Goal: Task Accomplishment & Management: Complete application form

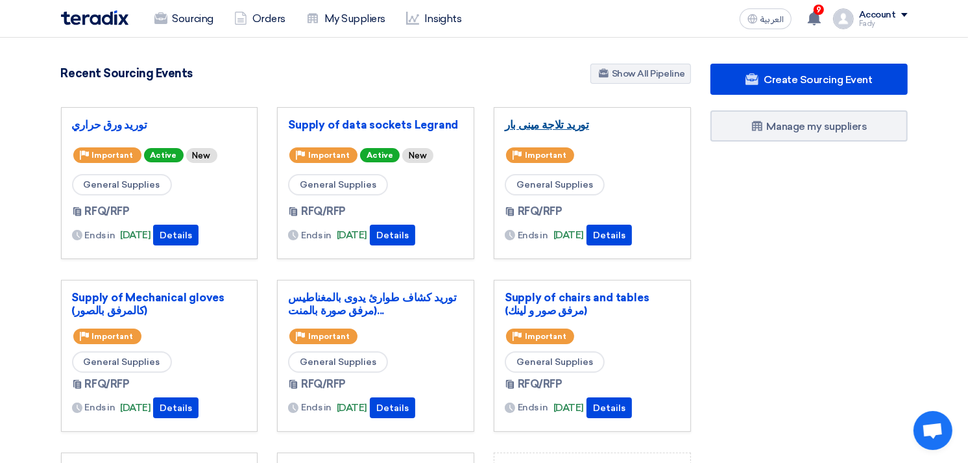
click at [557, 119] on link "توريد تلاجة مينى بار" at bounding box center [592, 124] width 175 height 13
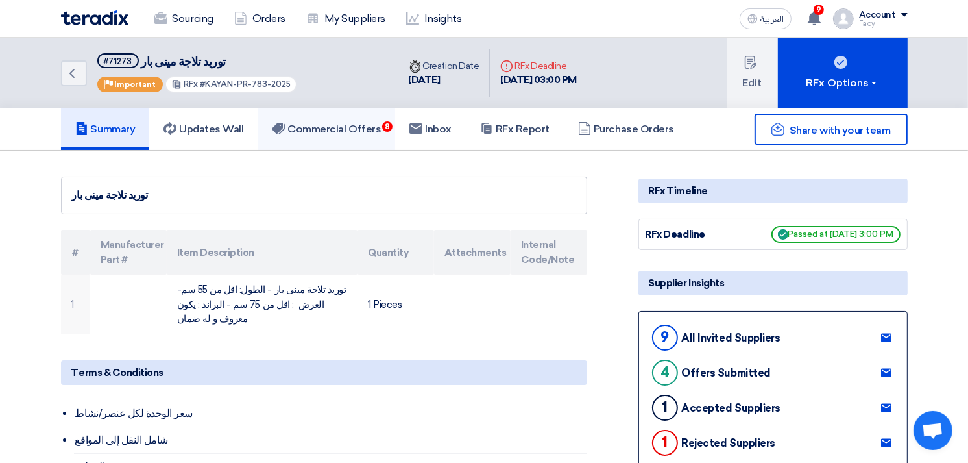
click at [366, 113] on link "Commercial Offers 8" at bounding box center [327, 129] width 138 height 42
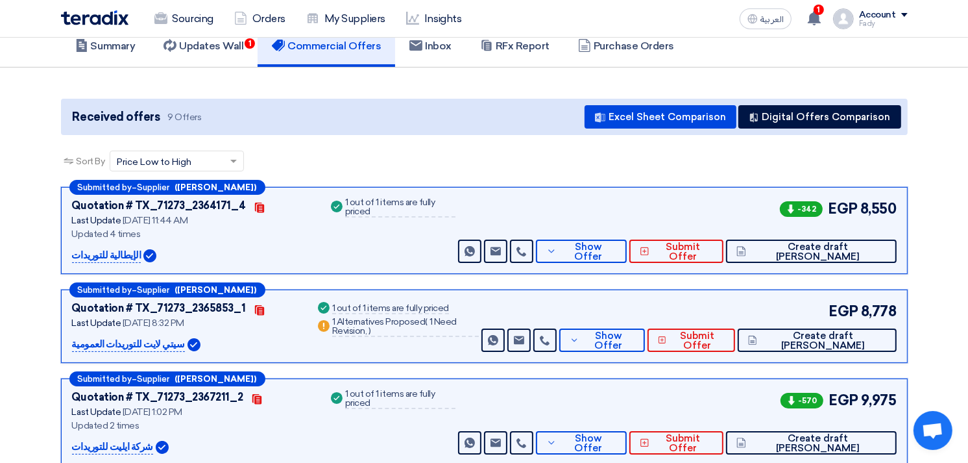
scroll to position [72, 0]
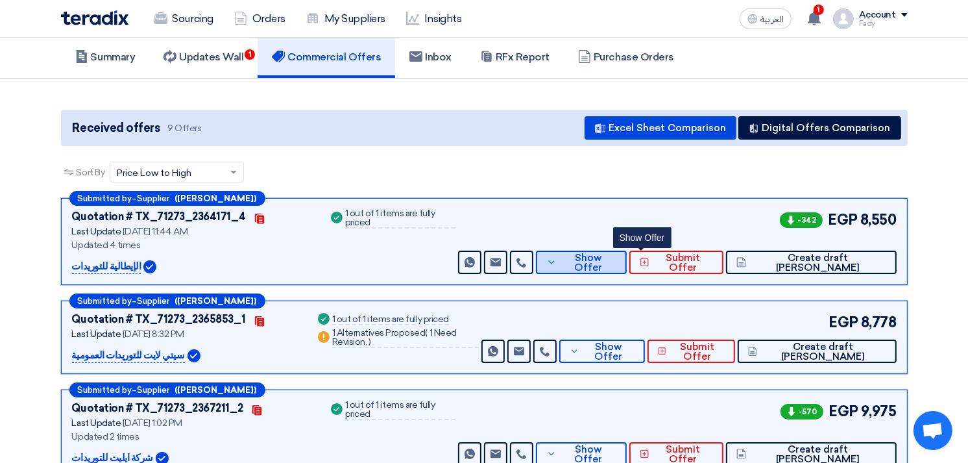
click at [616, 262] on span "Show Offer" at bounding box center [588, 262] width 56 height 19
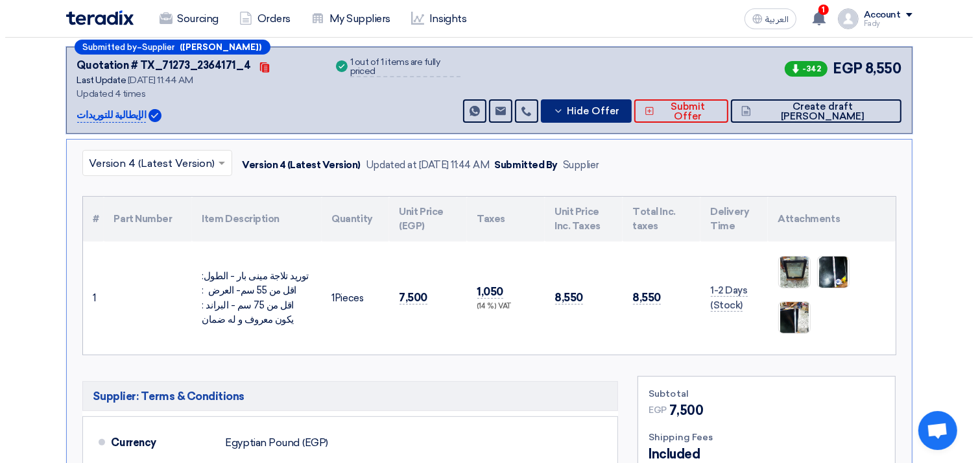
scroll to position [288, 0]
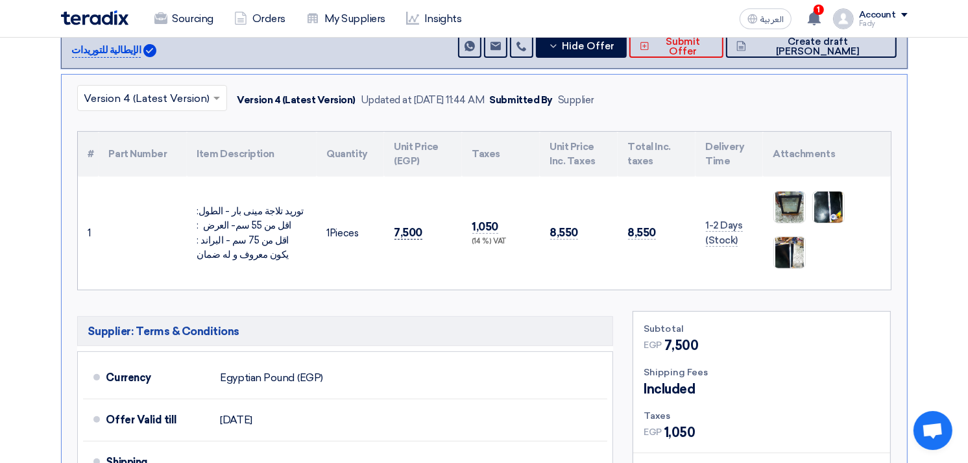
click at [402, 228] on span "7,500" at bounding box center [408, 233] width 29 height 14
click at [785, 200] on img at bounding box center [789, 207] width 31 height 41
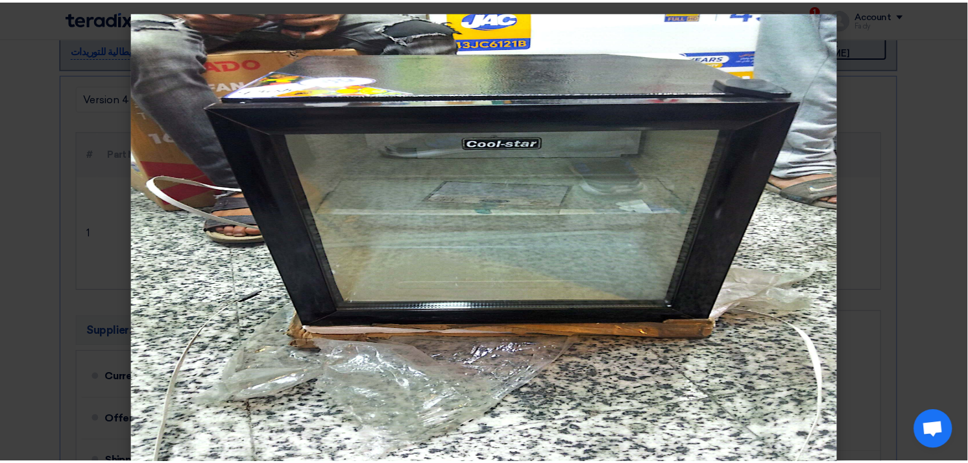
scroll to position [23, 0]
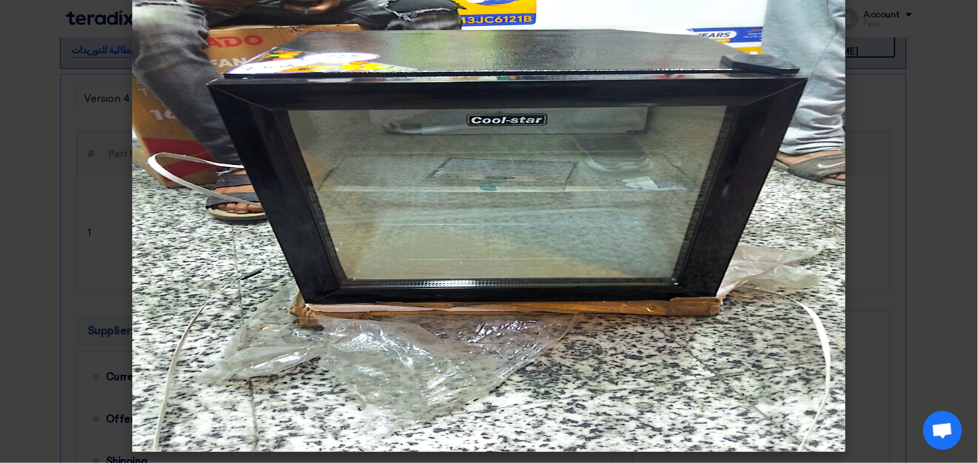
click at [915, 241] on modal-container at bounding box center [489, 231] width 978 height 463
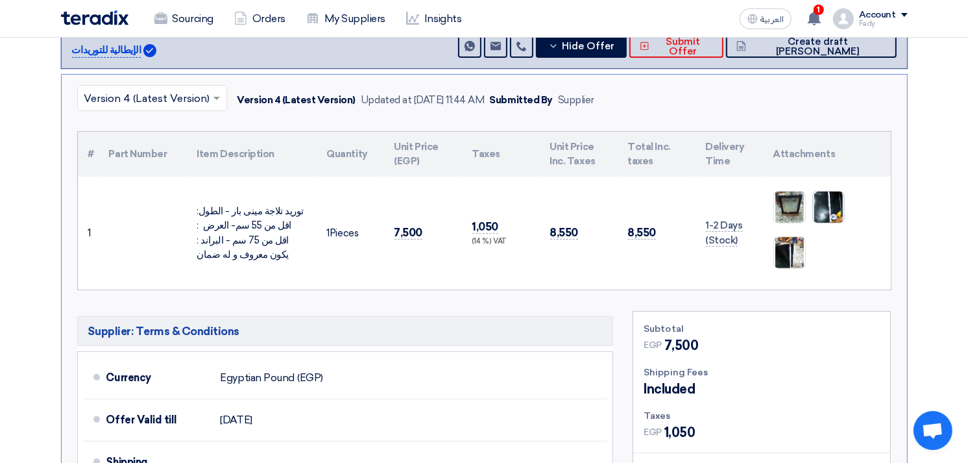
click at [832, 216] on img at bounding box center [828, 207] width 31 height 41
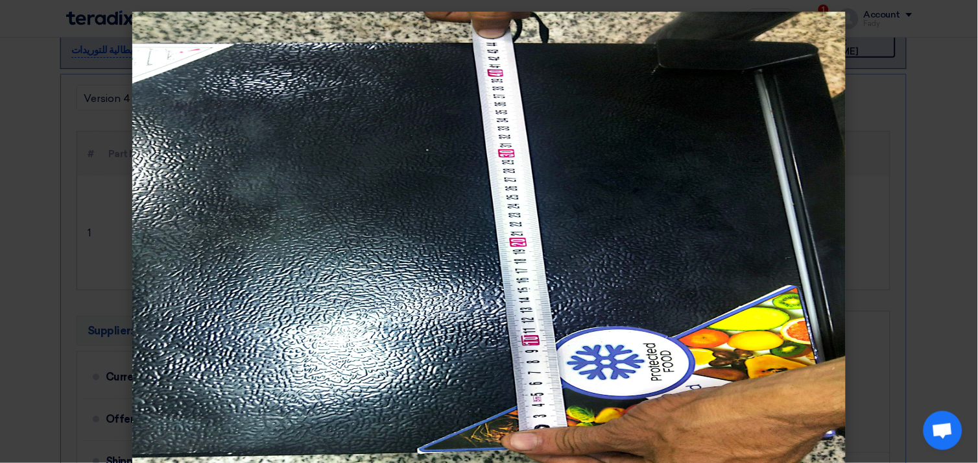
click at [949, 180] on modal-container at bounding box center [489, 231] width 978 height 463
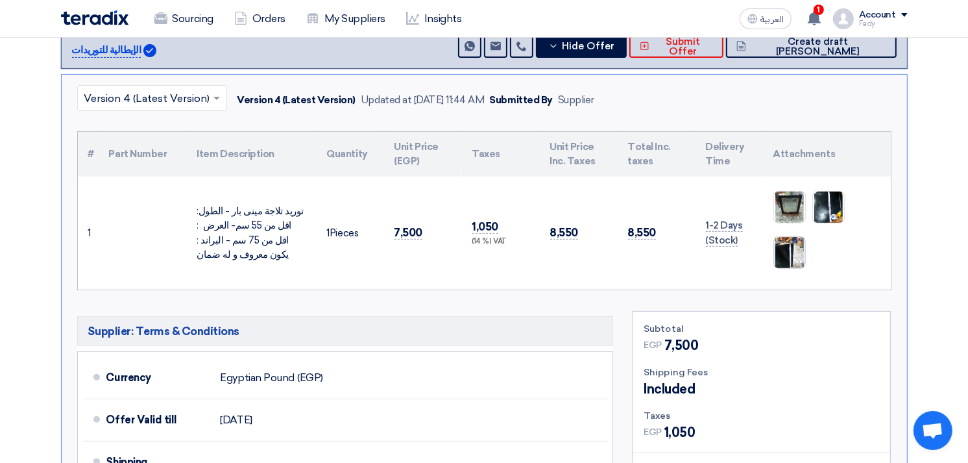
click at [788, 243] on img at bounding box center [789, 252] width 31 height 41
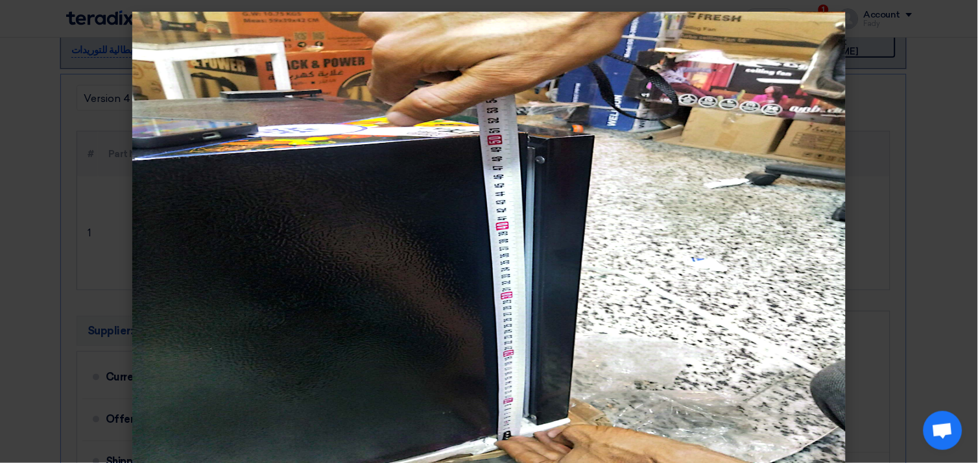
click at [886, 236] on modal-container at bounding box center [489, 231] width 978 height 463
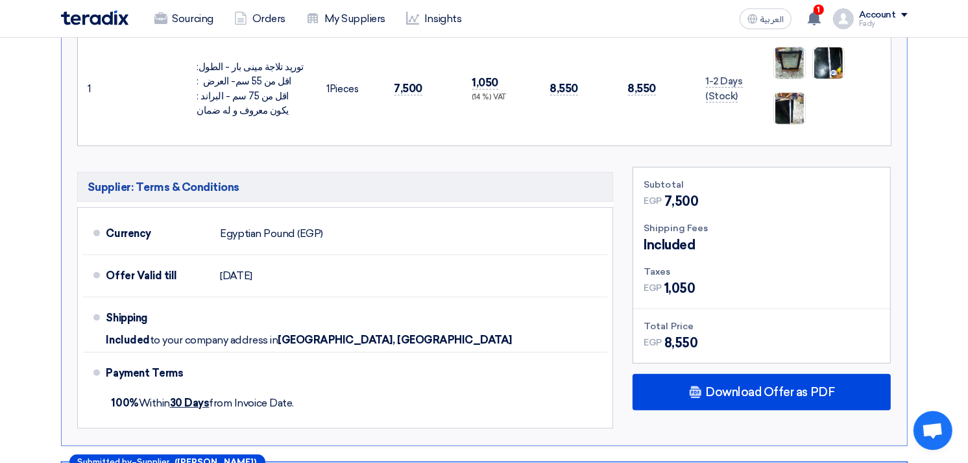
scroll to position [0, 0]
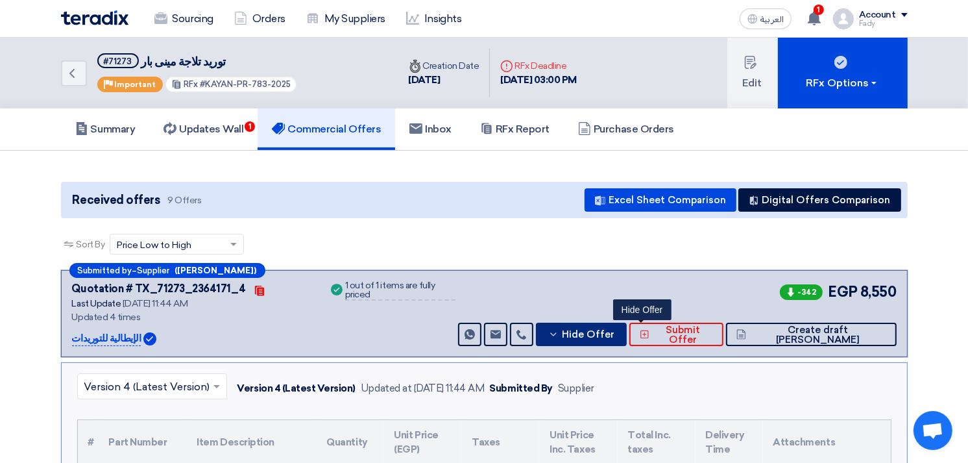
click at [627, 339] on button "Hide Offer" at bounding box center [581, 333] width 91 height 23
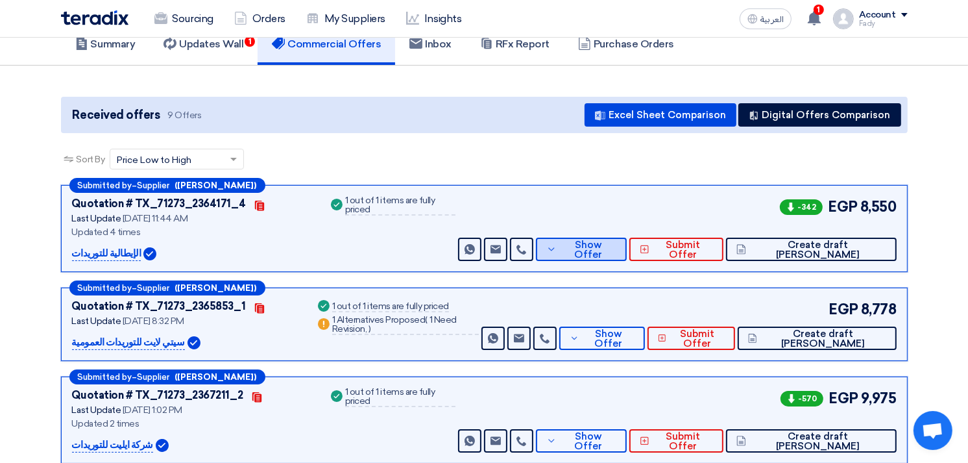
scroll to position [216, 0]
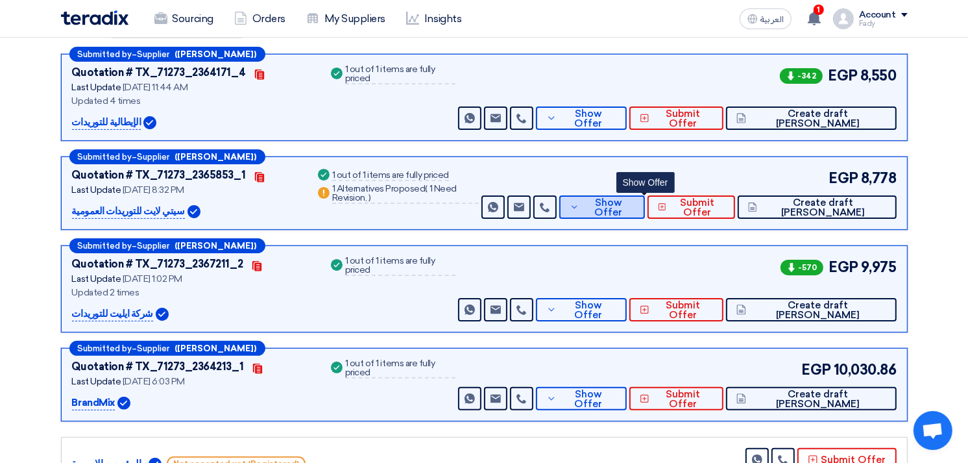
click at [635, 210] on span "Show Offer" at bounding box center [609, 207] width 52 height 19
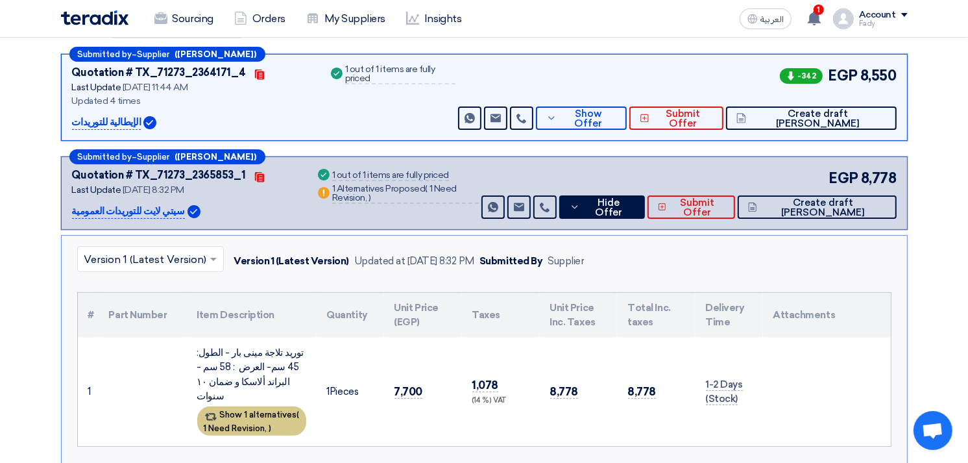
click at [267, 423] on span "1 Need Revision," at bounding box center [236, 428] width 64 height 10
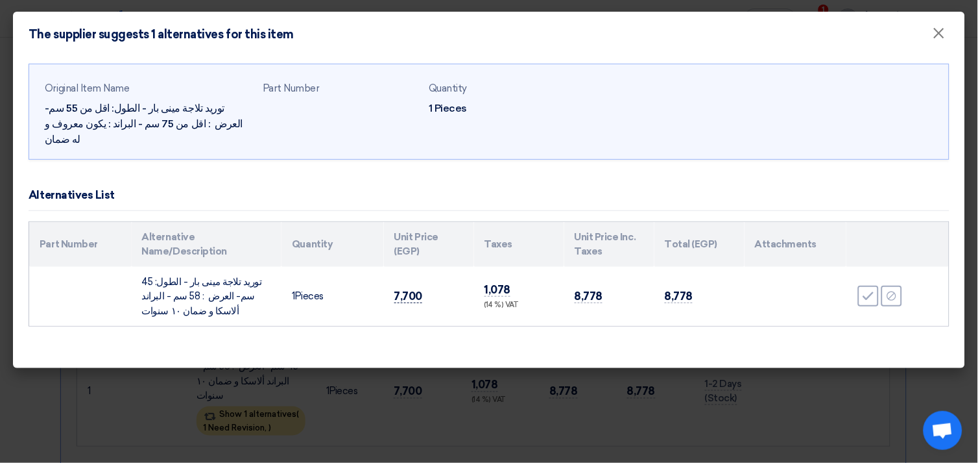
click at [405, 289] on span "7,700" at bounding box center [408, 296] width 29 height 14
copy span "7,700"
click at [938, 36] on span "×" at bounding box center [939, 36] width 13 height 26
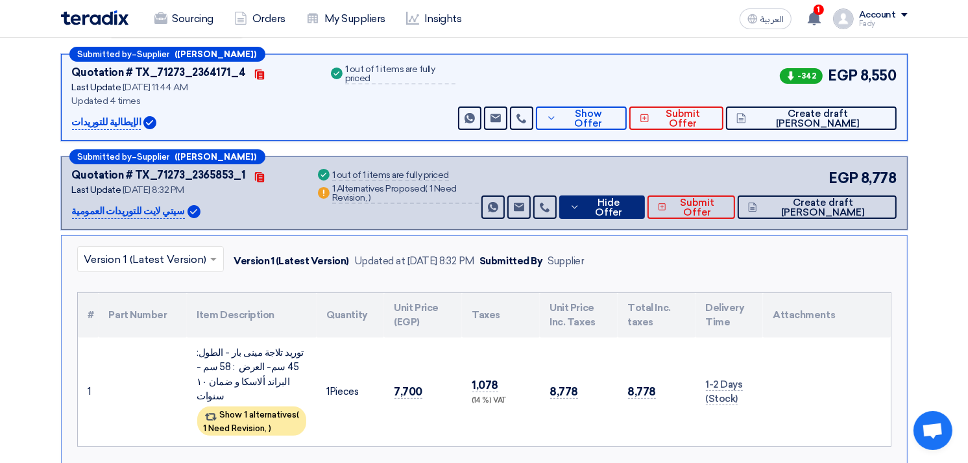
click at [639, 213] on button "Hide Offer" at bounding box center [602, 206] width 86 height 23
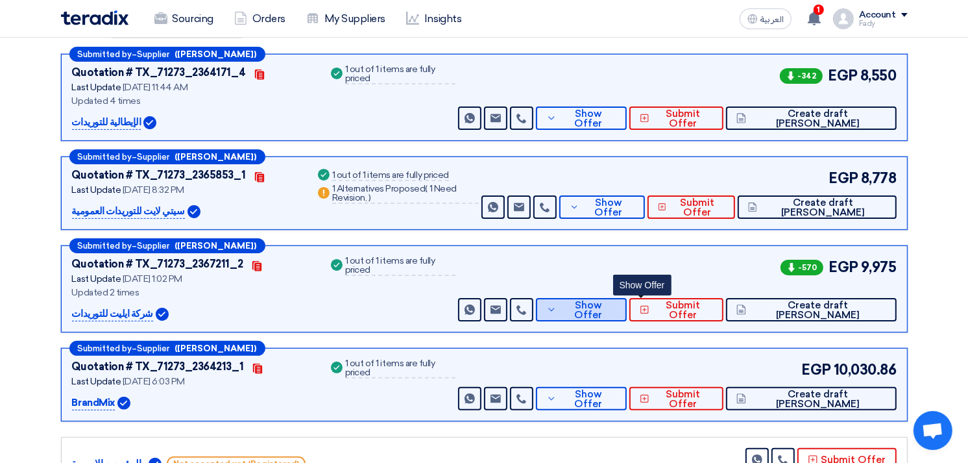
click at [627, 301] on button "Show Offer" at bounding box center [581, 309] width 91 height 23
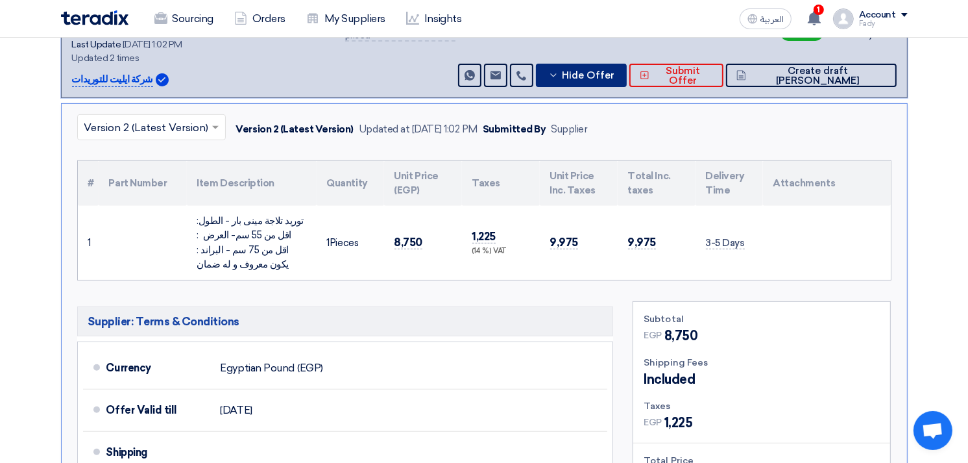
scroll to position [432, 0]
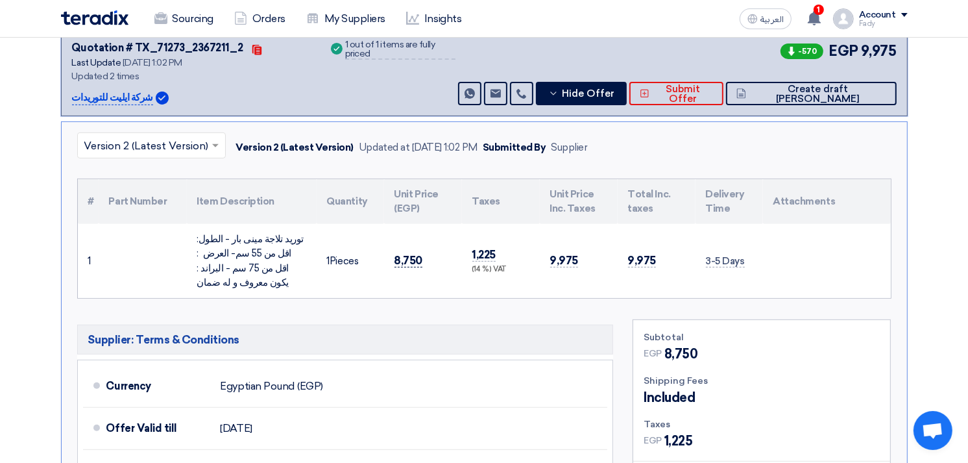
click at [411, 254] on span "8,750" at bounding box center [408, 261] width 29 height 14
copy span "8,750"
click at [627, 82] on button "Hide Offer" at bounding box center [581, 93] width 91 height 23
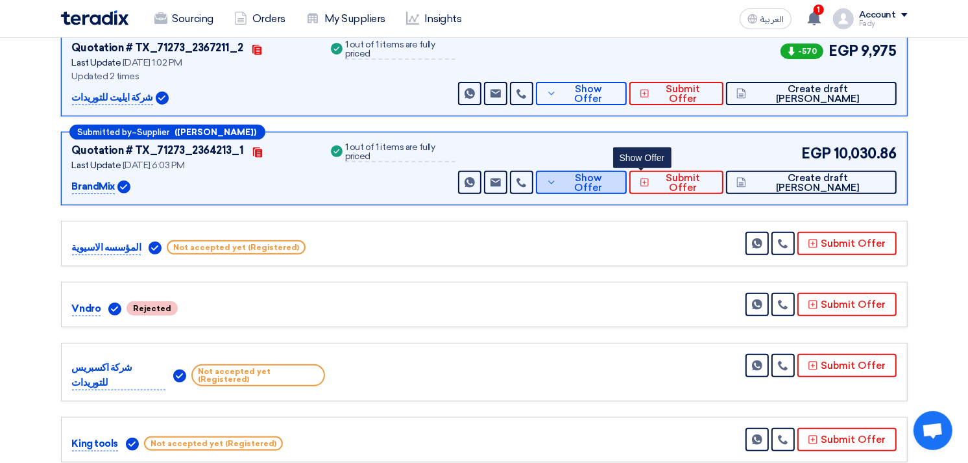
click at [616, 178] on span "Show Offer" at bounding box center [588, 182] width 56 height 19
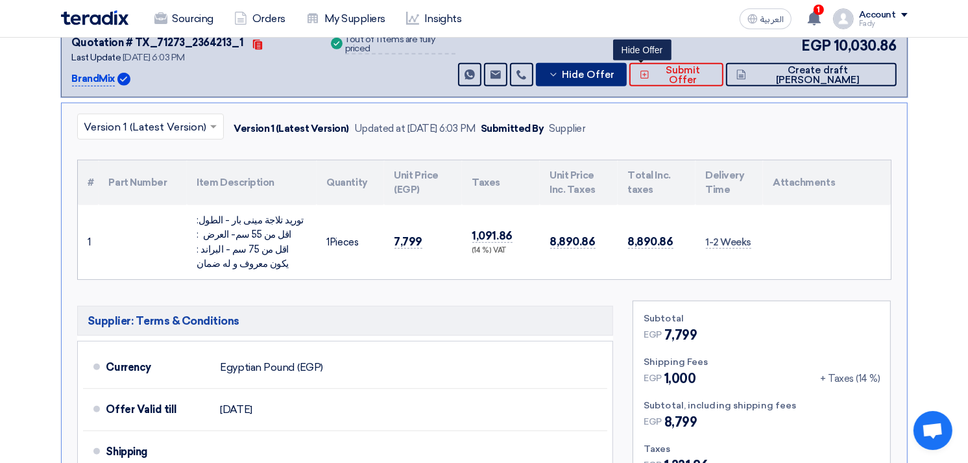
scroll to position [576, 0]
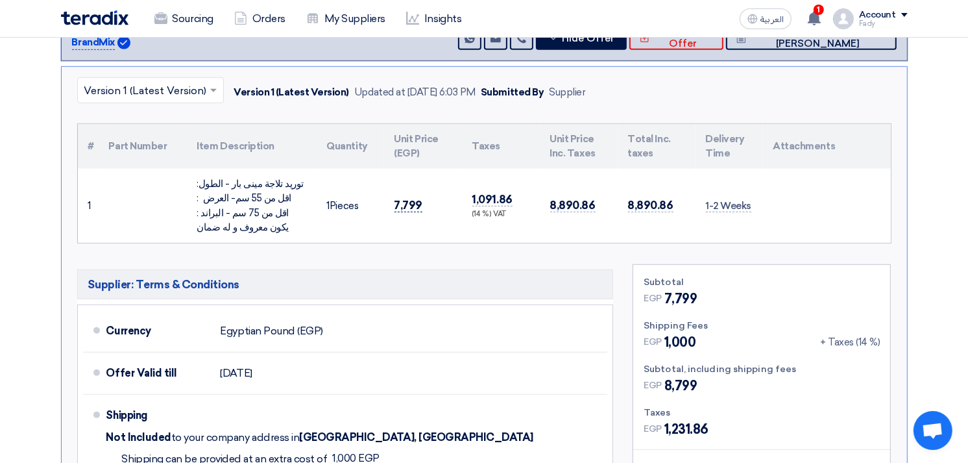
click at [406, 200] on span "7,799" at bounding box center [408, 206] width 29 height 14
copy span "7,799"
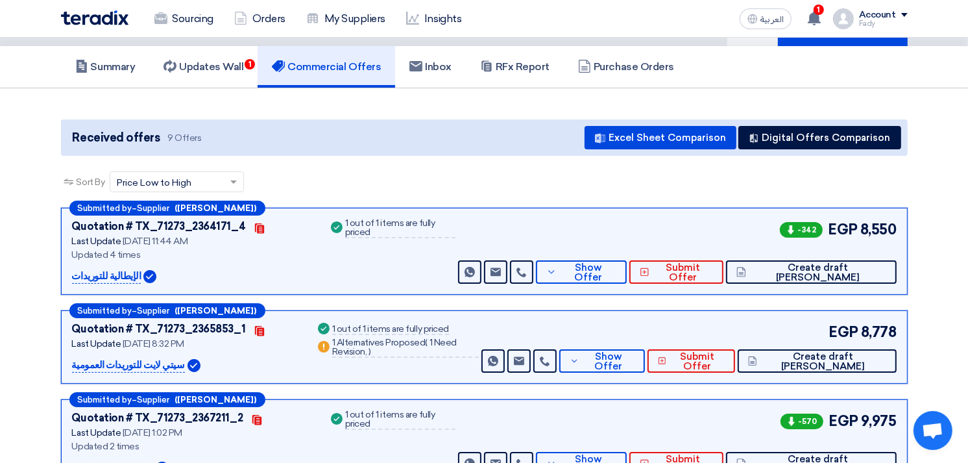
scroll to position [0, 0]
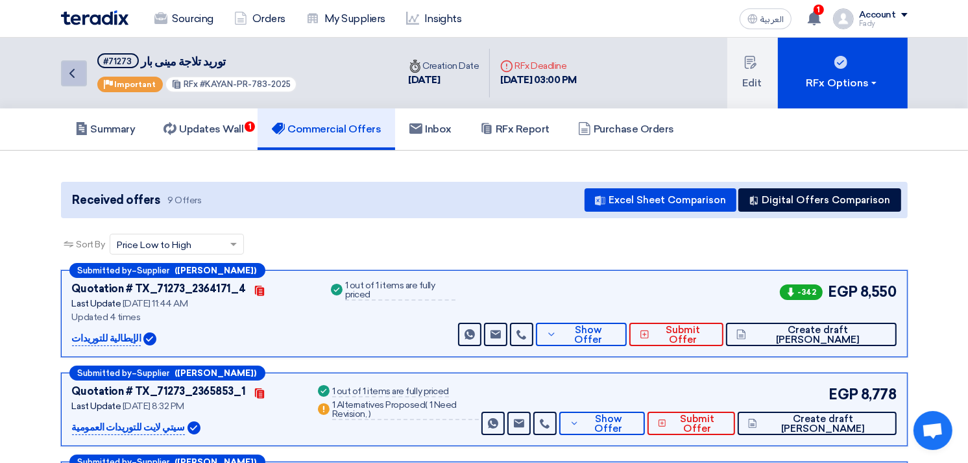
click at [73, 69] on icon "Back" at bounding box center [72, 74] width 16 height 16
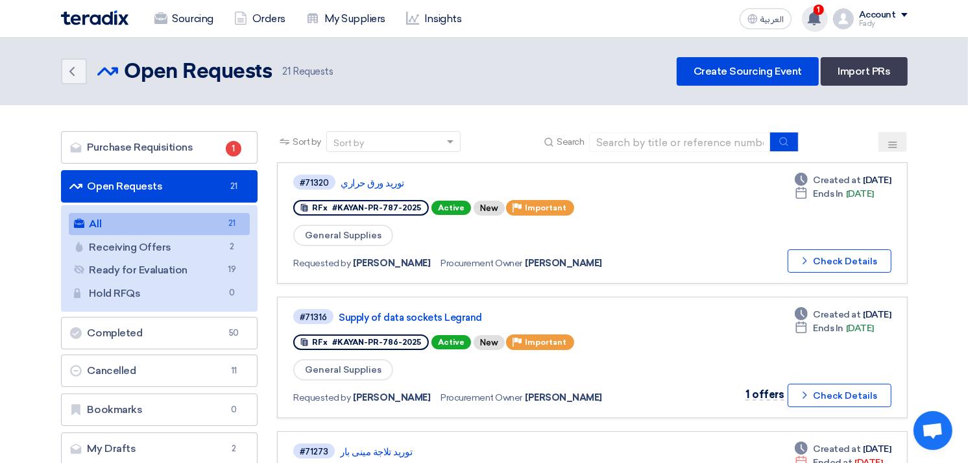
click at [825, 15] on div "1 You have a new offer for 'Supply of data sockets [PERSON_NAME]' request with …" at bounding box center [815, 19] width 26 height 26
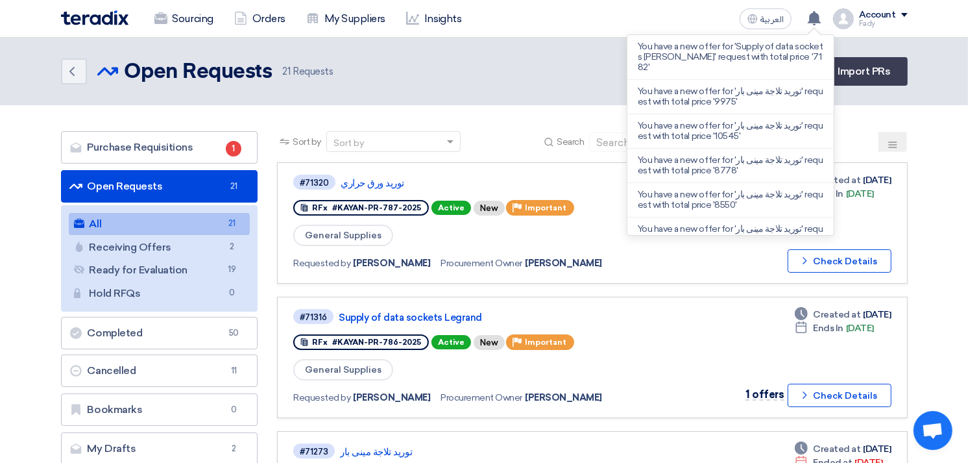
click at [470, 80] on div "Back Open Requests Open Requests 21 Requests Create Sourcing Event Import PRs" at bounding box center [484, 71] width 847 height 29
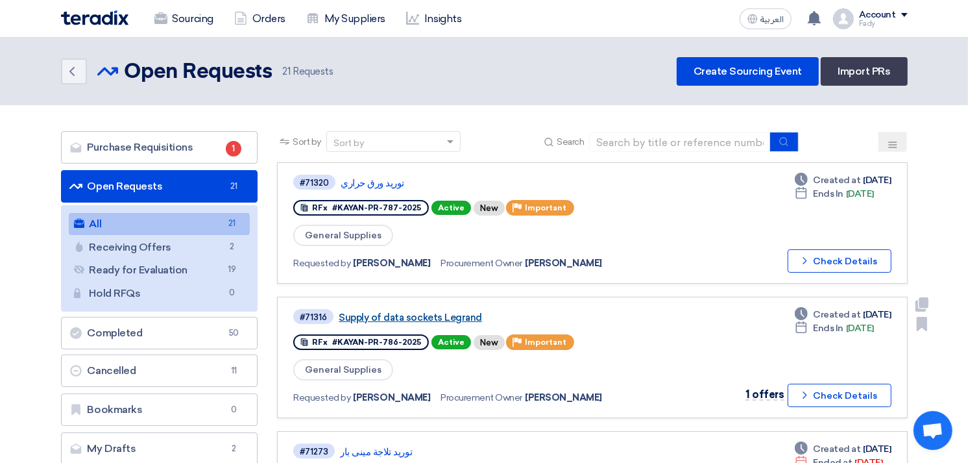
click at [438, 316] on link "Supply of data sockets Legrand" at bounding box center [501, 317] width 324 height 12
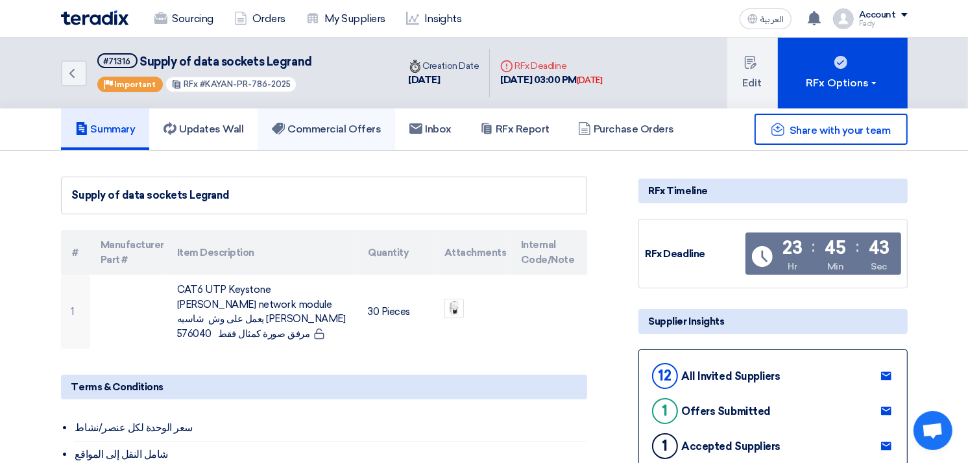
click at [311, 118] on link "Commercial Offers" at bounding box center [327, 129] width 138 height 42
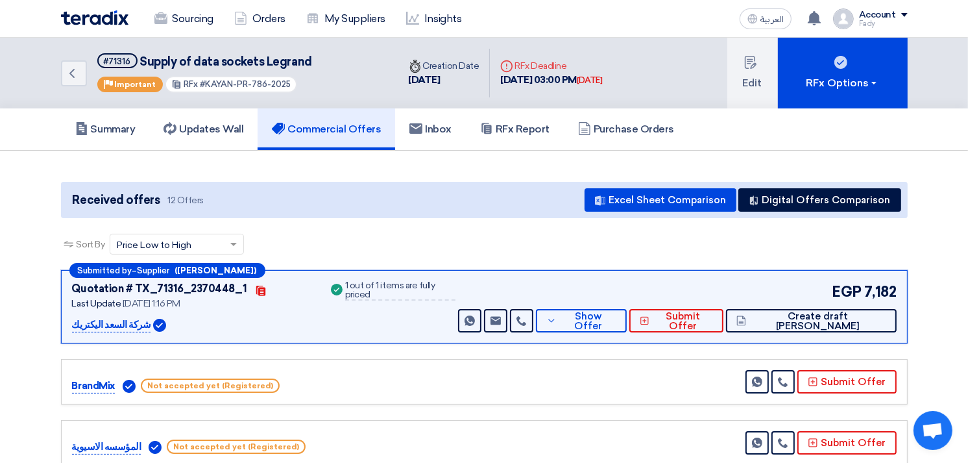
click at [627, 325] on button "Show Offer" at bounding box center [581, 320] width 91 height 23
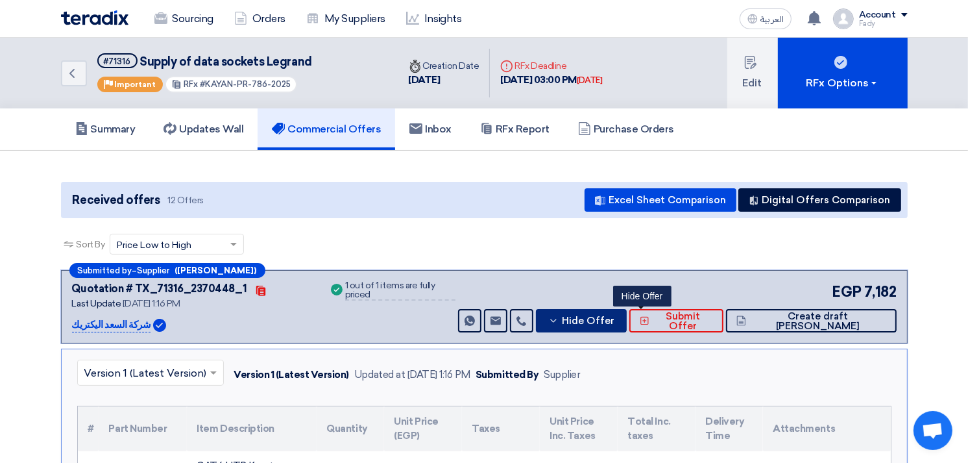
click at [614, 319] on span "Hide Offer" at bounding box center [588, 321] width 53 height 10
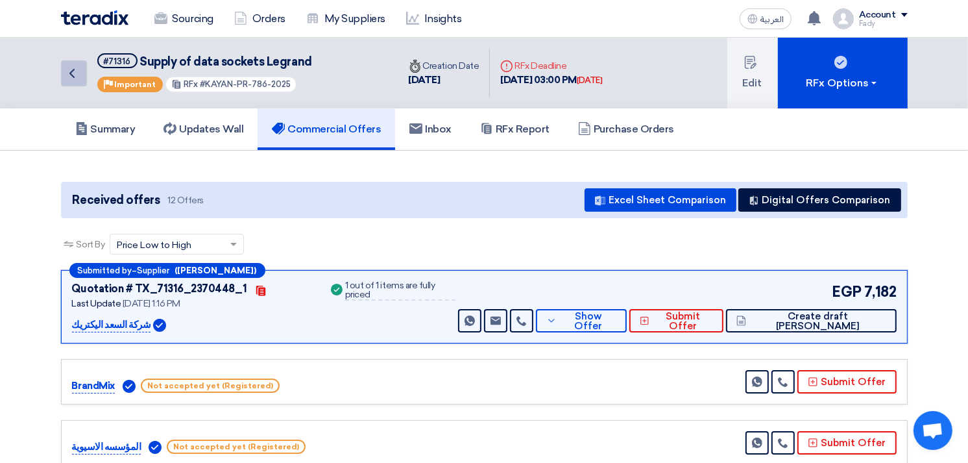
click at [73, 66] on icon "Back" at bounding box center [72, 74] width 16 height 16
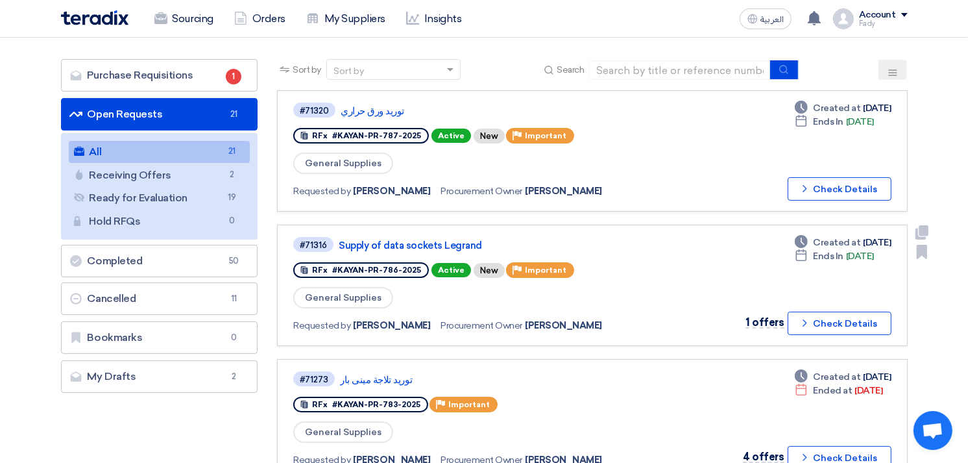
scroll to position [144, 0]
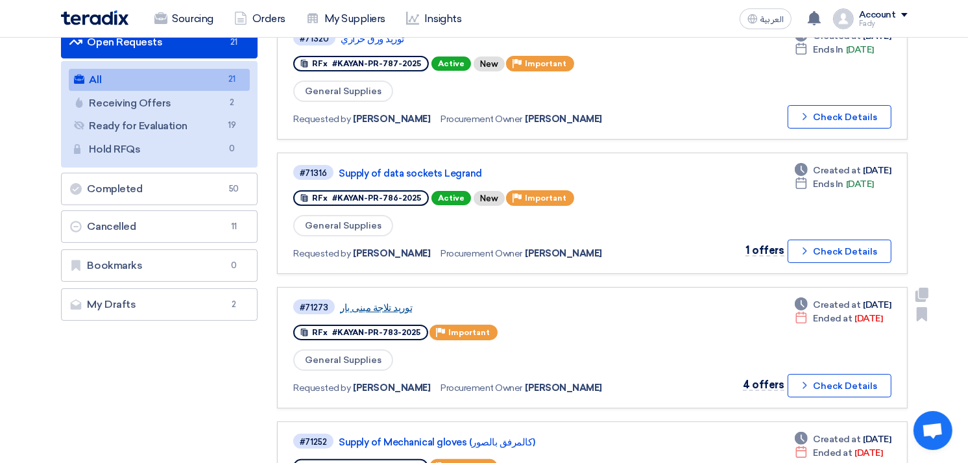
click at [393, 305] on link "توريد تلاجة مينى بار" at bounding box center [502, 308] width 324 height 12
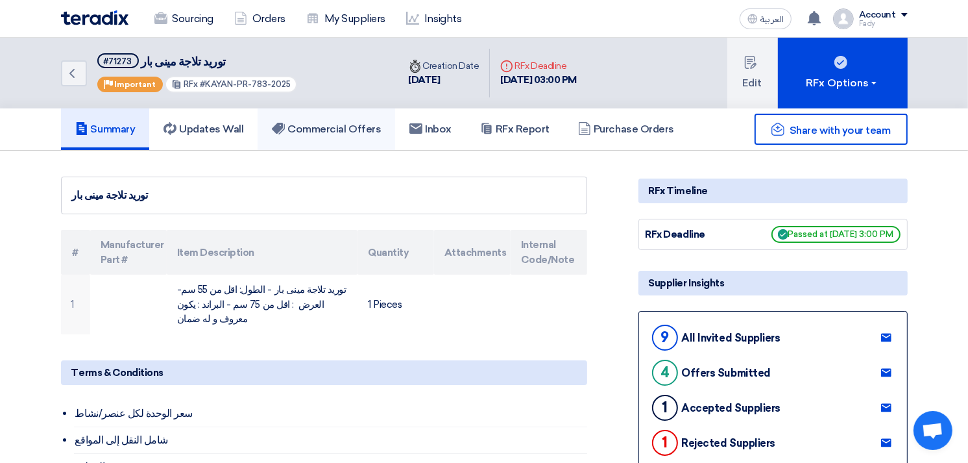
click at [323, 123] on h5 "Commercial Offers" at bounding box center [326, 129] width 109 height 13
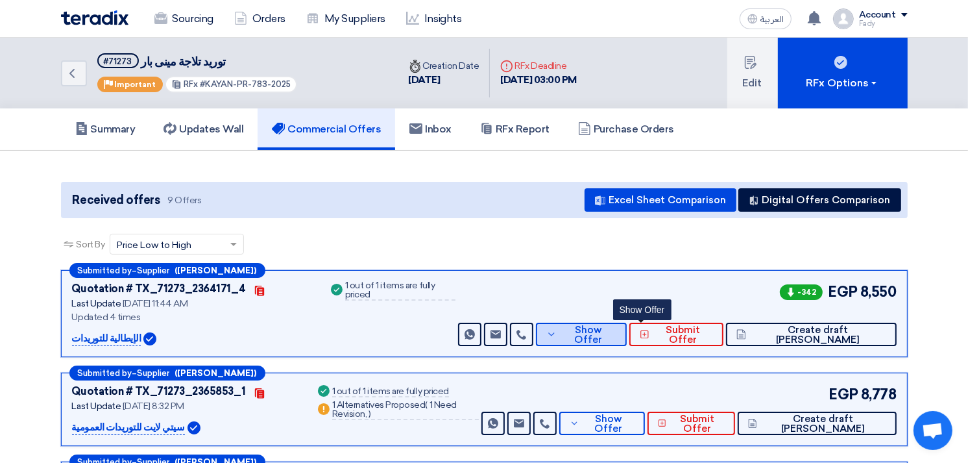
click at [616, 329] on span "Show Offer" at bounding box center [588, 334] width 56 height 19
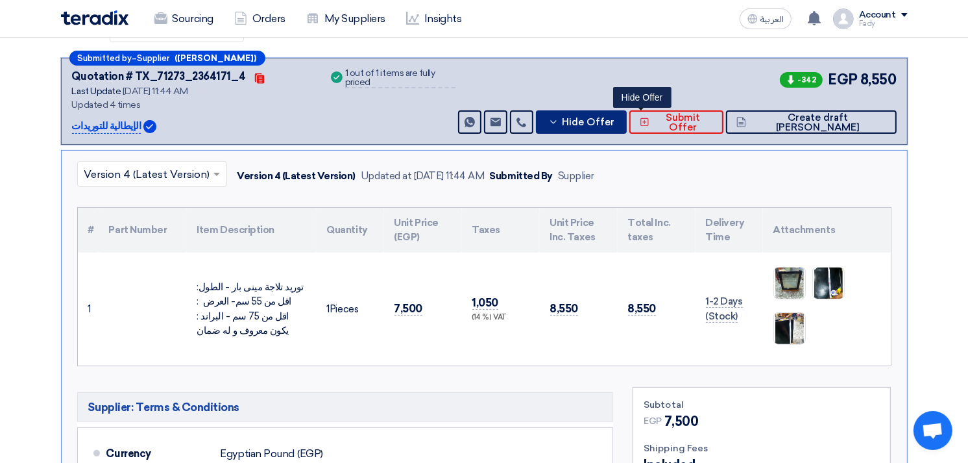
scroll to position [216, 0]
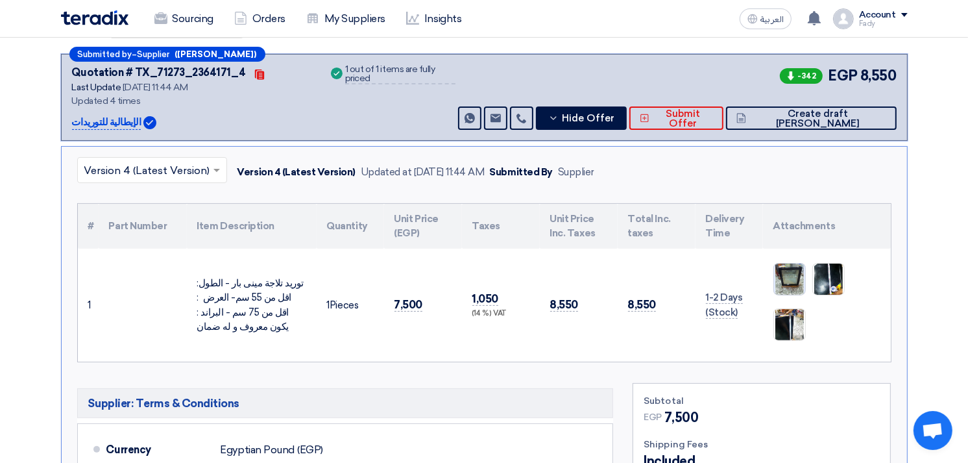
click at [802, 276] on img at bounding box center [789, 279] width 31 height 41
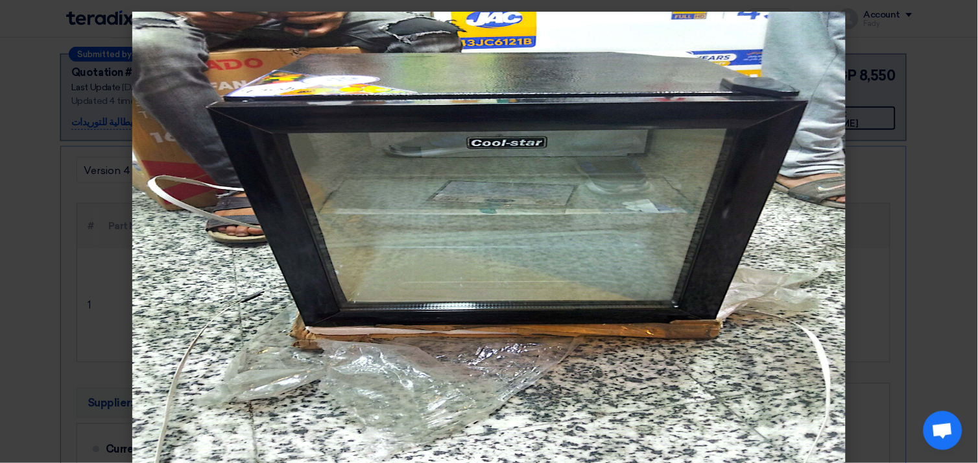
click at [945, 93] on modal-container at bounding box center [489, 231] width 978 height 463
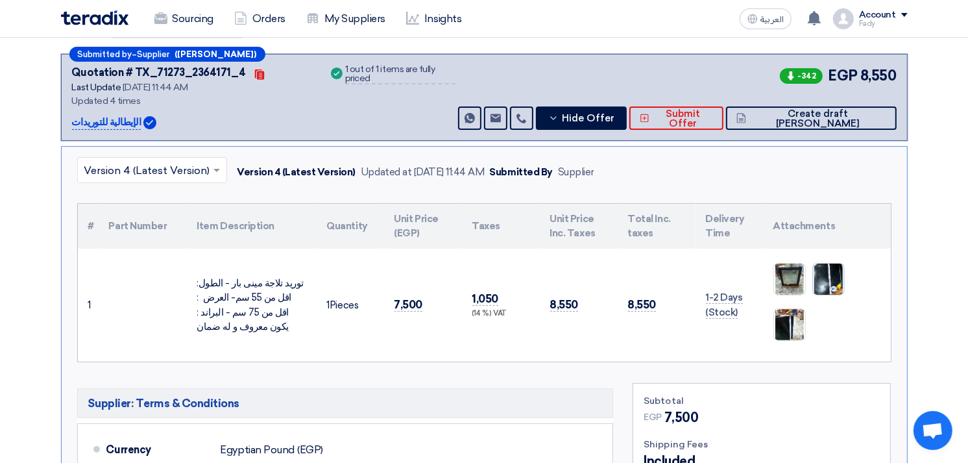
click at [833, 278] on img at bounding box center [828, 279] width 31 height 41
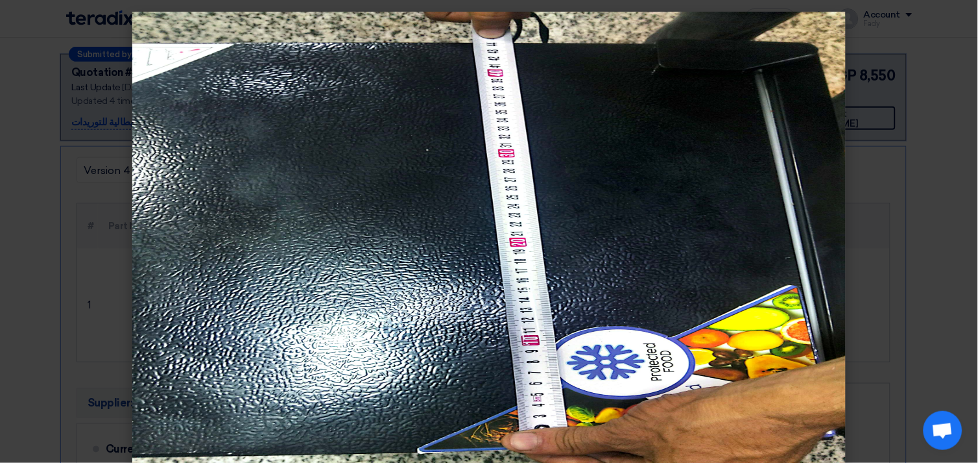
click at [933, 79] on modal-container at bounding box center [489, 231] width 978 height 463
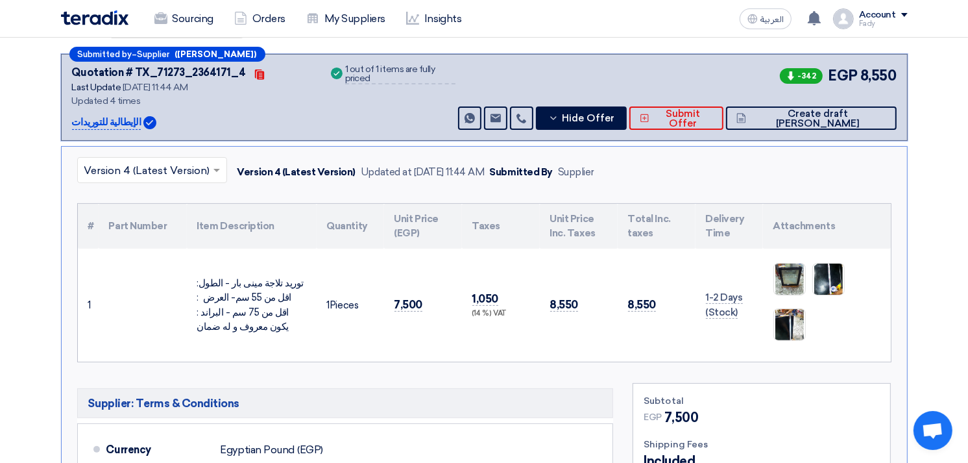
click at [788, 351] on td at bounding box center [827, 304] width 128 height 113
click at [797, 307] on img at bounding box center [789, 324] width 31 height 41
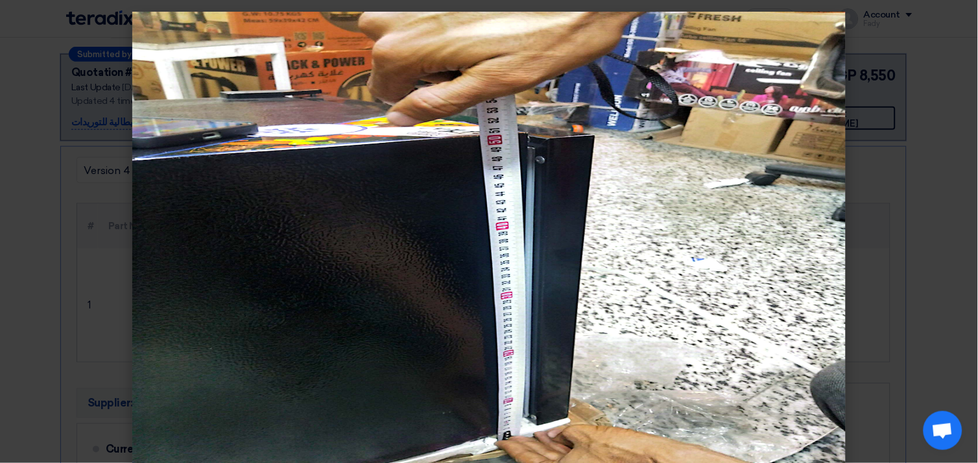
click at [904, 257] on modal-container at bounding box center [489, 231] width 978 height 463
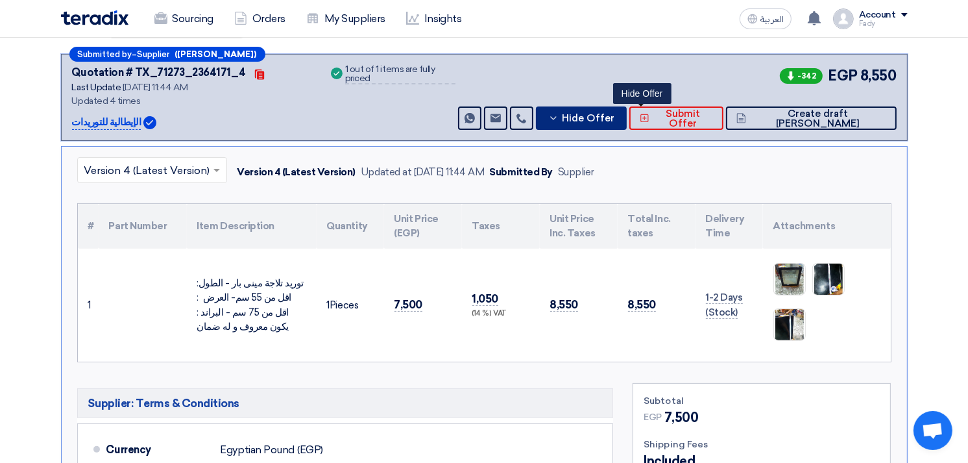
click at [614, 114] on span "Hide Offer" at bounding box center [588, 119] width 53 height 10
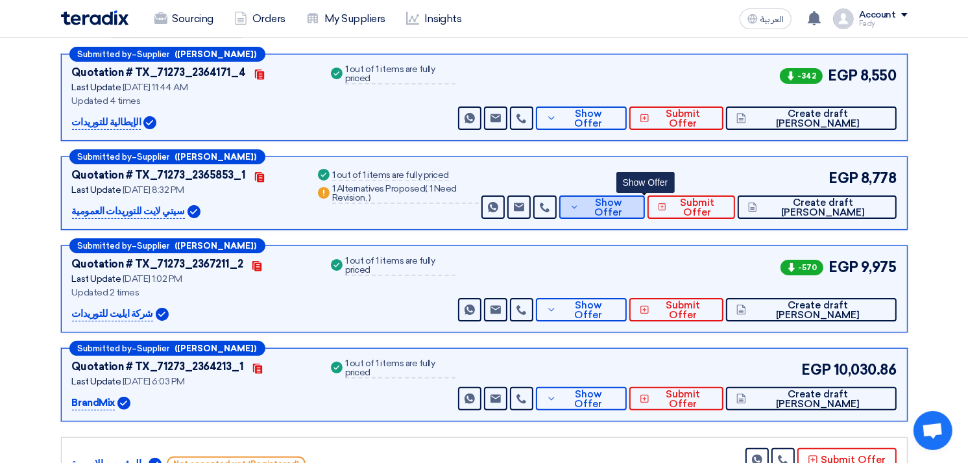
click at [635, 206] on span "Show Offer" at bounding box center [609, 207] width 52 height 19
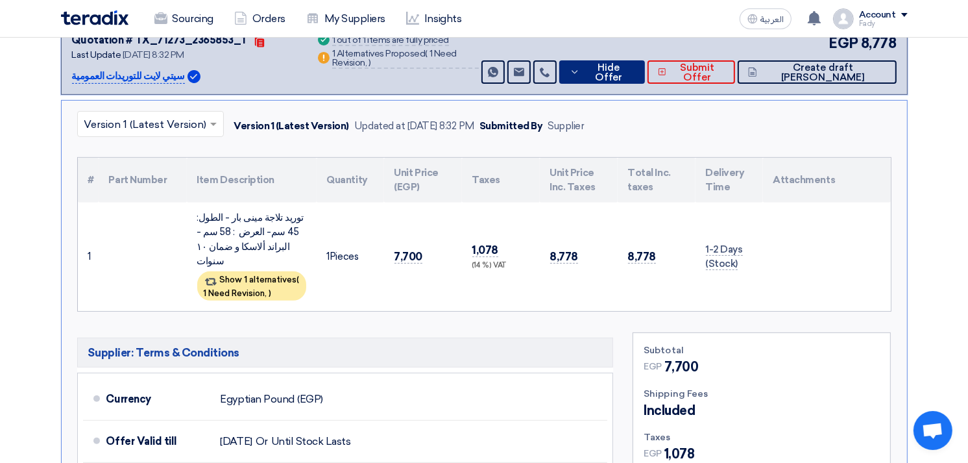
scroll to position [360, 0]
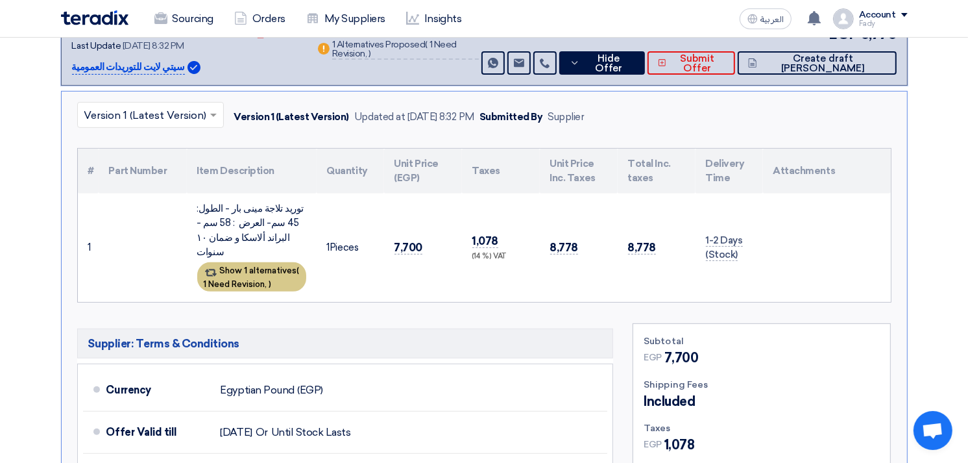
click at [265, 262] on div "Show 1 alternatives ( 1 Need Revision, )" at bounding box center [251, 276] width 109 height 29
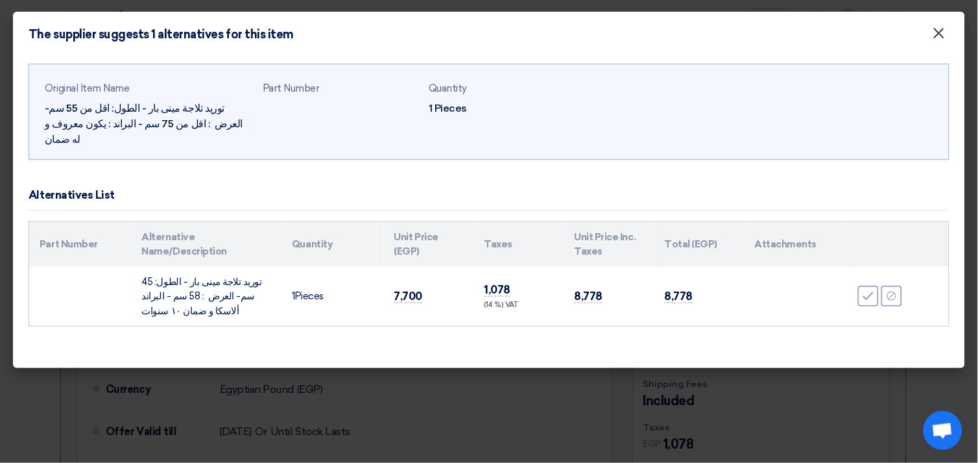
click at [941, 27] on span "×" at bounding box center [939, 36] width 13 height 26
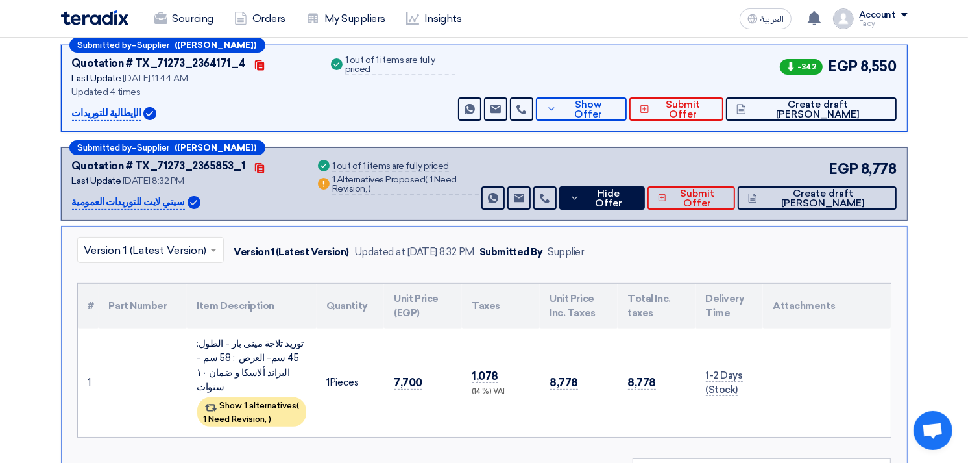
scroll to position [216, 0]
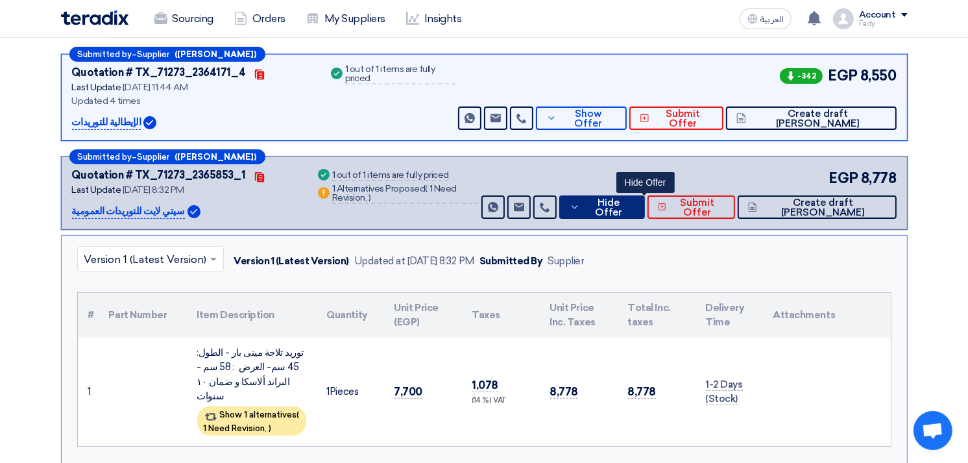
click at [640, 211] on button "Hide Offer" at bounding box center [602, 206] width 86 height 23
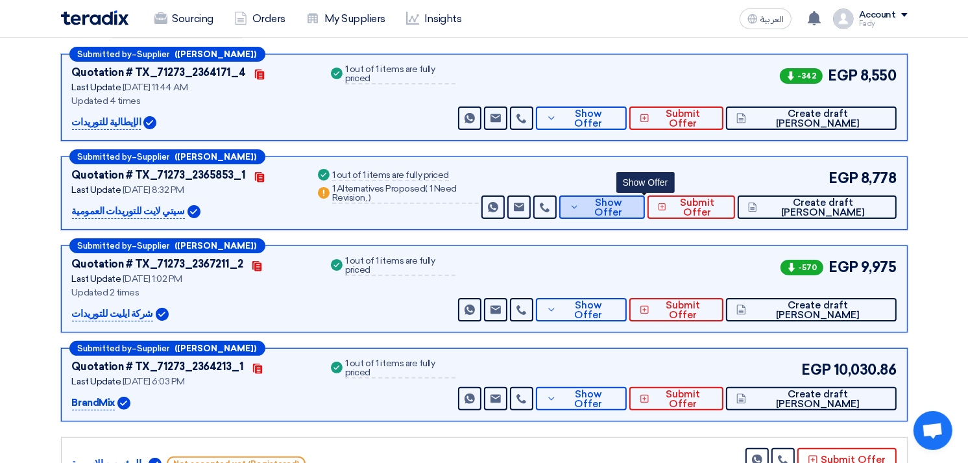
click at [645, 210] on button "Show Offer" at bounding box center [602, 206] width 86 height 23
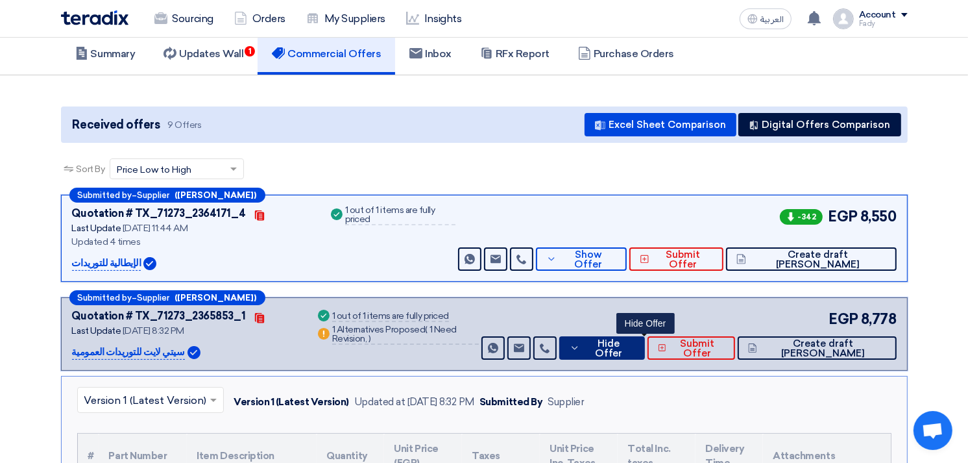
scroll to position [0, 0]
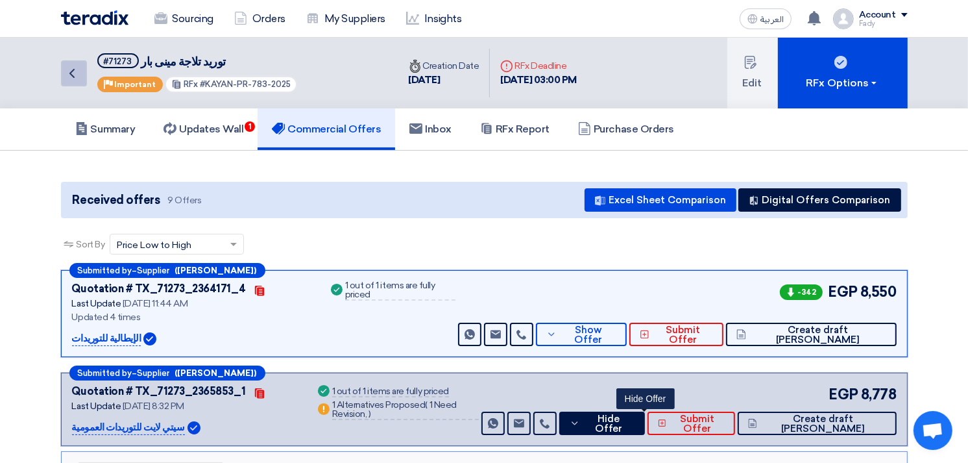
click at [66, 73] on icon "Back" at bounding box center [72, 74] width 16 height 16
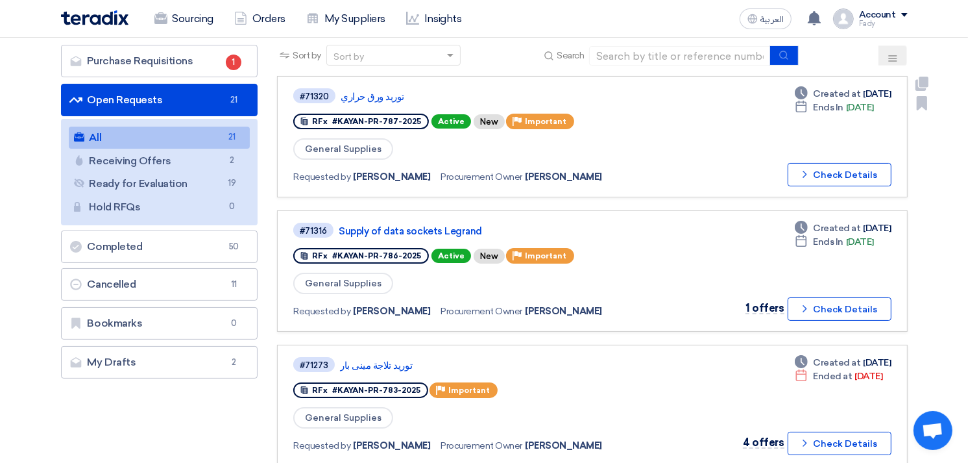
scroll to position [144, 0]
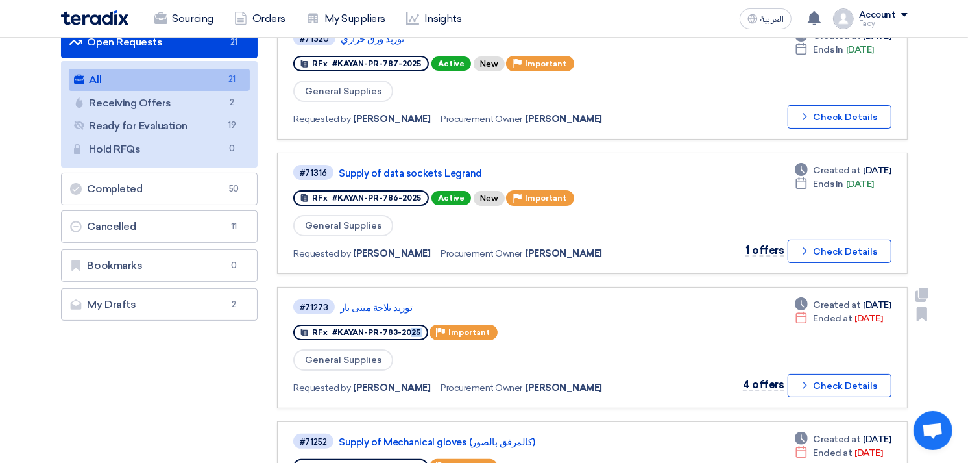
drag, startPoint x: 335, startPoint y: 326, endPoint x: 426, endPoint y: 329, distance: 90.2
click at [426, 329] on div "RFx #KAYAN-PR-783-2025 Priority Important" at bounding box center [396, 332] width 206 height 21
copy div "KAYAN-PR-783-2025"
click at [364, 302] on link "توريد تلاجة مينى بار" at bounding box center [502, 308] width 324 height 12
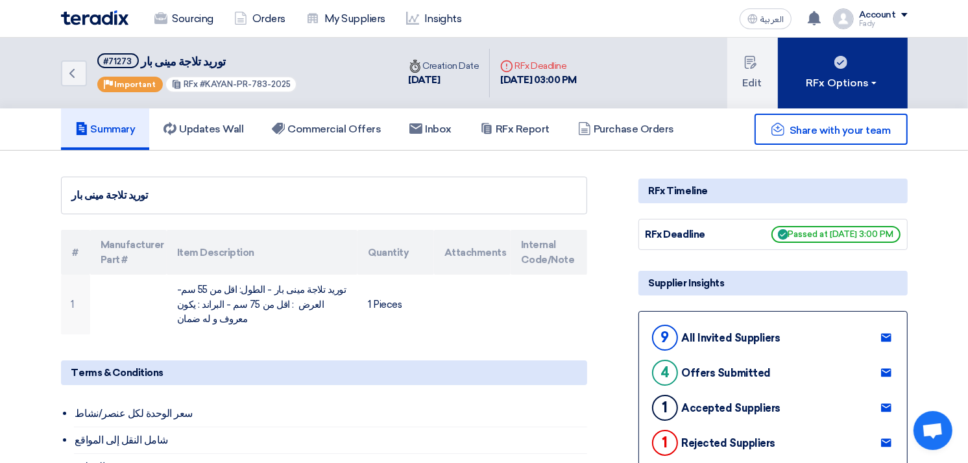
click at [847, 60] on use at bounding box center [840, 62] width 13 height 13
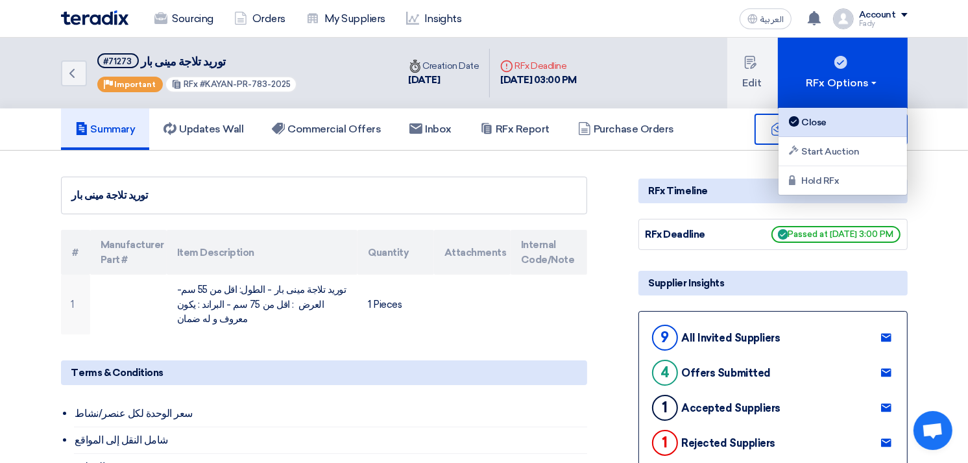
click at [819, 122] on div "Close" at bounding box center [842, 122] width 113 height 16
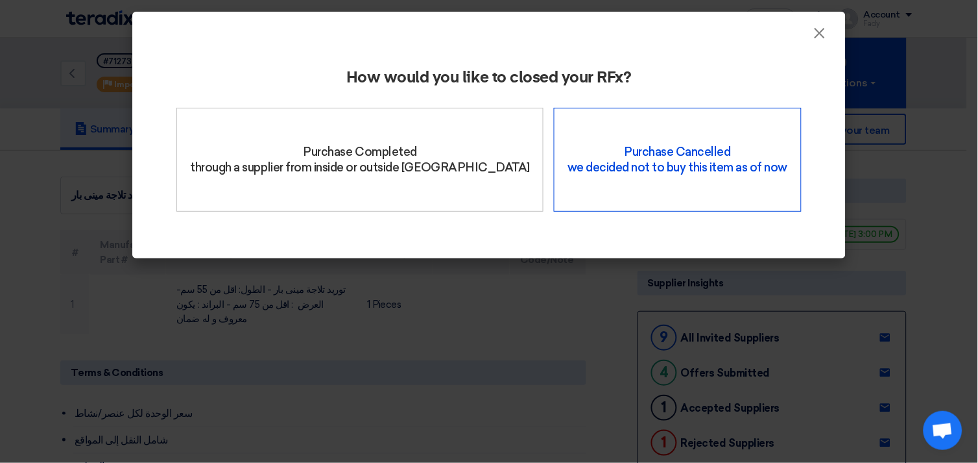
click at [639, 152] on div "Purchase Cancelled we decided not to buy this item as of now" at bounding box center [677, 160] width 247 height 104
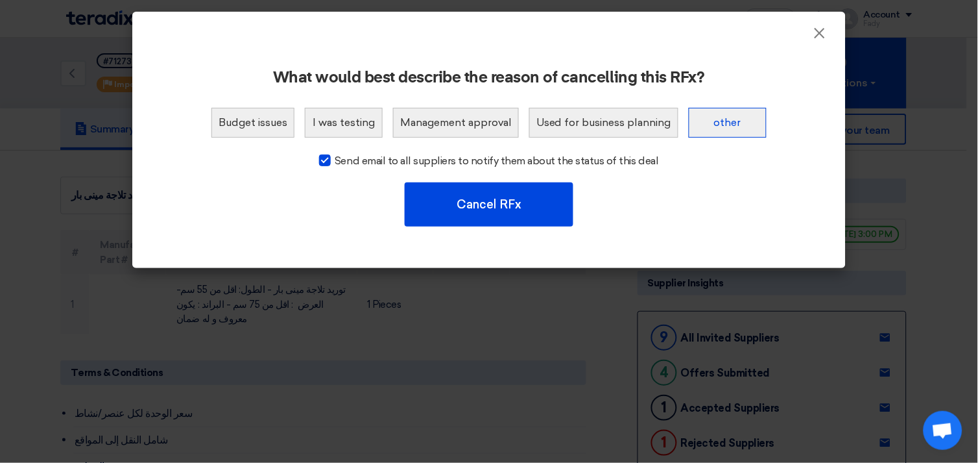
click at [732, 115] on button "other" at bounding box center [728, 123] width 78 height 30
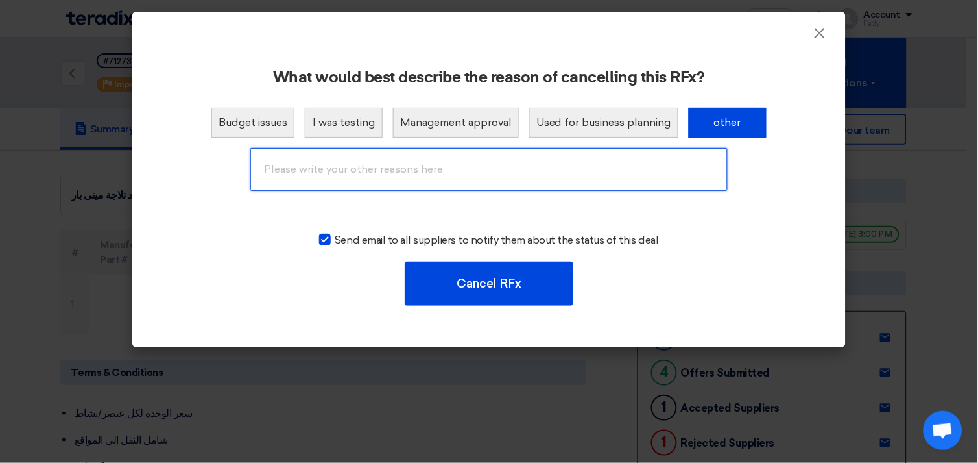
click at [426, 180] on input "text" at bounding box center [489, 169] width 478 height 43
type input "Cancelled"
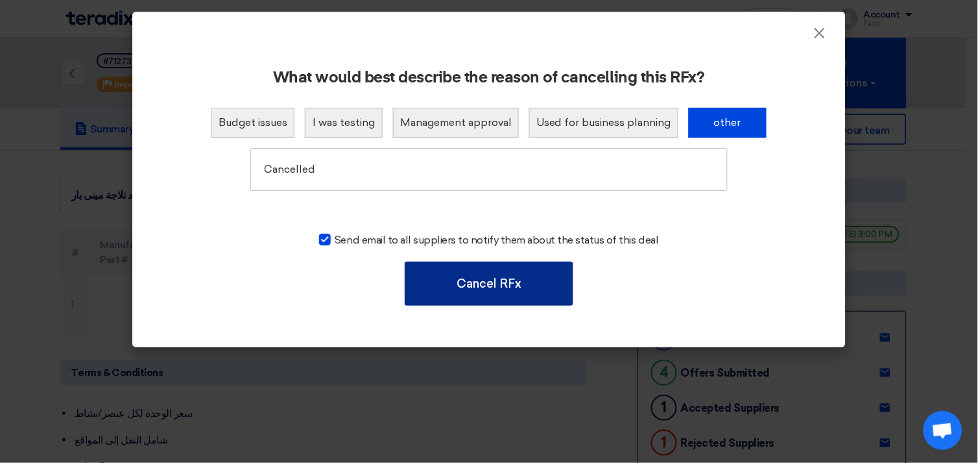
click at [518, 285] on button "Cancel RFx" at bounding box center [489, 283] width 169 height 44
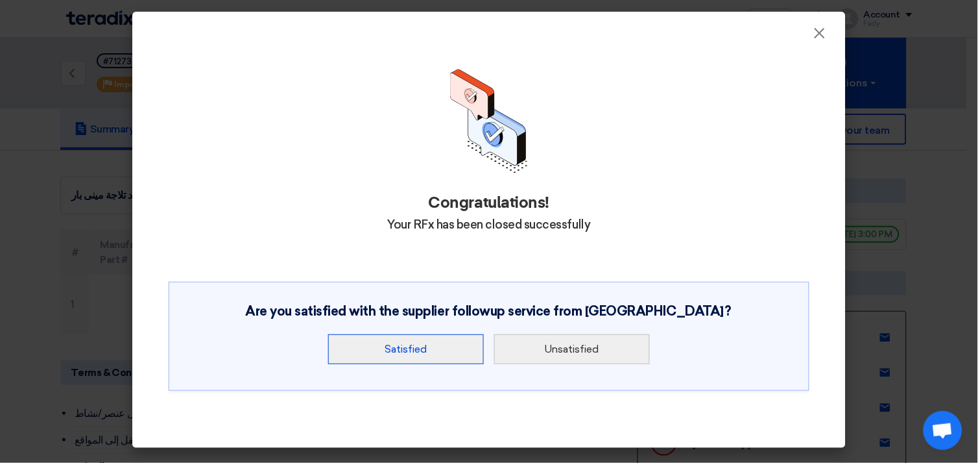
click at [419, 344] on button "Satisfied" at bounding box center [406, 349] width 156 height 30
click at [422, 351] on button "Satisfied" at bounding box center [406, 349] width 156 height 30
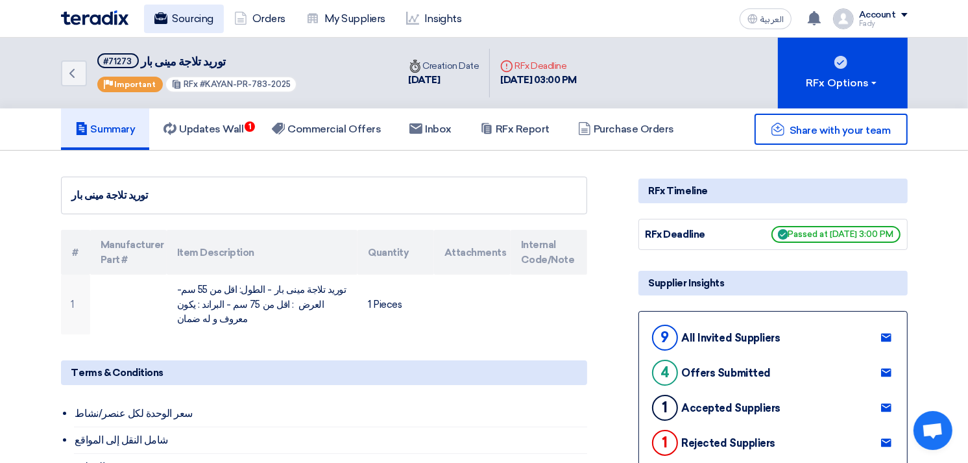
click at [182, 18] on link "Sourcing" at bounding box center [184, 19] width 80 height 29
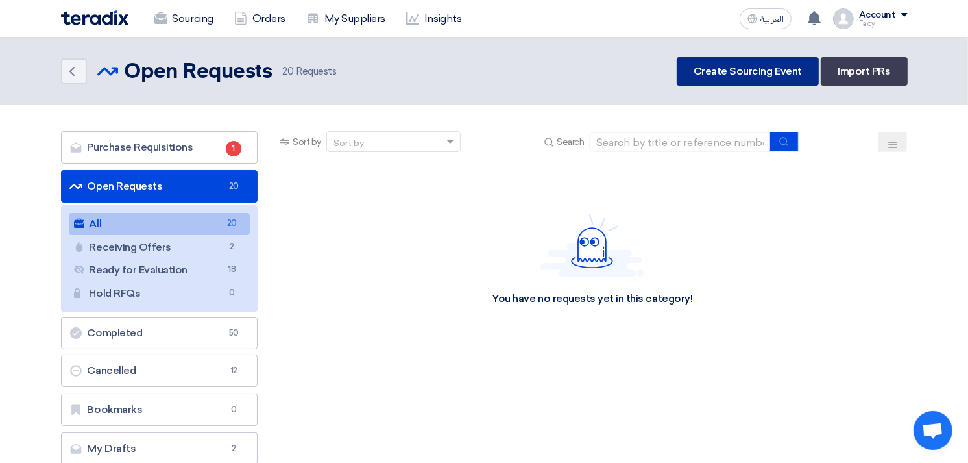
click at [750, 79] on link "Create Sourcing Event" at bounding box center [748, 71] width 142 height 29
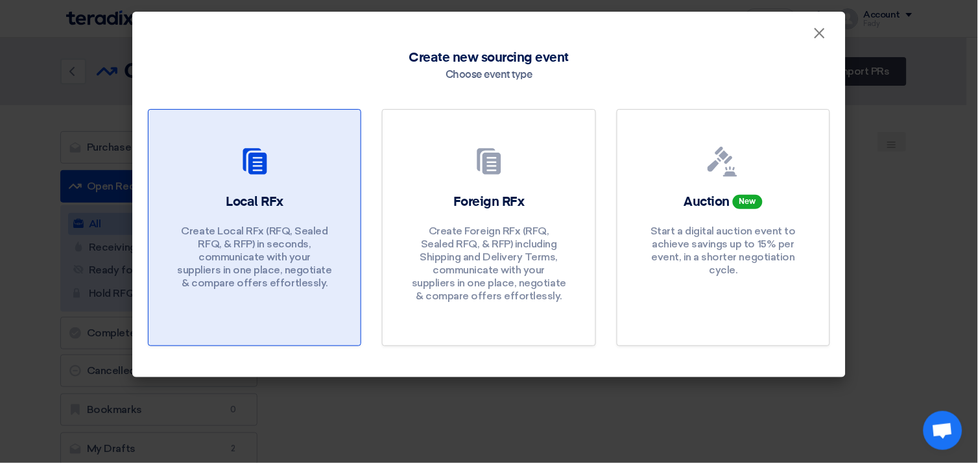
click at [276, 186] on link "Local RFx Create Local RFx (RFQ, Sealed RFQ, & RFP) in seconds, communicate wit…" at bounding box center [254, 227] width 213 height 237
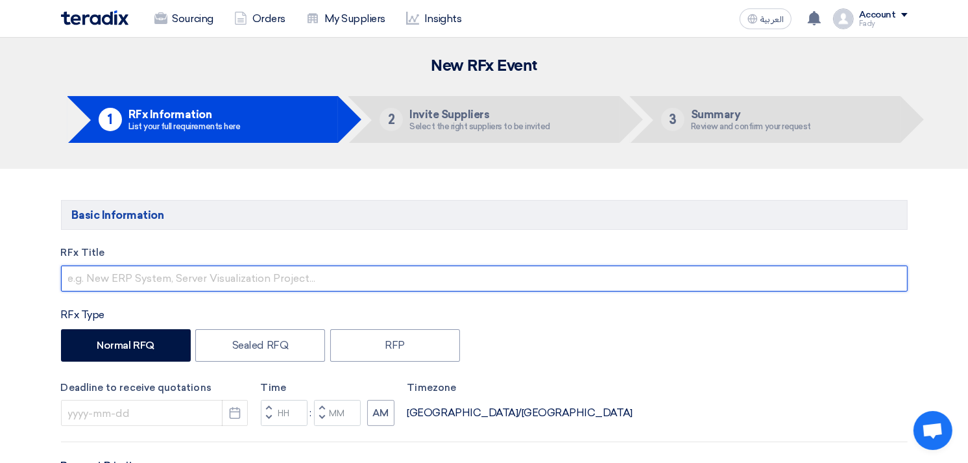
click at [243, 272] on input "text" at bounding box center [484, 278] width 847 height 26
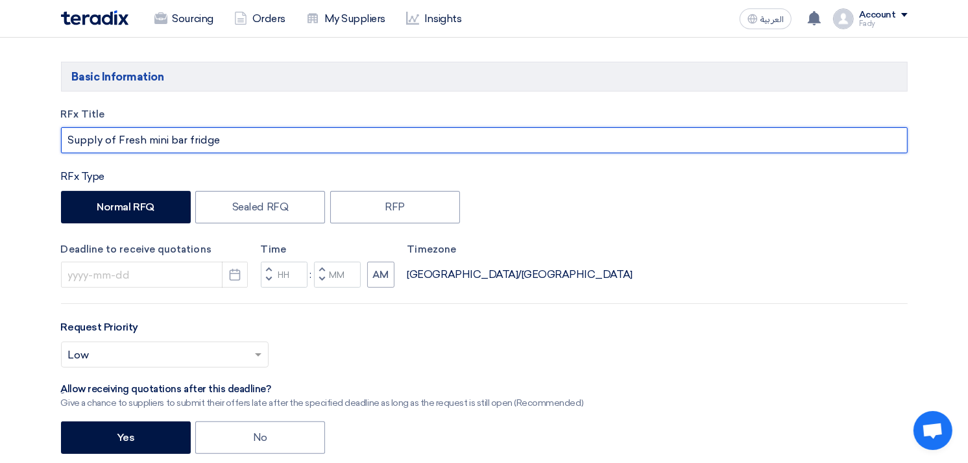
scroll to position [144, 0]
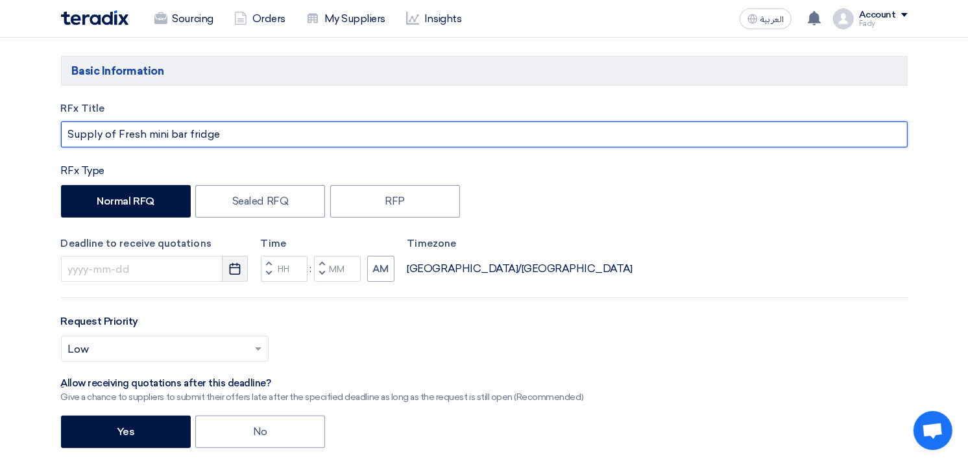
type input "Supply of Fresh mini bar fridge"
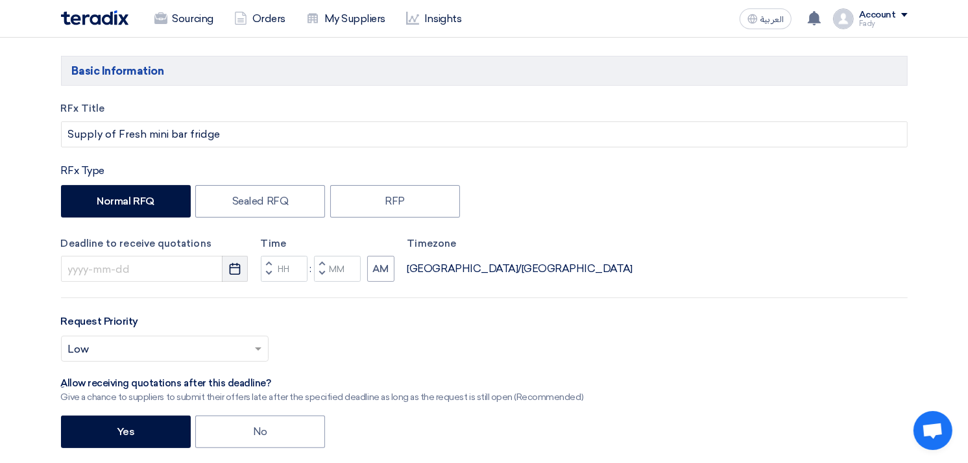
click at [236, 269] on icon "Pick a date" at bounding box center [234, 268] width 13 height 13
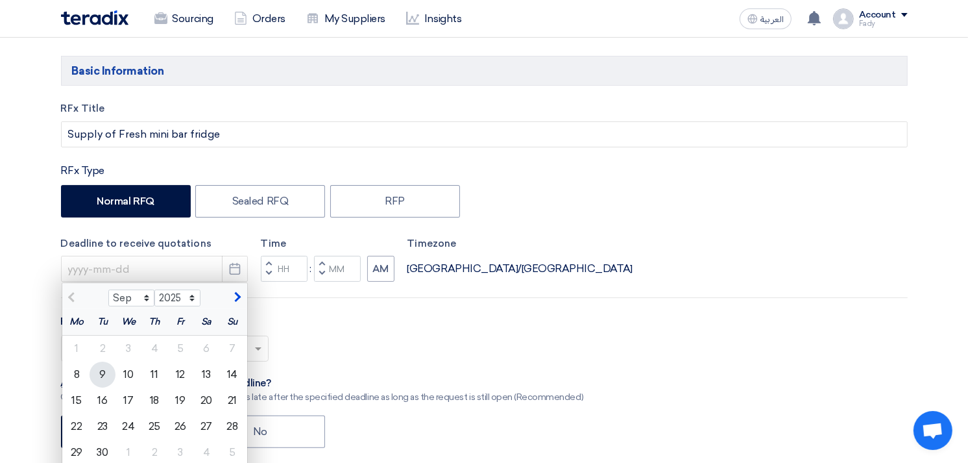
click at [100, 377] on div "9" at bounding box center [103, 374] width 26 height 26
type input "[DATE]"
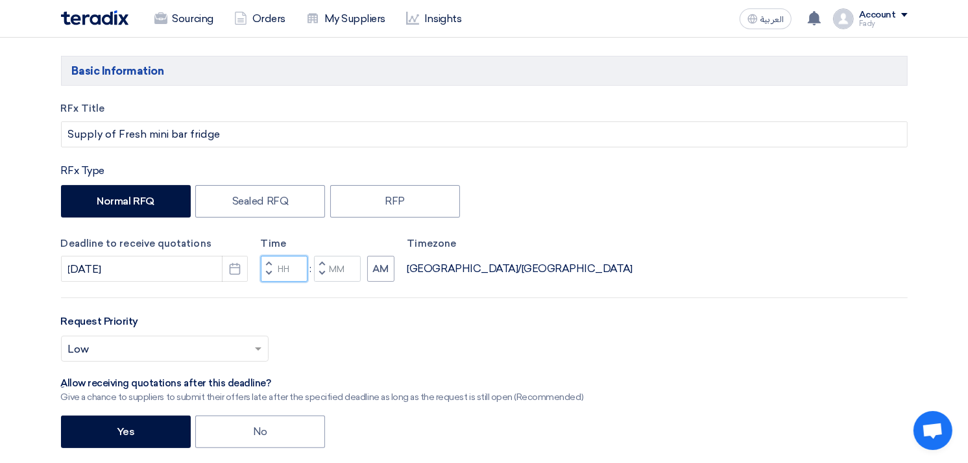
click at [286, 258] on input "Hours" at bounding box center [284, 269] width 47 height 26
type input "03"
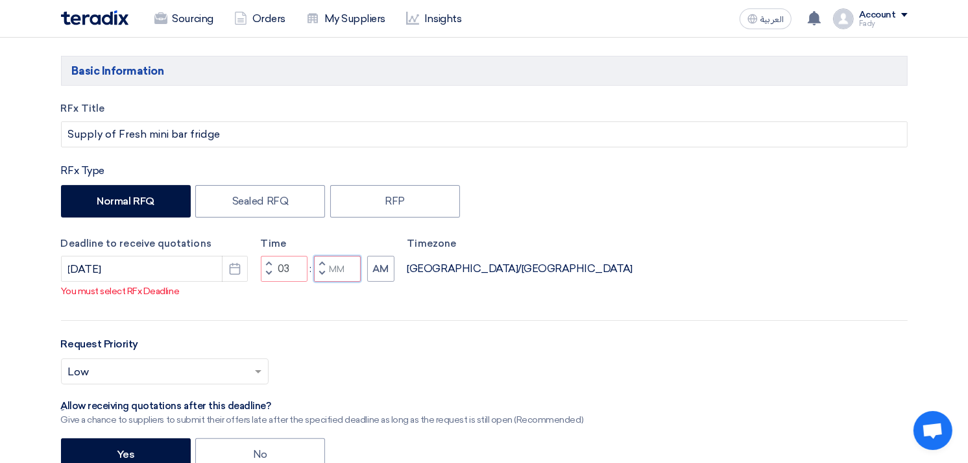
click at [334, 273] on input "Minutes" at bounding box center [337, 269] width 47 height 26
type input "00"
click at [385, 279] on button "AM" at bounding box center [380, 269] width 27 height 26
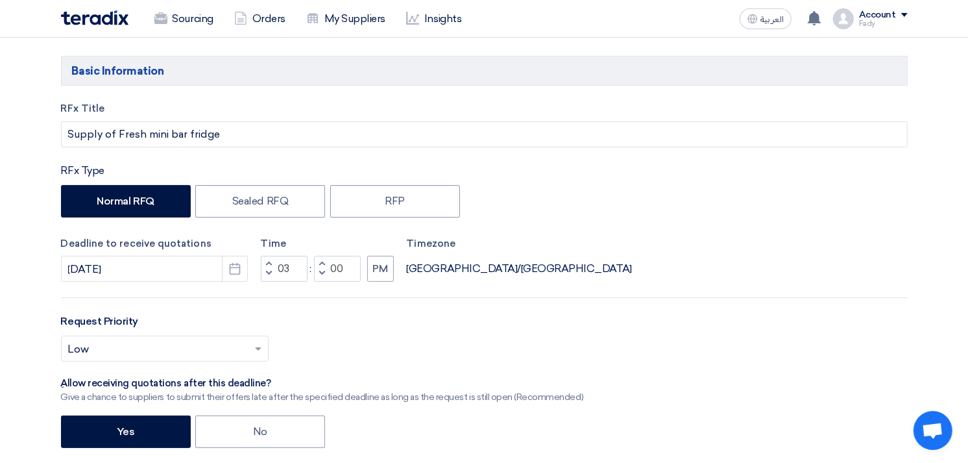
click at [758, 222] on div "RFx Title Supply of Fresh mini bar fridge RFx Type Normal RFQ Sealed RFQ RFP De…" at bounding box center [484, 363] width 866 height 525
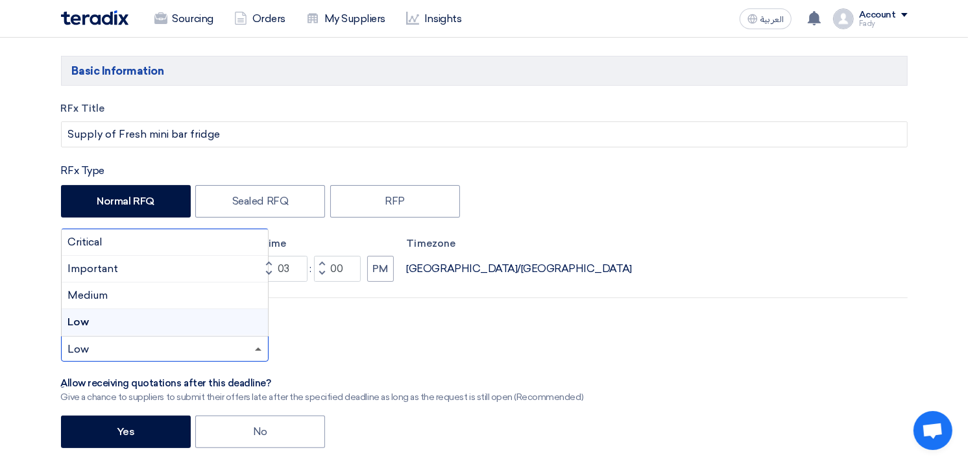
click at [258, 351] on span at bounding box center [260, 349] width 16 height 16
click at [125, 263] on div "Important" at bounding box center [165, 269] width 206 height 27
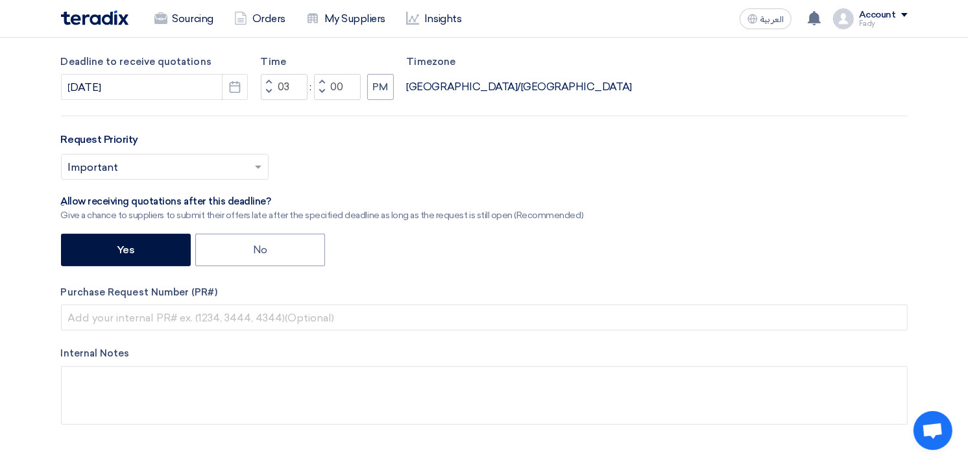
scroll to position [360, 0]
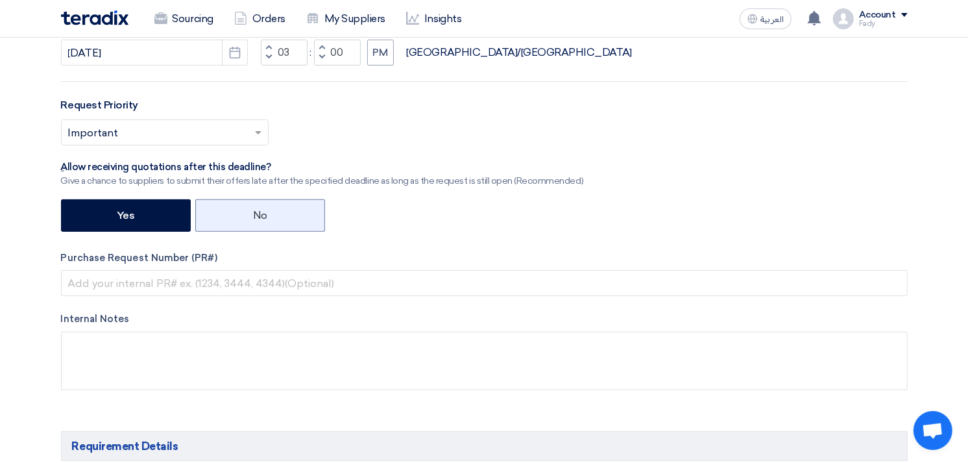
click at [258, 221] on label "No" at bounding box center [260, 215] width 130 height 32
click at [258, 219] on input "No" at bounding box center [257, 214] width 8 height 8
radio input "true"
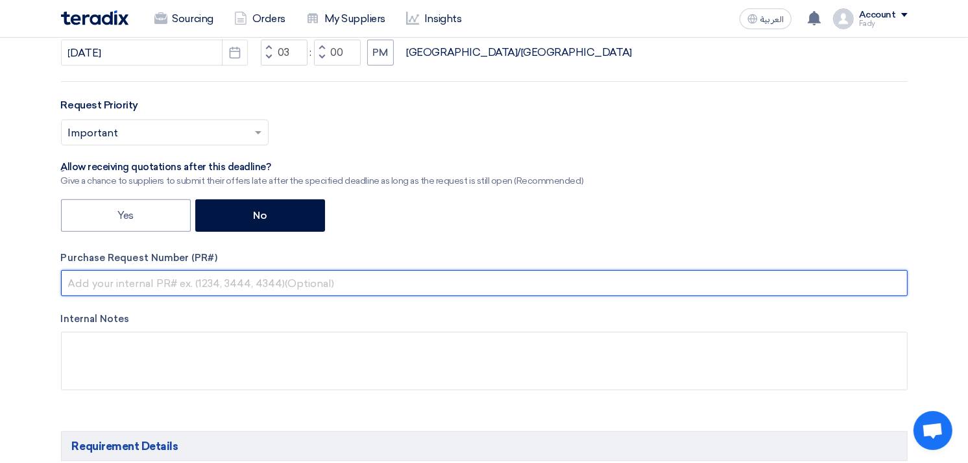
click at [224, 282] on input "text" at bounding box center [484, 283] width 847 height 26
paste input "KAYAN-PR-783-2025"
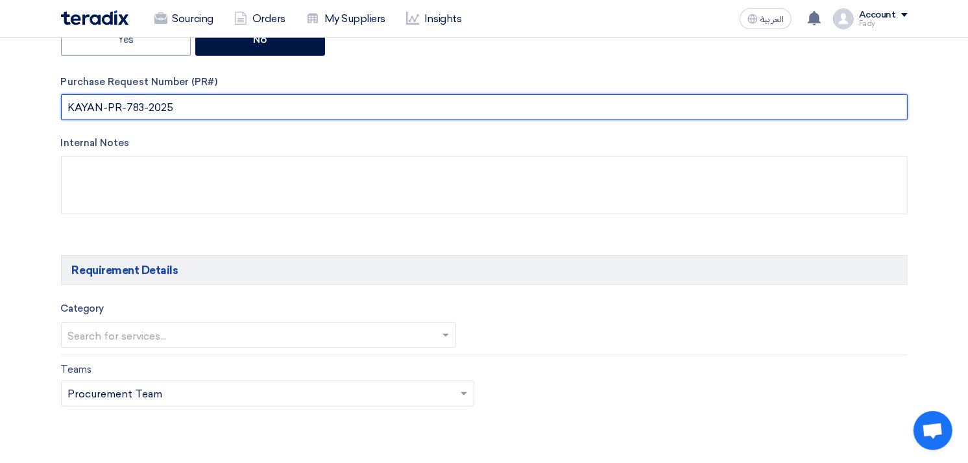
scroll to position [576, 0]
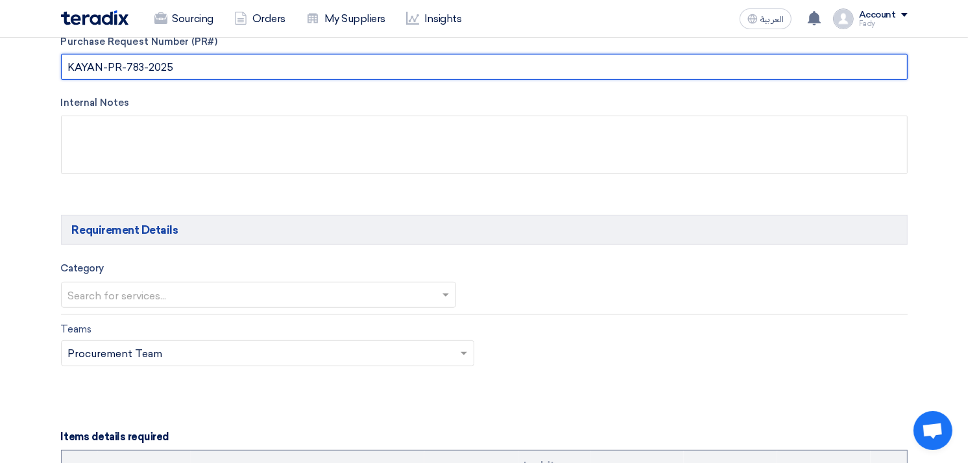
type input "KAYAN-PR-783-2025"
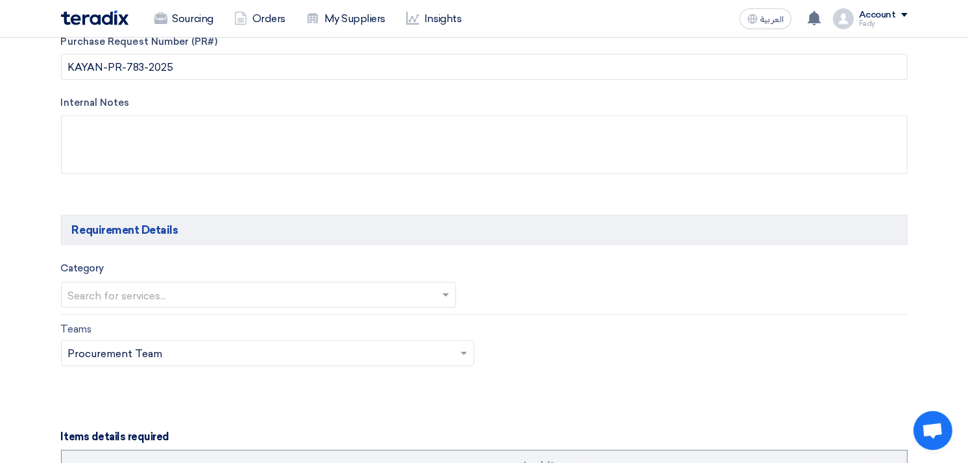
click at [237, 293] on input "text" at bounding box center [252, 295] width 369 height 21
click at [701, 371] on div "Teams Teams.. × Procurement Team ×" at bounding box center [484, 351] width 866 height 61
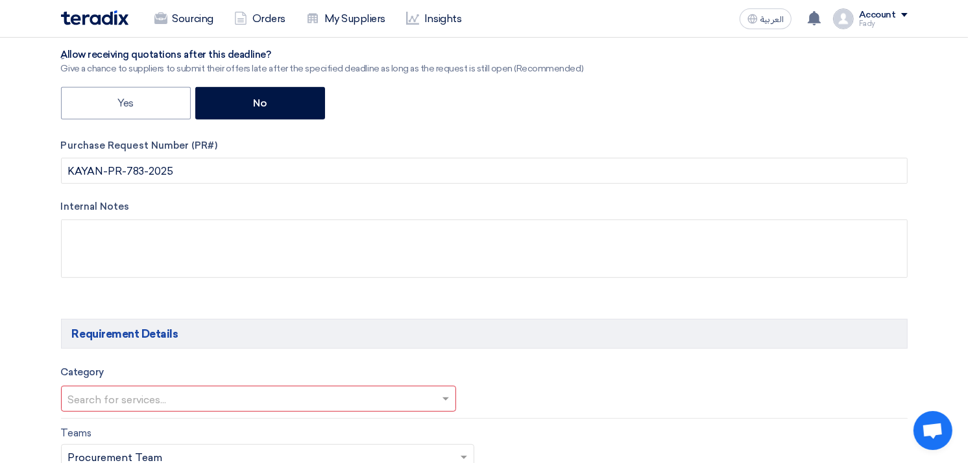
scroll to position [504, 0]
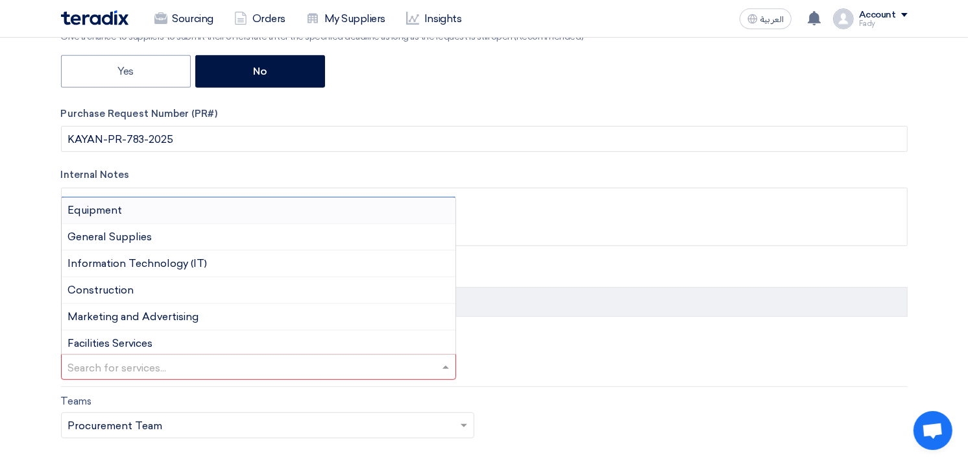
click at [366, 365] on input "text" at bounding box center [252, 367] width 369 height 21
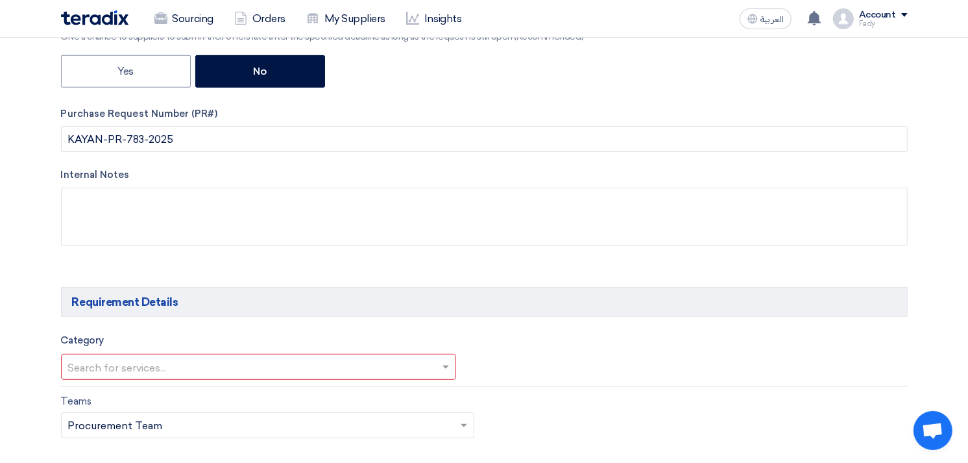
click at [659, 387] on app-project-company-services "Category Search for services... Teams Teams.. × Procurement Team ×" at bounding box center [484, 393] width 847 height 122
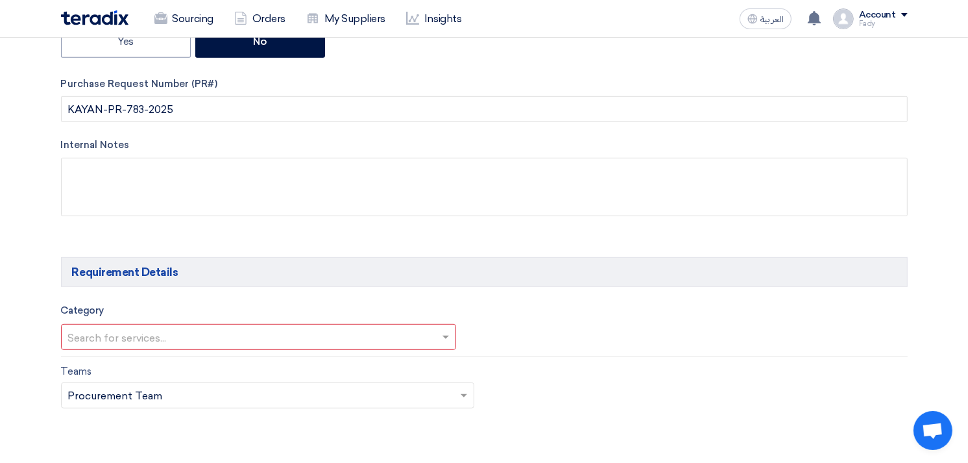
scroll to position [576, 0]
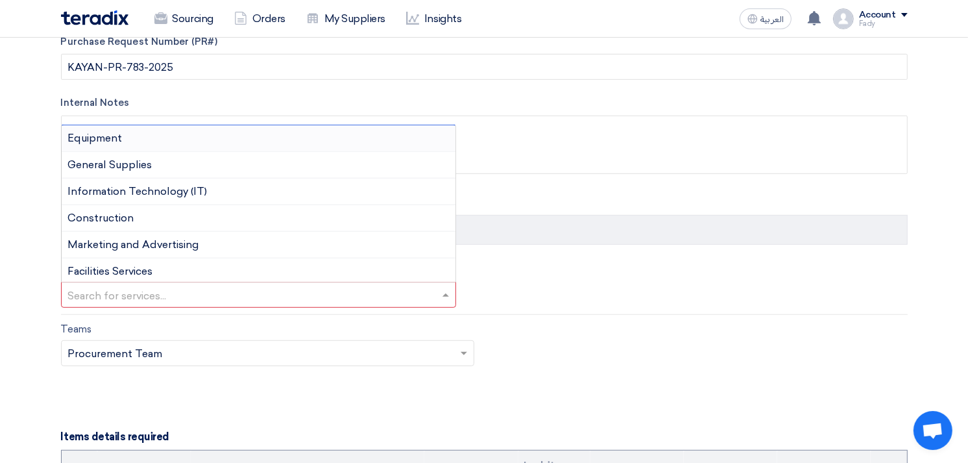
click at [223, 294] on input "text" at bounding box center [252, 295] width 369 height 21
click at [151, 165] on span "General Supplies" at bounding box center [110, 164] width 84 height 12
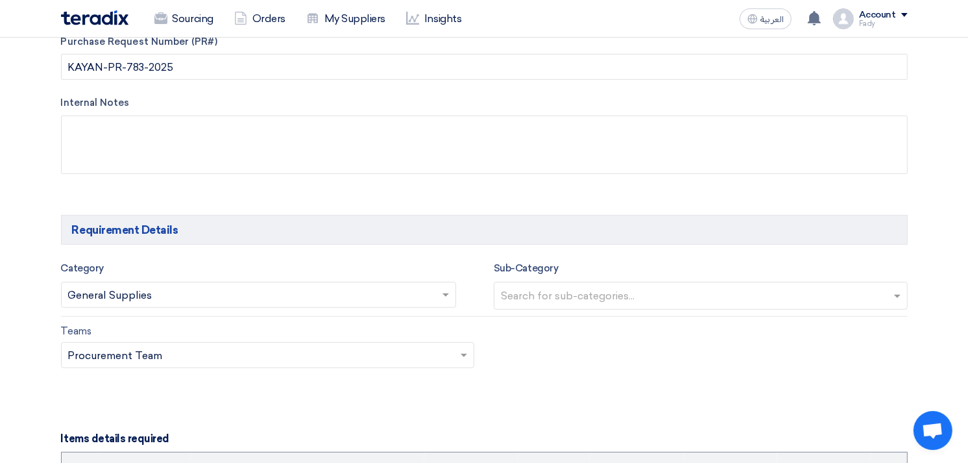
click at [562, 300] on input "text" at bounding box center [702, 296] width 403 height 21
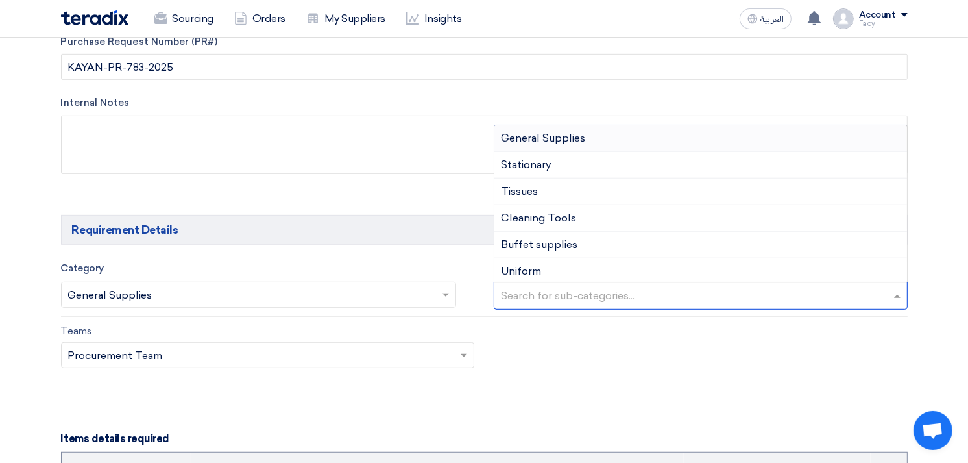
click at [556, 139] on span "General Supplies" at bounding box center [543, 138] width 84 height 12
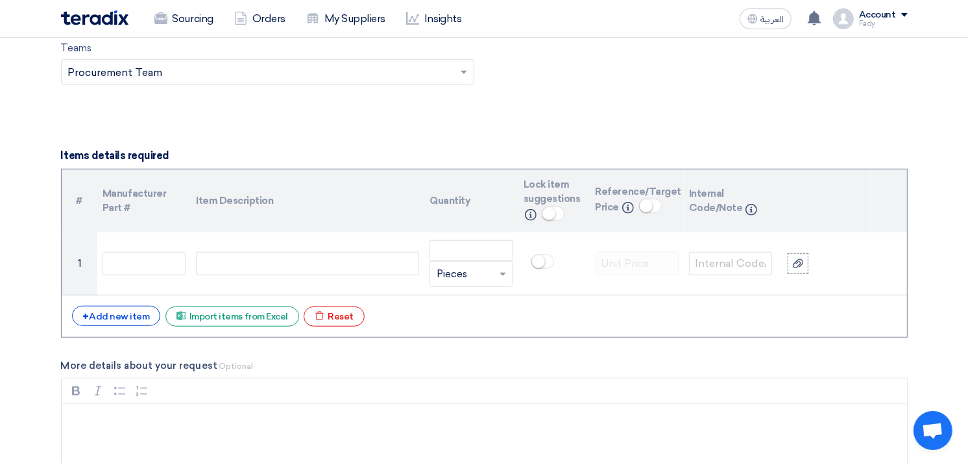
scroll to position [937, 0]
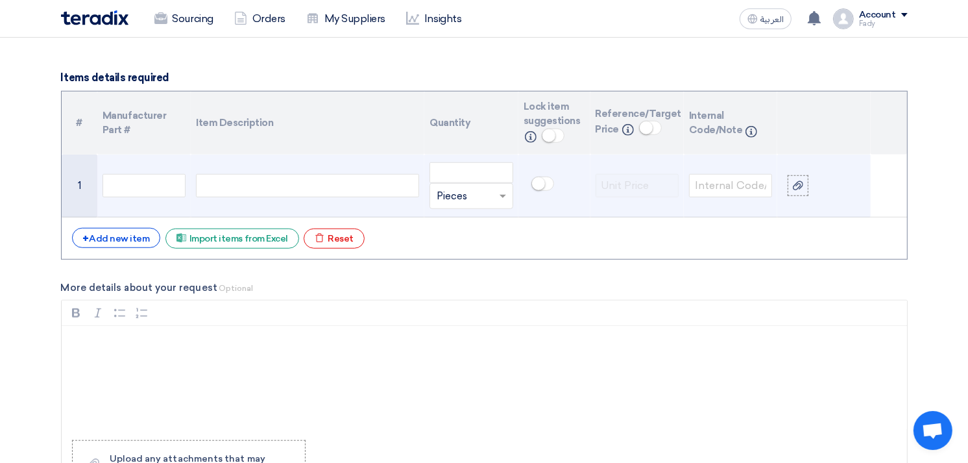
click at [310, 178] on div at bounding box center [307, 185] width 223 height 23
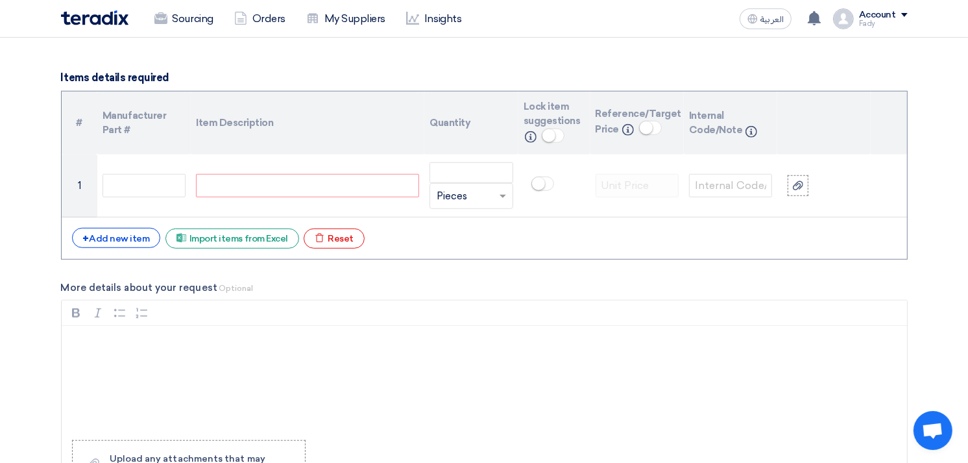
paste div
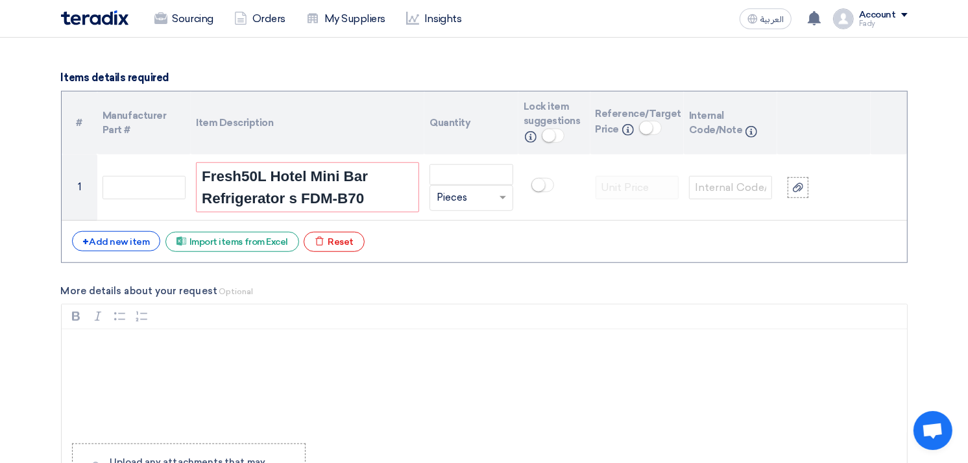
scroll to position [925, 0]
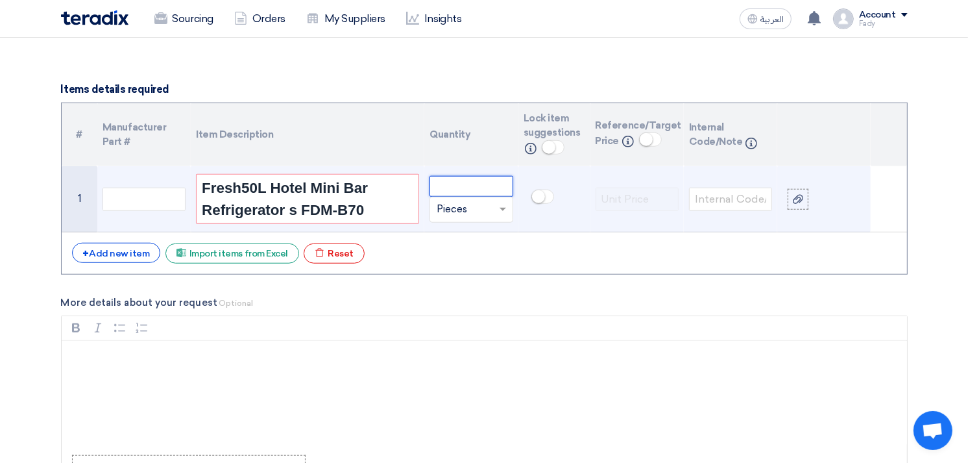
click at [475, 178] on input "number" at bounding box center [471, 186] width 83 height 21
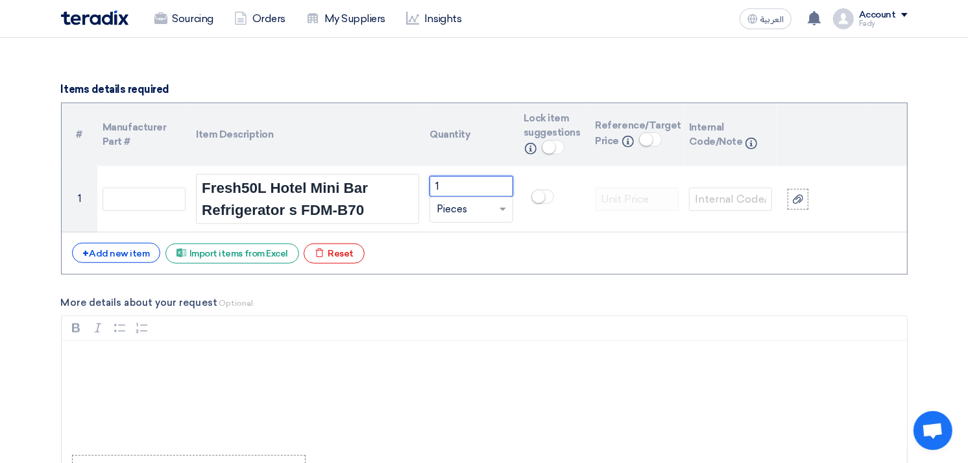
type input "1"
click at [536, 275] on form "Basic Information RFx Title Supply of Fresh mini bar fridge RFx Type Normal RFQ…" at bounding box center [484, 360] width 847 height 2170
click at [143, 361] on p "Rich Text Editor, main" at bounding box center [488, 358] width 823 height 16
click at [84, 359] on p "70 L" at bounding box center [488, 358] width 823 height 16
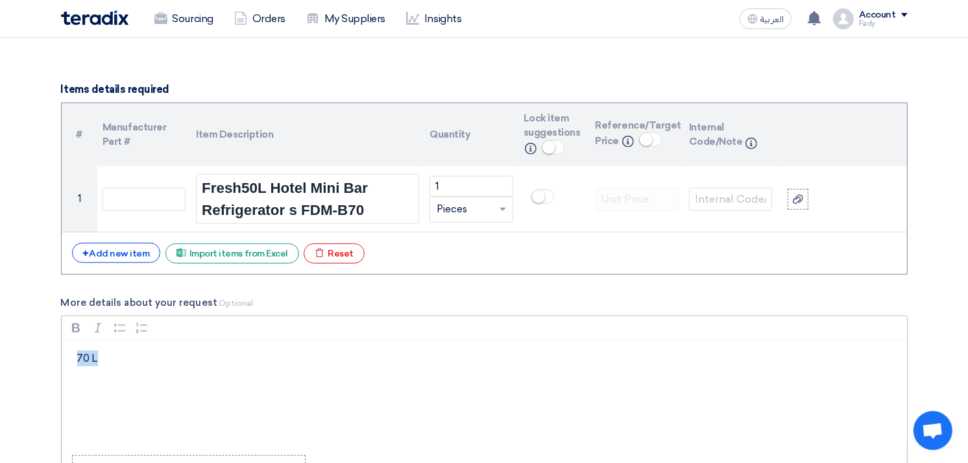
paste div "Rich Text Editor, main"
click at [234, 367] on div "Refrigerator Gross Capacity: 70 L" at bounding box center [484, 393] width 845 height 104
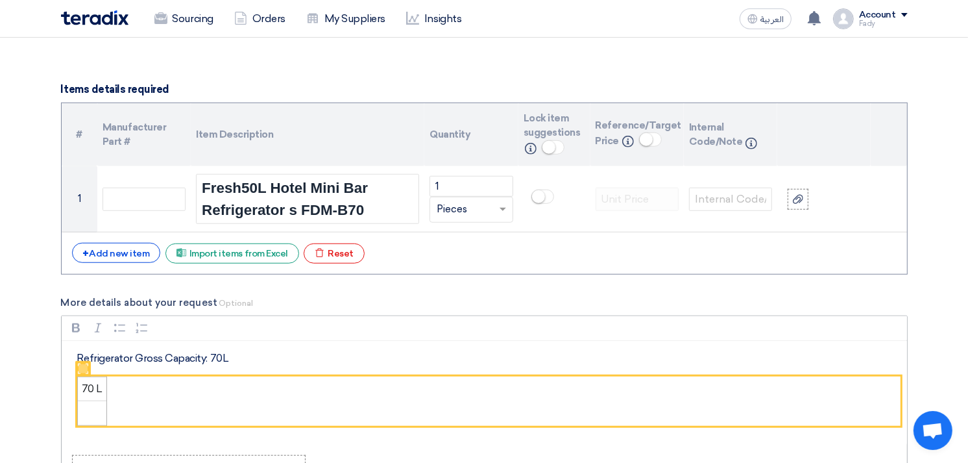
click at [123, 411] on figure "70 L" at bounding box center [488, 401] width 823 height 50
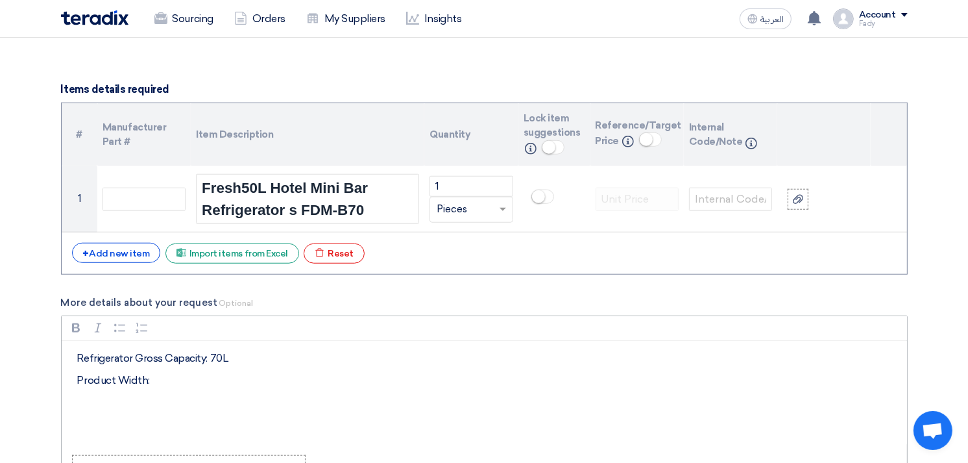
click at [170, 381] on p "Product Width:" at bounding box center [488, 380] width 823 height 16
click at [73, 407] on div "Refrigerator Gross Capacity: 70L Product Width: 53 cm" at bounding box center [484, 393] width 845 height 104
click at [212, 380] on p "Product Width: 53 cm" at bounding box center [488, 380] width 823 height 16
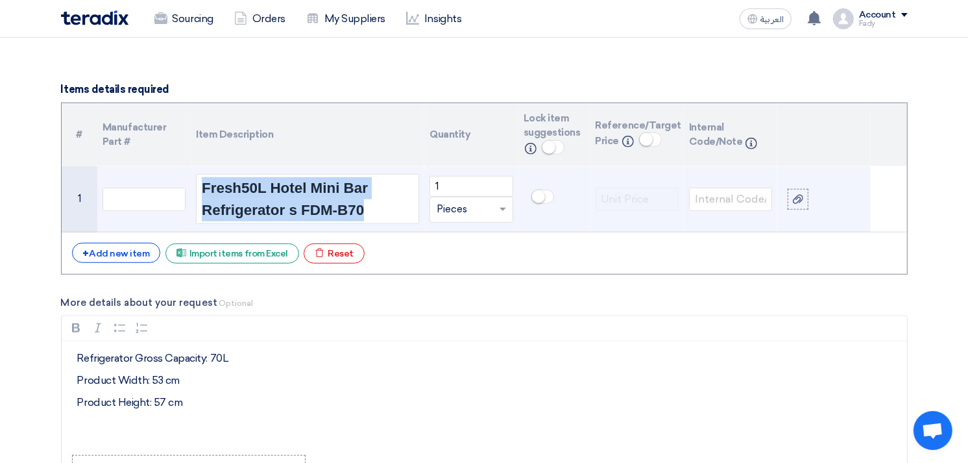
drag, startPoint x: 370, startPoint y: 210, endPoint x: 169, endPoint y: 176, distance: 204.7
click at [169, 176] on tr "1 Fresh50L Hotel Mini Bar Refrigerator s FDM-B70 1 Unit × Pieces" at bounding box center [484, 199] width 845 height 66
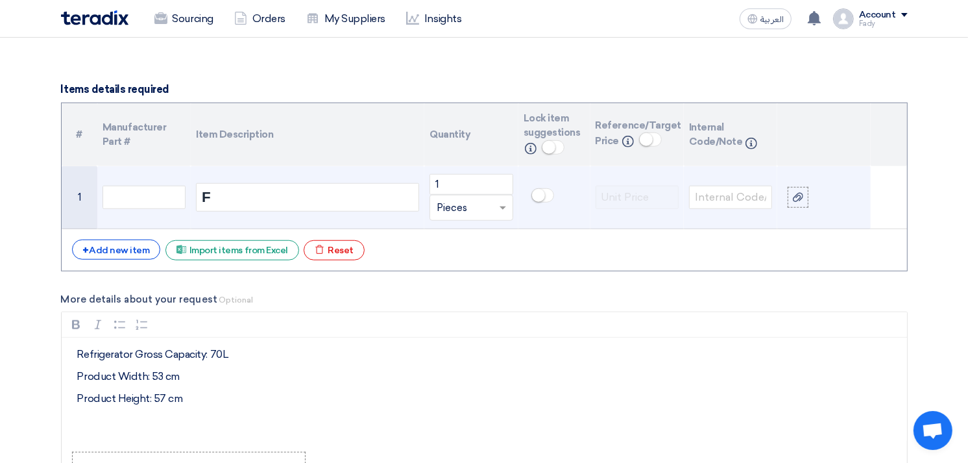
scroll to position [934, 0]
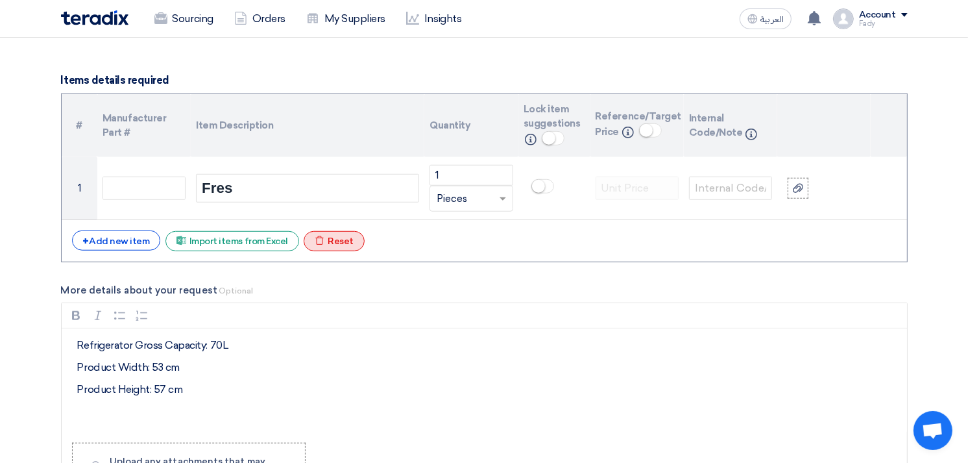
click at [336, 236] on div "Excel file Reset" at bounding box center [334, 241] width 61 height 20
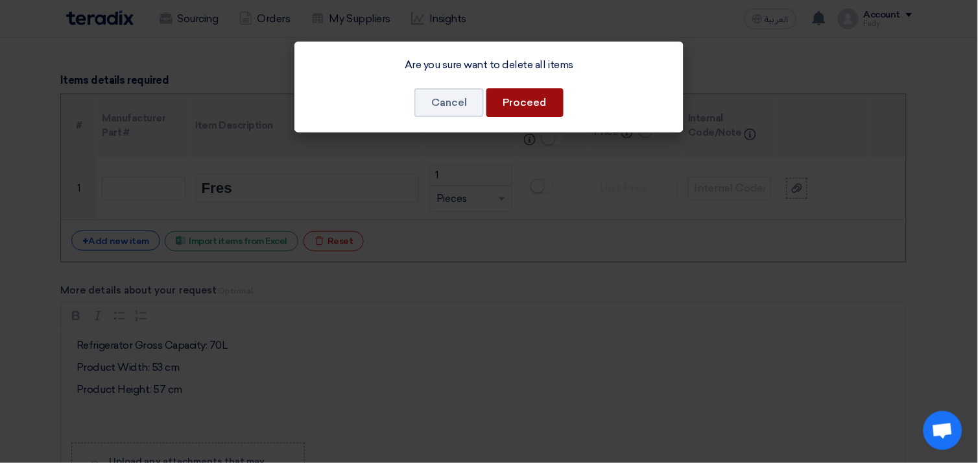
click at [510, 100] on button "Proceed" at bounding box center [525, 102] width 77 height 29
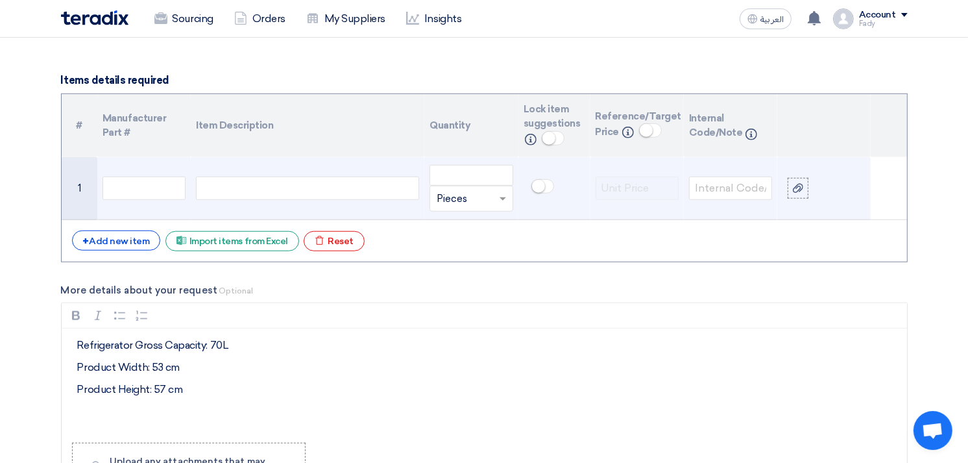
click at [232, 191] on div at bounding box center [307, 187] width 223 height 23
click at [795, 184] on icon at bounding box center [798, 188] width 10 height 10
click at [0, 0] on input "file" at bounding box center [0, 0] width 0 height 0
click at [803, 177] on div at bounding box center [798, 179] width 13 height 15
click at [0, 0] on input "file" at bounding box center [0, 0] width 0 height 0
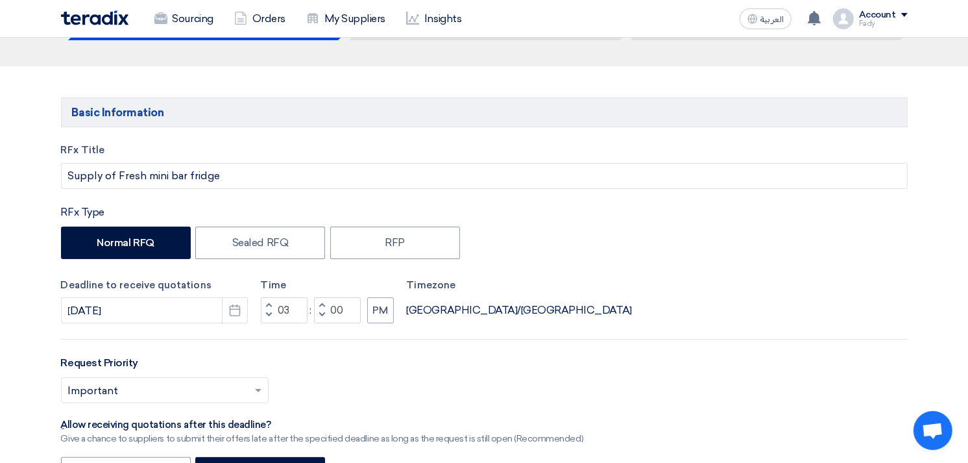
scroll to position [0, 0]
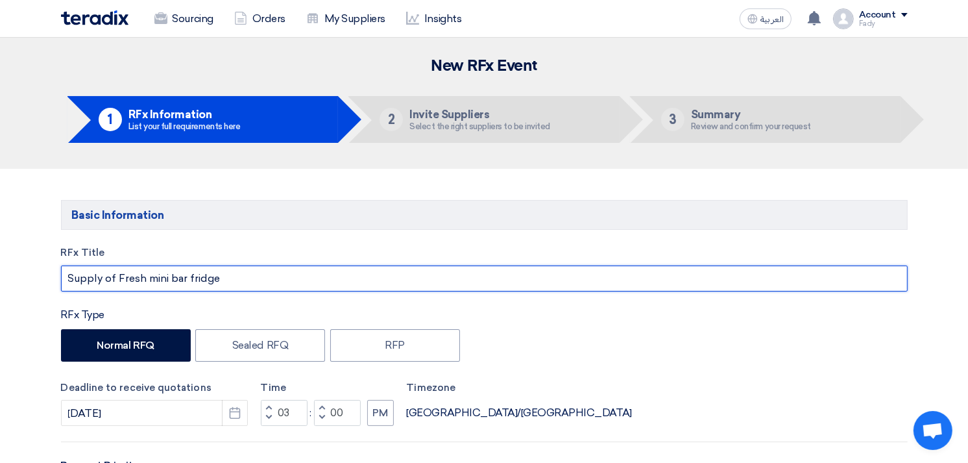
click at [258, 274] on input "Supply of Fresh mini bar fridge" at bounding box center [484, 278] width 847 height 26
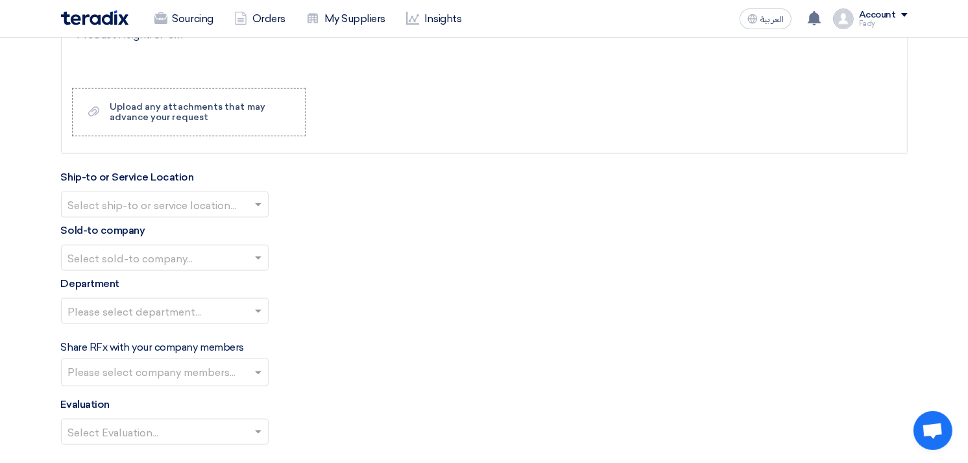
scroll to position [1298, 0]
type input "Supply of Fresh mini bar fridge مرفق صور لها"
click at [158, 205] on input "text" at bounding box center [158, 207] width 180 height 21
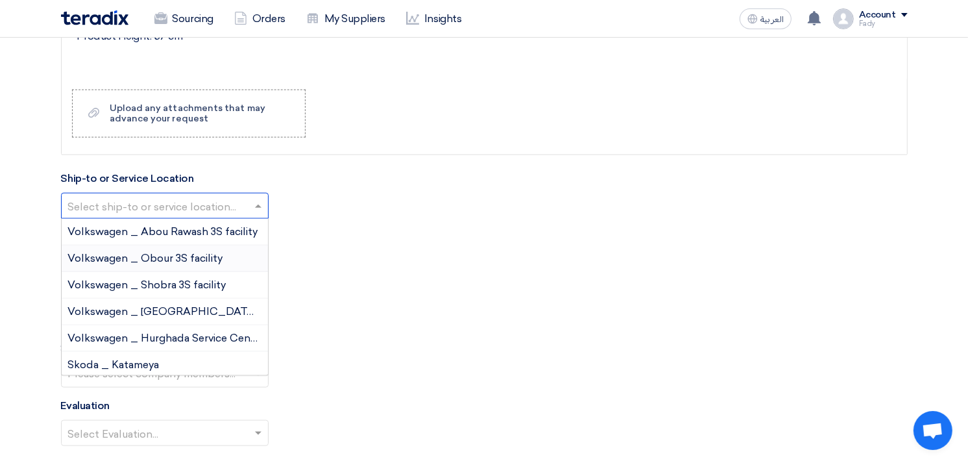
click at [163, 257] on span "Volkswagen _ Obour 3S facility" at bounding box center [145, 258] width 155 height 12
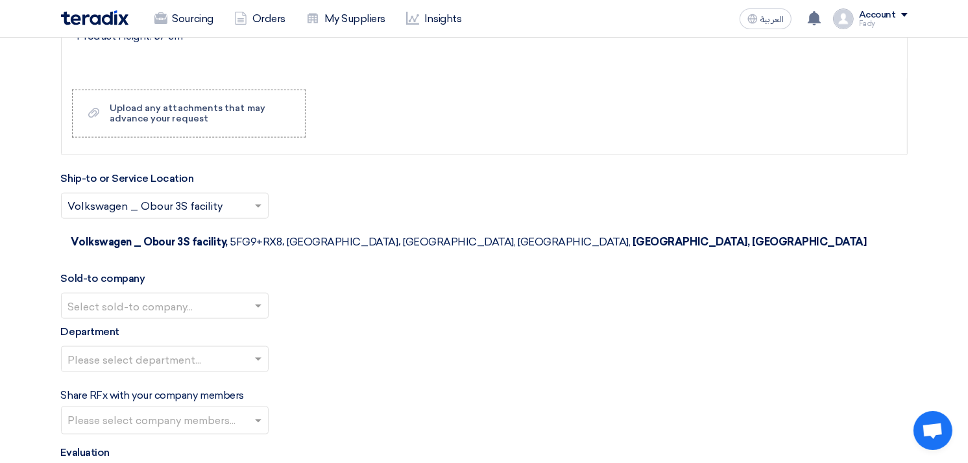
click at [156, 297] on input "text" at bounding box center [158, 307] width 180 height 21
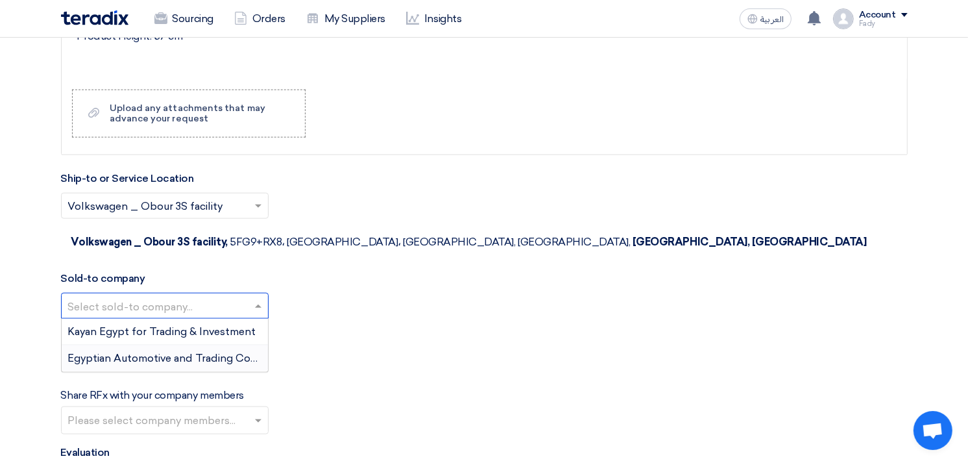
click at [156, 352] on span "Egyptian Automotive and Trading Company" at bounding box center [176, 358] width 216 height 12
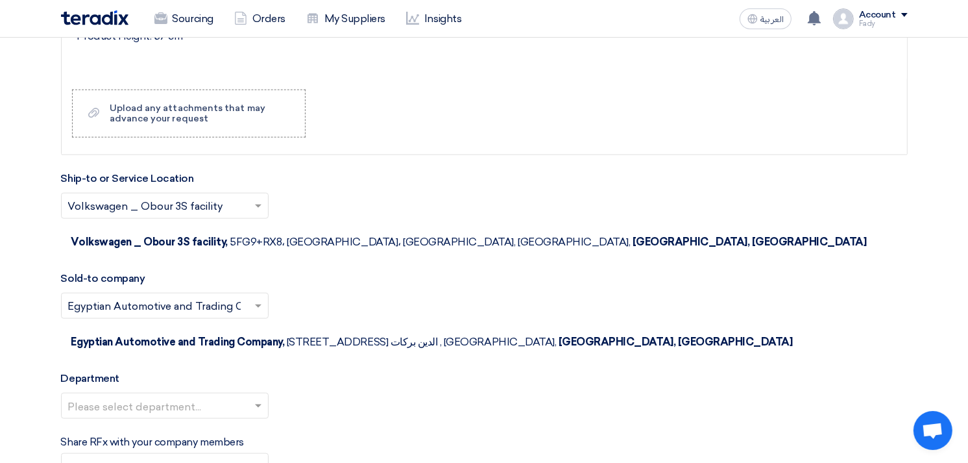
click at [143, 396] on input "text" at bounding box center [158, 406] width 180 height 21
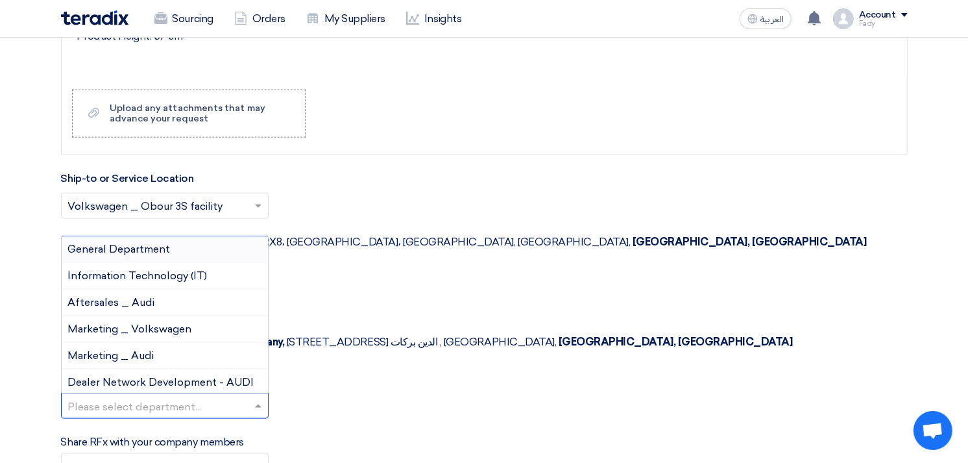
click at [130, 236] on div "General Department" at bounding box center [165, 249] width 206 height 27
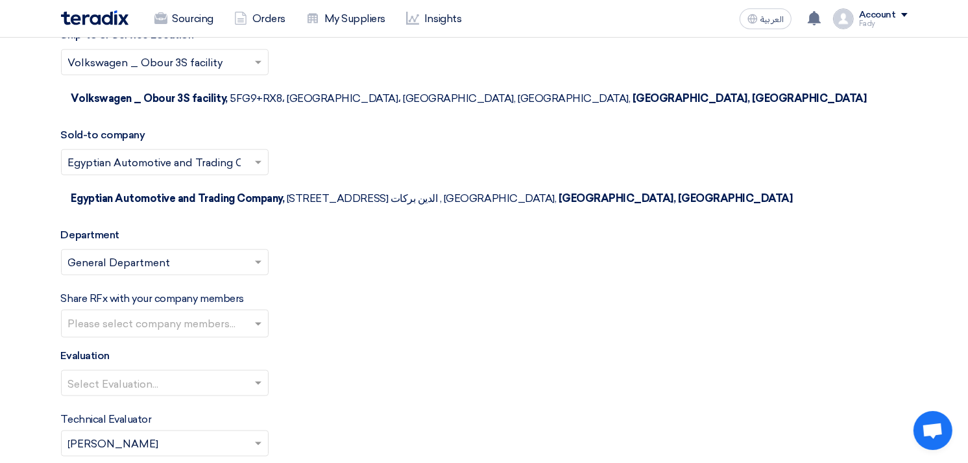
scroll to position [1442, 0]
click at [137, 373] on input "text" at bounding box center [158, 383] width 180 height 21
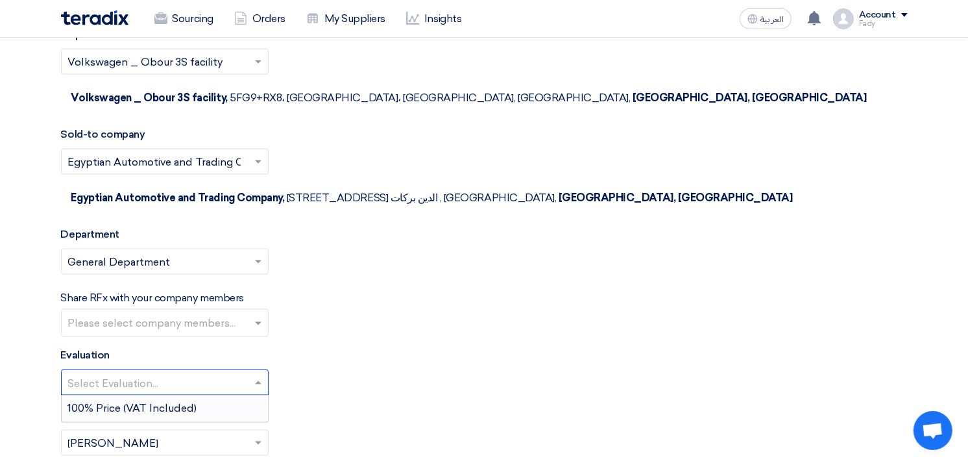
click at [130, 395] on div "100% Price (VAT Included)" at bounding box center [165, 408] width 206 height 26
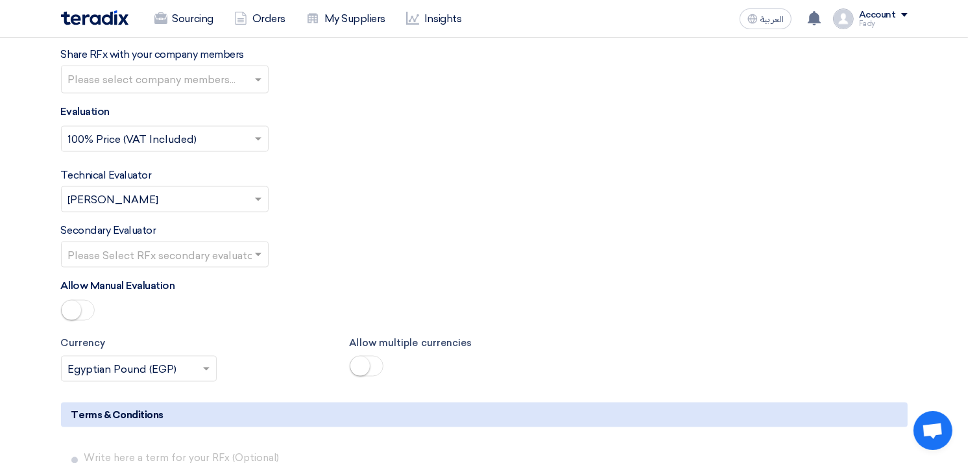
scroll to position [1730, 0]
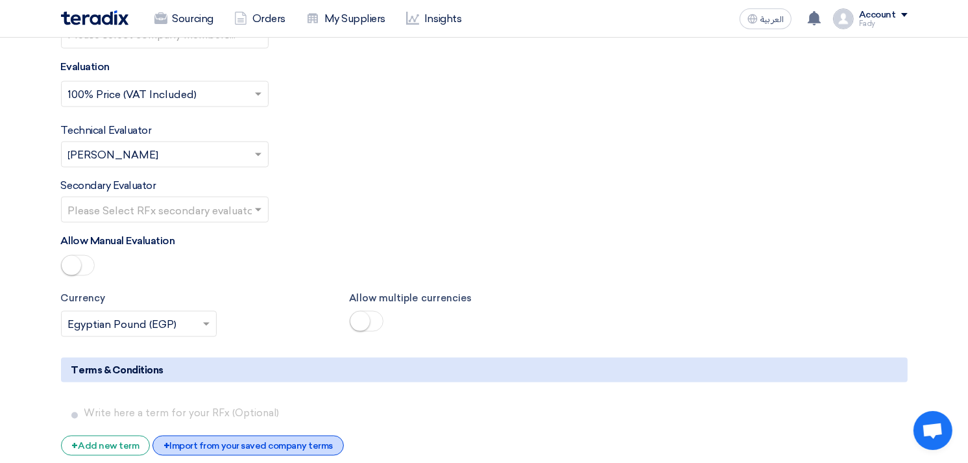
click at [212, 435] on div "+ Import from your saved company terms" at bounding box center [247, 445] width 191 height 20
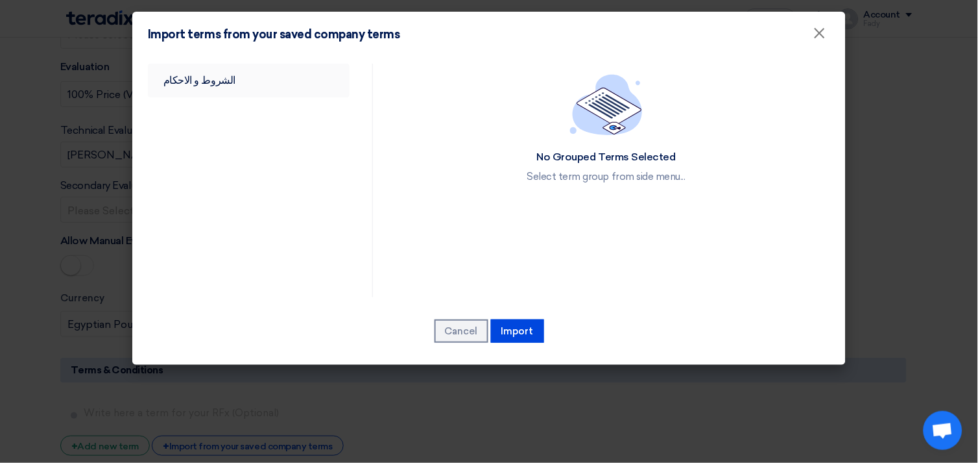
click at [210, 69] on link "الشروط و الاحكام" at bounding box center [249, 81] width 202 height 34
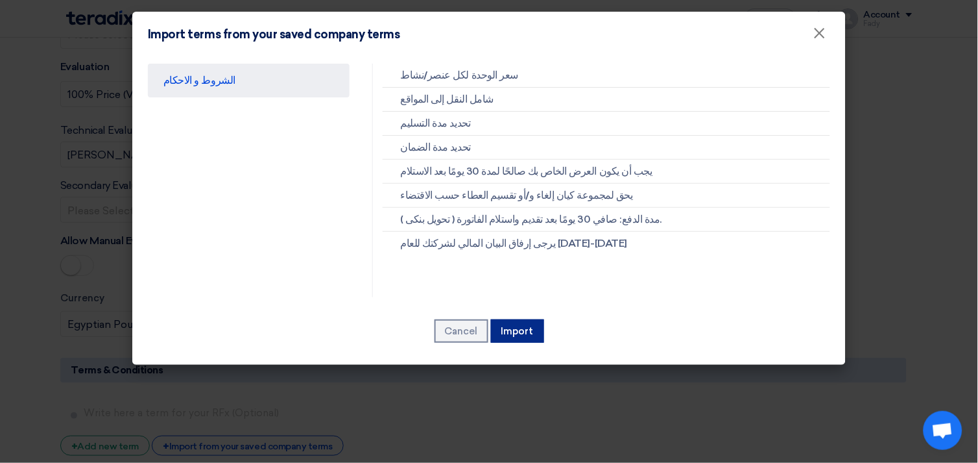
click at [536, 329] on button "Import" at bounding box center [517, 330] width 53 height 23
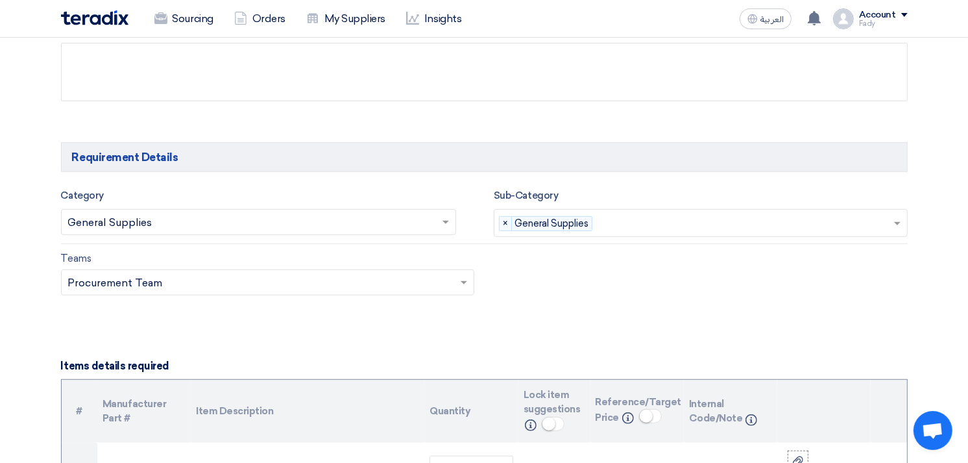
scroll to position [288, 0]
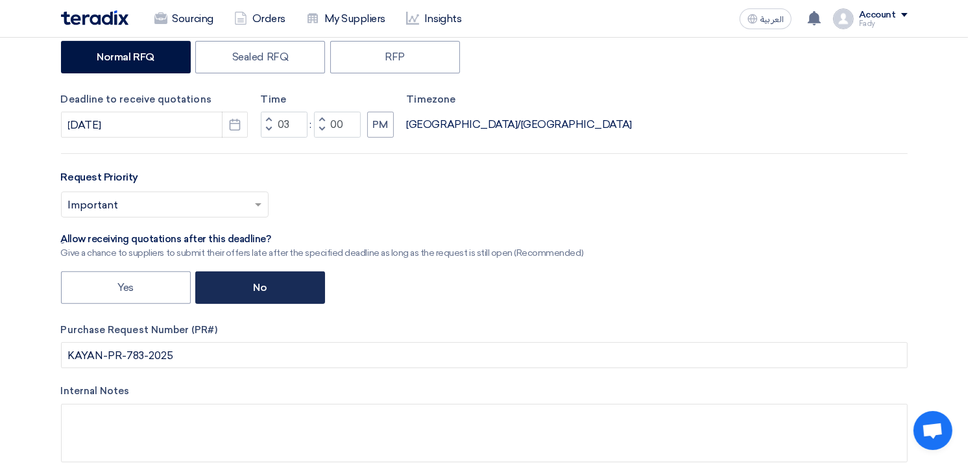
click at [260, 282] on label "No" at bounding box center [260, 287] width 130 height 32
click at [260, 282] on input "No" at bounding box center [258, 286] width 8 height 8
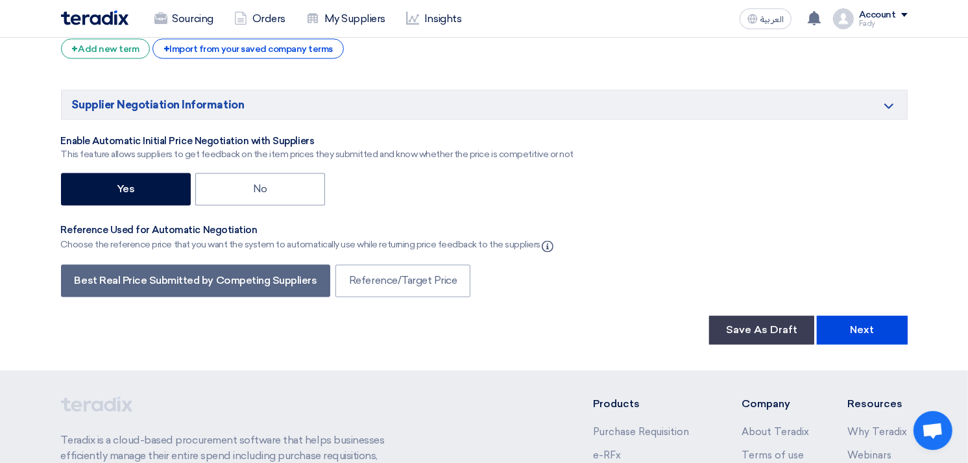
scroll to position [2482, 0]
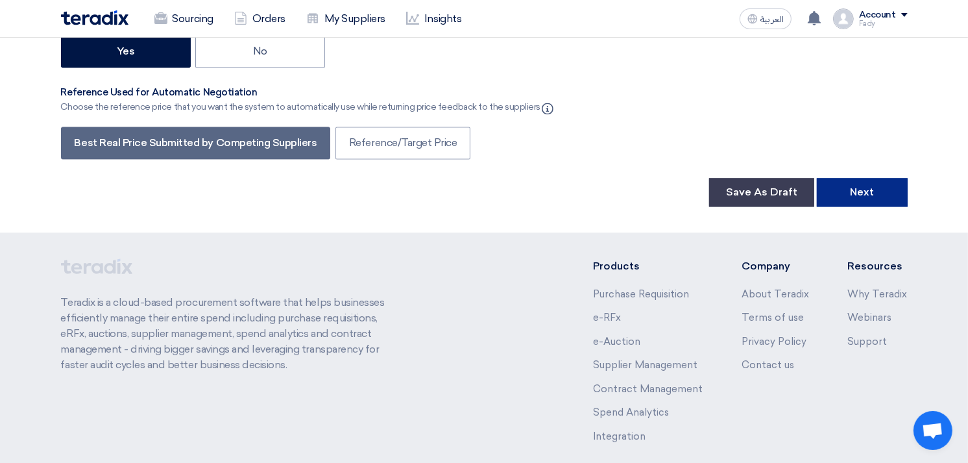
click at [878, 178] on button "Next" at bounding box center [862, 192] width 91 height 29
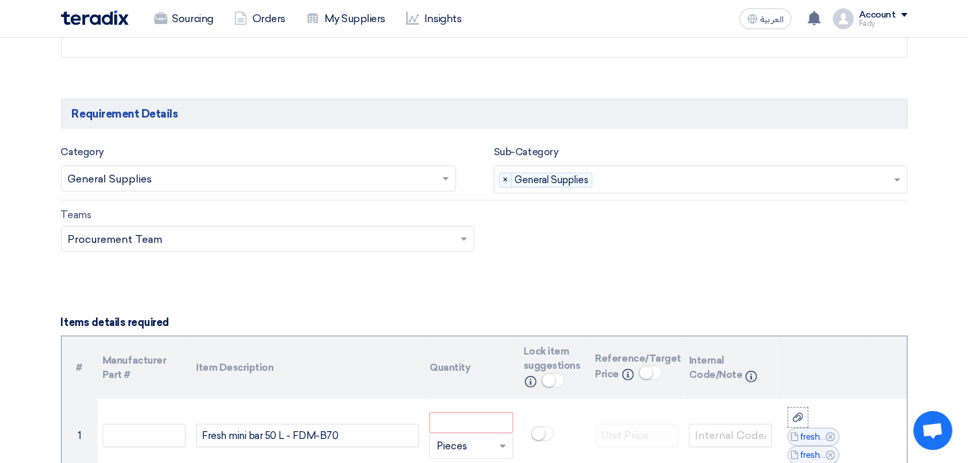
scroll to position [699, 0]
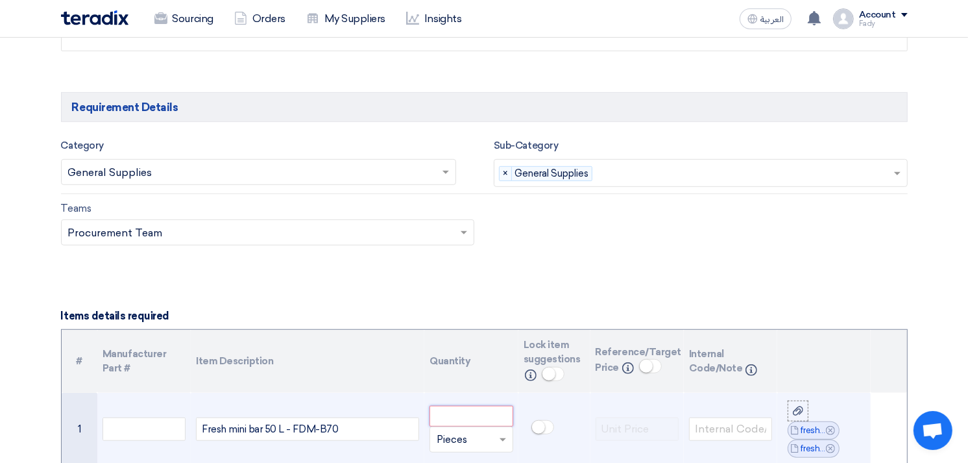
click at [478, 409] on input "number" at bounding box center [471, 416] width 83 height 21
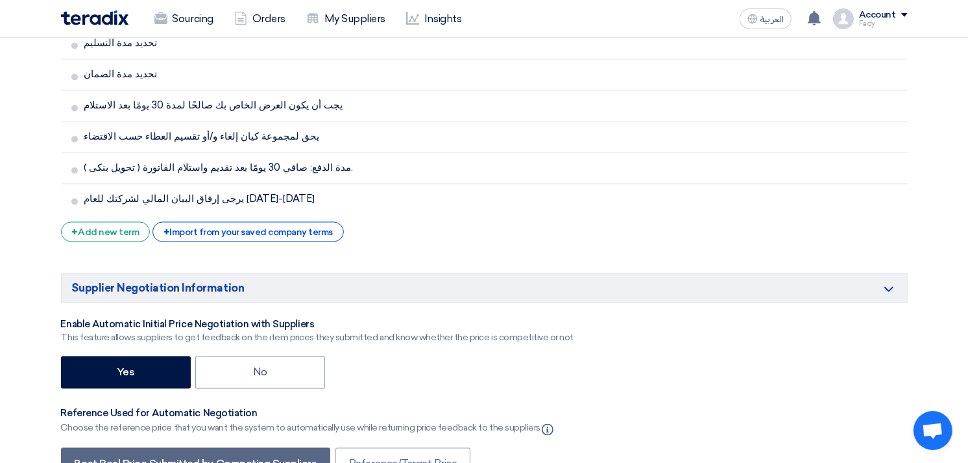
scroll to position [2482, 0]
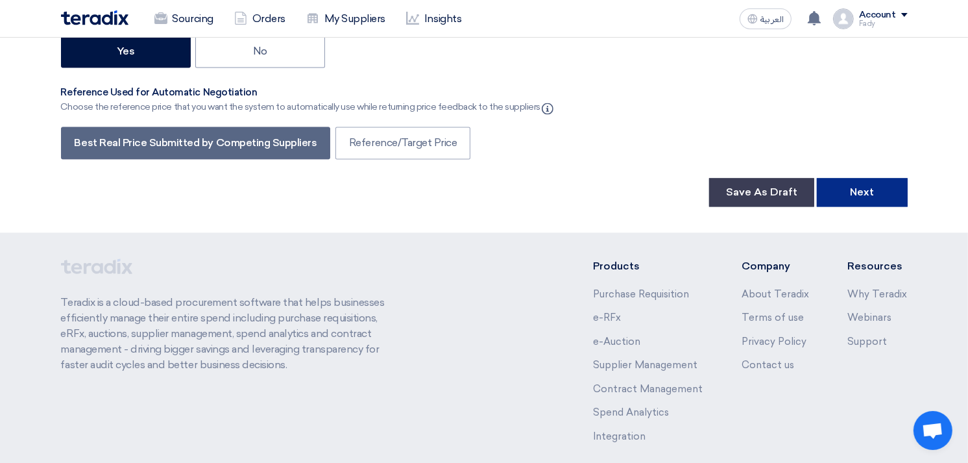
type input "1"
click at [884, 178] on button "Next" at bounding box center [862, 192] width 91 height 29
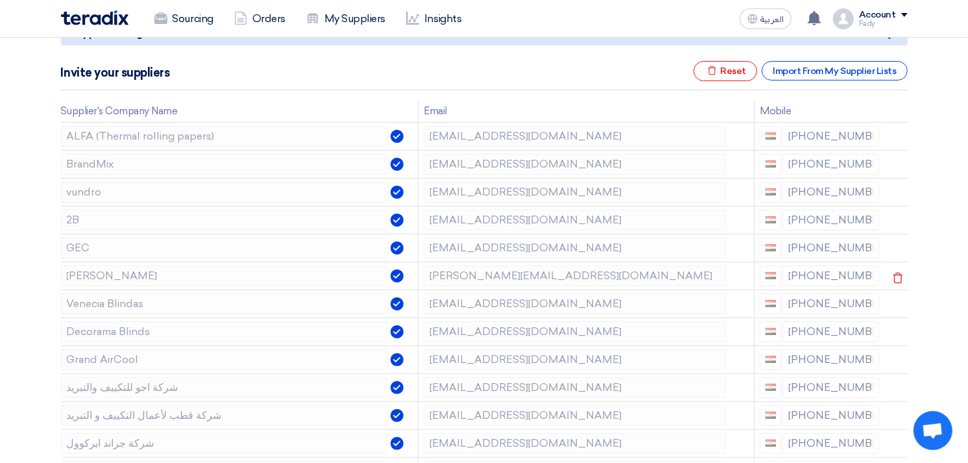
scroll to position [216, 0]
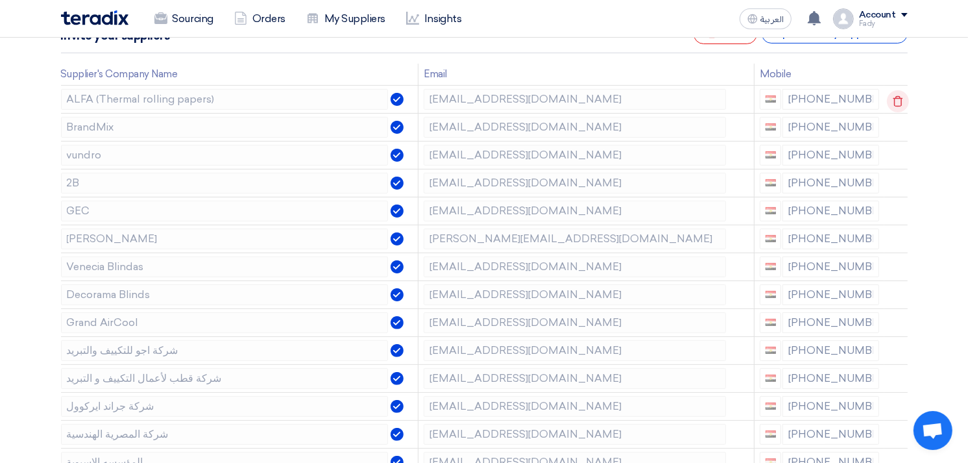
click at [896, 98] on icon at bounding box center [898, 101] width 22 height 22
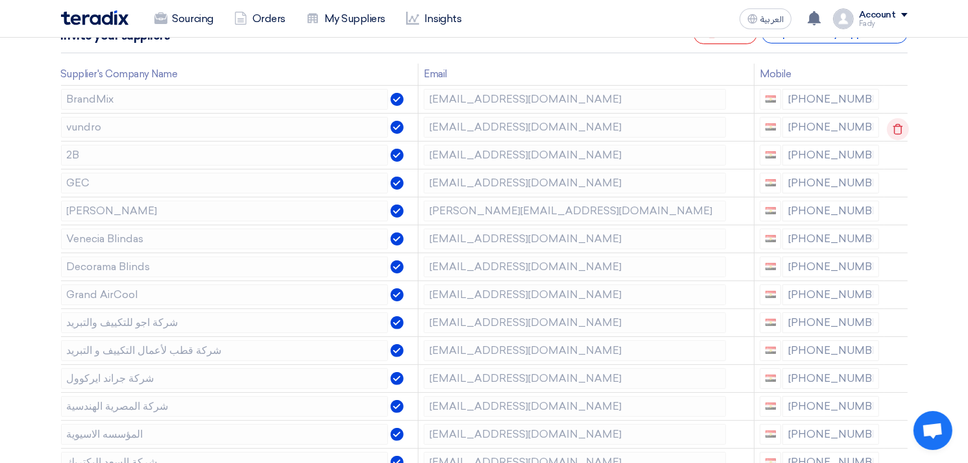
click at [895, 127] on icon at bounding box center [898, 129] width 22 height 22
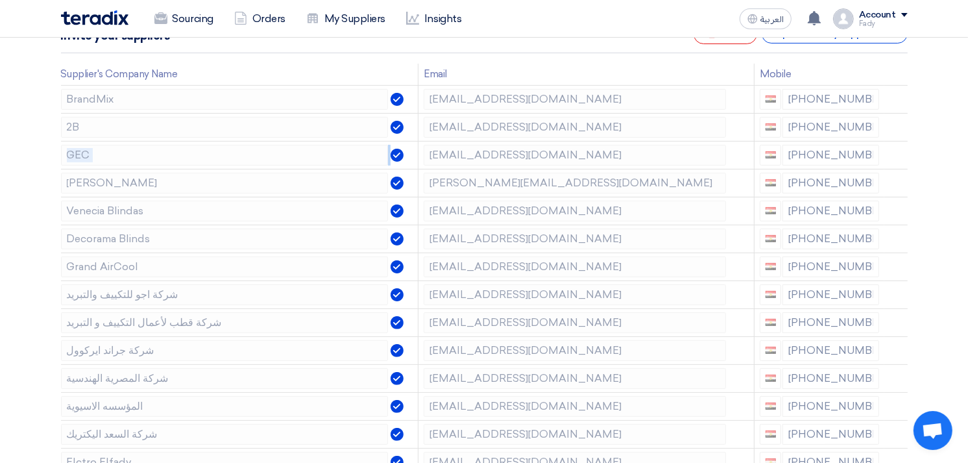
click at [0, 0] on icon at bounding box center [0, 0] width 0 height 0
drag, startPoint x: 895, startPoint y: 127, endPoint x: 945, endPoint y: 143, distance: 52.7
click at [893, 123] on icon at bounding box center [898, 129] width 22 height 22
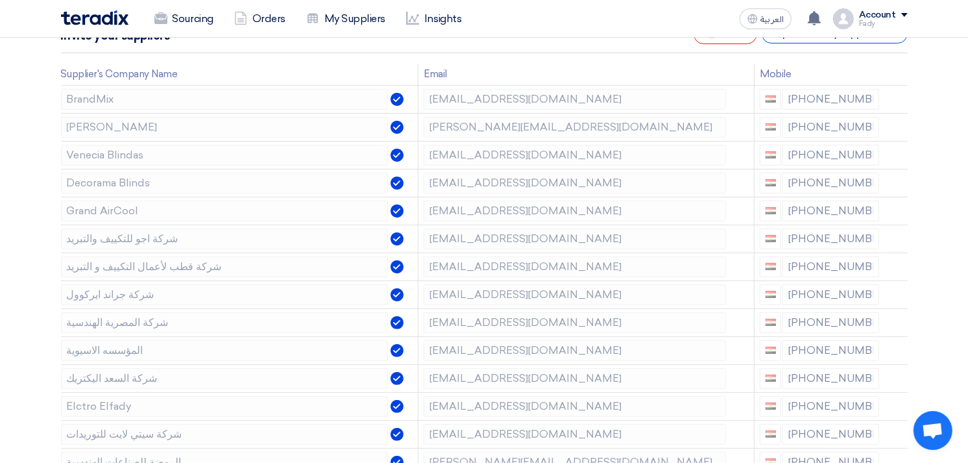
click at [0, 0] on icon at bounding box center [0, 0] width 0 height 0
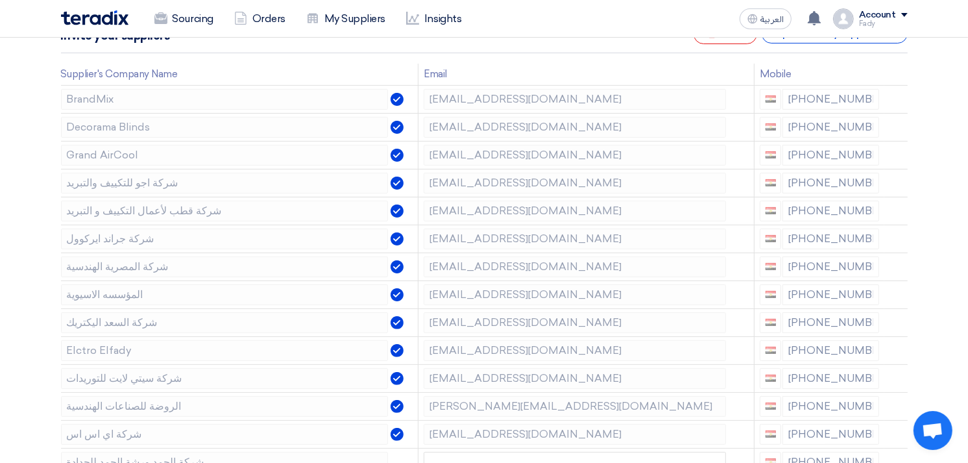
click at [0, 0] on icon at bounding box center [0, 0] width 0 height 0
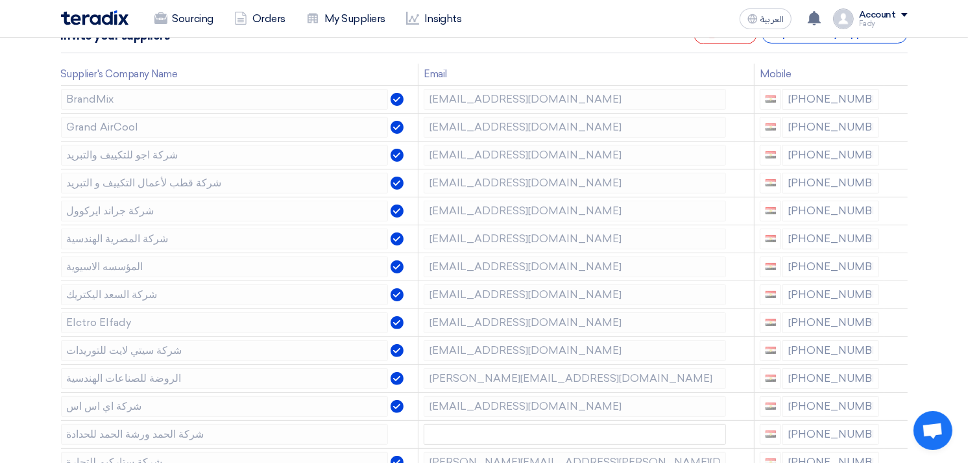
click at [0, 0] on icon at bounding box center [0, 0] width 0 height 0
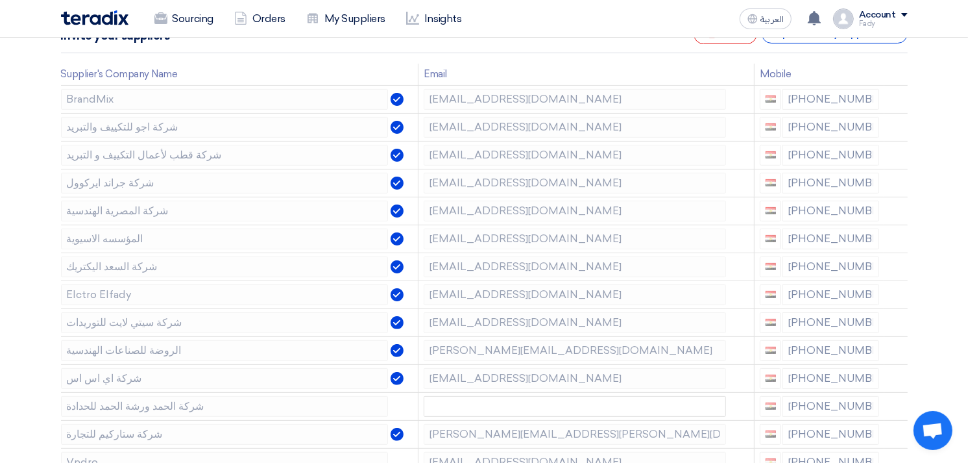
click at [0, 0] on icon at bounding box center [0, 0] width 0 height 0
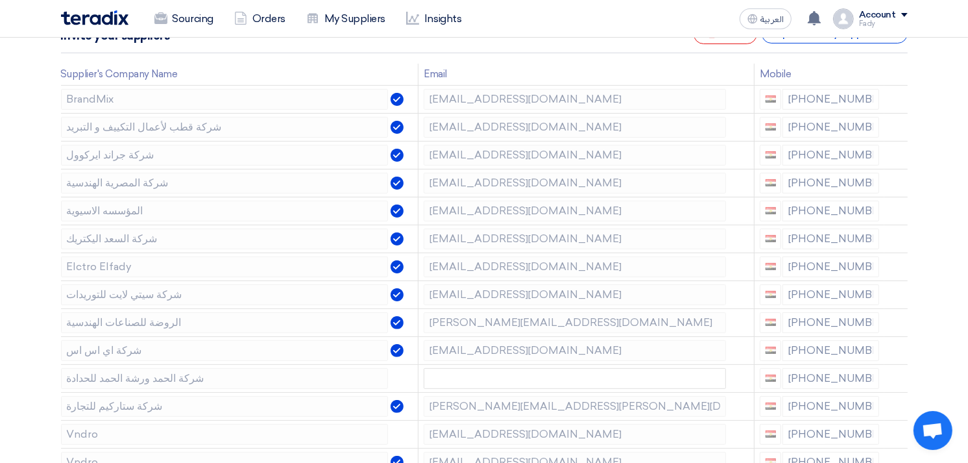
click at [0, 0] on icon at bounding box center [0, 0] width 0 height 0
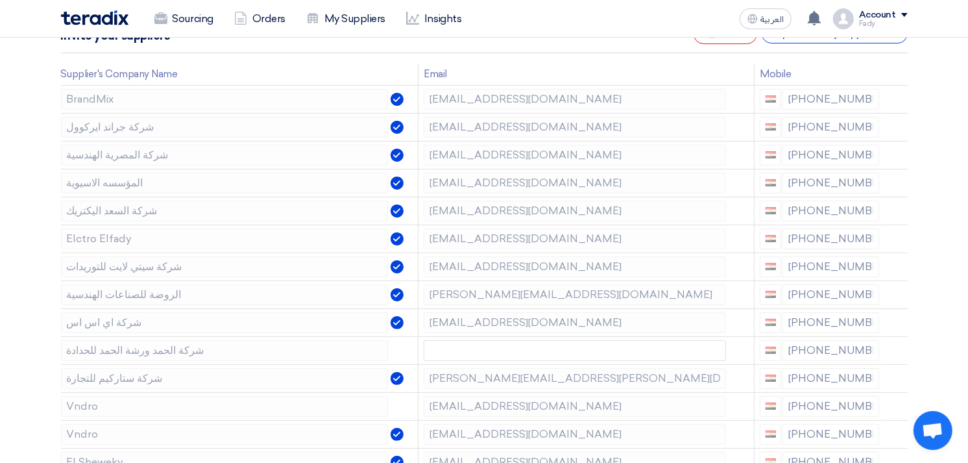
click at [0, 0] on icon at bounding box center [0, 0] width 0 height 0
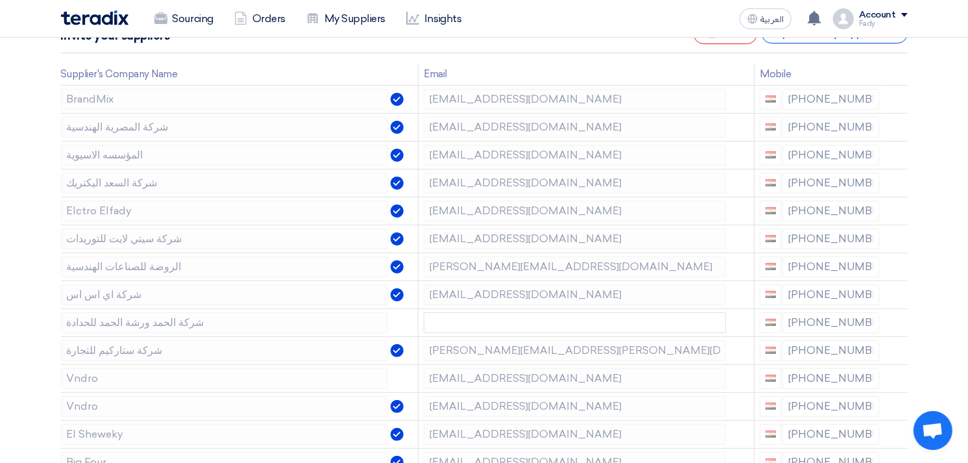
click at [0, 0] on icon at bounding box center [0, 0] width 0 height 0
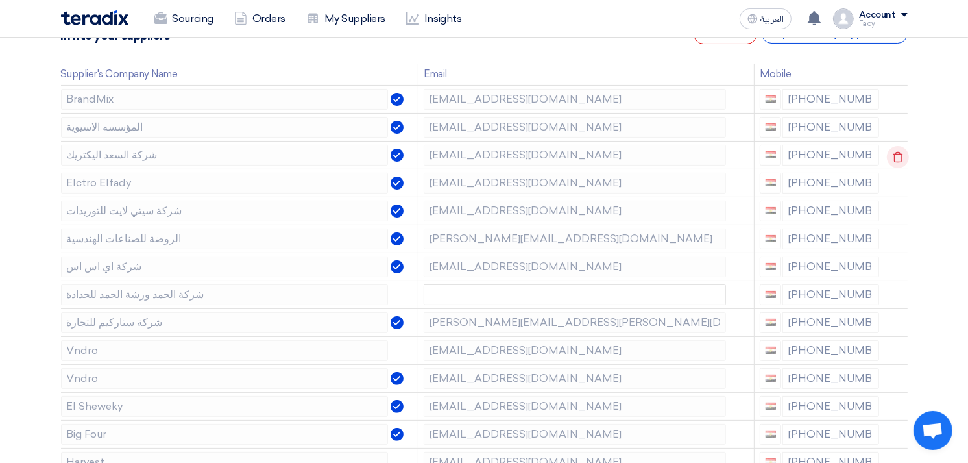
click at [891, 147] on icon at bounding box center [898, 157] width 22 height 22
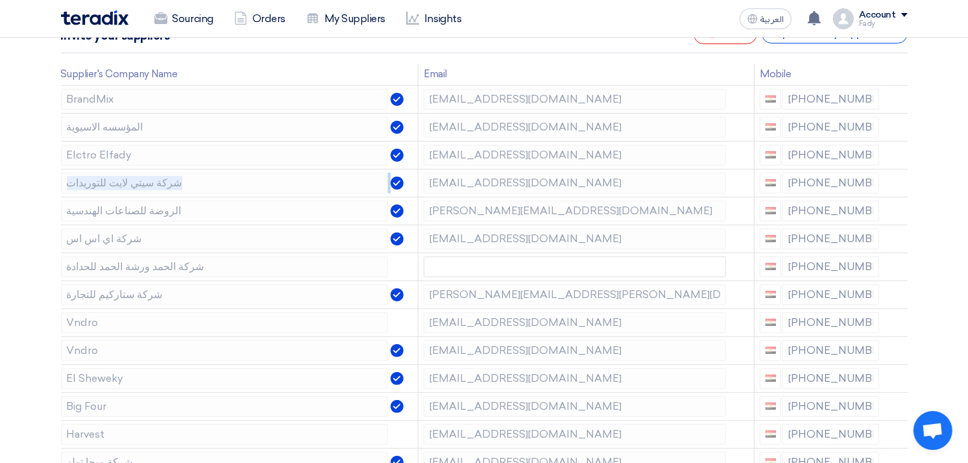
click at [0, 0] on icon at bounding box center [0, 0] width 0 height 0
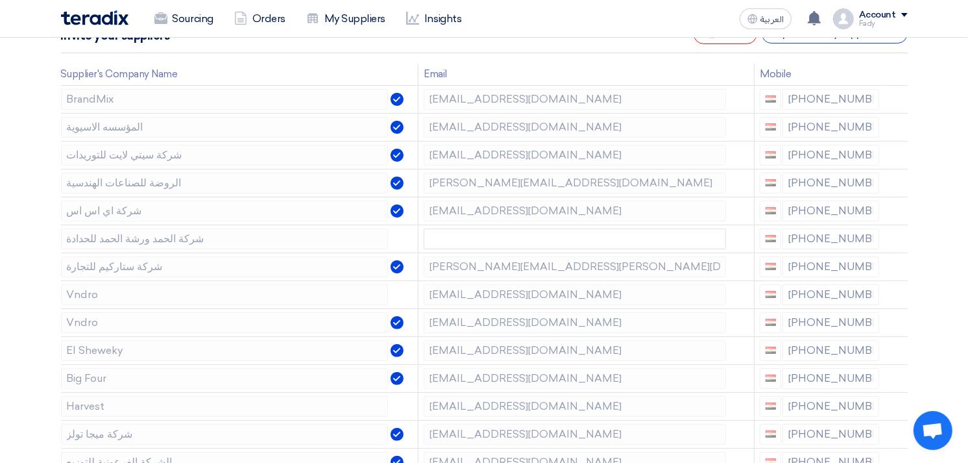
drag, startPoint x: 891, startPoint y: 147, endPoint x: 915, endPoint y: 205, distance: 63.1
click at [898, 186] on icon at bounding box center [898, 185] width 22 height 22
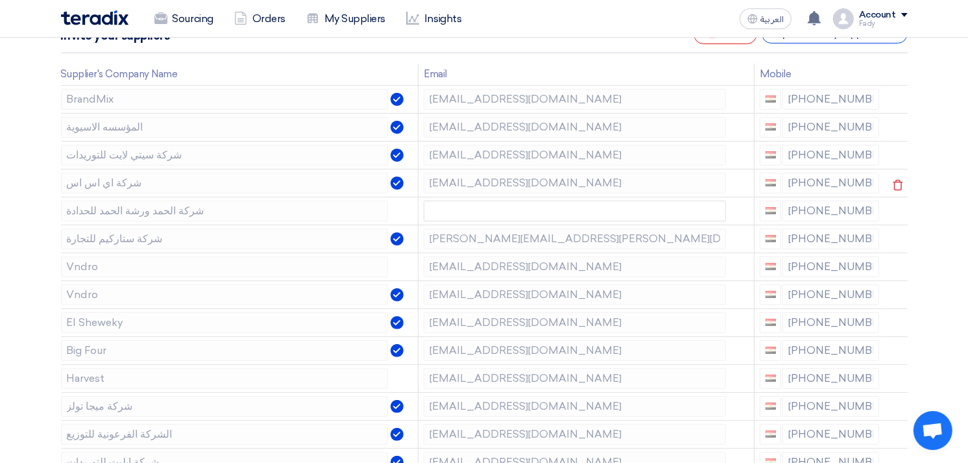
click at [897, 186] on icon at bounding box center [898, 185] width 22 height 22
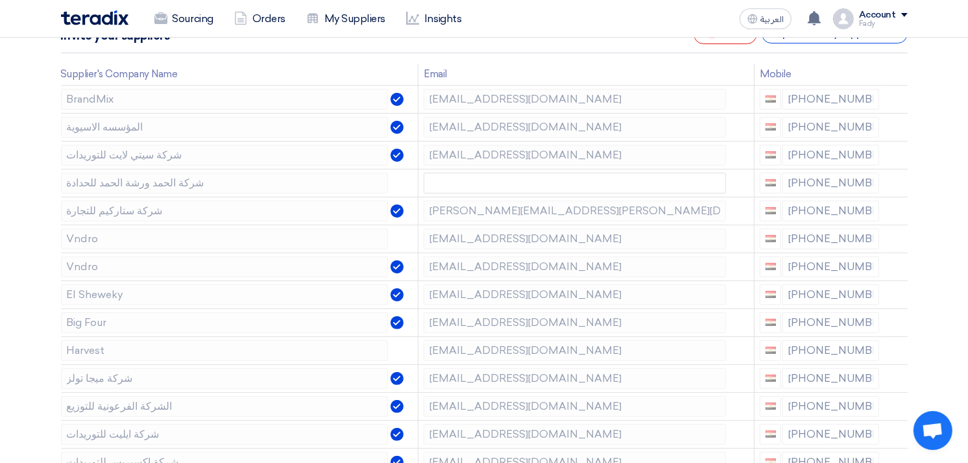
click at [0, 0] on icon at bounding box center [0, 0] width 0 height 0
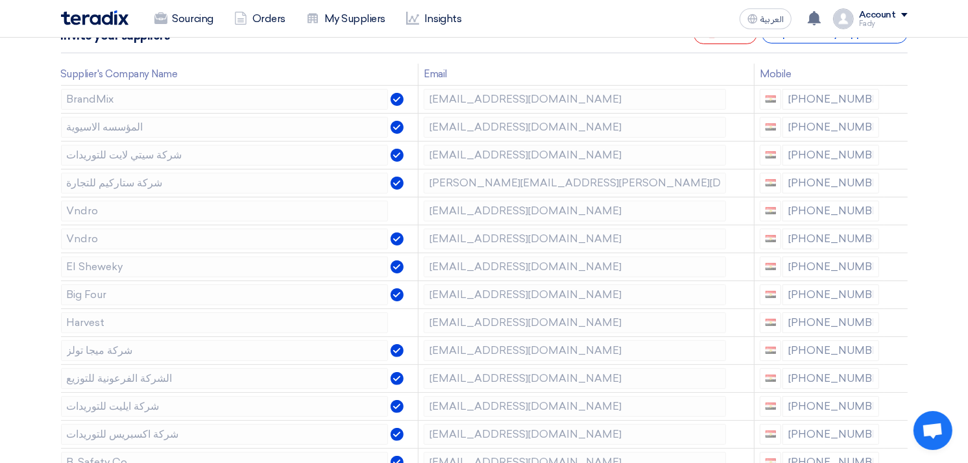
click at [0, 0] on icon at bounding box center [0, 0] width 0 height 0
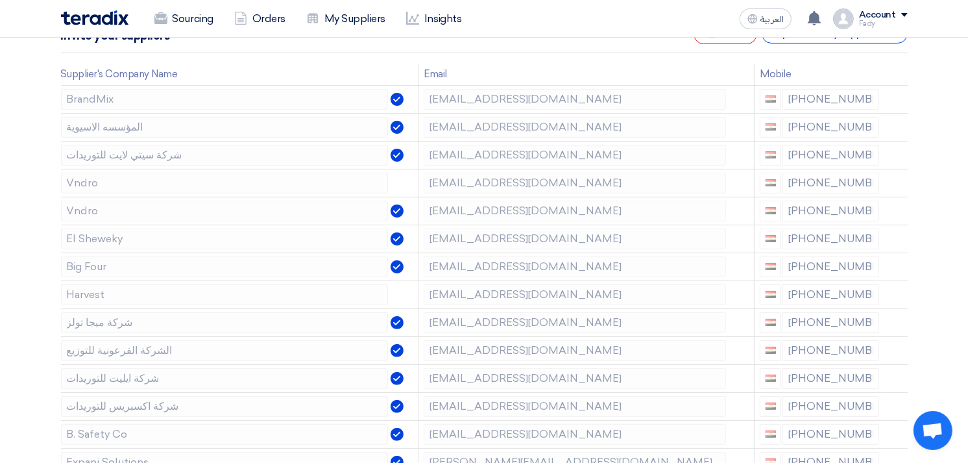
click at [0, 0] on icon at bounding box center [0, 0] width 0 height 0
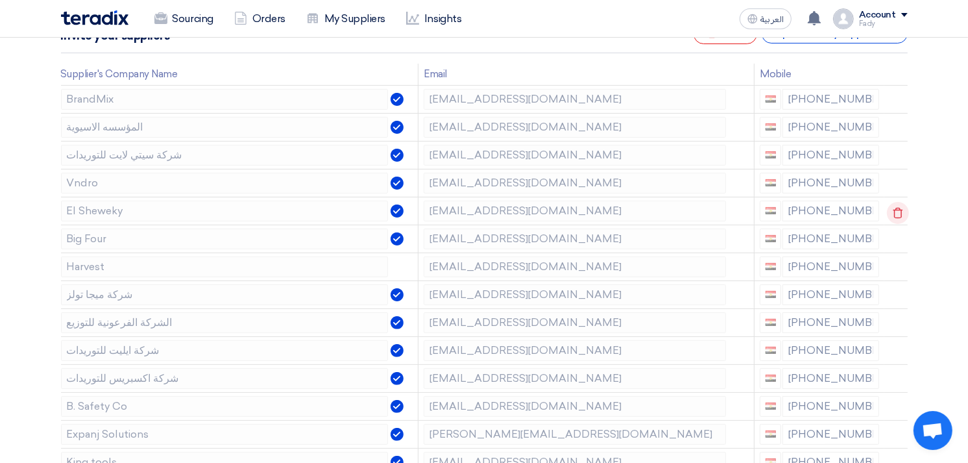
click at [890, 208] on icon at bounding box center [898, 213] width 22 height 22
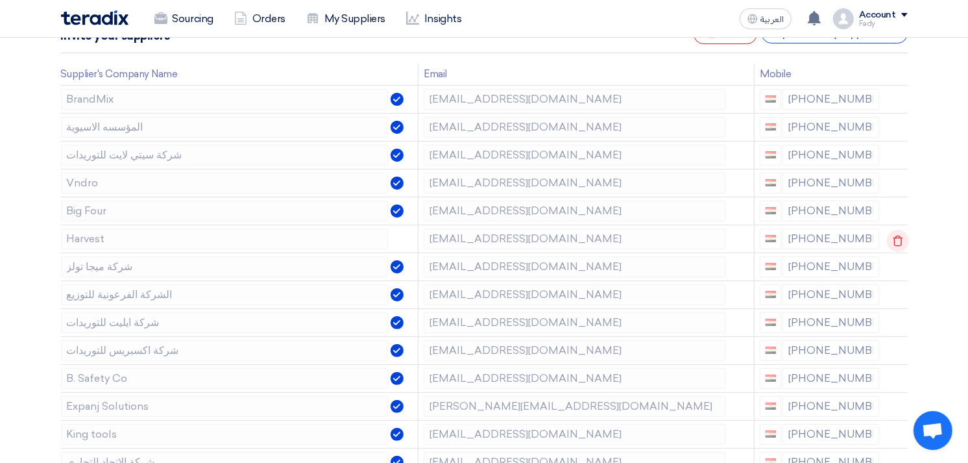
click at [891, 236] on icon at bounding box center [898, 241] width 22 height 22
click at [0, 0] on icon at bounding box center [0, 0] width 0 height 0
click at [891, 323] on icon at bounding box center [898, 324] width 22 height 22
click at [893, 347] on use at bounding box center [898, 351] width 10 height 11
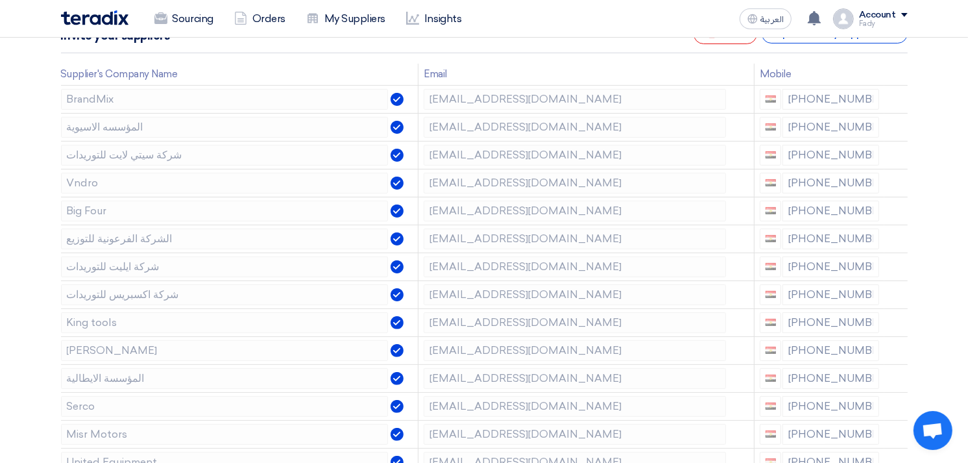
click at [0, 0] on use at bounding box center [0, 0] width 0 height 0
click at [899, 378] on icon at bounding box center [898, 380] width 22 height 22
click at [0, 0] on icon at bounding box center [0, 0] width 0 height 0
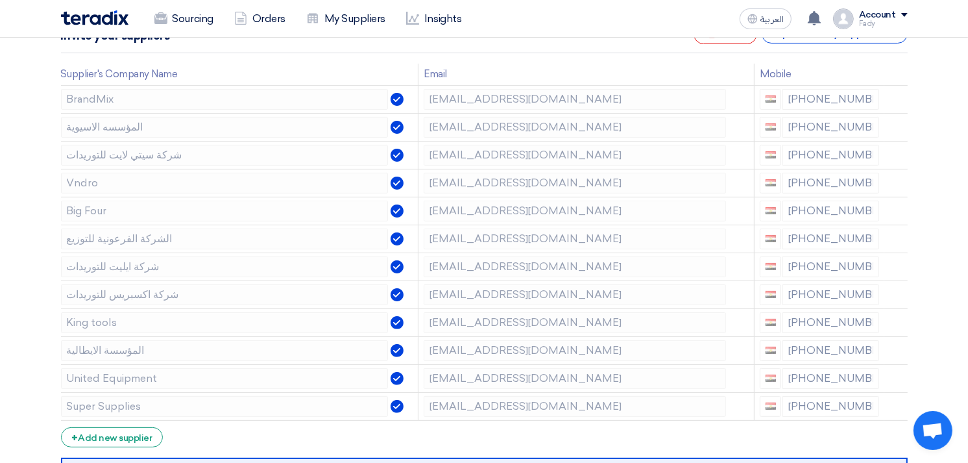
click at [0, 0] on icon at bounding box center [0, 0] width 0 height 0
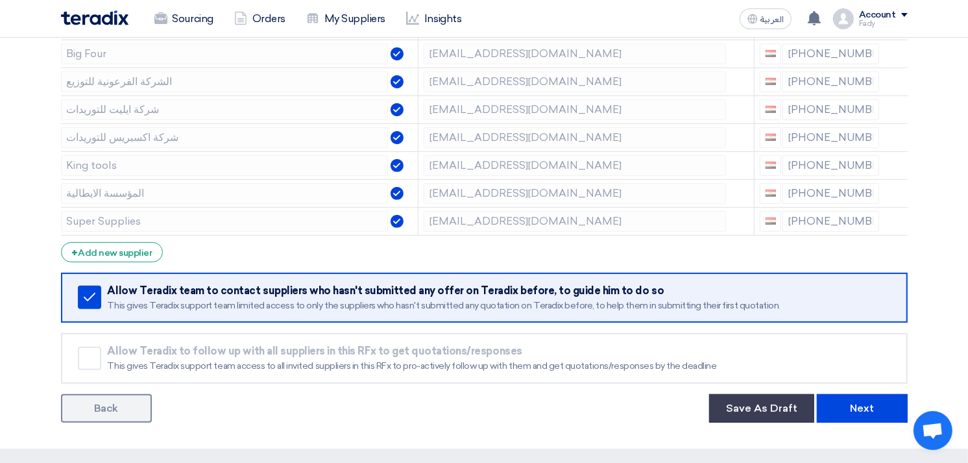
scroll to position [432, 0]
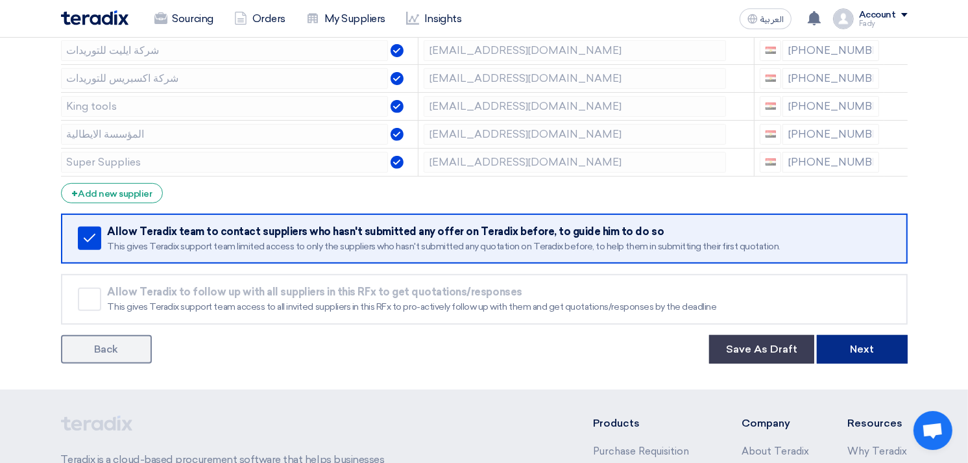
click at [878, 355] on button "Next" at bounding box center [862, 349] width 91 height 29
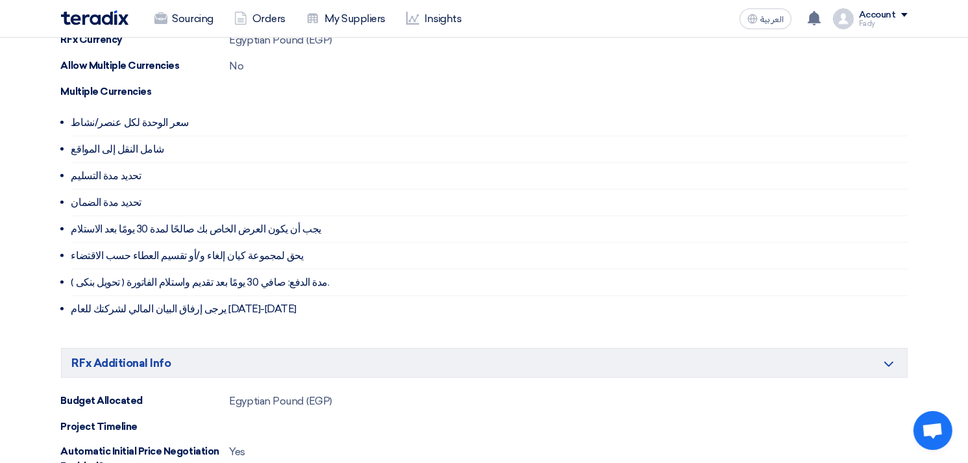
scroll to position [1177, 0]
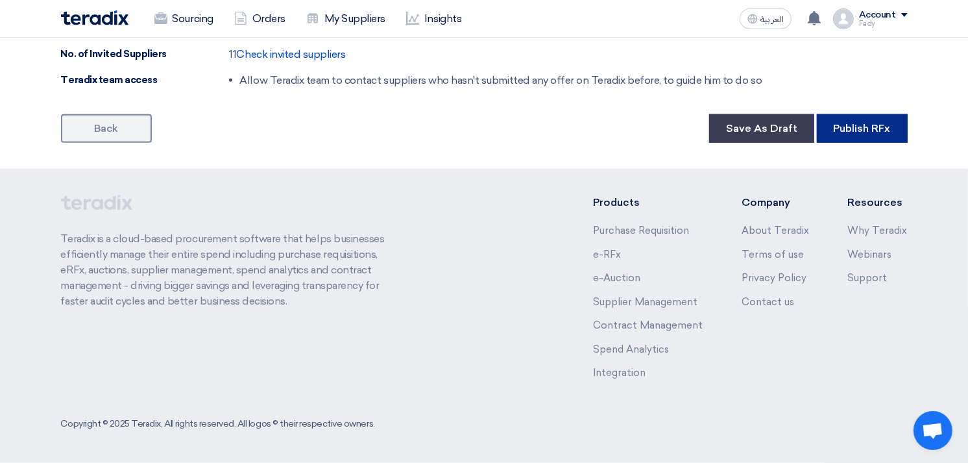
click at [860, 130] on button "Publish RFx" at bounding box center [862, 128] width 91 height 29
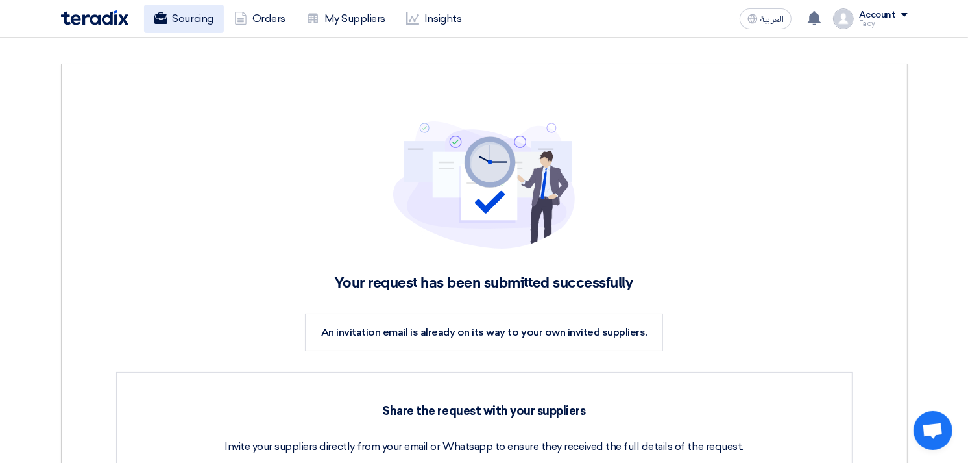
click at [190, 23] on link "Sourcing" at bounding box center [184, 19] width 80 height 29
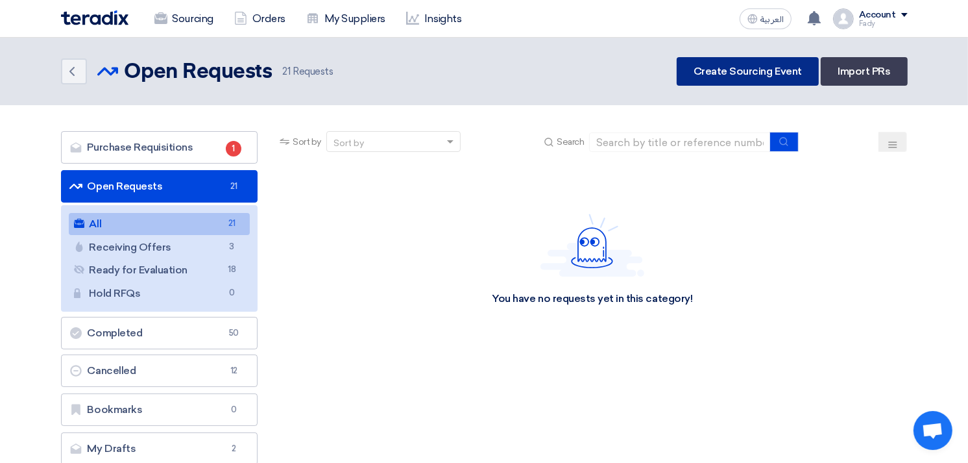
click at [720, 67] on link "Create Sourcing Event" at bounding box center [748, 71] width 142 height 29
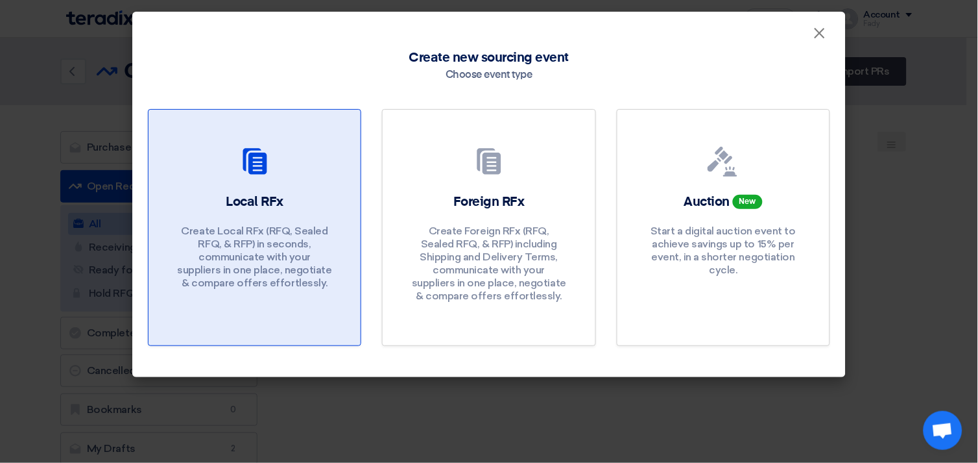
click at [148, 234] on link "Local RFx Create Local RFx (RFQ, Sealed RFQ, & RFP) in seconds, communicate wit…" at bounding box center [254, 227] width 213 height 237
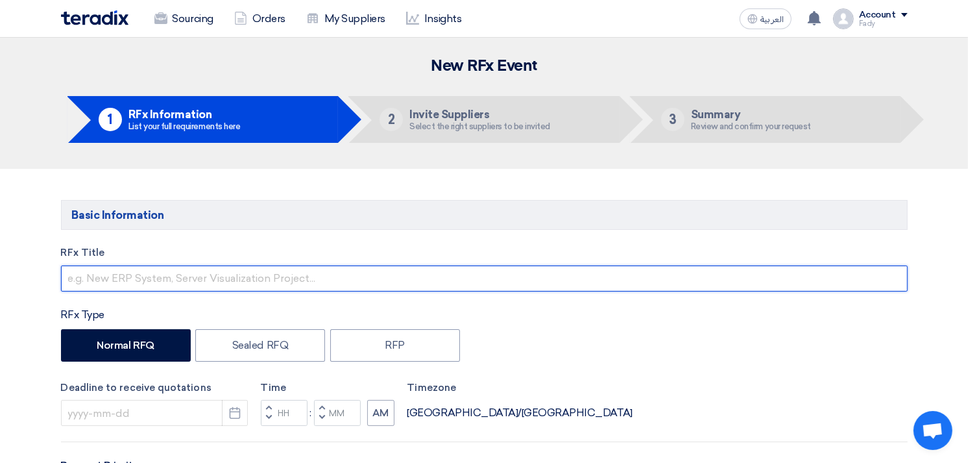
click at [185, 282] on input "text" at bounding box center [484, 278] width 847 height 26
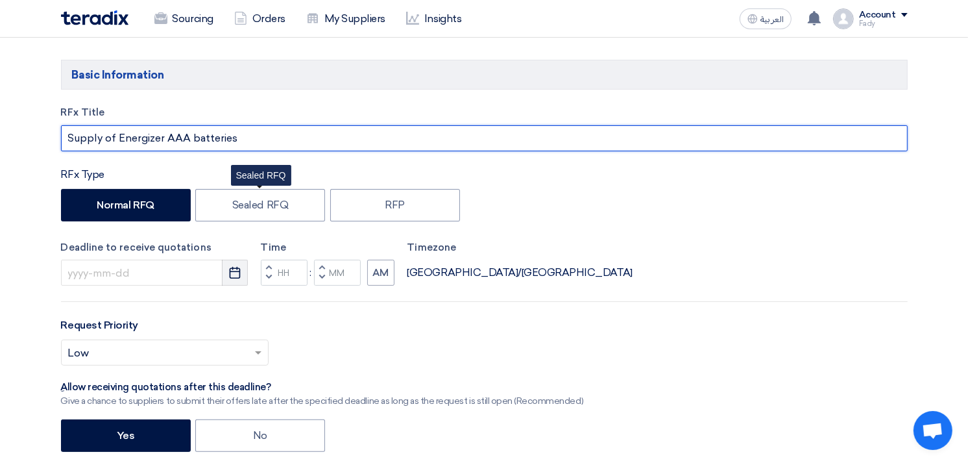
scroll to position [144, 0]
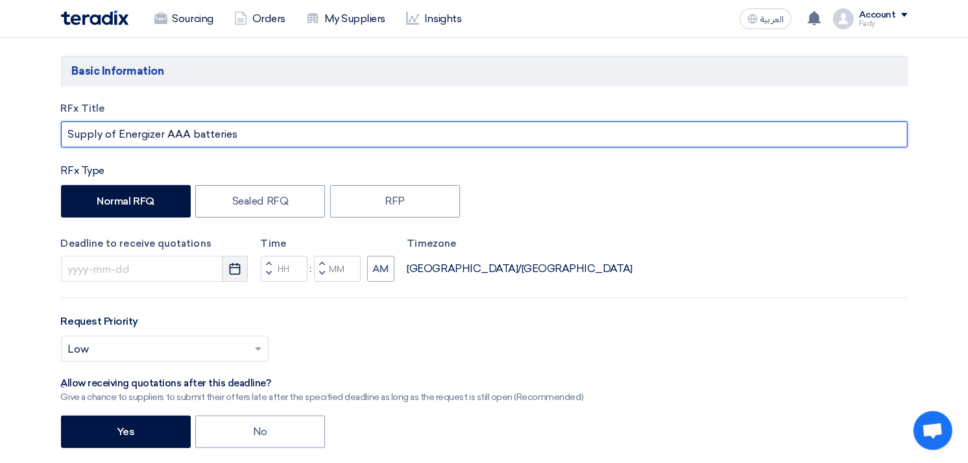
type input "Supply of Energizer AAA batteries"
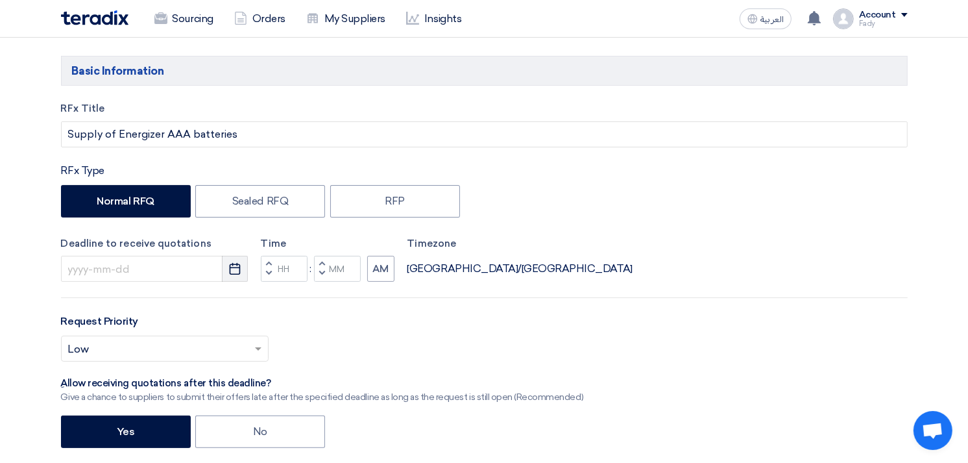
click at [237, 263] on icon "Pick a date" at bounding box center [234, 268] width 13 height 13
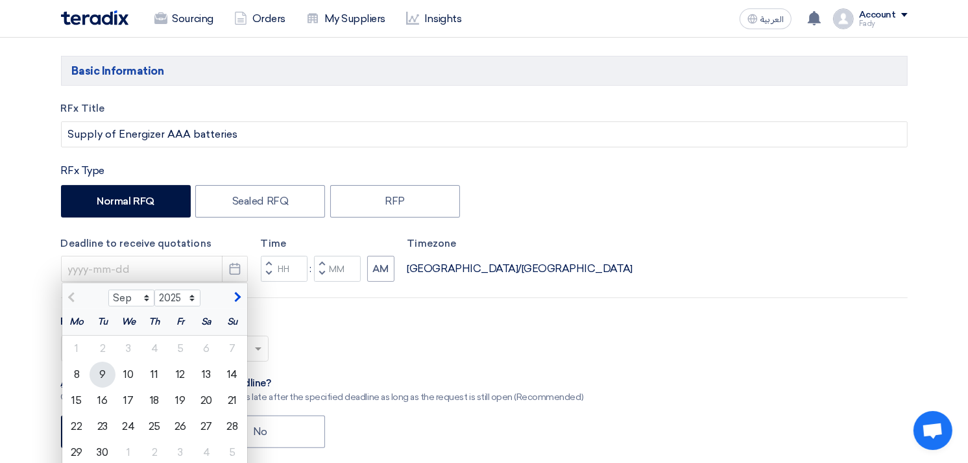
click at [107, 374] on div "9" at bounding box center [103, 374] width 26 height 26
type input "[DATE]"
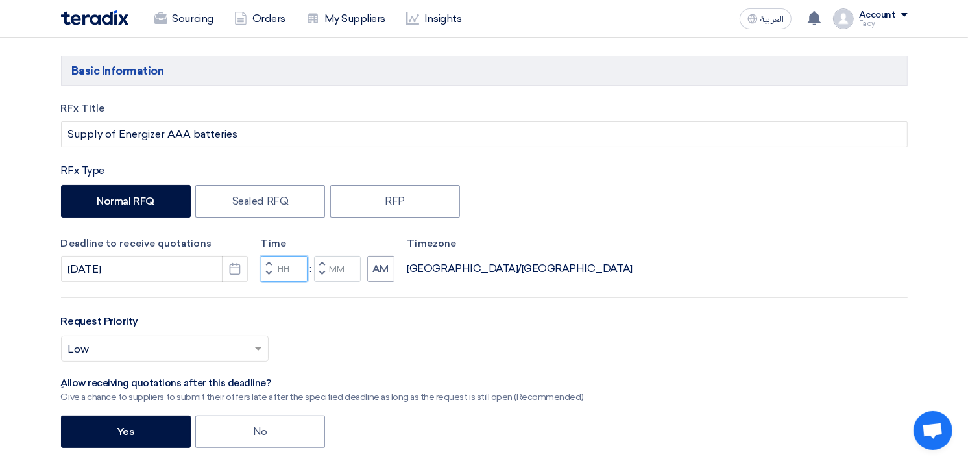
drag, startPoint x: 297, startPoint y: 271, endPoint x: 287, endPoint y: 257, distance: 17.3
click at [297, 271] on input "Hours" at bounding box center [284, 269] width 47 height 26
type input "03"
click at [337, 260] on div "Time Increment hours 03 Decrement hours : Increment minutes Decrement minutes AM" at bounding box center [328, 259] width 134 height 46
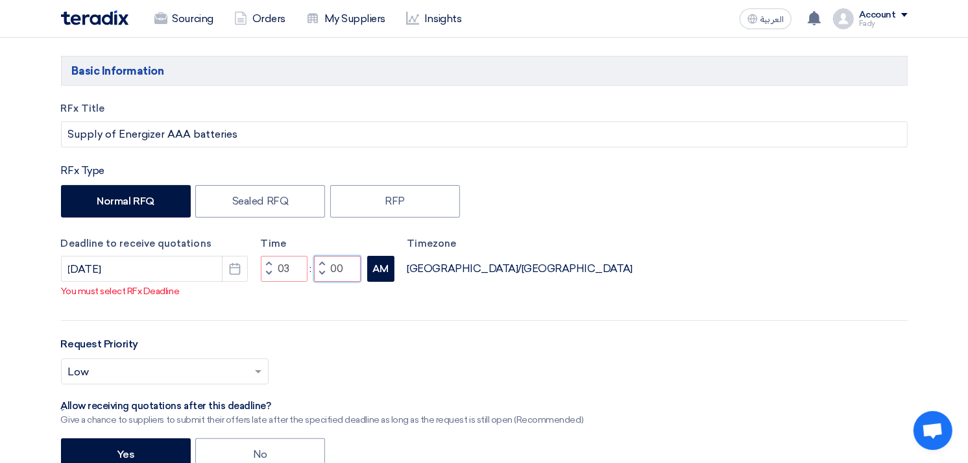
type input "00"
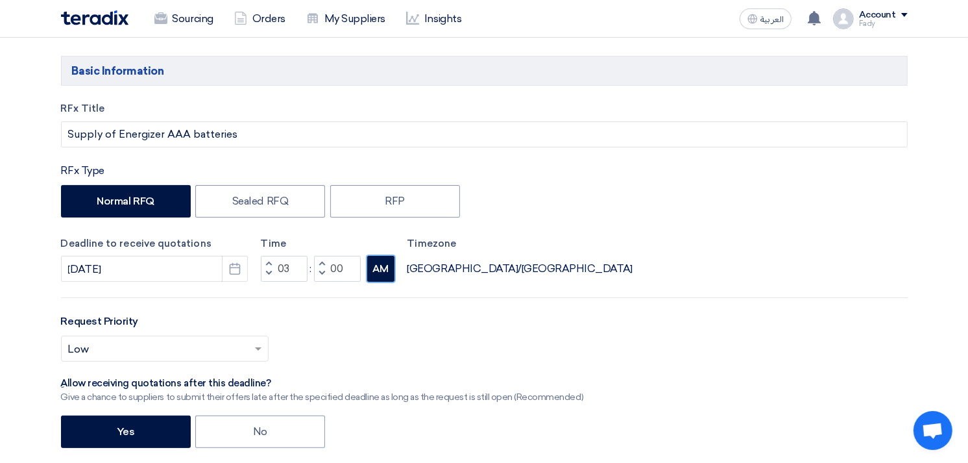
click at [378, 282] on button "AM" at bounding box center [380, 269] width 27 height 26
click at [195, 346] on input "text" at bounding box center [158, 349] width 180 height 21
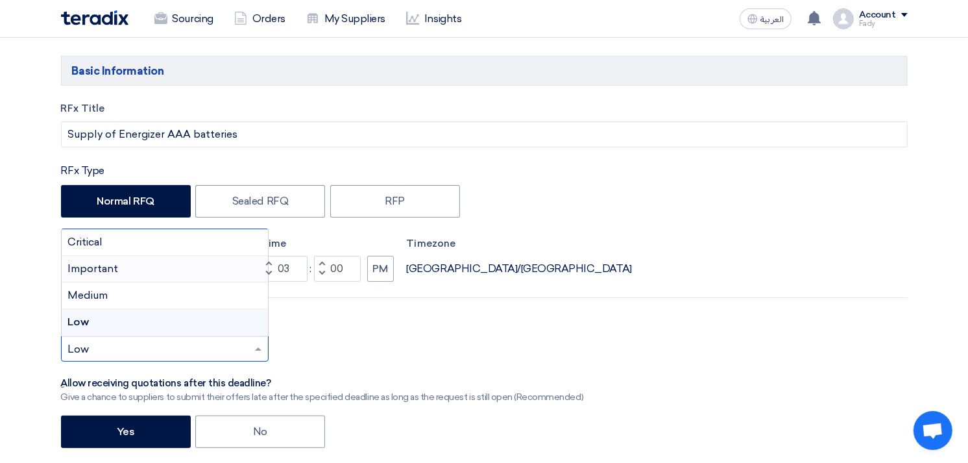
click at [130, 268] on div "Important" at bounding box center [165, 269] width 206 height 27
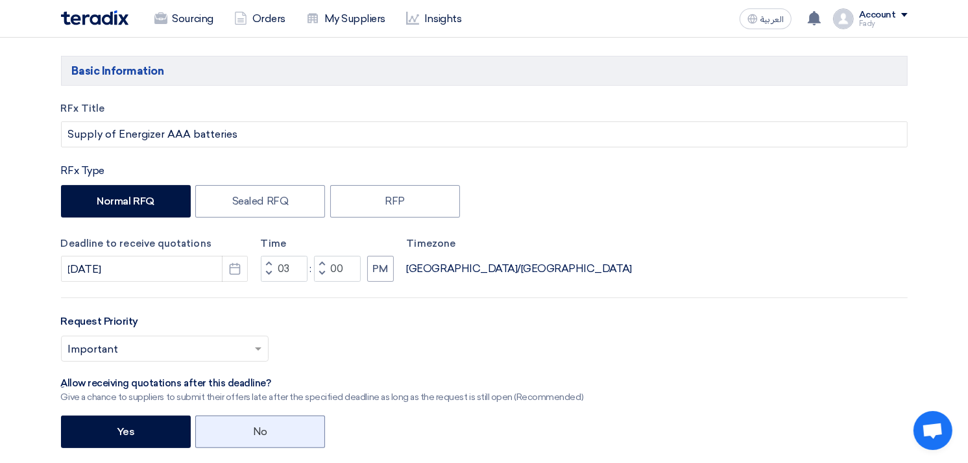
click at [279, 428] on label "No" at bounding box center [260, 431] width 130 height 32
click at [261, 428] on input "No" at bounding box center [257, 430] width 8 height 8
radio input "true"
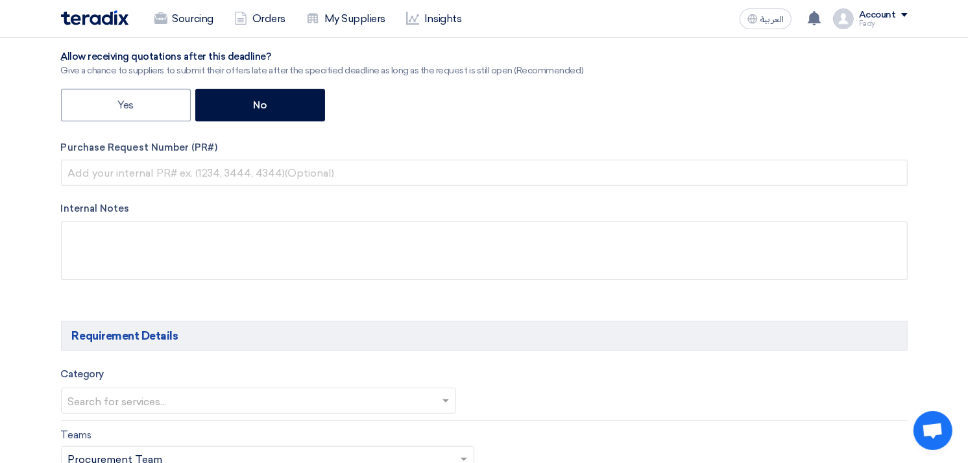
scroll to position [504, 0]
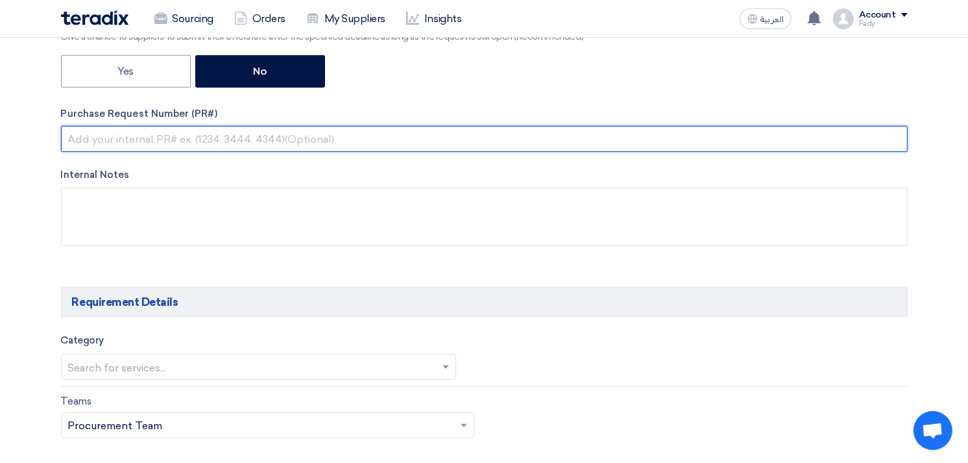
click at [208, 141] on input "text" at bounding box center [484, 139] width 847 height 26
click at [169, 139] on input "text" at bounding box center [484, 139] width 847 height 26
paste input "KAYAN-PR-789-2025"
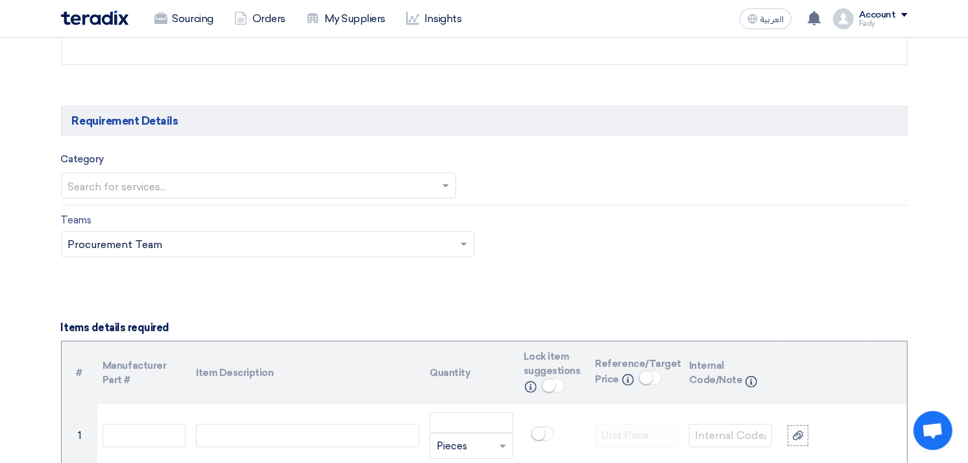
scroll to position [721, 0]
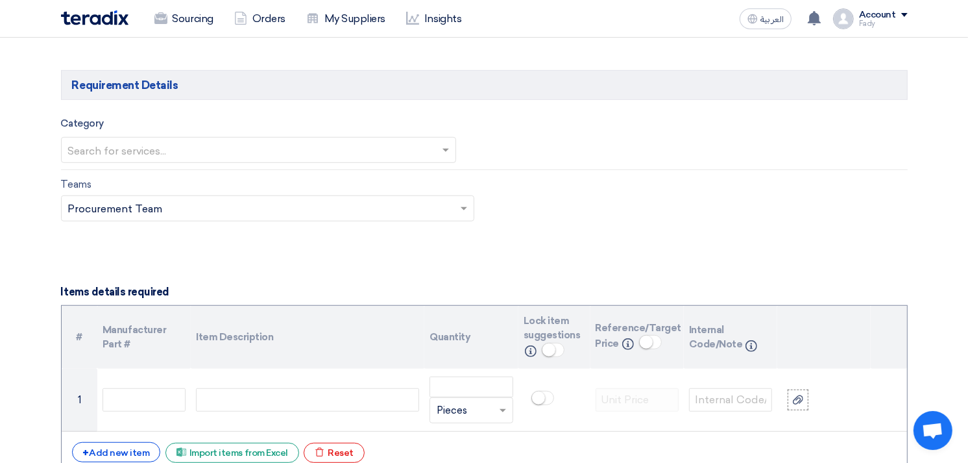
type input "KAYAN-PR-789-2025"
click at [165, 148] on input "text" at bounding box center [252, 151] width 369 height 21
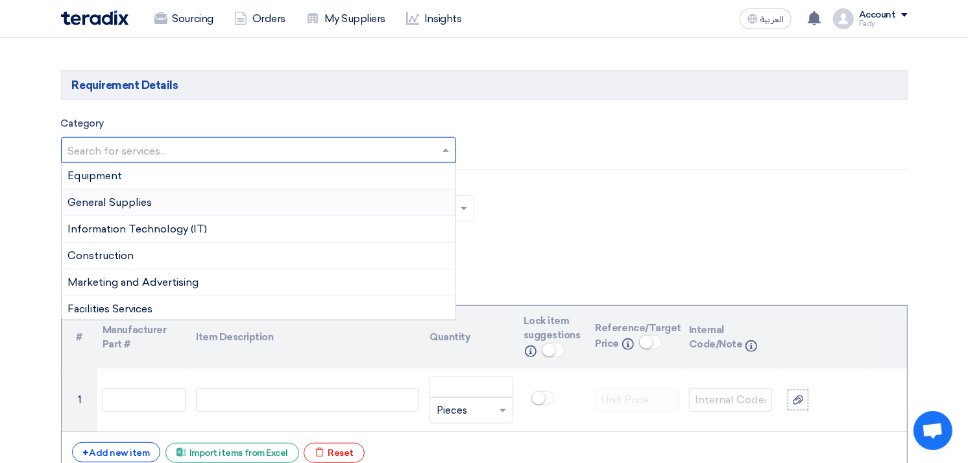
click at [164, 201] on div "General Supplies" at bounding box center [259, 202] width 394 height 27
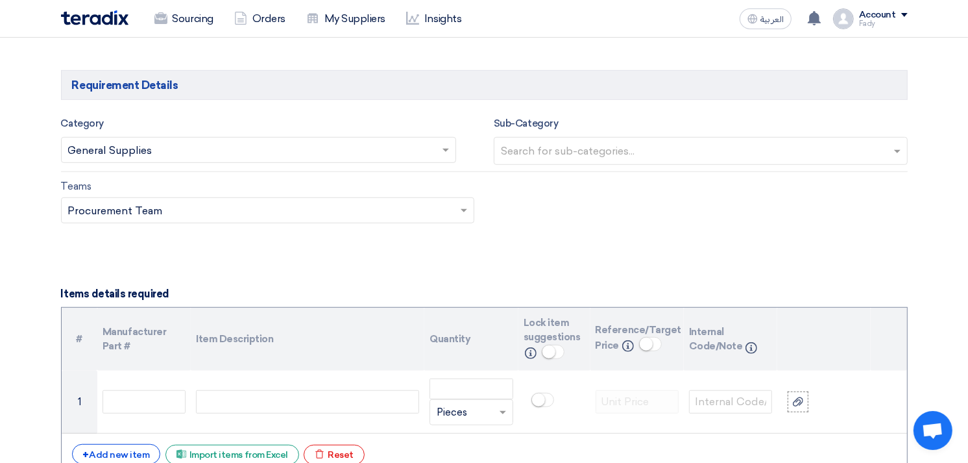
click at [592, 156] on input "text" at bounding box center [702, 151] width 403 height 21
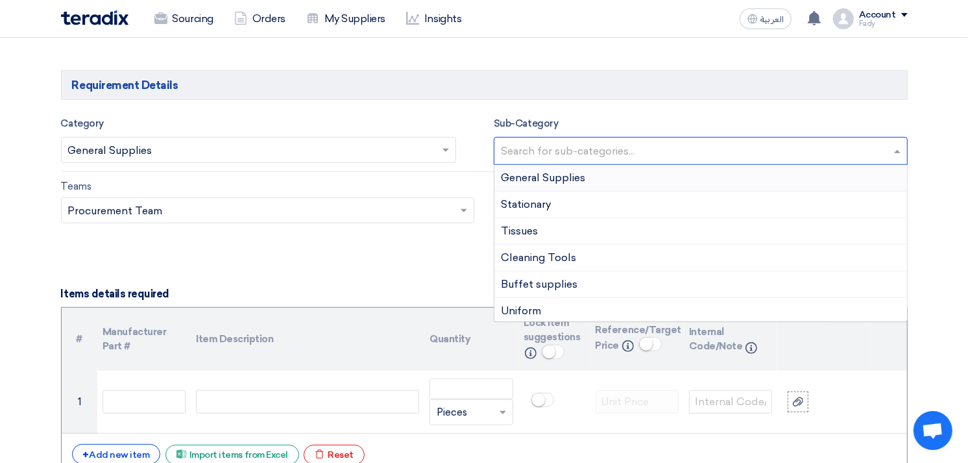
click at [562, 176] on span "General Supplies" at bounding box center [543, 177] width 84 height 12
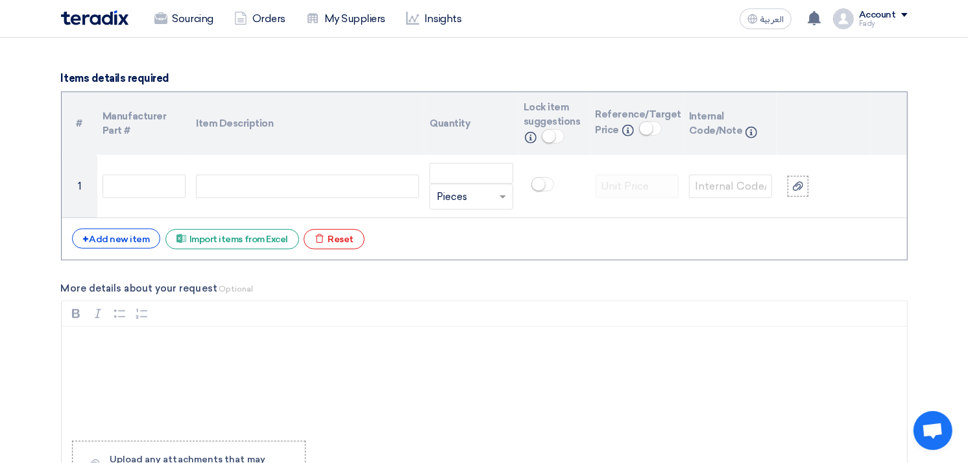
scroll to position [937, 0]
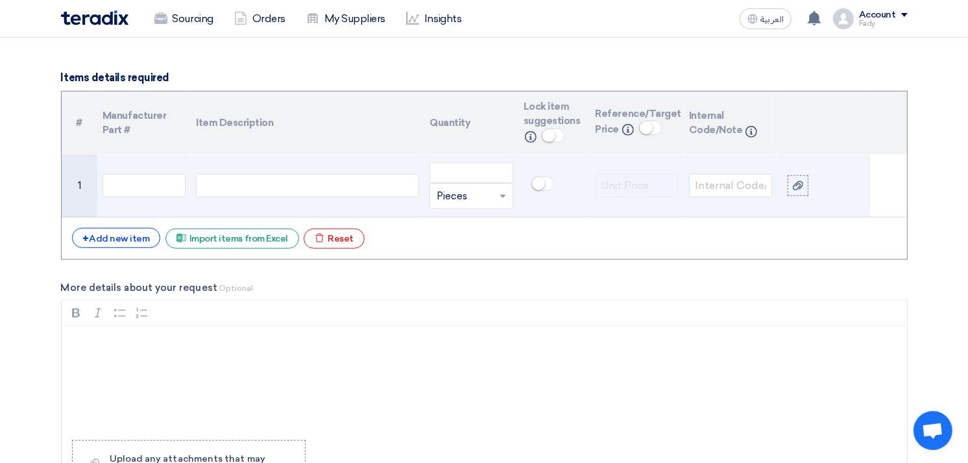
click at [282, 188] on div at bounding box center [307, 185] width 223 height 23
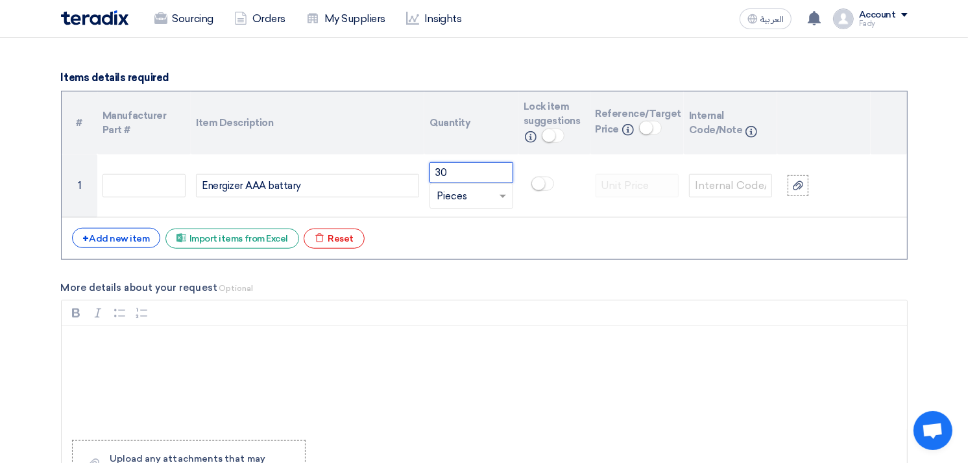
type input "30"
click at [550, 130] on small at bounding box center [548, 135] width 13 height 13
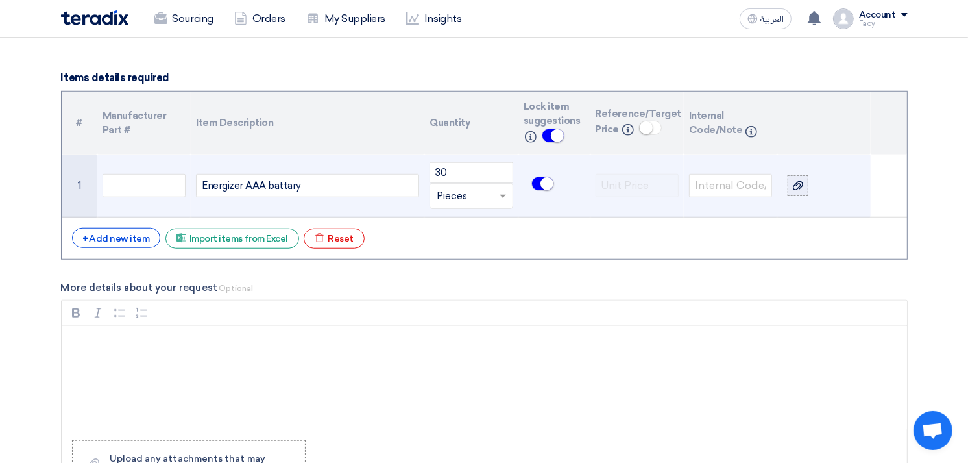
click at [797, 183] on use at bounding box center [798, 185] width 10 height 9
click at [0, 0] on input "file" at bounding box center [0, 0] width 0 height 0
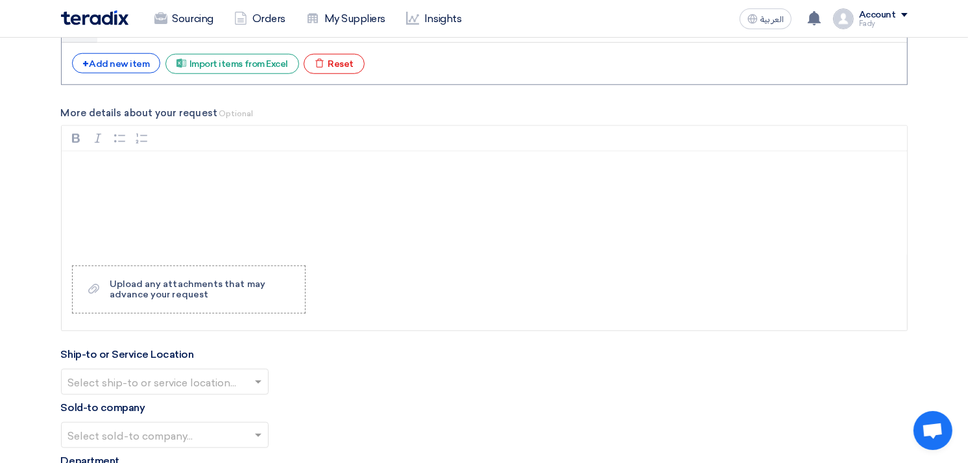
scroll to position [1153, 0]
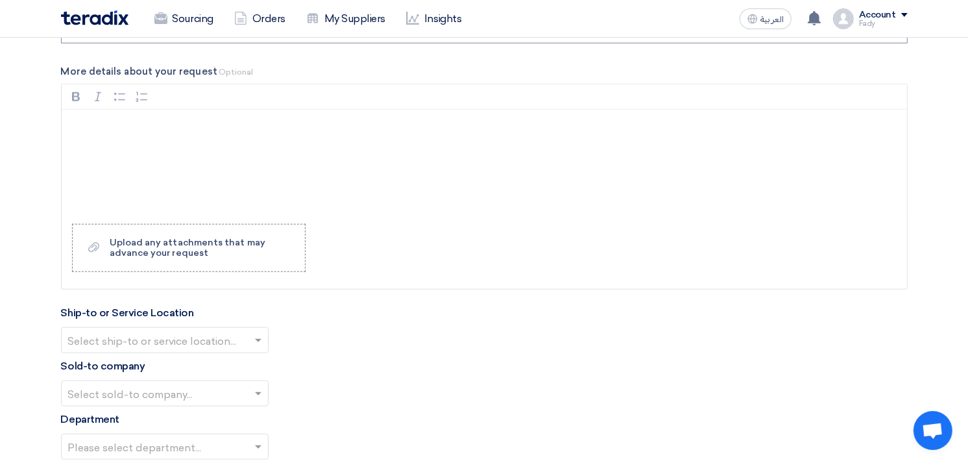
click at [143, 333] on input "text" at bounding box center [158, 341] width 180 height 21
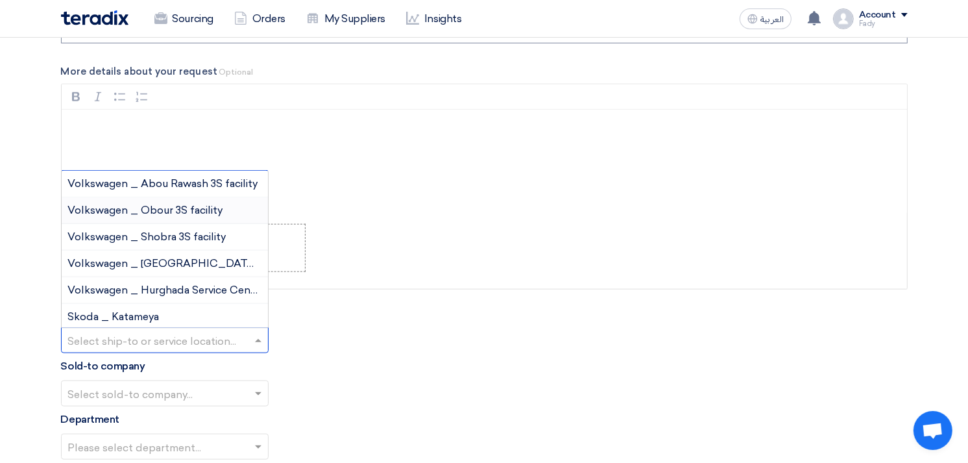
click at [160, 204] on span "Volkswagen _ Obour 3S facility" at bounding box center [145, 210] width 155 height 12
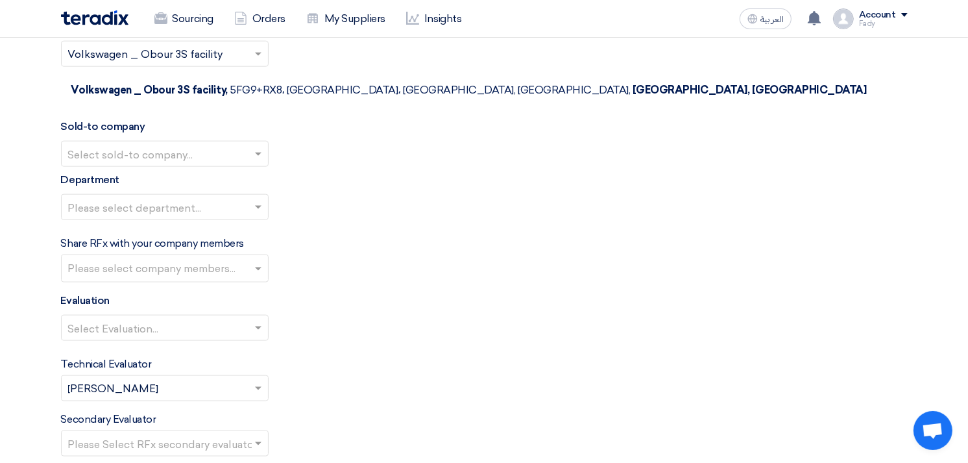
scroll to position [1442, 0]
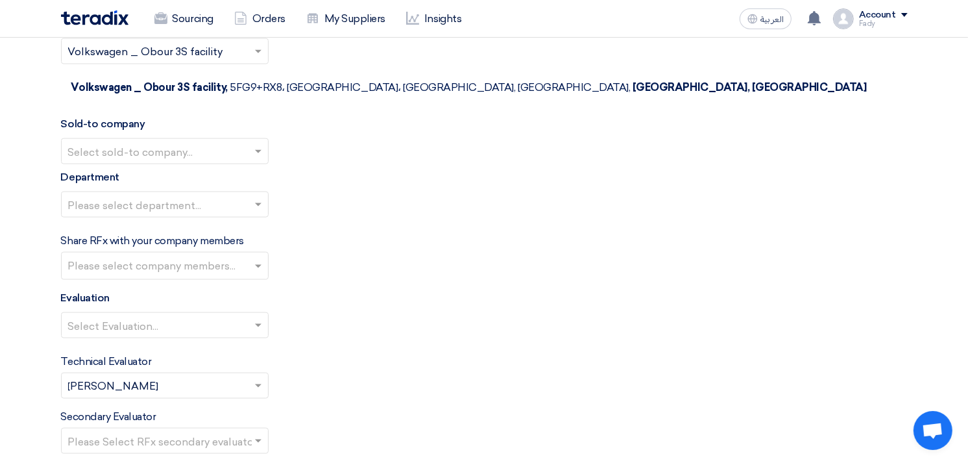
click at [163, 142] on input "text" at bounding box center [158, 152] width 180 height 21
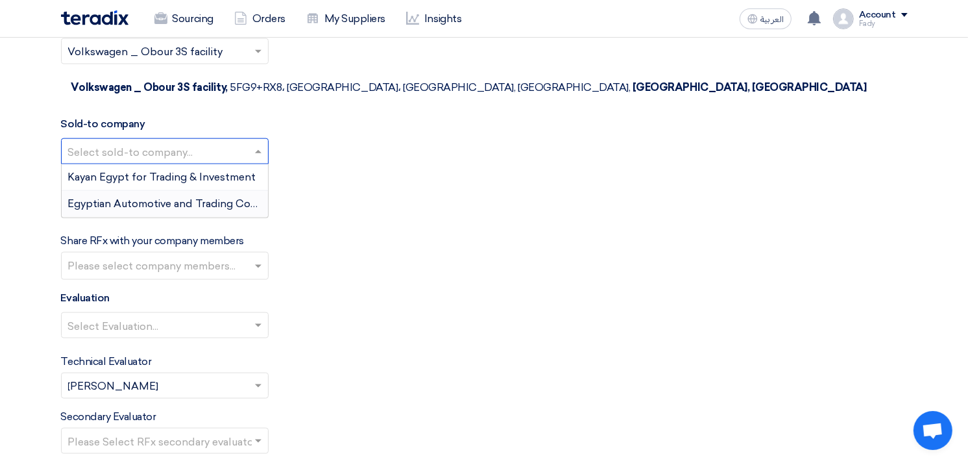
click at [152, 197] on span "Egyptian Automotive and Trading Company" at bounding box center [176, 203] width 216 height 12
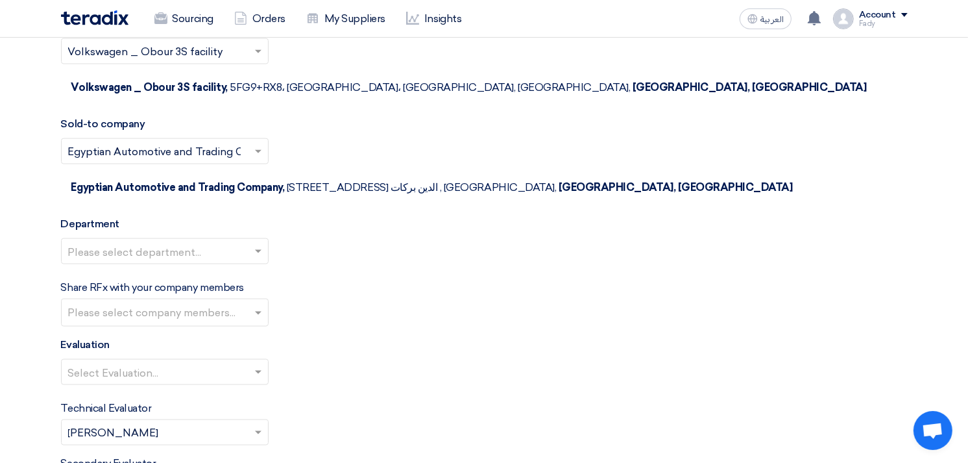
click at [147, 242] on input "text" at bounding box center [158, 252] width 180 height 21
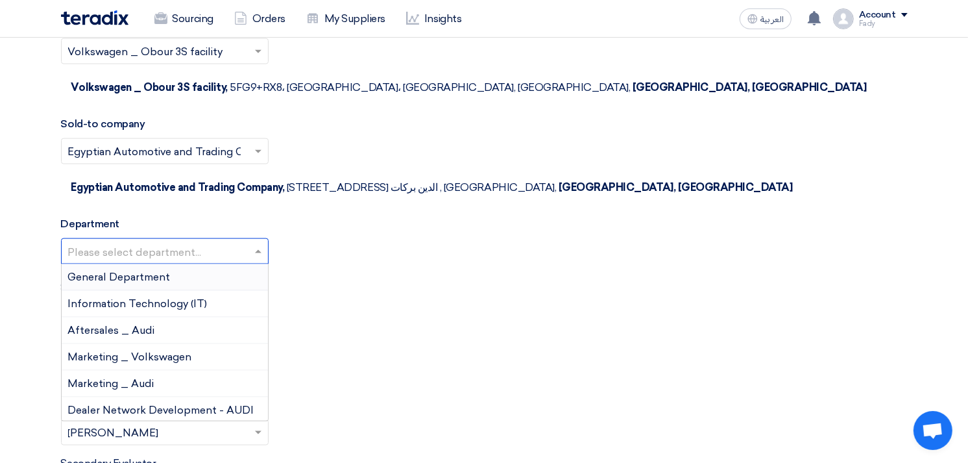
click at [145, 271] on span "General Department" at bounding box center [119, 277] width 103 height 12
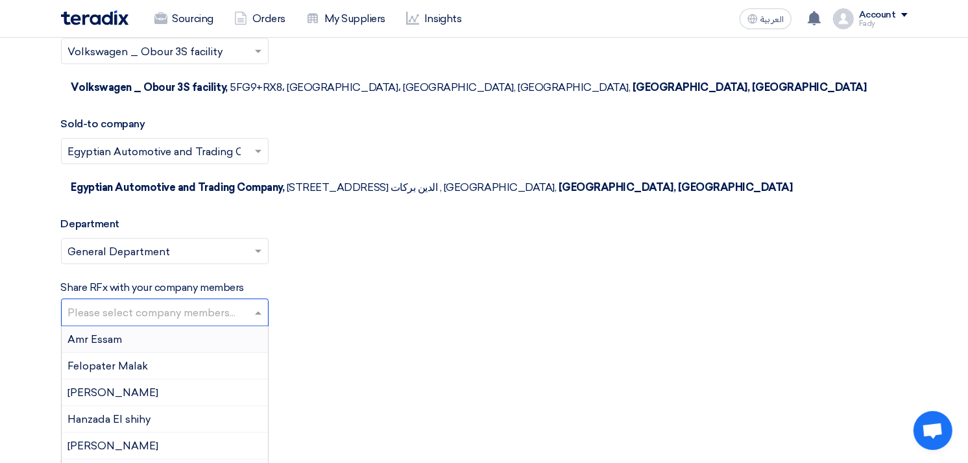
click at [139, 303] on input "text" at bounding box center [166, 313] width 197 height 21
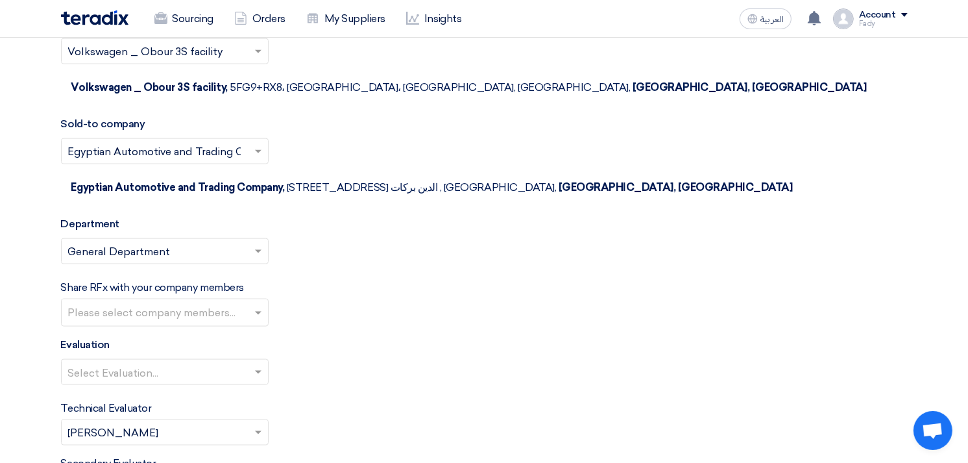
click at [167, 363] on input "text" at bounding box center [158, 373] width 180 height 21
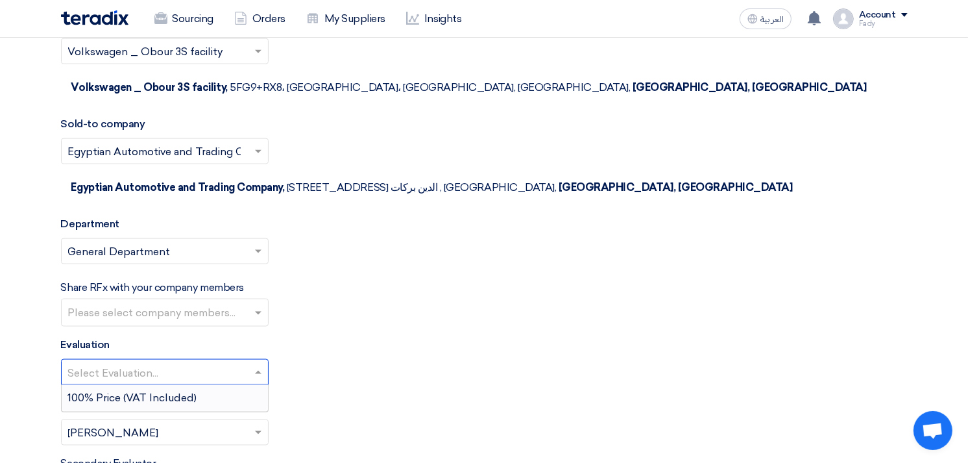
click at [143, 391] on span "100% Price (VAT Included)" at bounding box center [132, 397] width 129 height 12
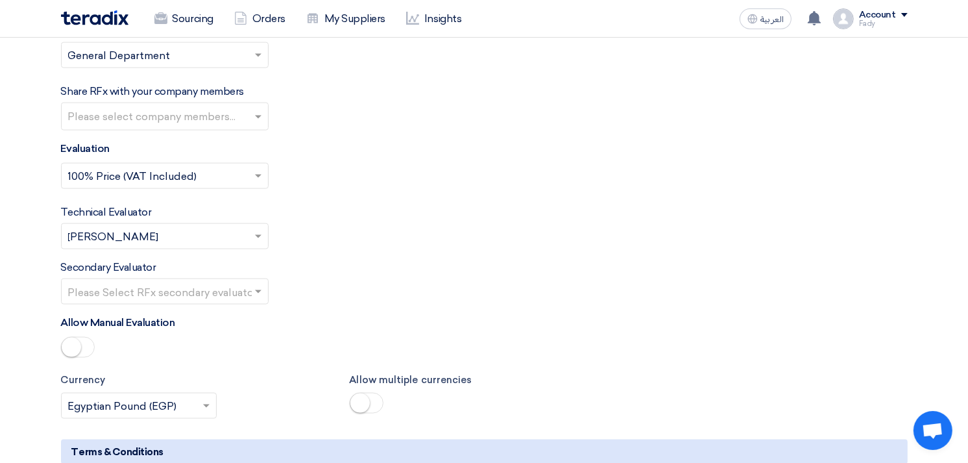
scroll to position [1658, 0]
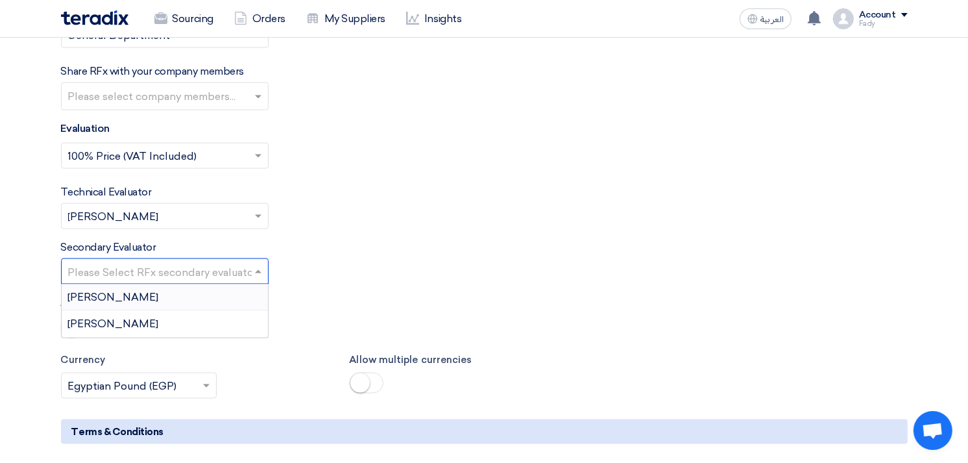
click at [161, 262] on input "text" at bounding box center [158, 272] width 180 height 21
click at [442, 239] on div "Secondary Evaluator Please Select RFx secondary evaluator... [PERSON_NAME] [PER…" at bounding box center [484, 261] width 847 height 45
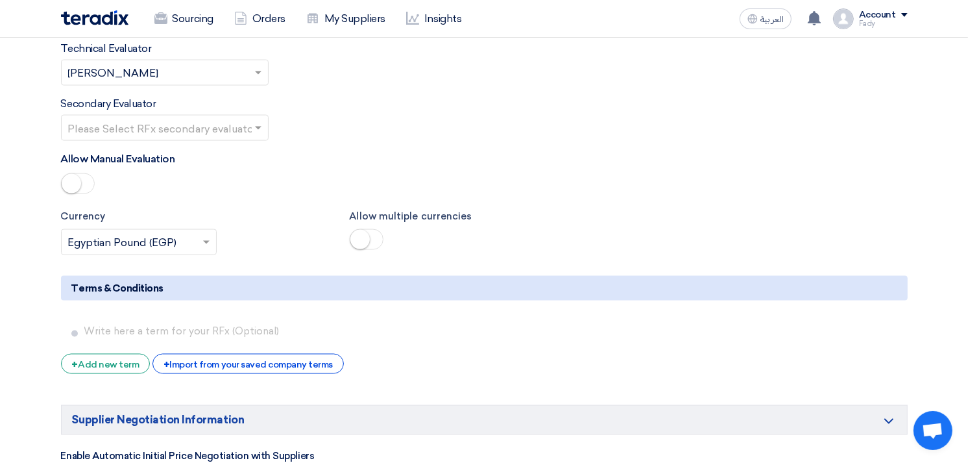
scroll to position [1802, 0]
drag, startPoint x: 268, startPoint y: 287, endPoint x: 263, endPoint y: 299, distance: 13.4
click at [263, 353] on div "+ Import from your saved company terms" at bounding box center [247, 363] width 191 height 20
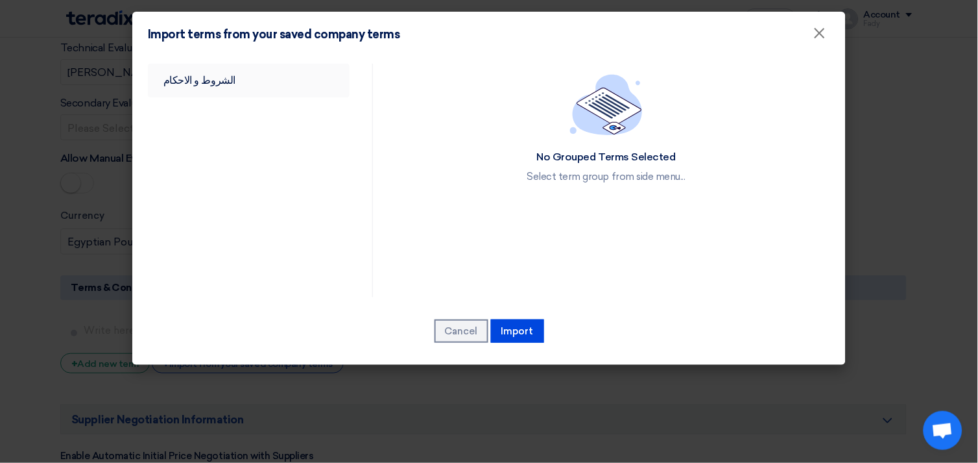
click at [196, 86] on link "الشروط و الاحكام" at bounding box center [249, 81] width 202 height 34
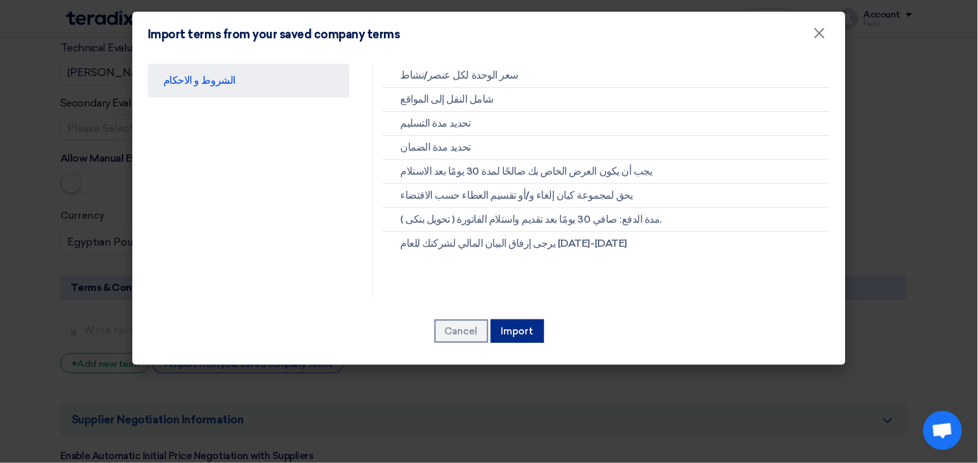
click at [524, 336] on button "Import" at bounding box center [517, 330] width 53 height 23
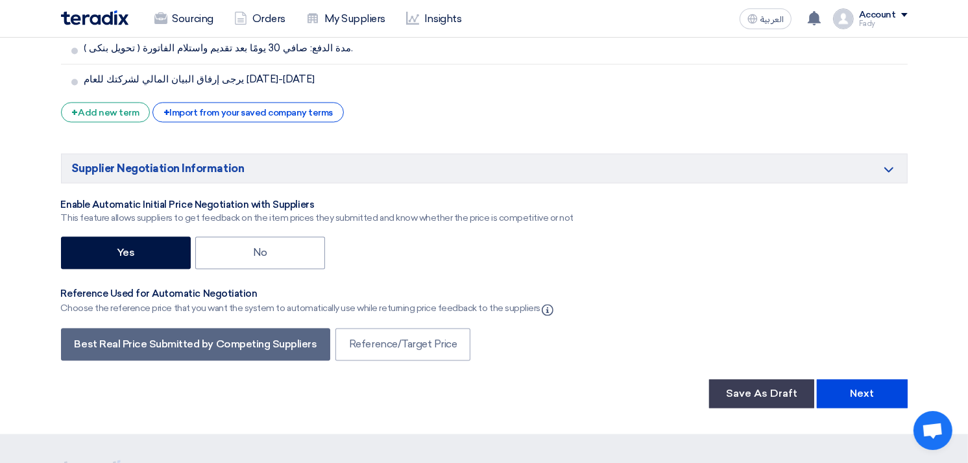
scroll to position [2306, 0]
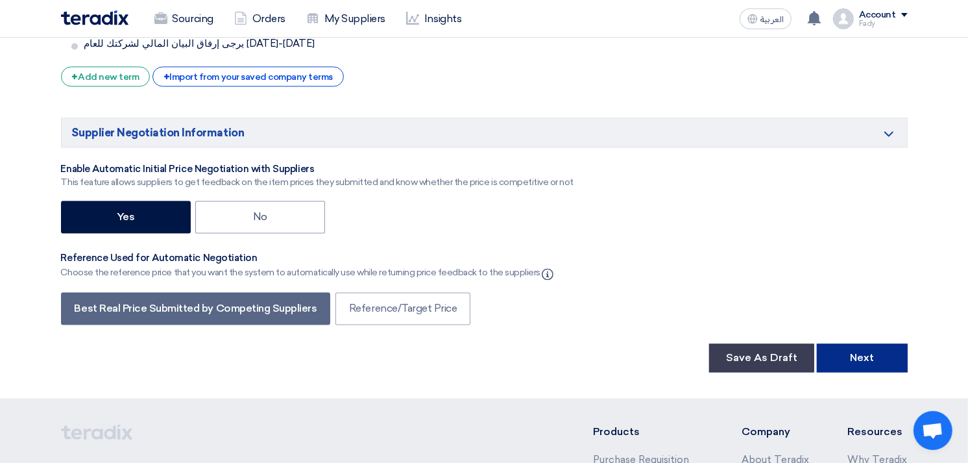
click at [886, 343] on button "Next" at bounding box center [862, 357] width 91 height 29
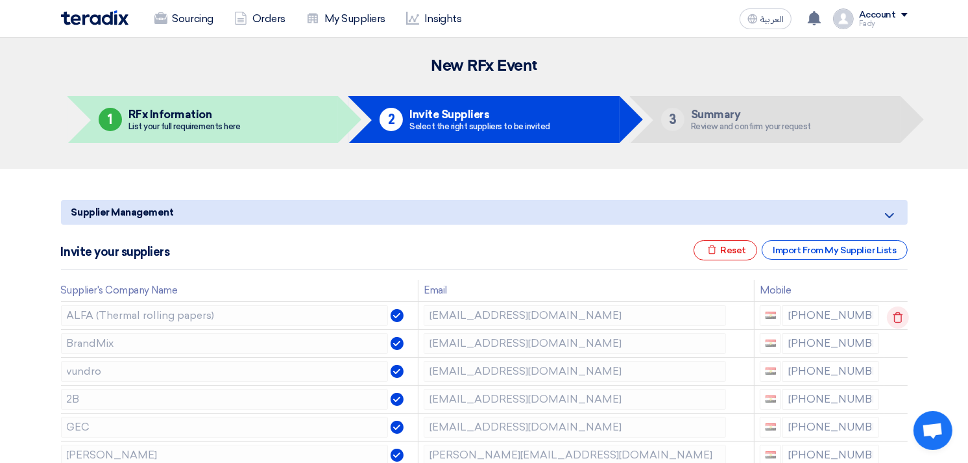
click at [893, 315] on use at bounding box center [898, 316] width 10 height 11
click at [0, 0] on use at bounding box center [0, 0] width 0 height 0
drag, startPoint x: 892, startPoint y: 315, endPoint x: 944, endPoint y: 211, distance: 116.6
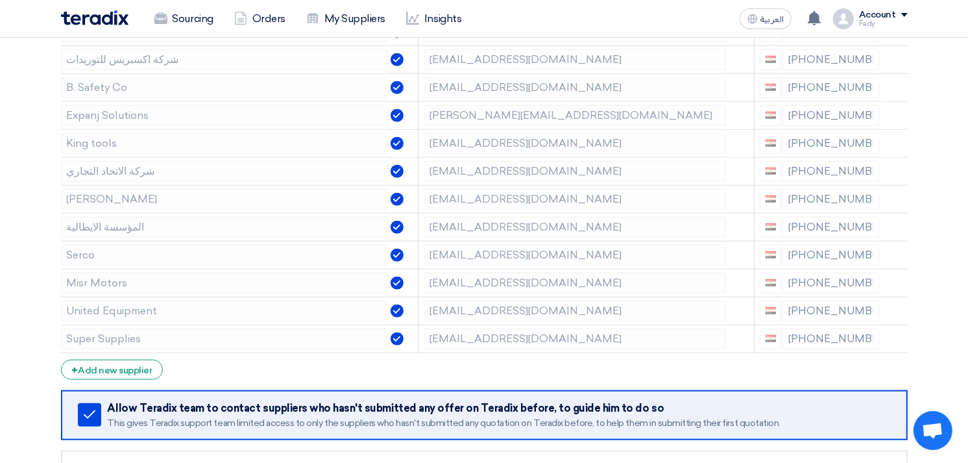
scroll to position [1298, 0]
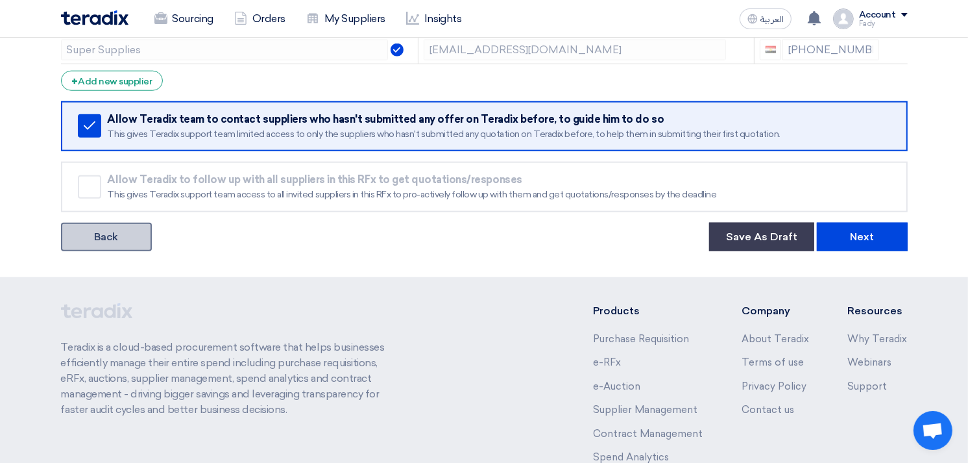
click at [111, 241] on link "Back" at bounding box center [106, 237] width 91 height 29
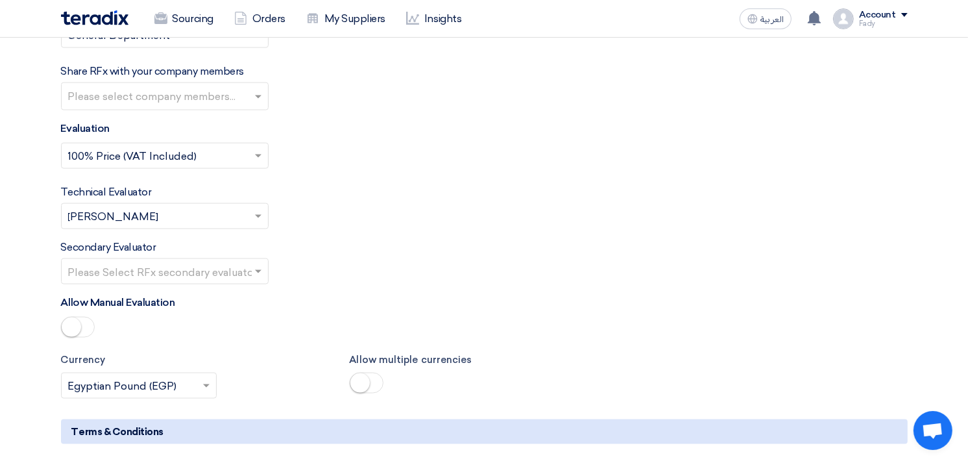
scroll to position [2306, 0]
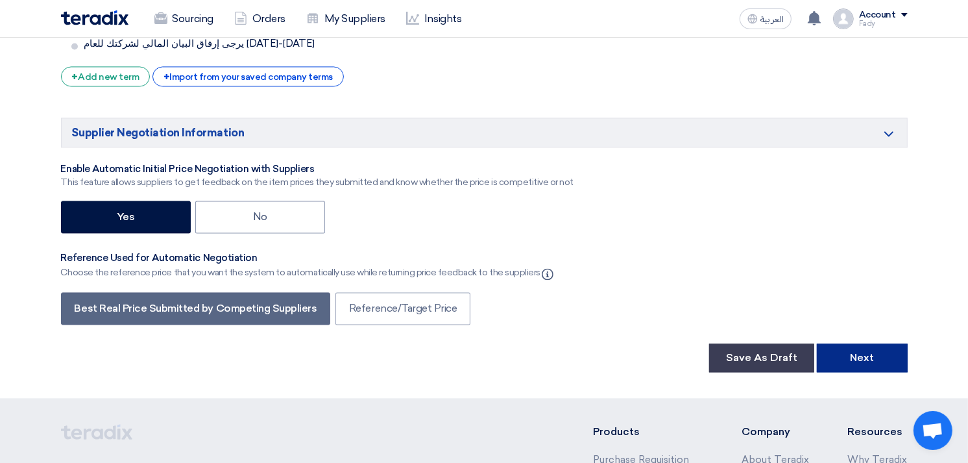
click at [872, 343] on button "Next" at bounding box center [862, 357] width 91 height 29
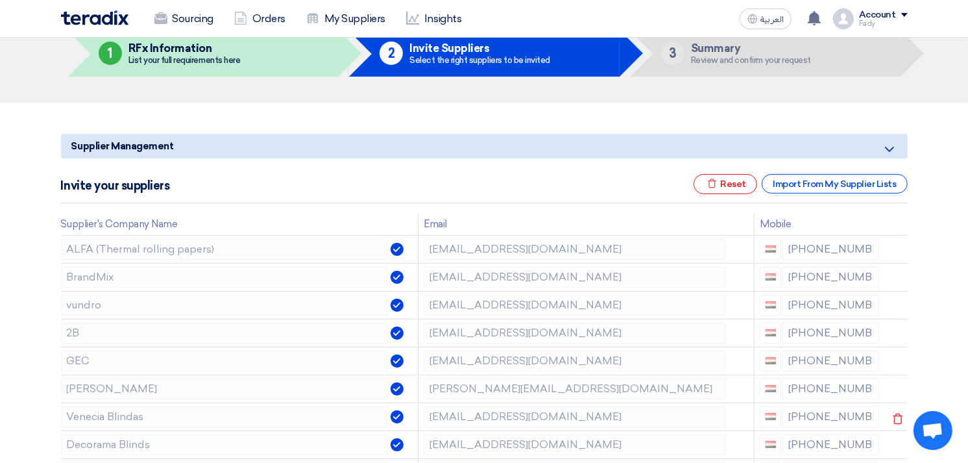
scroll to position [216, 0]
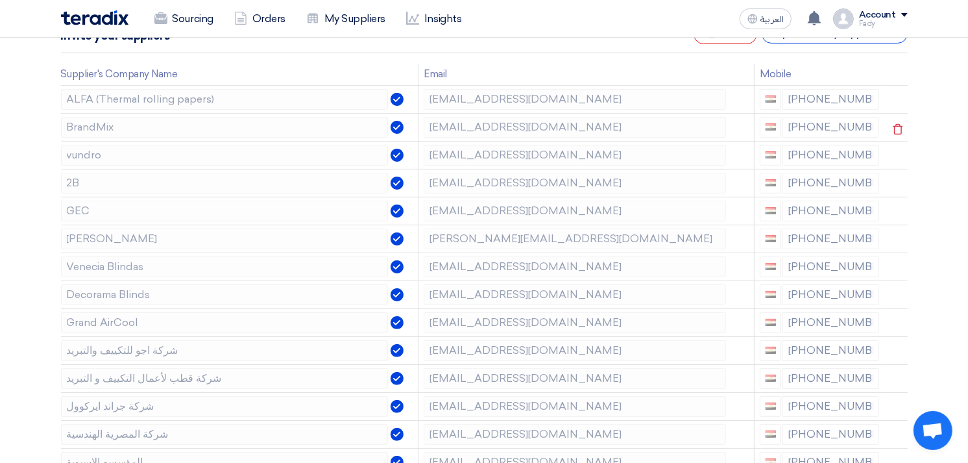
click at [0, 0] on icon at bounding box center [0, 0] width 0 height 0
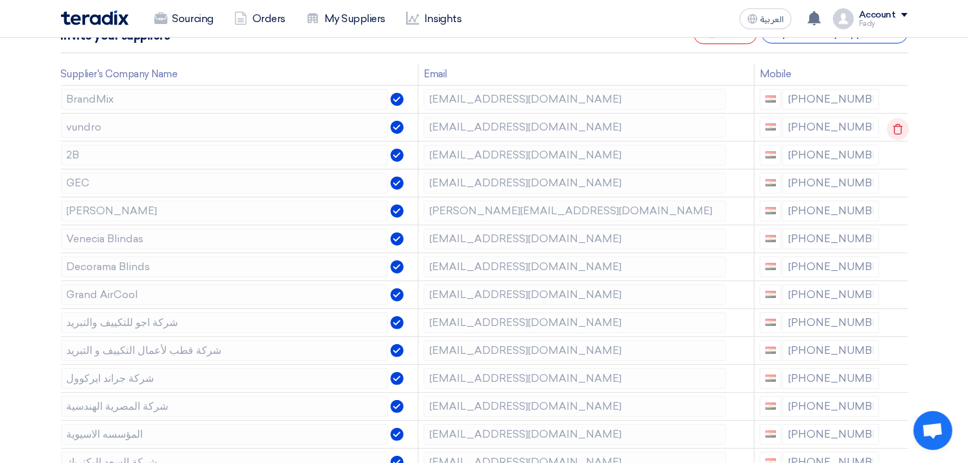
click at [893, 119] on icon at bounding box center [898, 129] width 22 height 22
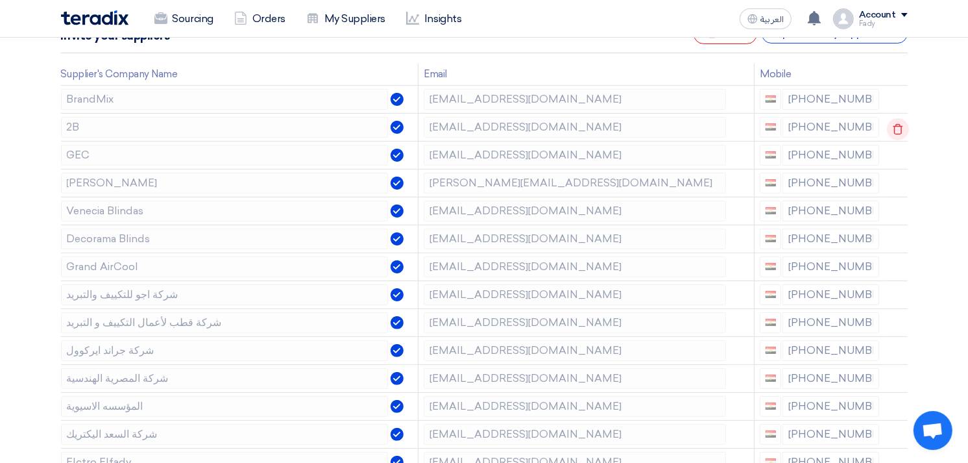
click at [894, 119] on icon at bounding box center [898, 129] width 22 height 22
drag, startPoint x: 894, startPoint y: 119, endPoint x: 945, endPoint y: 100, distance: 54.8
click at [897, 130] on icon at bounding box center [898, 129] width 22 height 22
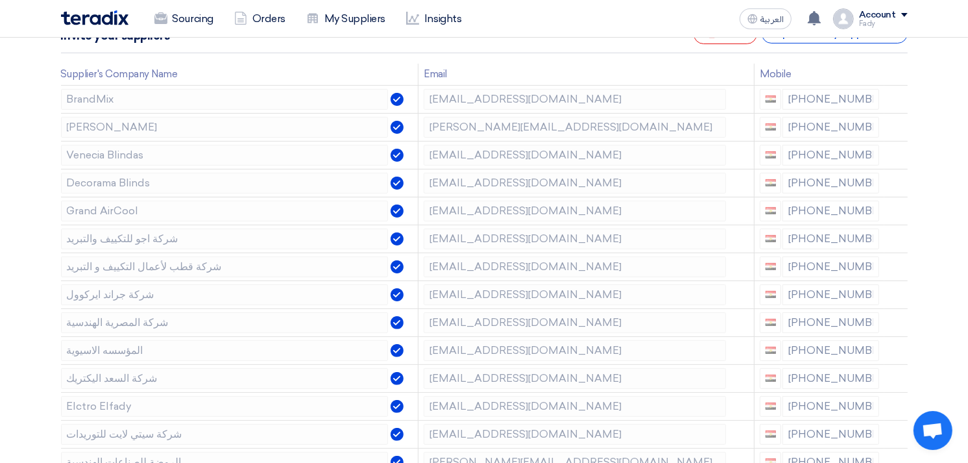
click at [0, 0] on icon at bounding box center [0, 0] width 0 height 0
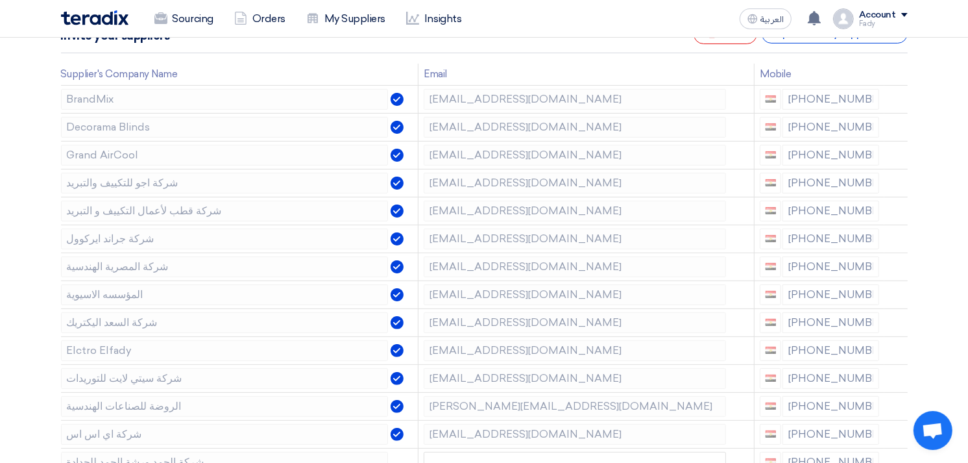
click at [0, 0] on icon at bounding box center [0, 0] width 0 height 0
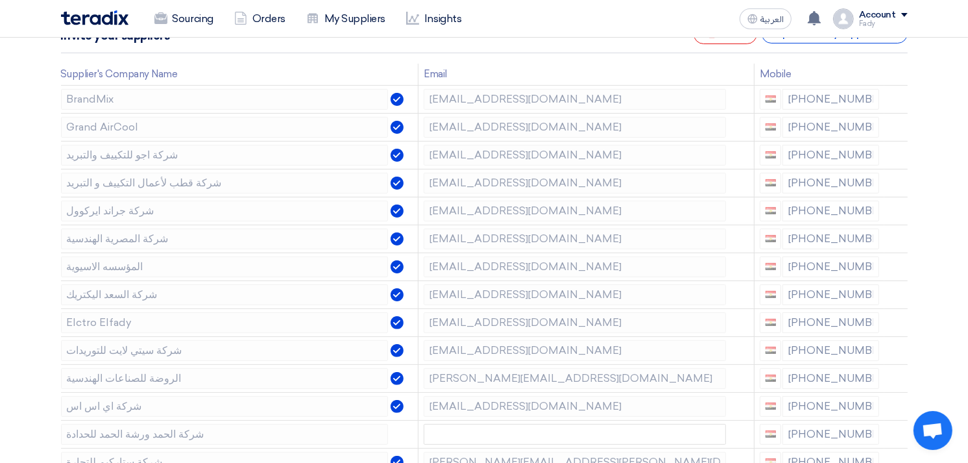
click at [0, 0] on icon at bounding box center [0, 0] width 0 height 0
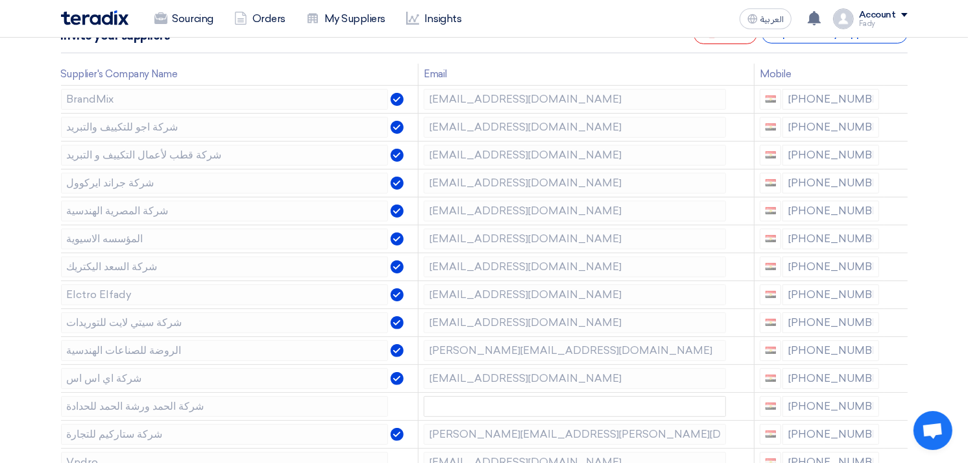
click at [0, 0] on icon at bounding box center [0, 0] width 0 height 0
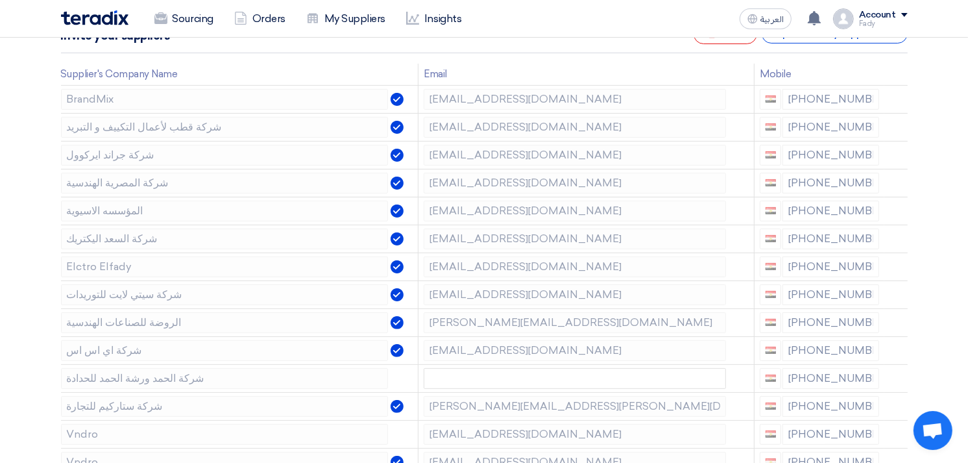
click at [0, 0] on icon at bounding box center [0, 0] width 0 height 0
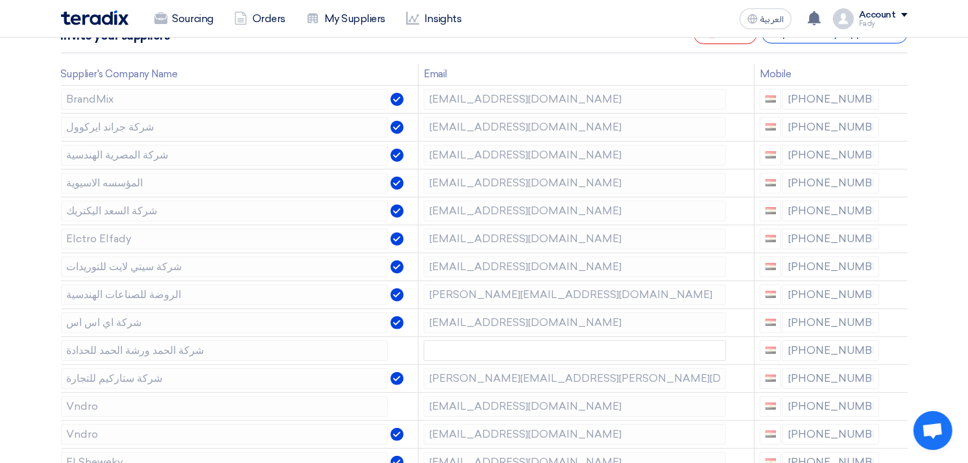
click at [0, 0] on icon at bounding box center [0, 0] width 0 height 0
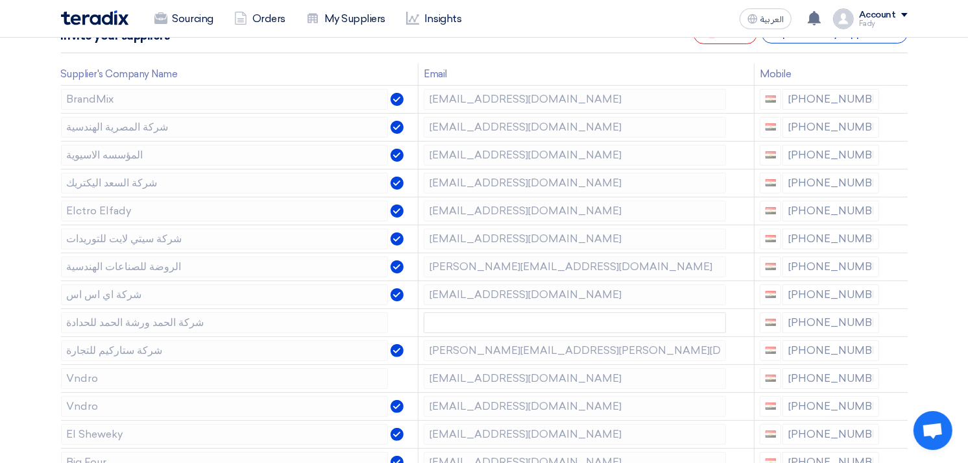
click at [0, 0] on icon at bounding box center [0, 0] width 0 height 0
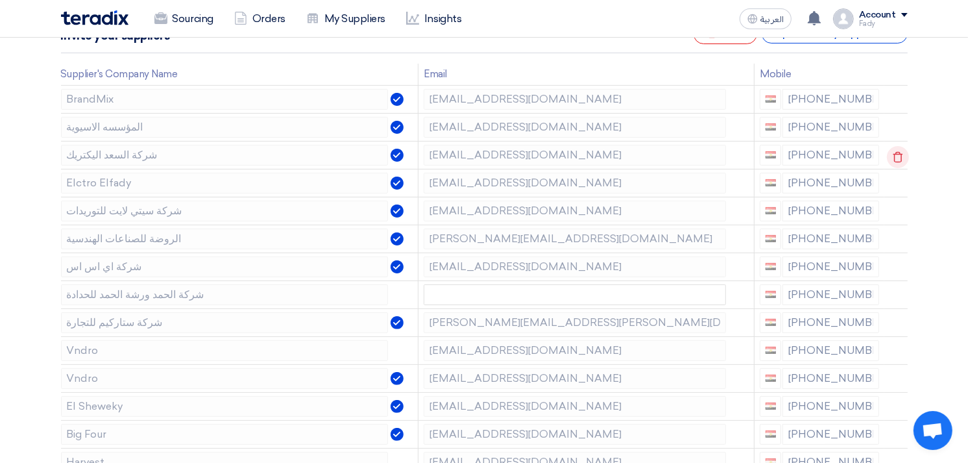
click at [893, 156] on icon at bounding box center [898, 157] width 22 height 22
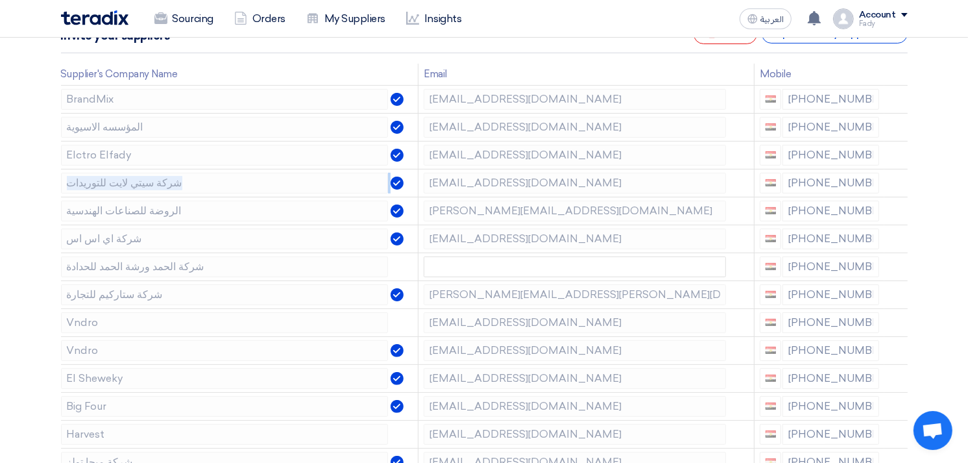
click at [0, 0] on icon at bounding box center [0, 0] width 0 height 0
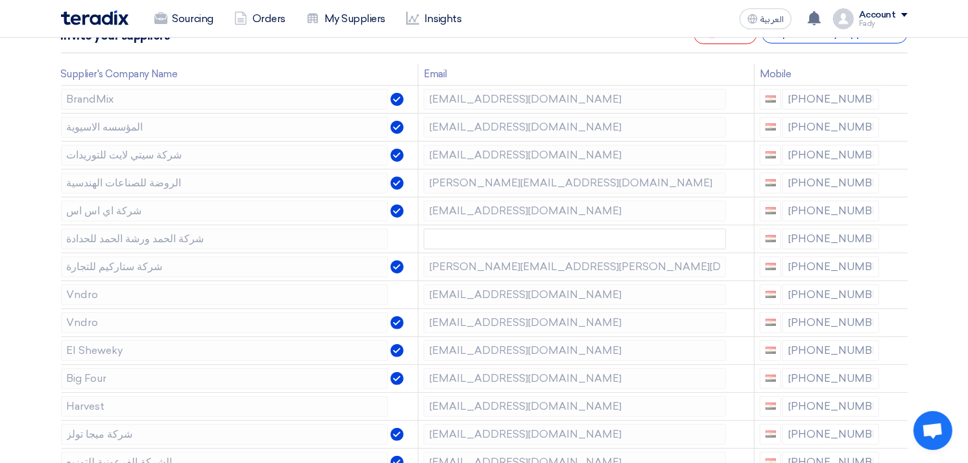
drag, startPoint x: 893, startPoint y: 156, endPoint x: 938, endPoint y: 192, distance: 58.2
click at [897, 186] on icon at bounding box center [898, 185] width 22 height 22
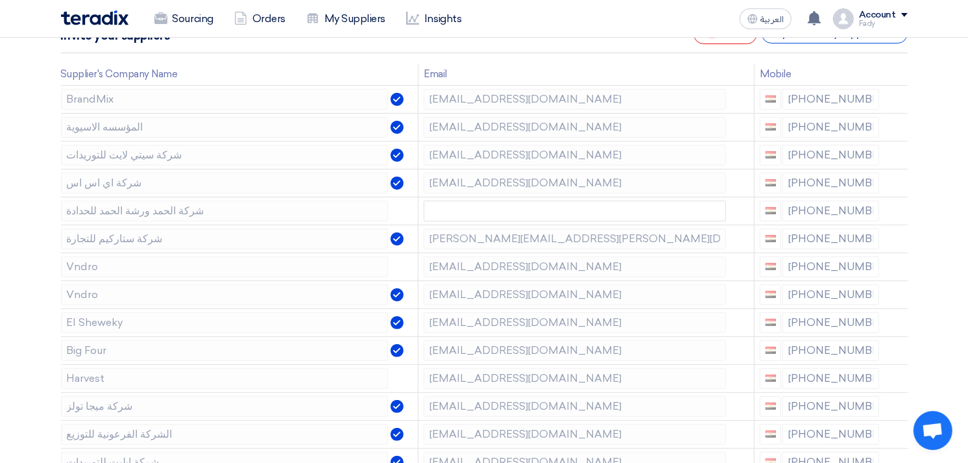
click at [0, 0] on icon at bounding box center [0, 0] width 0 height 0
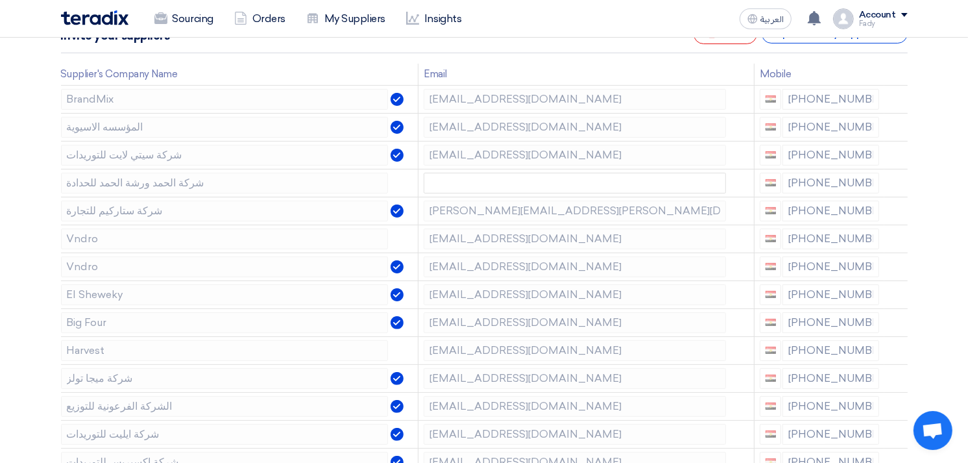
click at [0, 0] on icon at bounding box center [0, 0] width 0 height 0
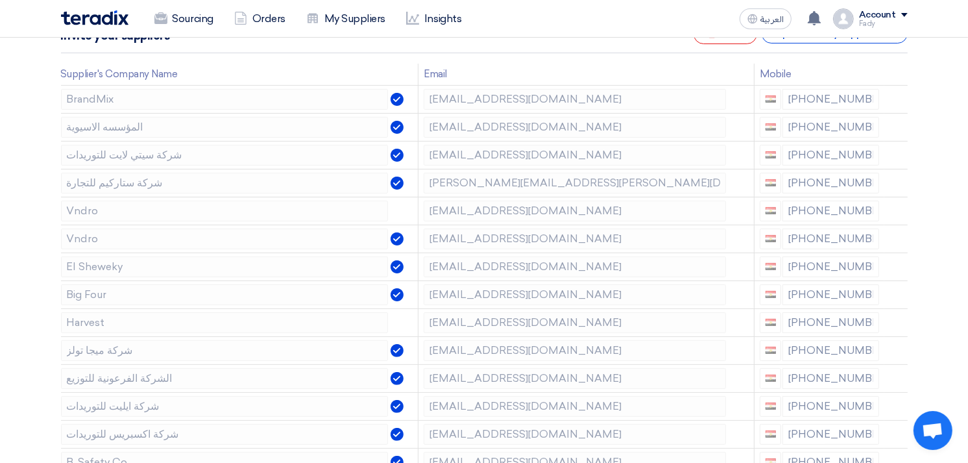
click at [0, 0] on icon at bounding box center [0, 0] width 0 height 0
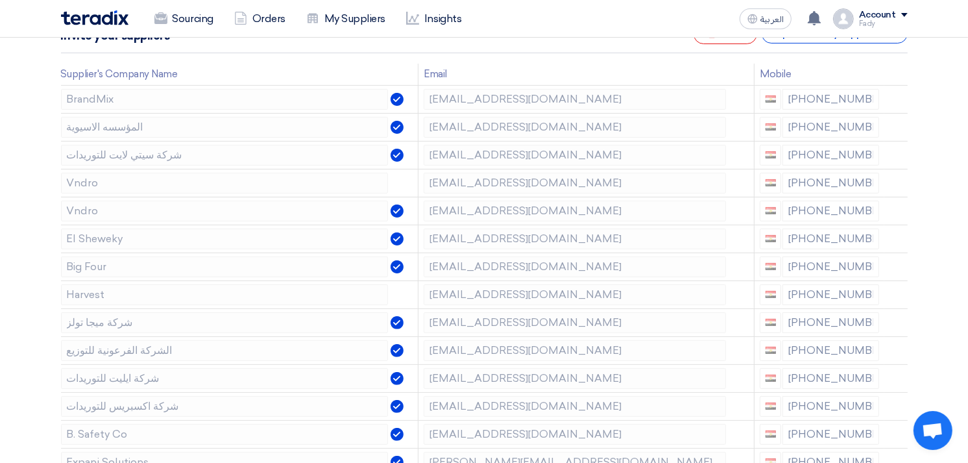
click at [0, 0] on icon at bounding box center [0, 0] width 0 height 0
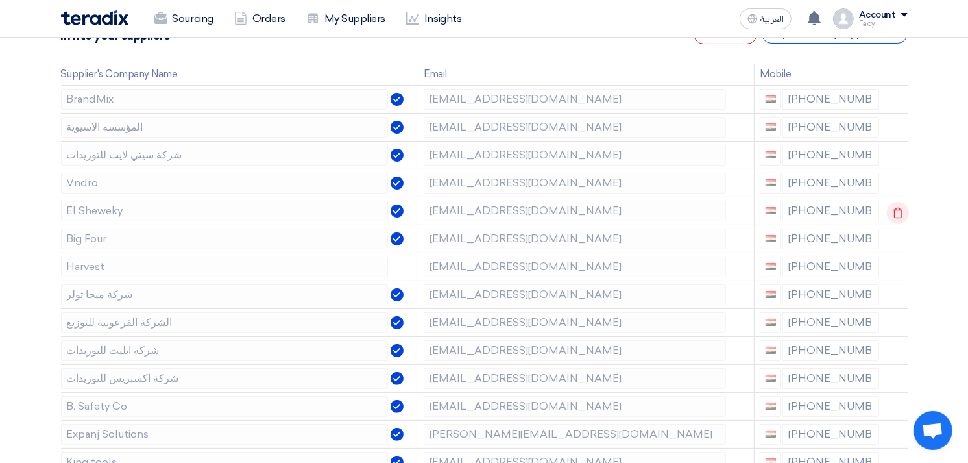
click at [893, 210] on icon at bounding box center [898, 213] width 22 height 22
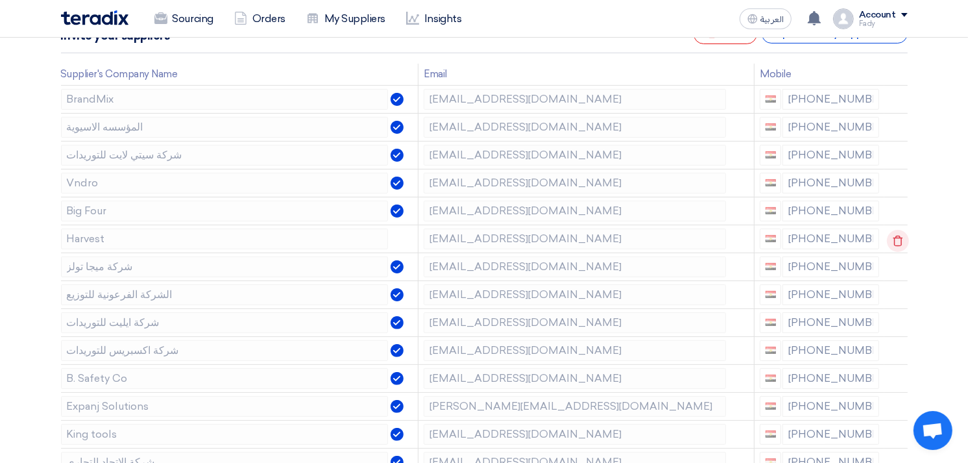
click at [896, 237] on use at bounding box center [898, 240] width 10 height 11
click at [0, 0] on use at bounding box center [0, 0] width 0 height 0
click at [898, 326] on icon at bounding box center [898, 324] width 22 height 22
click at [0, 0] on icon at bounding box center [0, 0] width 0 height 0
click at [901, 345] on icon at bounding box center [898, 352] width 22 height 22
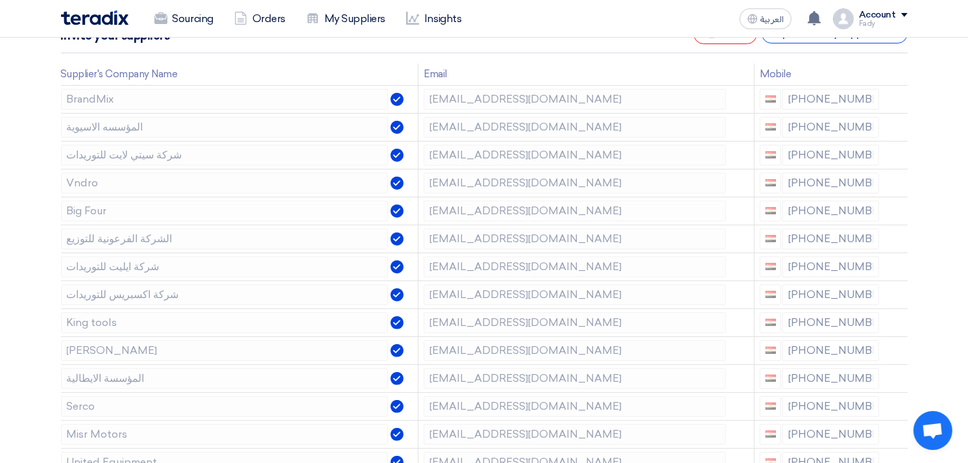
click at [0, 0] on icon at bounding box center [0, 0] width 0 height 0
click at [898, 378] on icon at bounding box center [898, 380] width 22 height 22
click at [0, 0] on icon at bounding box center [0, 0] width 0 height 0
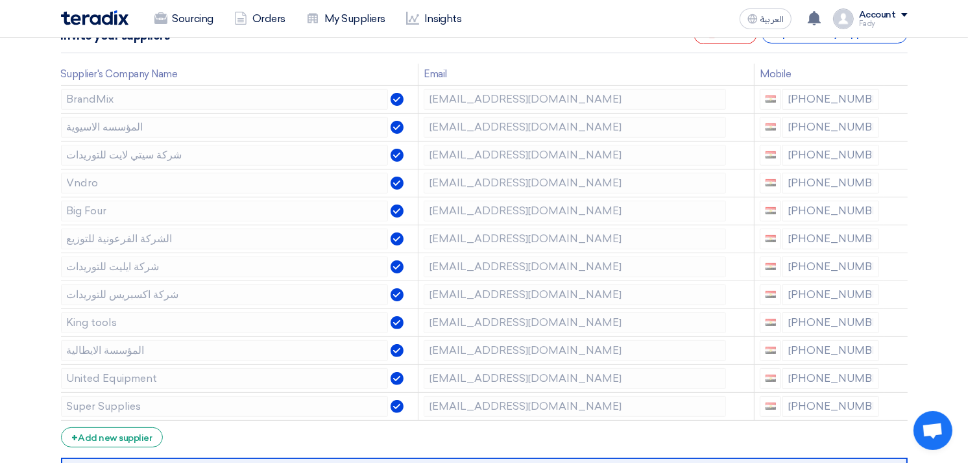
click at [0, 0] on icon at bounding box center [0, 0] width 0 height 0
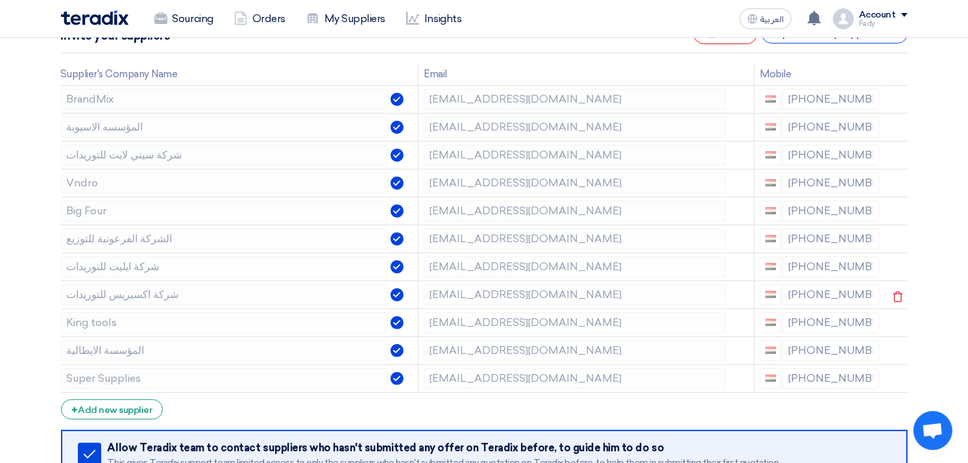
scroll to position [649, 0]
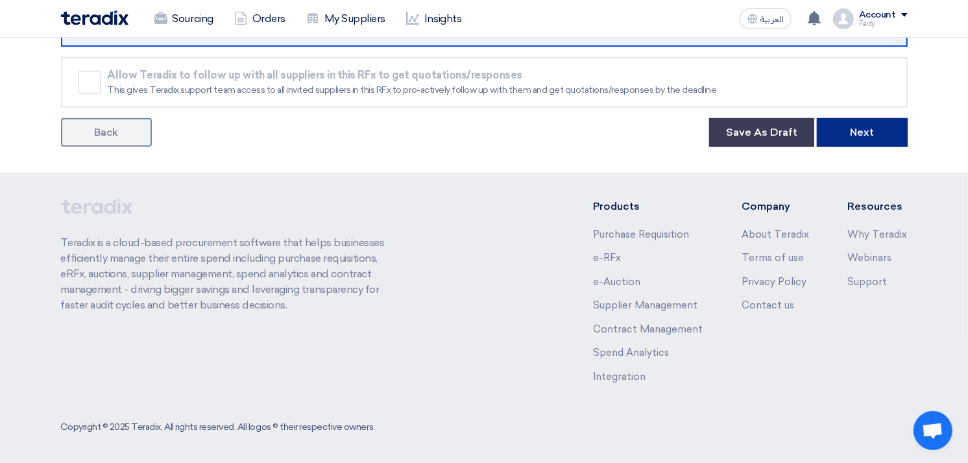
click at [848, 119] on button "Next" at bounding box center [862, 132] width 91 height 29
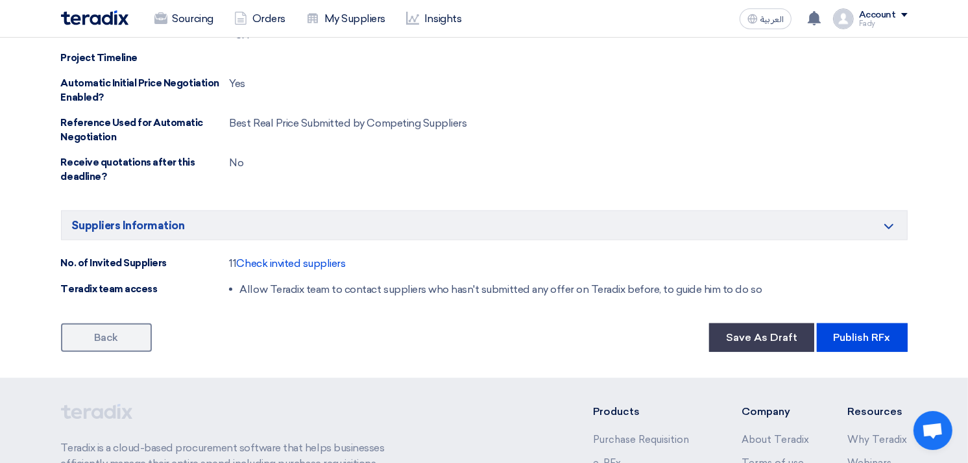
scroll to position [910, 0]
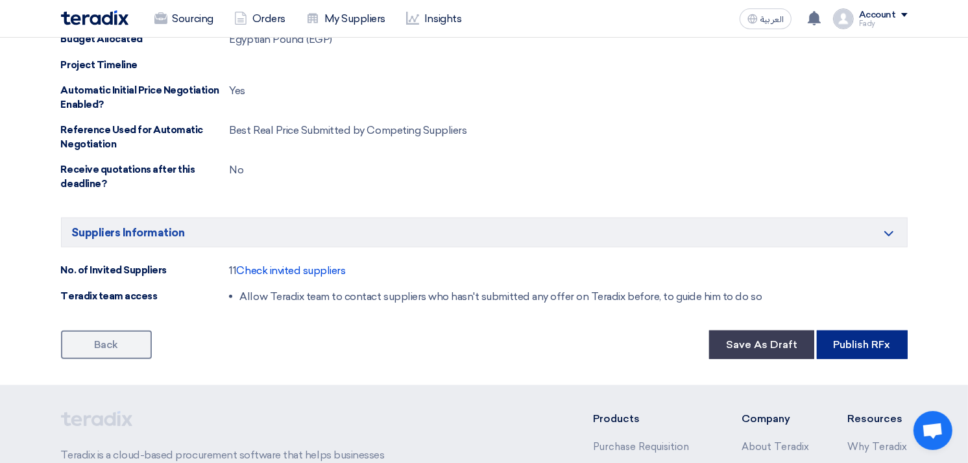
click at [884, 342] on button "Publish RFx" at bounding box center [862, 344] width 91 height 29
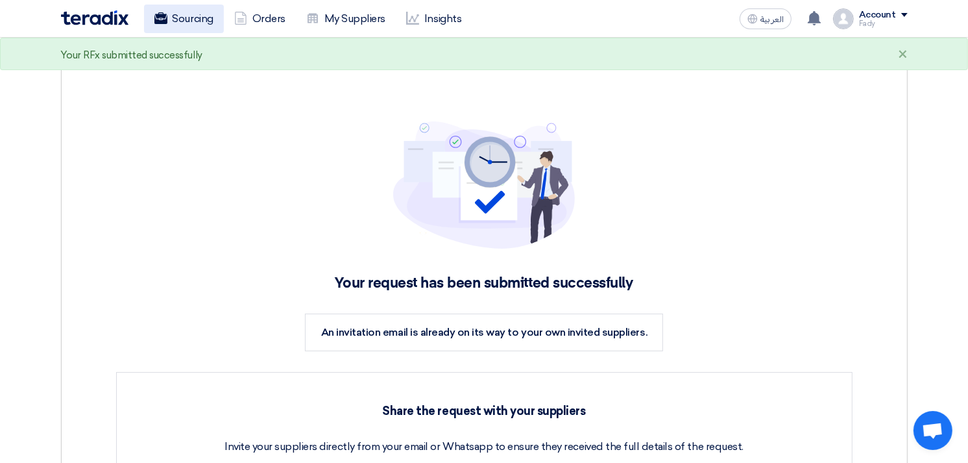
click at [195, 11] on link "Sourcing" at bounding box center [184, 19] width 80 height 29
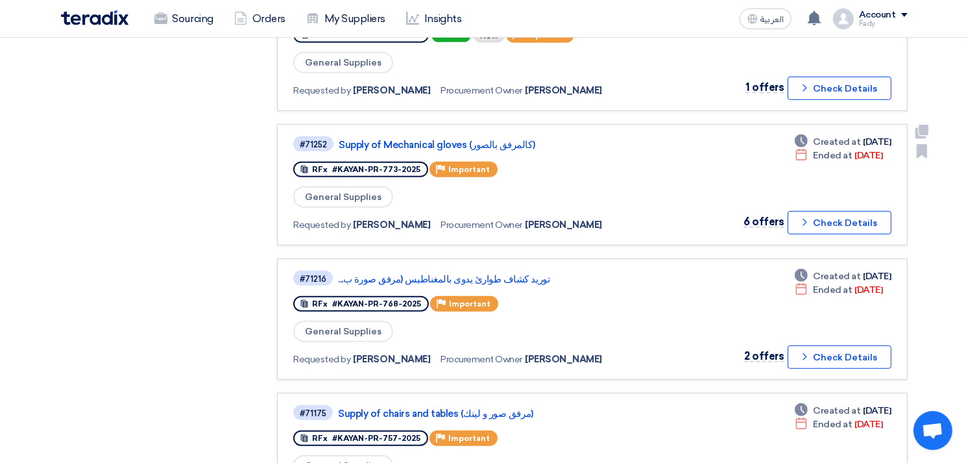
scroll to position [576, 0]
click at [457, 272] on link "توريد كشاف طوارئ يدوى بالمغناطيس (مرفق صورة ب..." at bounding box center [500, 278] width 324 height 12
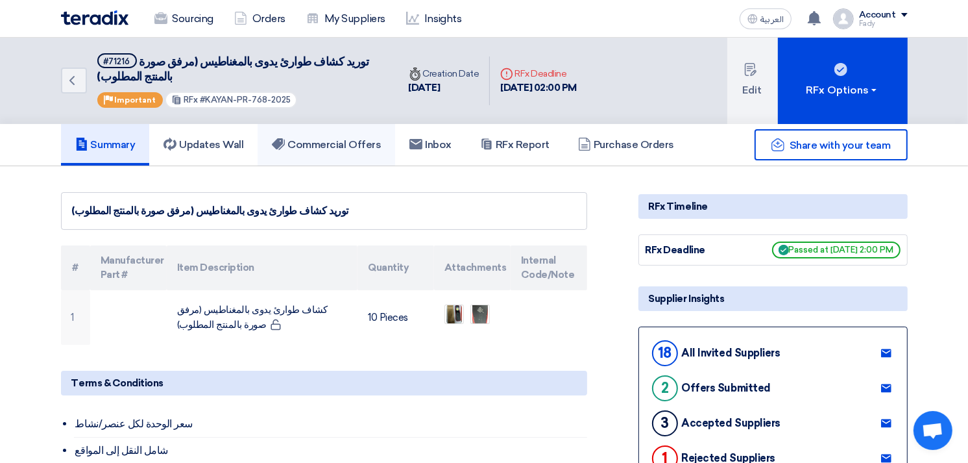
click at [345, 148] on h5 "Commercial Offers" at bounding box center [326, 144] width 109 height 13
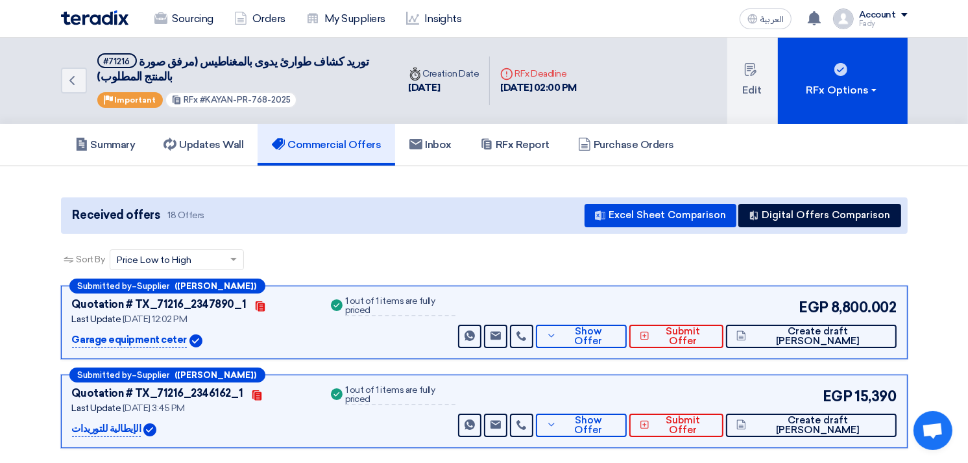
scroll to position [72, 0]
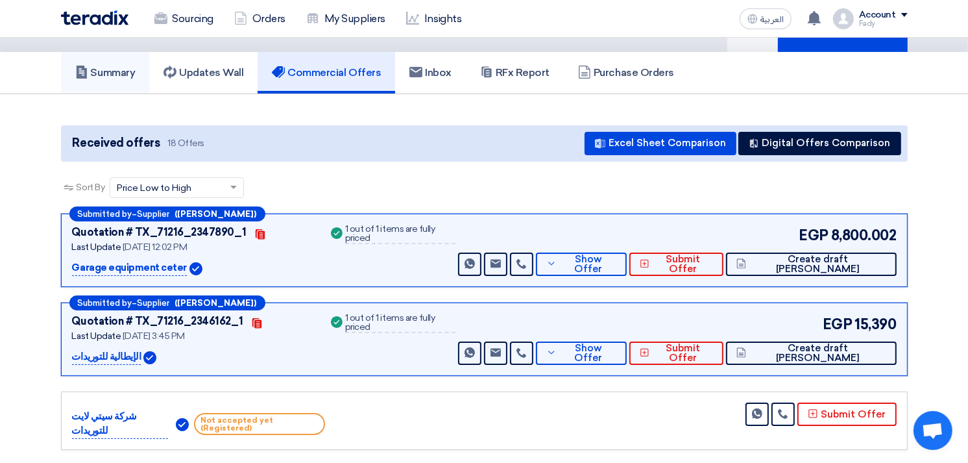
click at [125, 69] on h5 "Summary" at bounding box center [105, 72] width 60 height 13
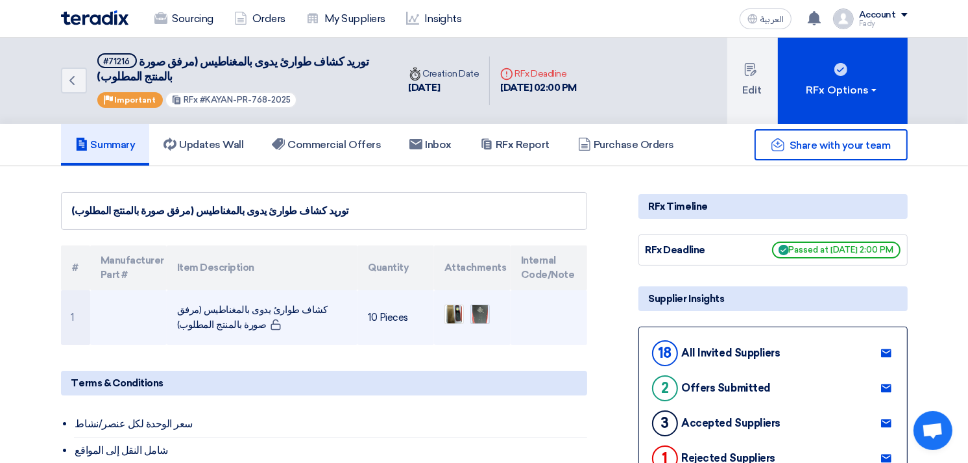
click at [482, 312] on img at bounding box center [480, 313] width 18 height 30
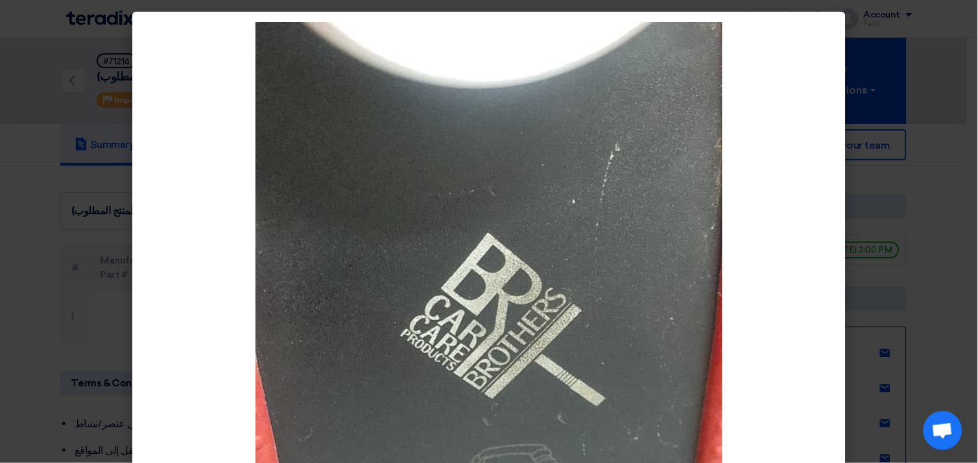
click at [941, 139] on modal-container at bounding box center [489, 231] width 978 height 463
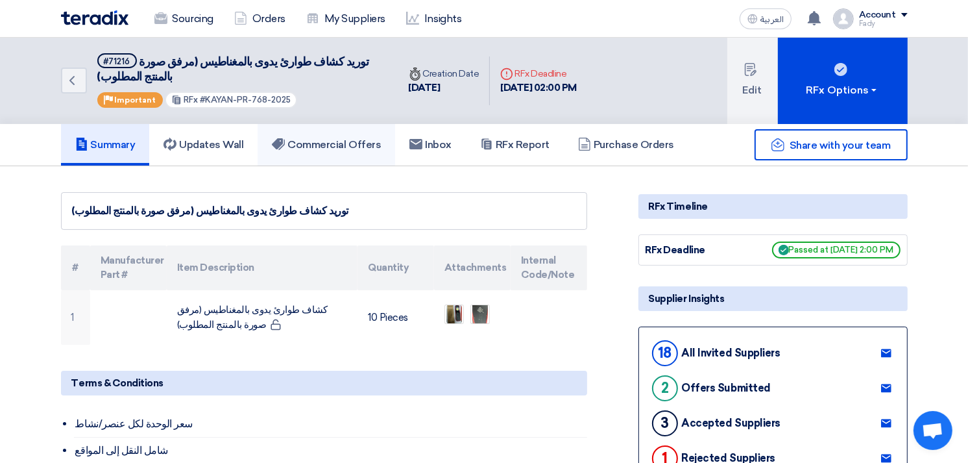
click at [351, 138] on h5 "Commercial Offers" at bounding box center [326, 144] width 109 height 13
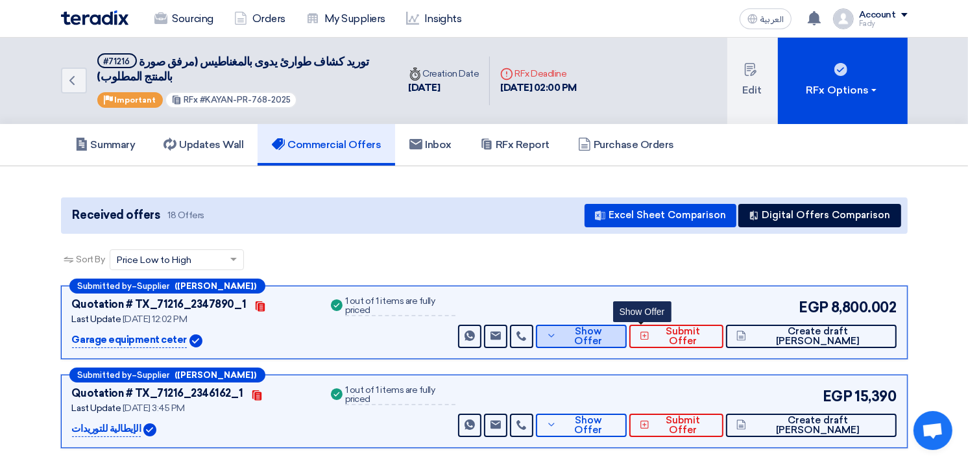
click at [627, 340] on button "Show Offer" at bounding box center [581, 335] width 91 height 23
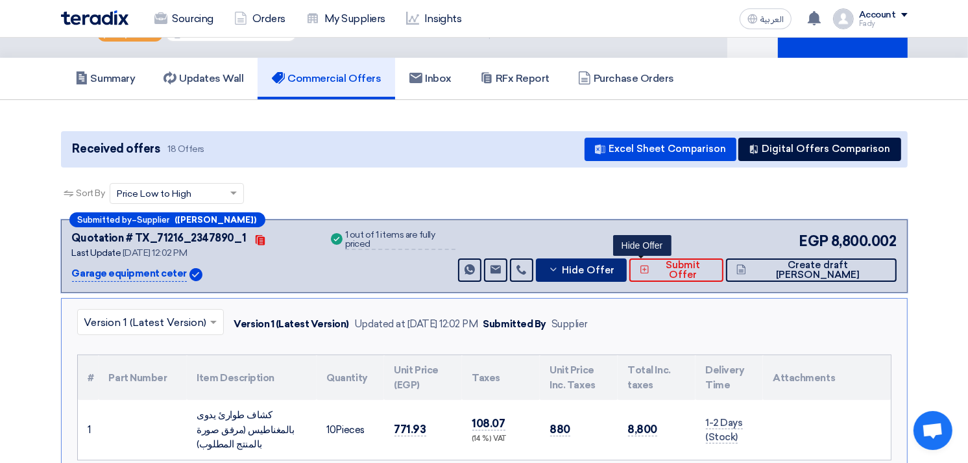
scroll to position [144, 0]
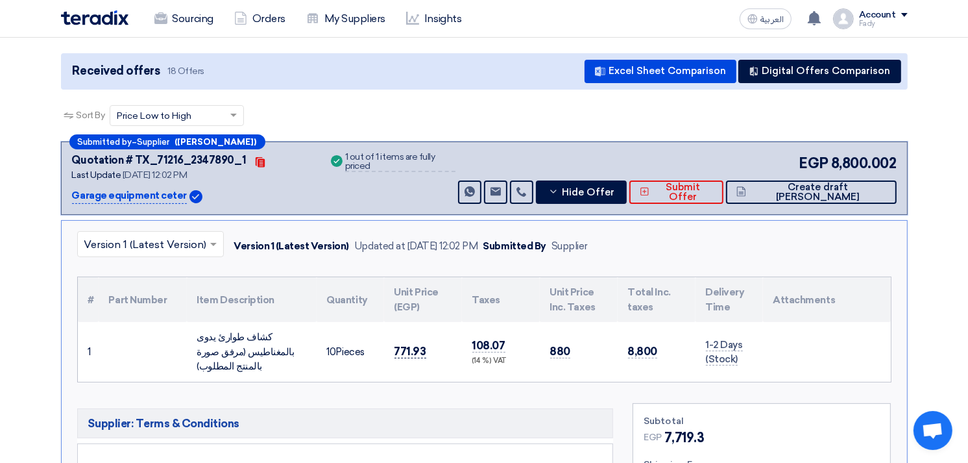
click at [404, 345] on span "771.93" at bounding box center [410, 352] width 32 height 14
copy span "771.93"
click at [614, 191] on span "Hide Offer" at bounding box center [588, 193] width 53 height 10
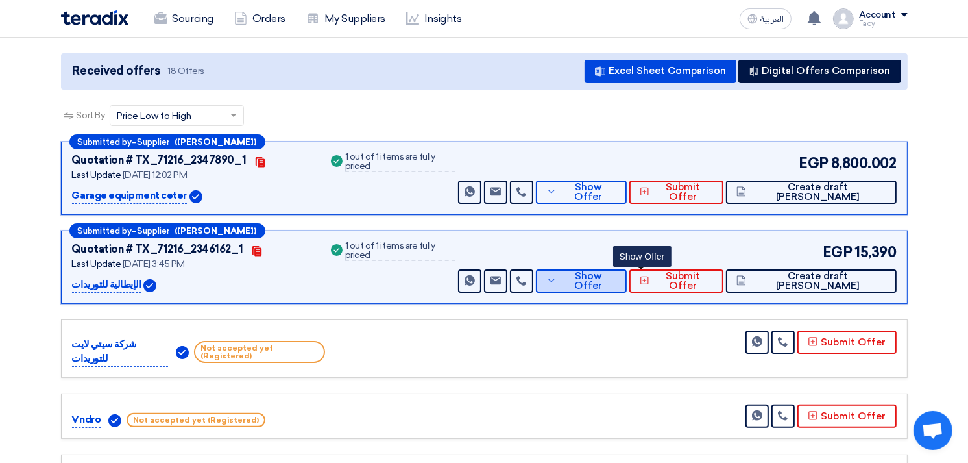
click at [616, 280] on span "Show Offer" at bounding box center [588, 280] width 56 height 19
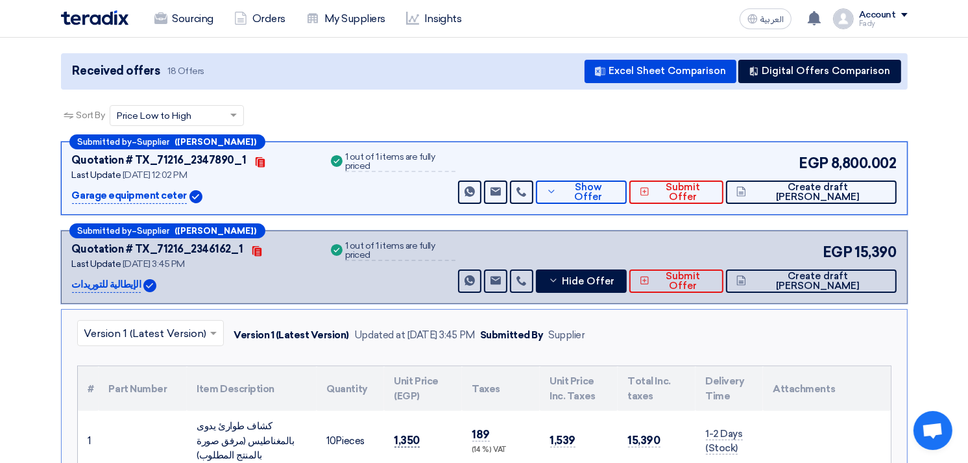
click at [406, 433] on span "1,350" at bounding box center [407, 440] width 26 height 14
copy span "1,350"
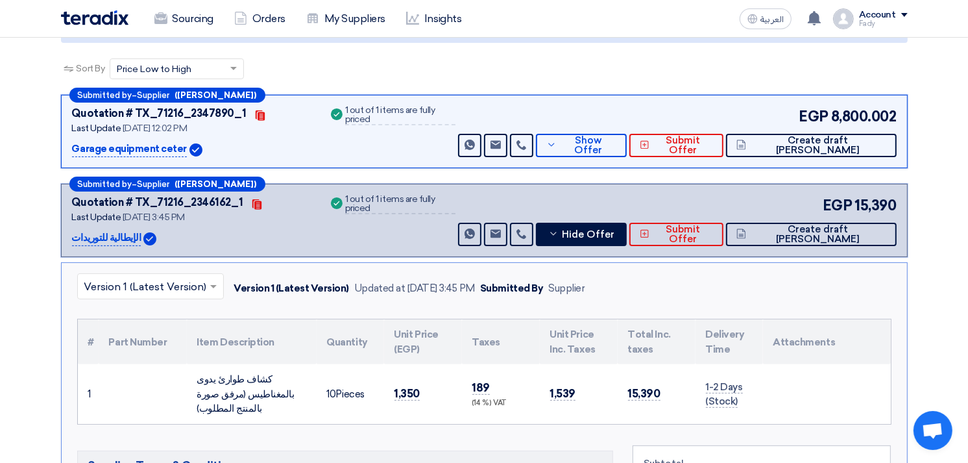
scroll to position [216, 0]
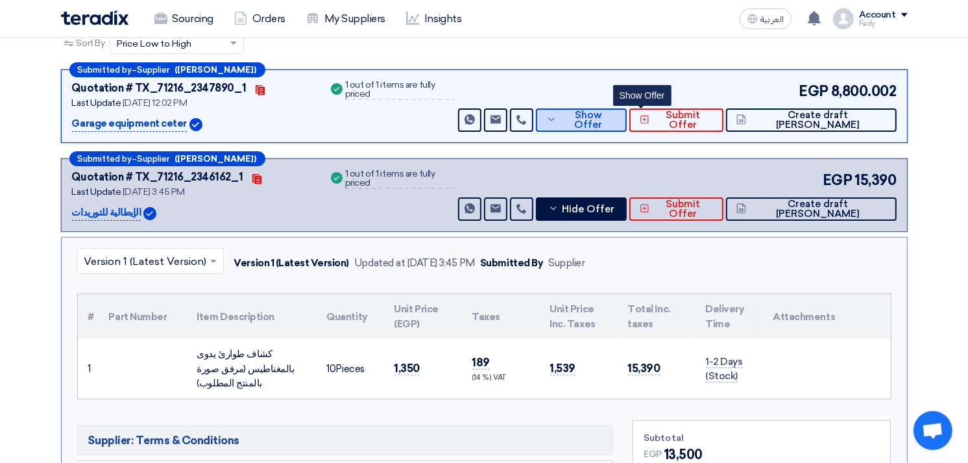
click at [616, 115] on span "Show Offer" at bounding box center [588, 119] width 56 height 19
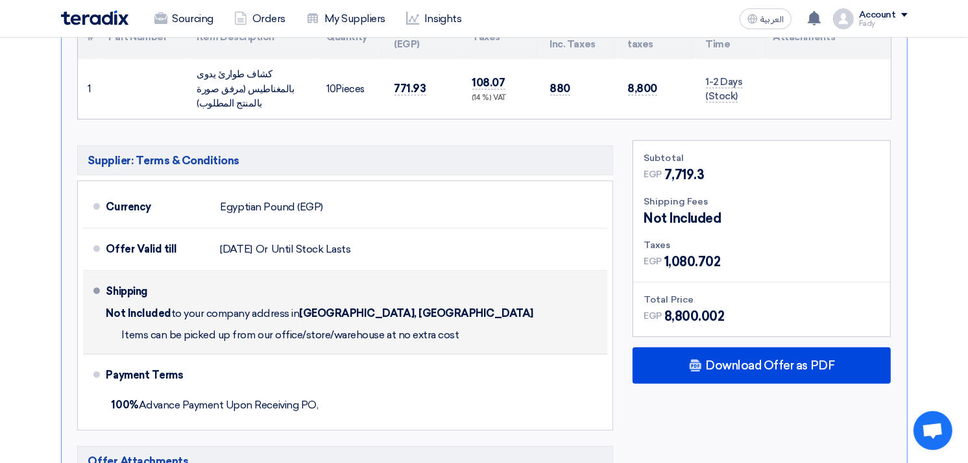
scroll to position [432, 0]
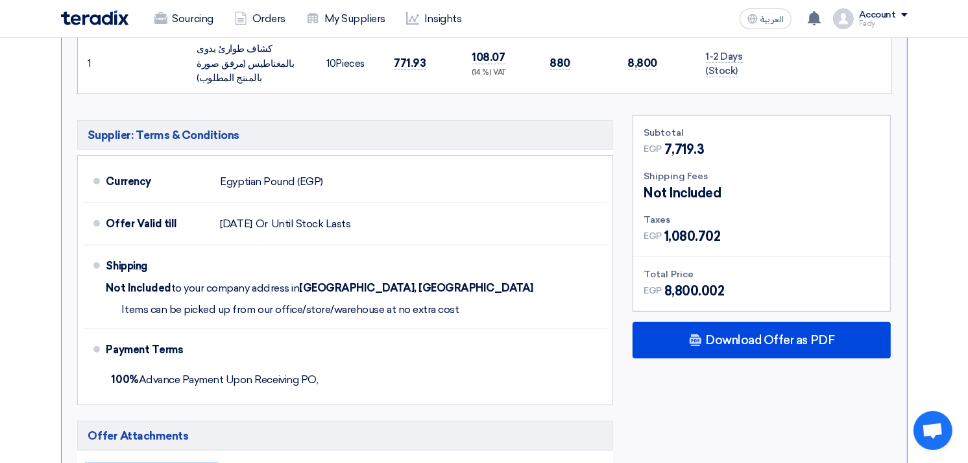
click at [189, 462] on span "Quotation__S__1756544421109.pdf" at bounding box center [158, 470] width 117 height 10
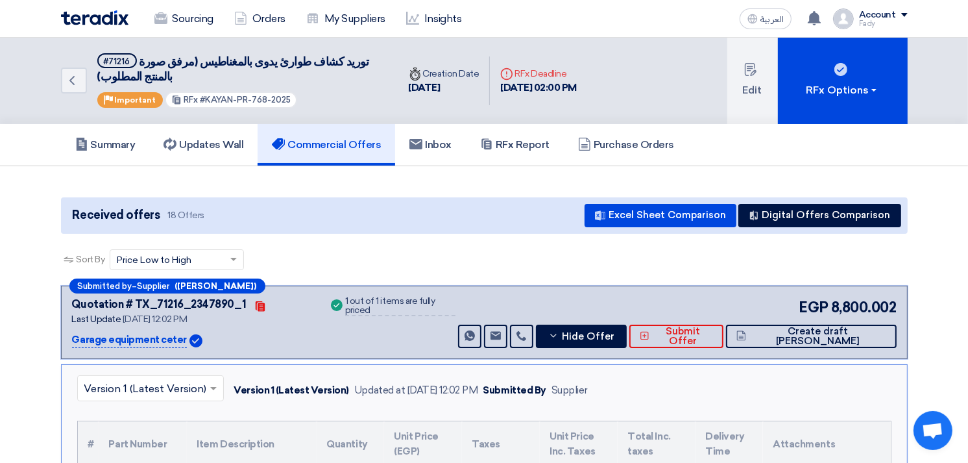
scroll to position [72, 0]
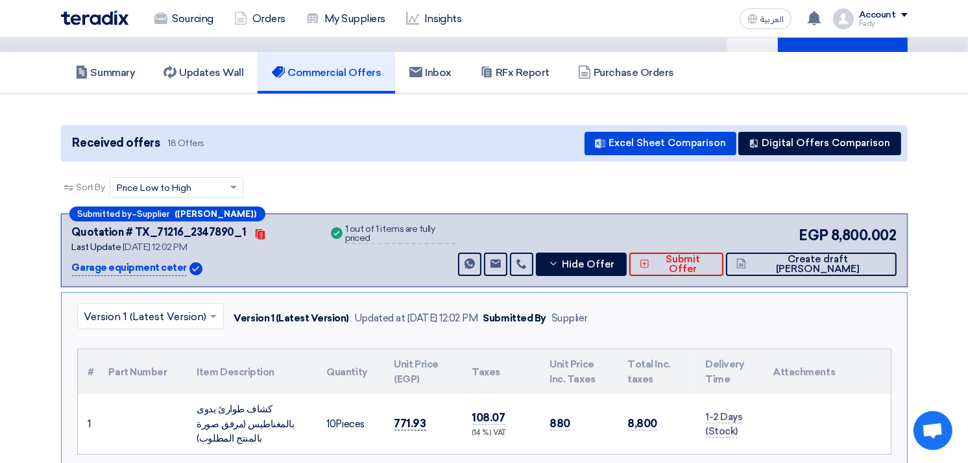
click at [399, 417] on span "771.93" at bounding box center [410, 424] width 32 height 14
click at [400, 417] on span "771.93" at bounding box center [410, 424] width 32 height 14
click at [405, 417] on span "771.93" at bounding box center [410, 424] width 32 height 14
click at [407, 417] on span "771.93" at bounding box center [410, 424] width 32 height 14
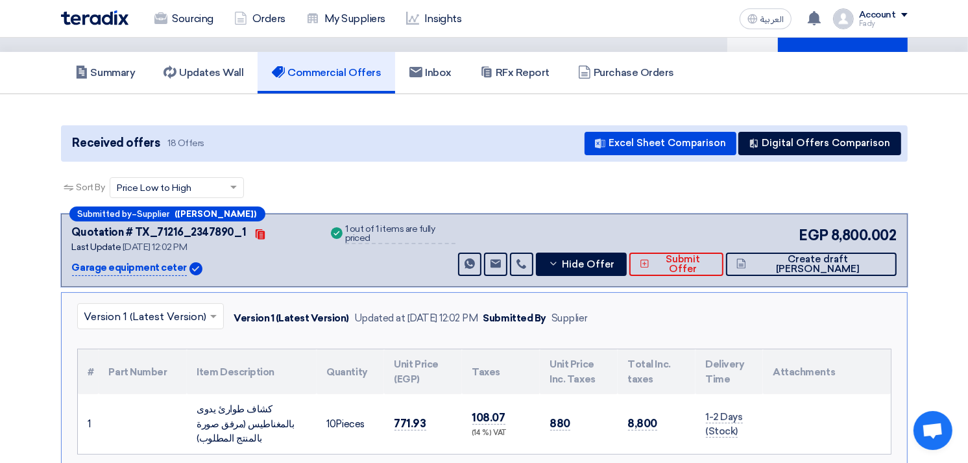
drag, startPoint x: 430, startPoint y: 412, endPoint x: 388, endPoint y: 411, distance: 42.2
click at [387, 411] on td "771.93" at bounding box center [423, 424] width 78 height 60
copy span "771.93"
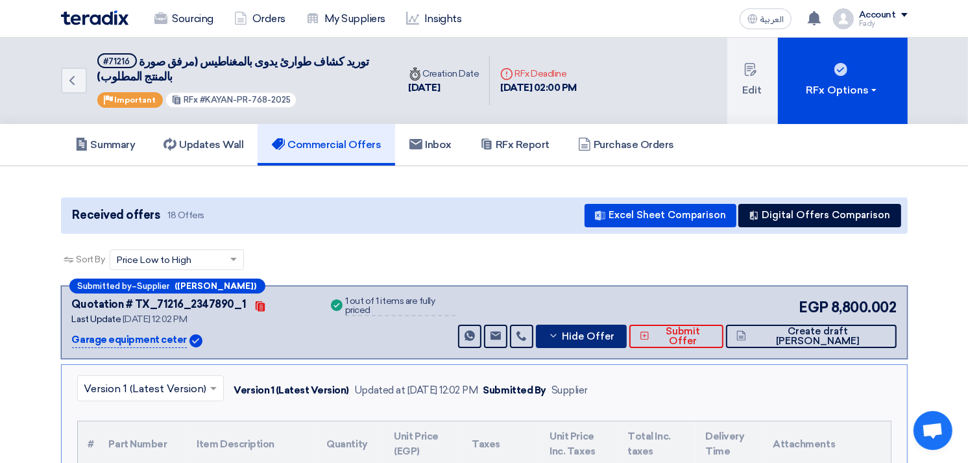
click at [627, 340] on button "Hide Offer" at bounding box center [581, 335] width 91 height 23
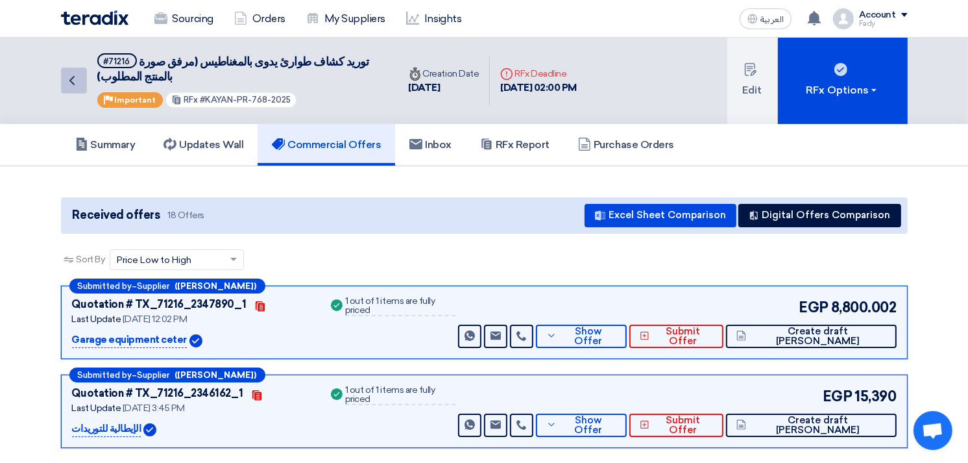
click at [79, 84] on icon "Back" at bounding box center [72, 81] width 16 height 16
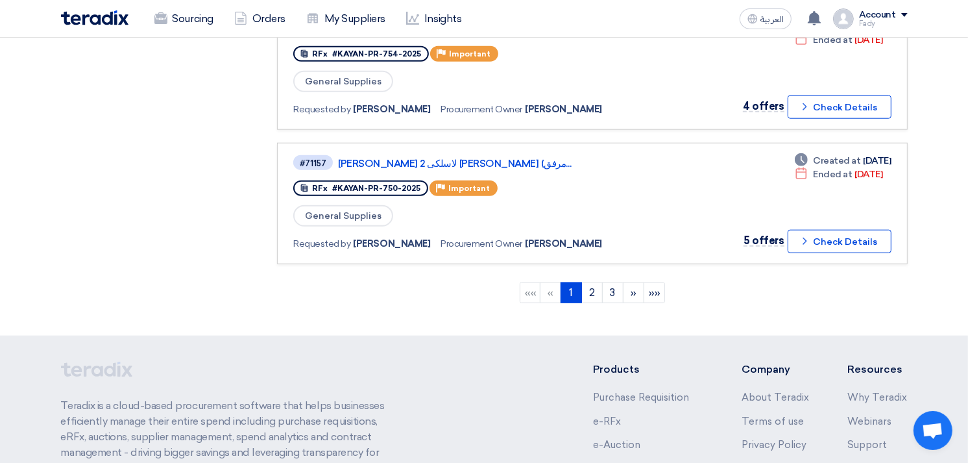
scroll to position [1370, 0]
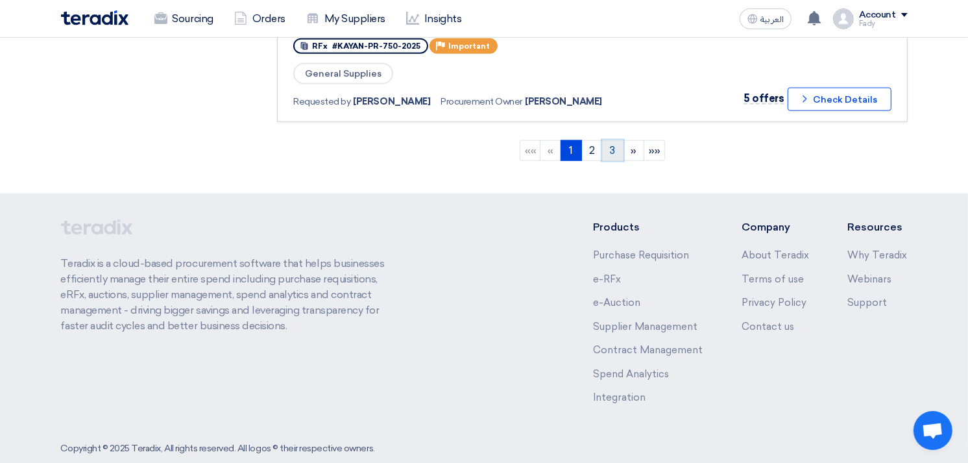
click at [615, 140] on link "3" at bounding box center [612, 150] width 21 height 21
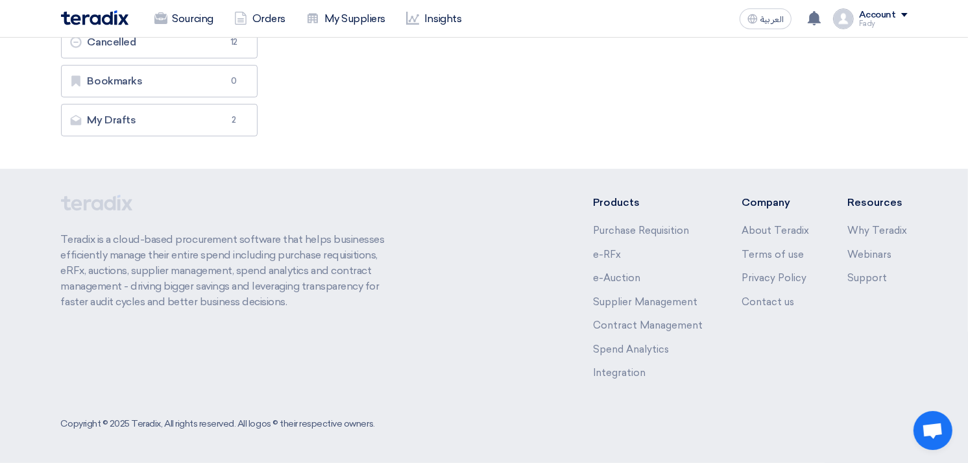
scroll to position [0, 0]
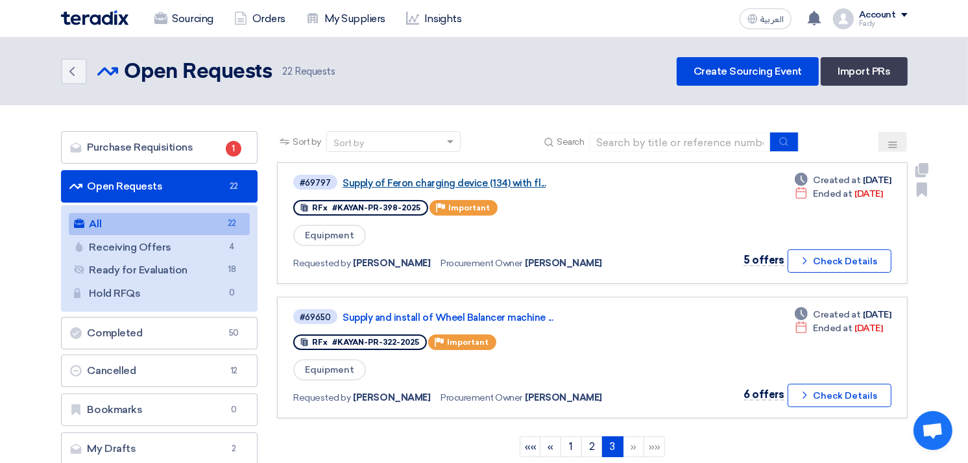
click at [514, 182] on link "Supply of Feron charging device (134) with fl..." at bounding box center [505, 183] width 324 height 12
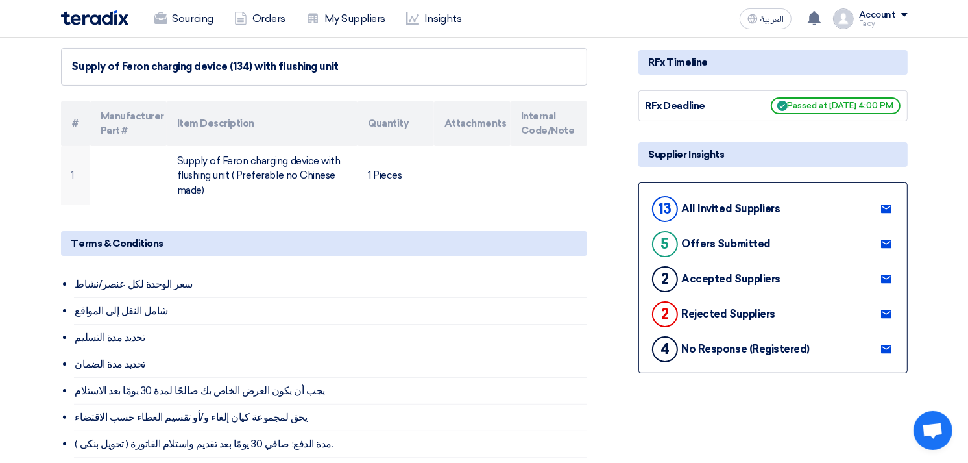
scroll to position [72, 0]
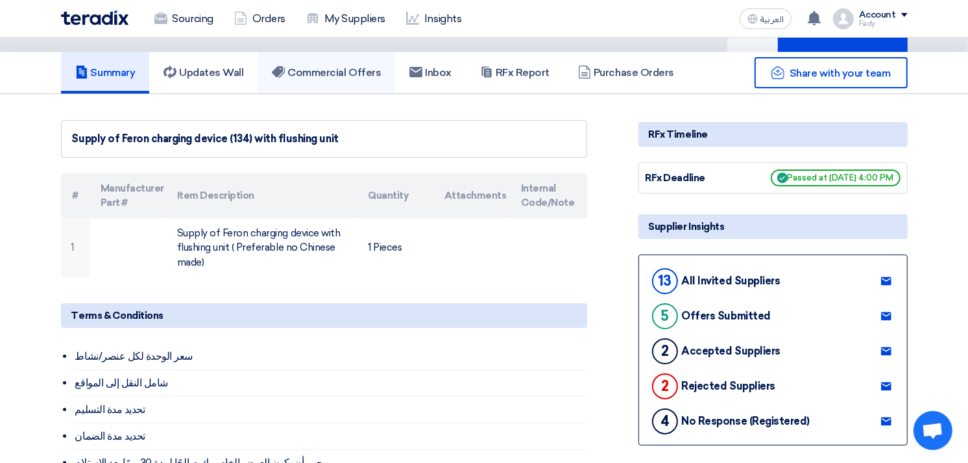
click at [331, 70] on h5 "Commercial Offers" at bounding box center [326, 72] width 109 height 13
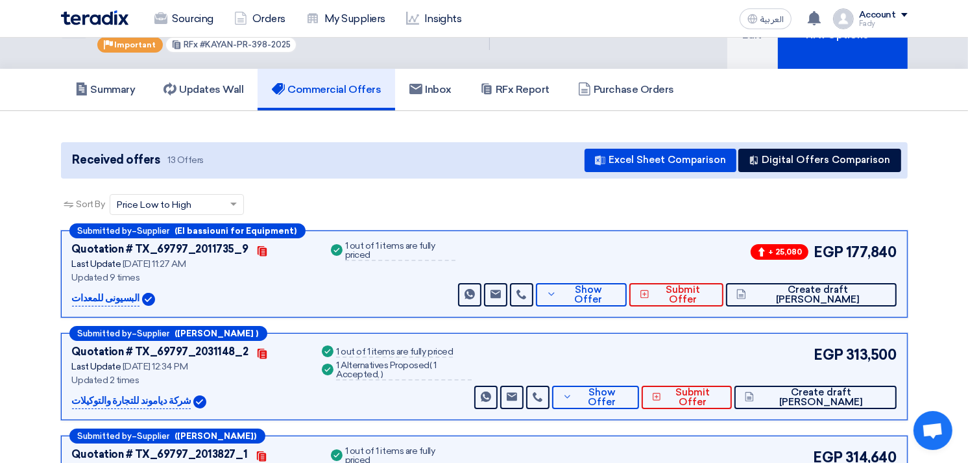
scroll to position [72, 0]
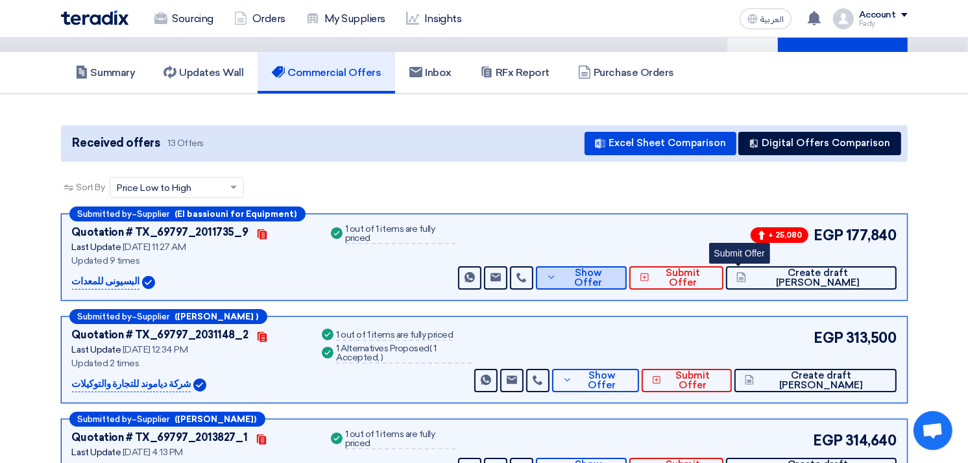
click at [616, 271] on span "Show Offer" at bounding box center [588, 277] width 56 height 19
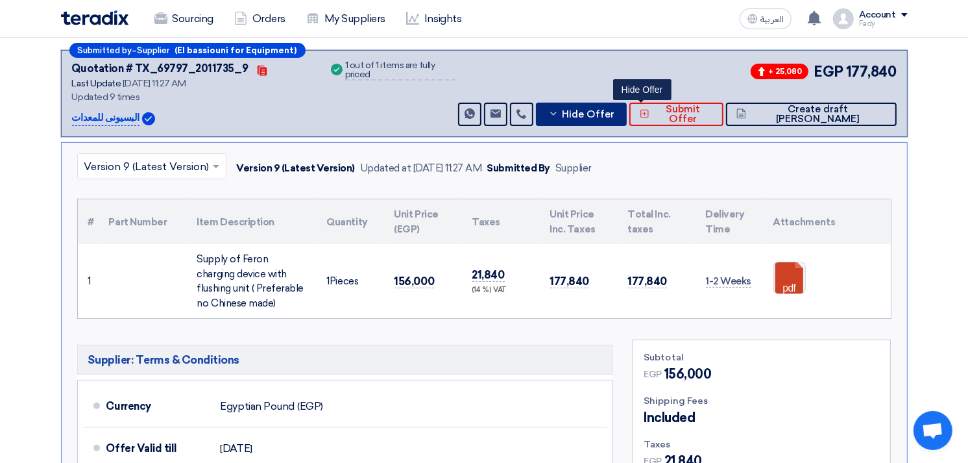
scroll to position [288, 0]
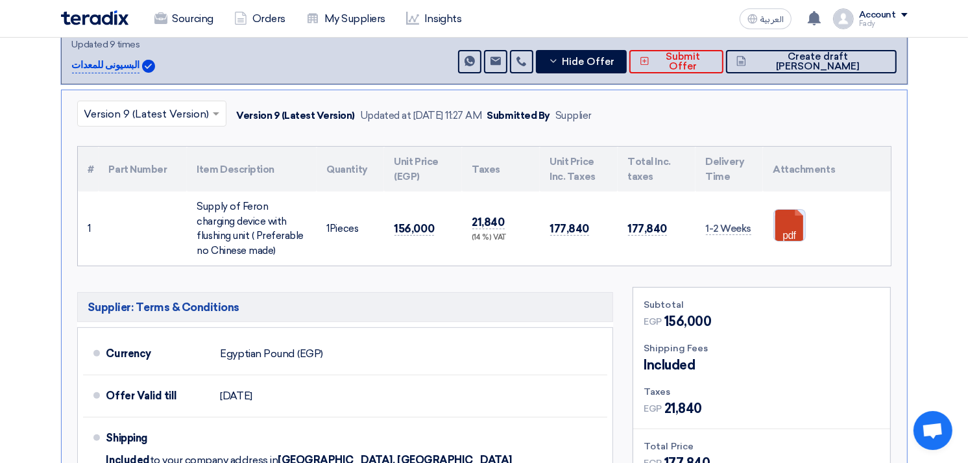
click at [793, 223] on link at bounding box center [826, 249] width 104 height 78
click at [614, 60] on span "Hide Offer" at bounding box center [588, 62] width 53 height 10
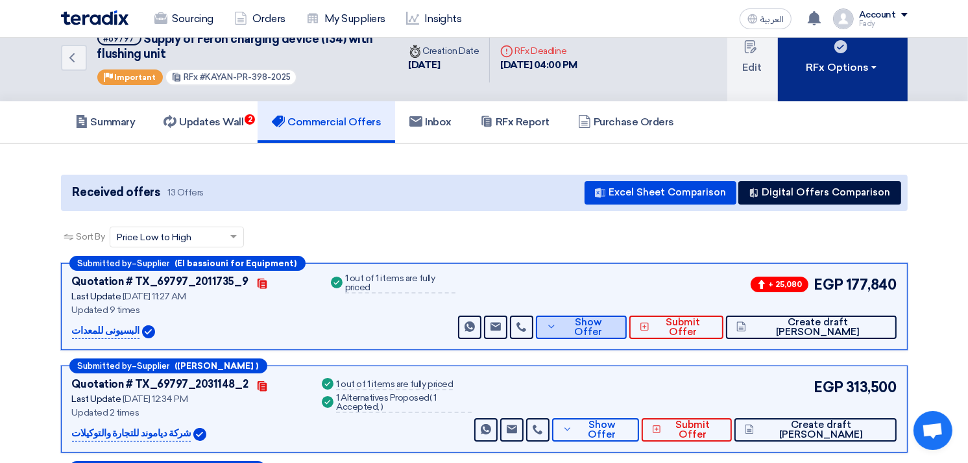
scroll to position [0, 0]
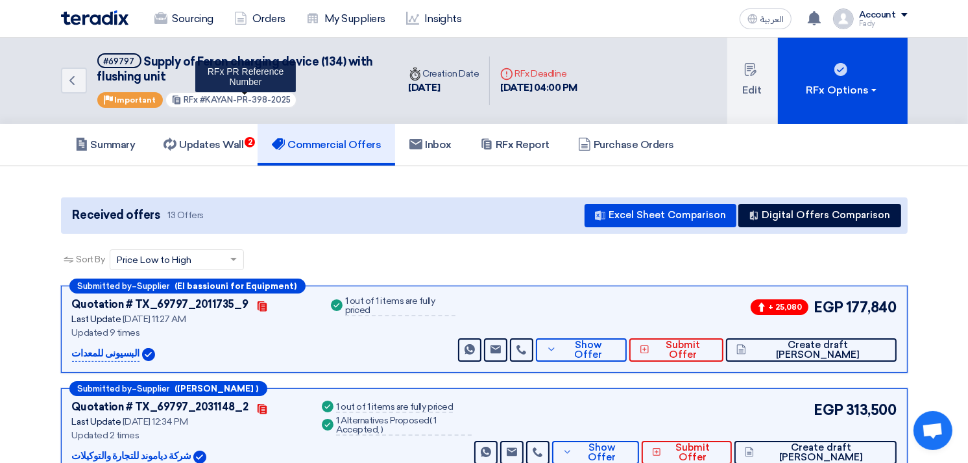
drag, startPoint x: 243, startPoint y: 99, endPoint x: 276, endPoint y: 96, distance: 33.2
click at [276, 96] on span "#KAYAN-PR-398-2025" at bounding box center [245, 100] width 91 height 10
drag, startPoint x: 202, startPoint y: 99, endPoint x: 325, endPoint y: 96, distance: 123.3
click at [325, 96] on div "#69797 Supply of Feron charging device (134) with flushing unit Priority Import…" at bounding box center [239, 80] width 285 height 55
copy span "KAYAN-PR-398-2025"
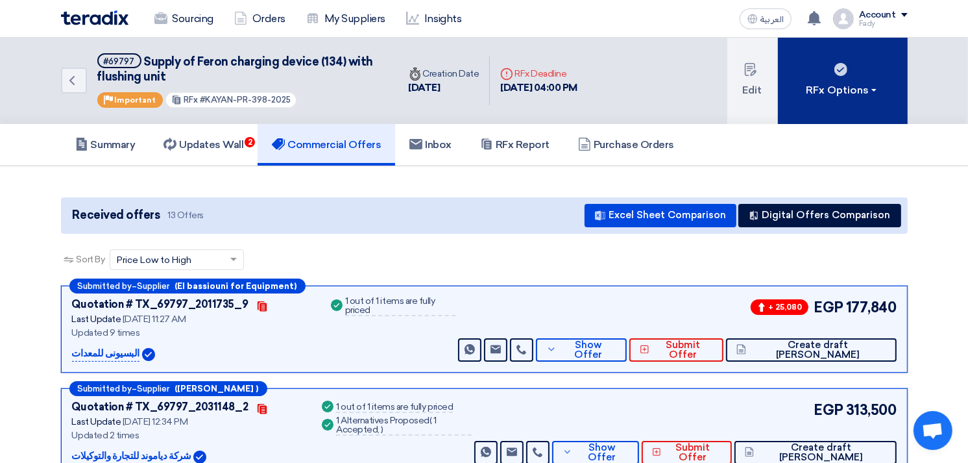
click at [851, 89] on div "RFx Options" at bounding box center [842, 90] width 73 height 16
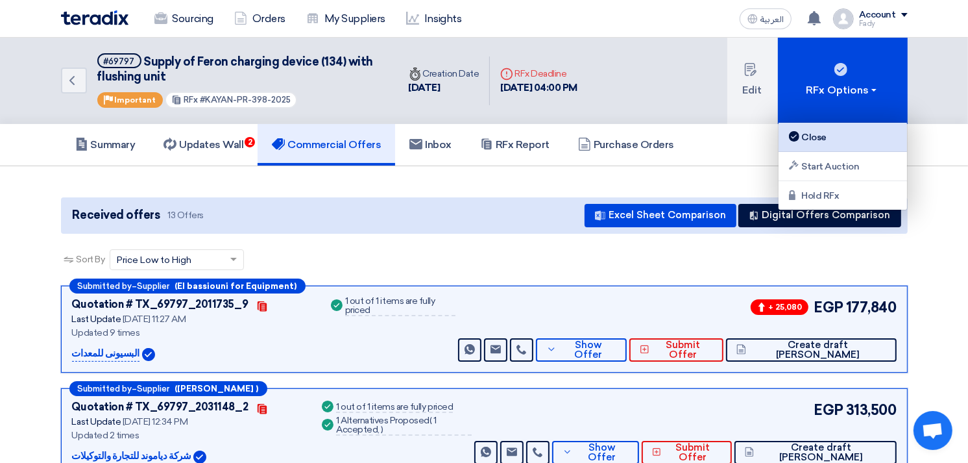
click at [816, 130] on div "Close" at bounding box center [842, 137] width 113 height 16
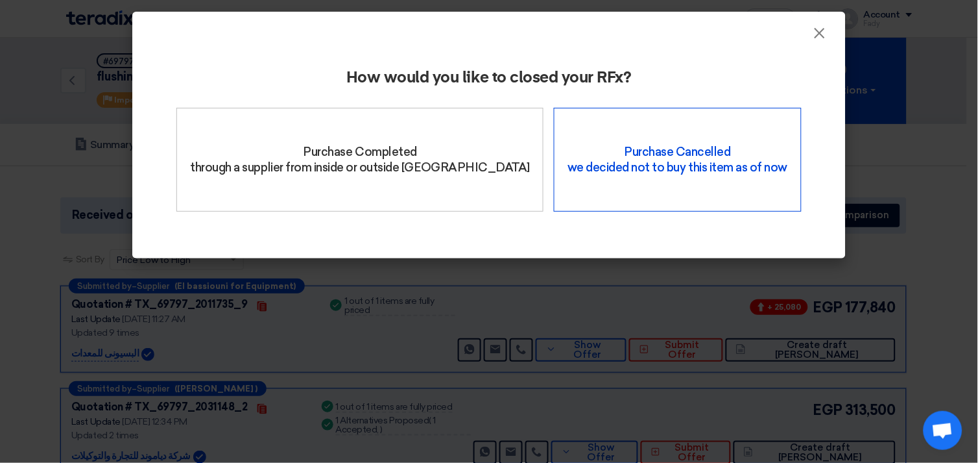
click at [597, 180] on div "Purchase Cancelled we decided not to buy this item as of now" at bounding box center [677, 160] width 247 height 104
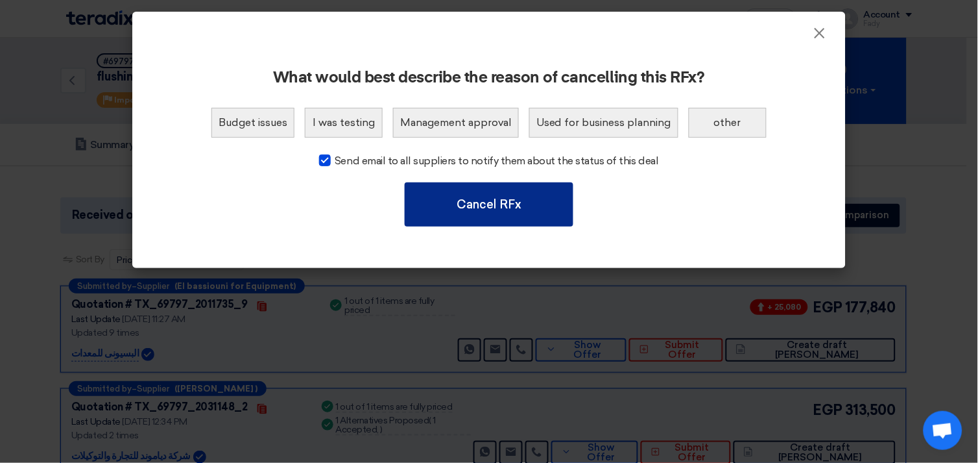
click at [545, 199] on button "Cancel RFx" at bounding box center [489, 204] width 169 height 44
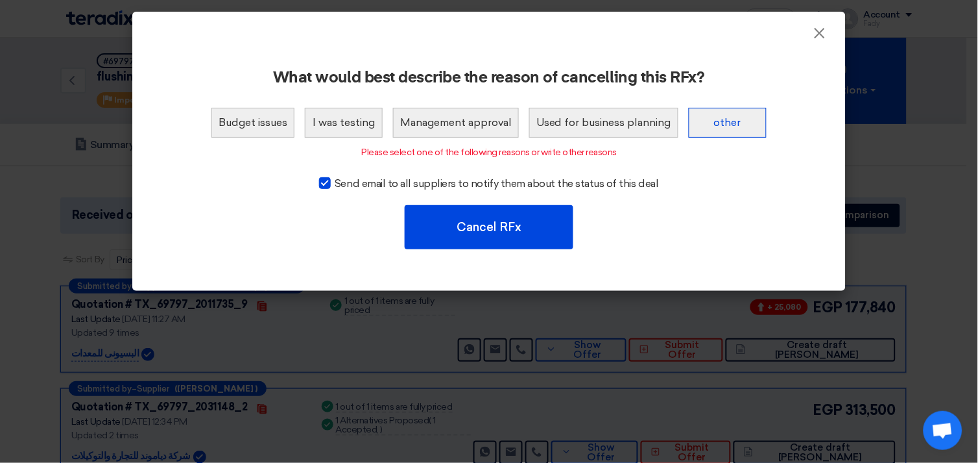
click at [746, 115] on button "other" at bounding box center [728, 123] width 78 height 30
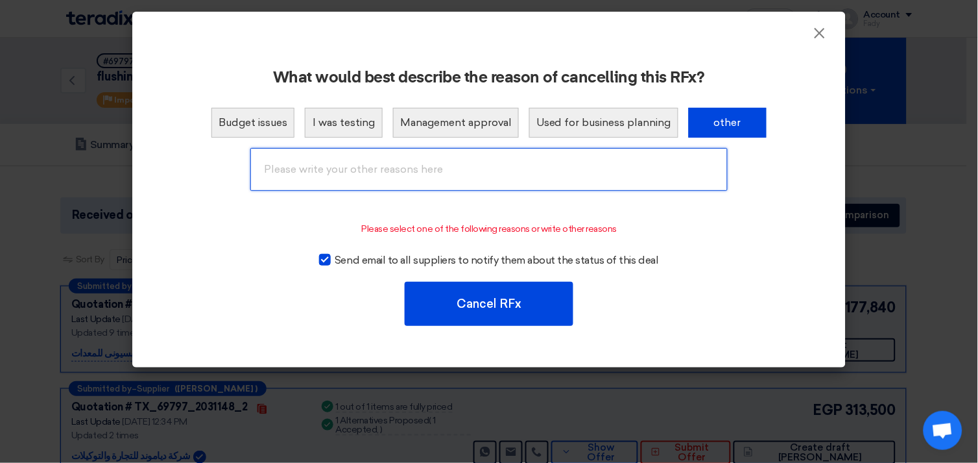
click at [391, 173] on input "text" at bounding box center [489, 169] width 478 height 43
type input "Cancelled"
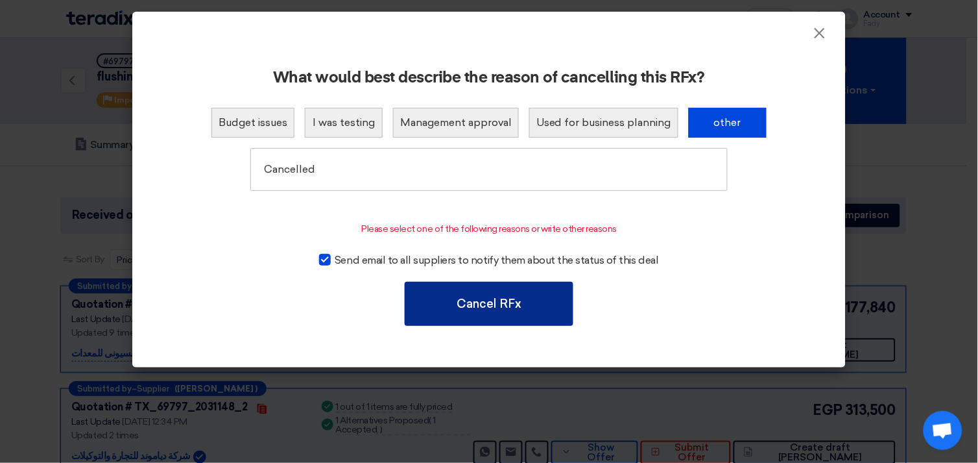
click at [488, 302] on button "Cancel RFx" at bounding box center [489, 304] width 169 height 44
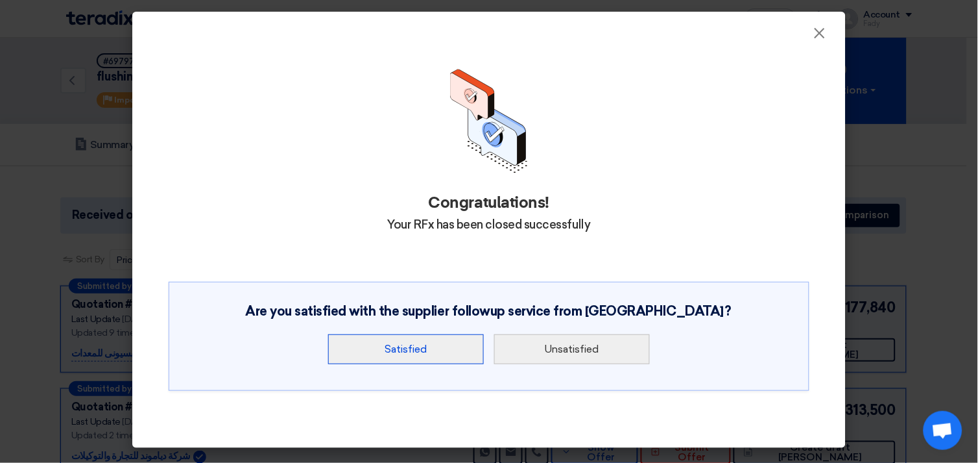
click at [429, 349] on button "Satisfied" at bounding box center [406, 349] width 156 height 30
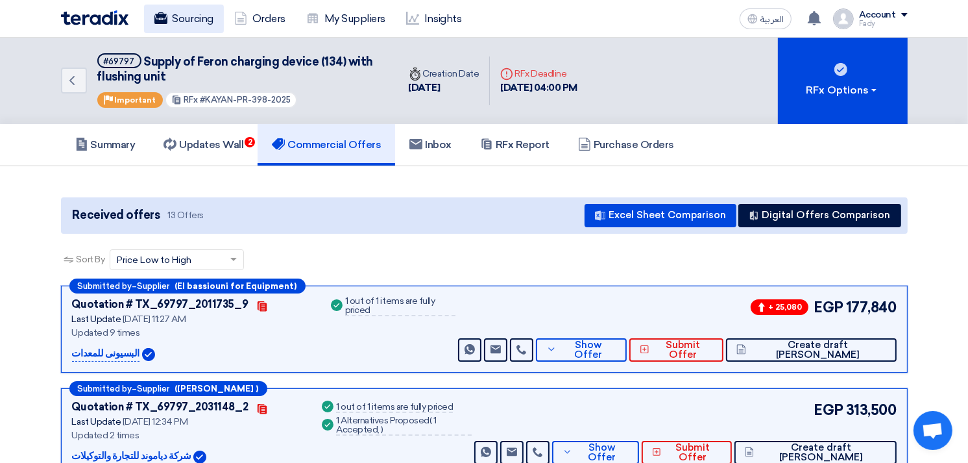
click at [178, 10] on link "Sourcing" at bounding box center [184, 19] width 80 height 29
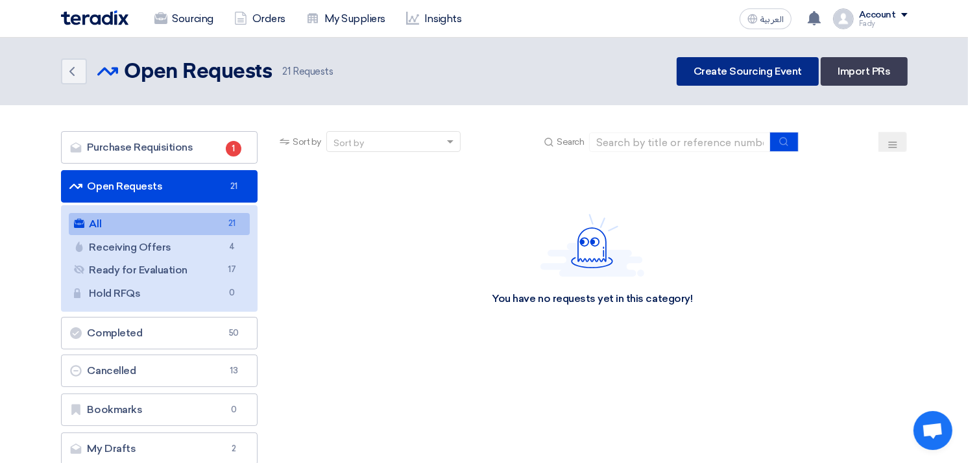
click at [746, 71] on link "Create Sourcing Event" at bounding box center [748, 71] width 142 height 29
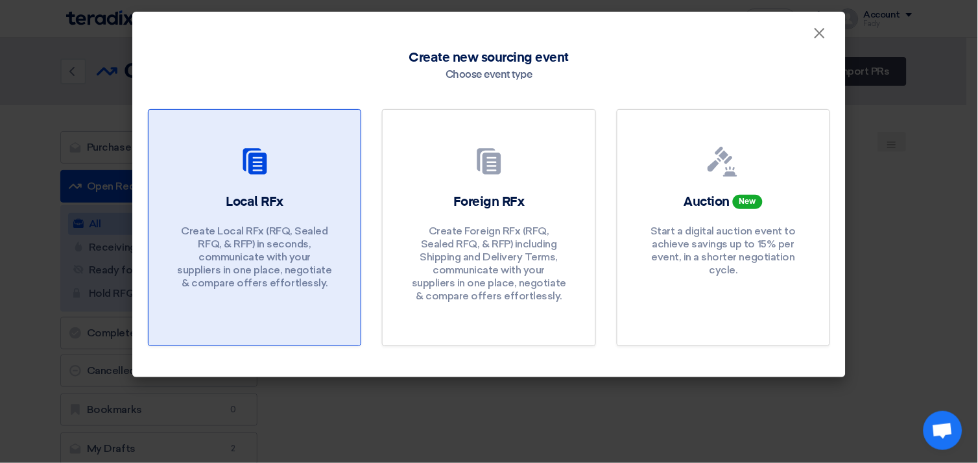
click at [276, 173] on div at bounding box center [254, 164] width 181 height 36
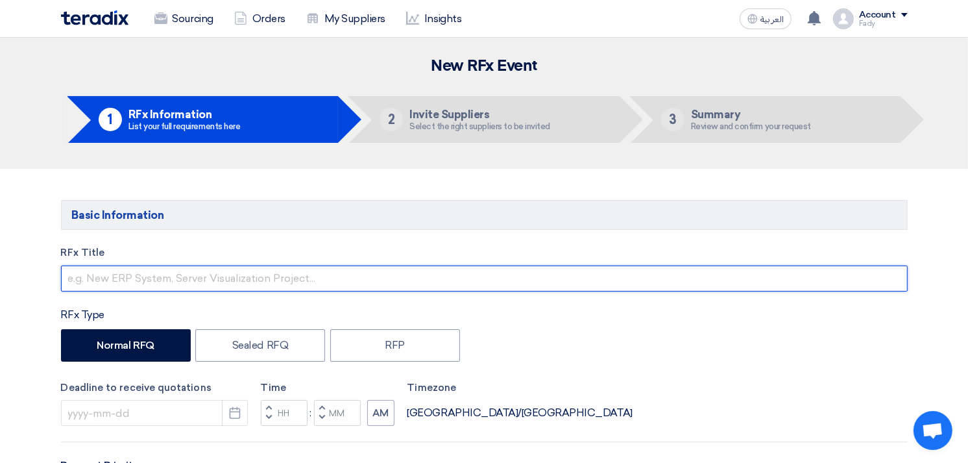
click at [223, 285] on input "text" at bounding box center [484, 278] width 847 height 26
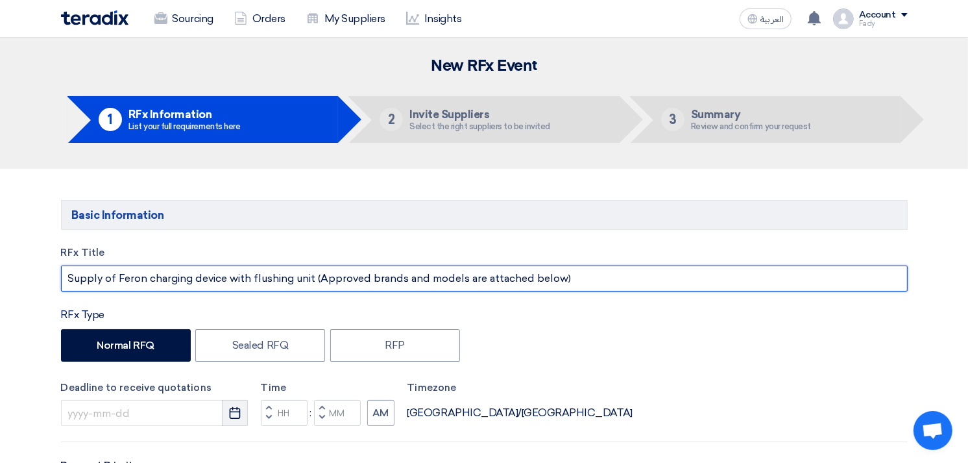
type input "Supply of Feron charging device with flushing unit (Approved brands and models …"
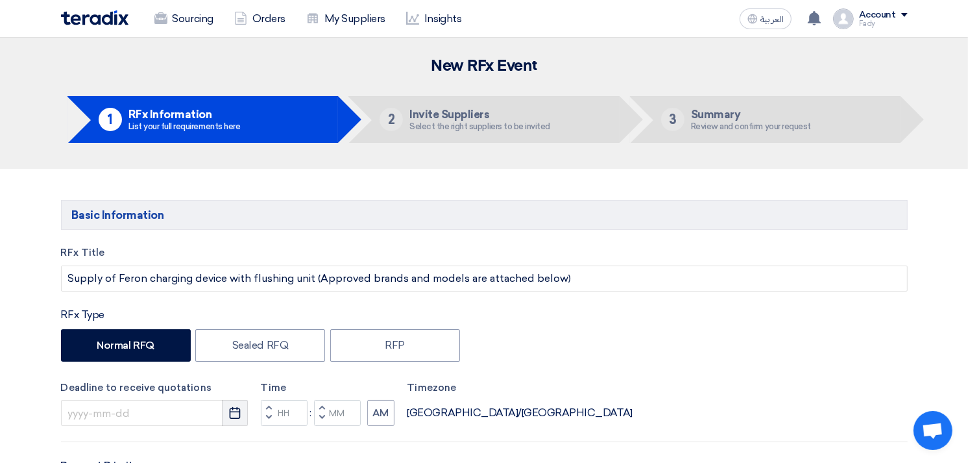
click at [228, 413] on icon "Pick a date" at bounding box center [234, 412] width 13 height 13
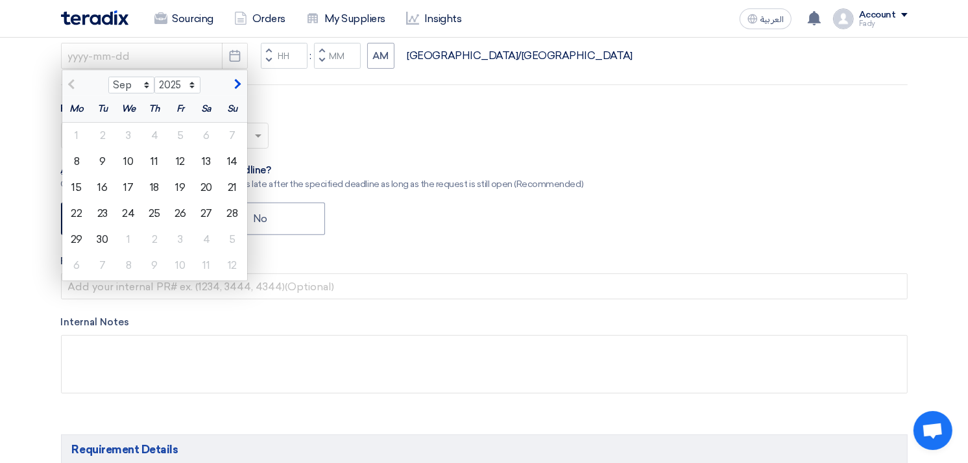
scroll to position [360, 0]
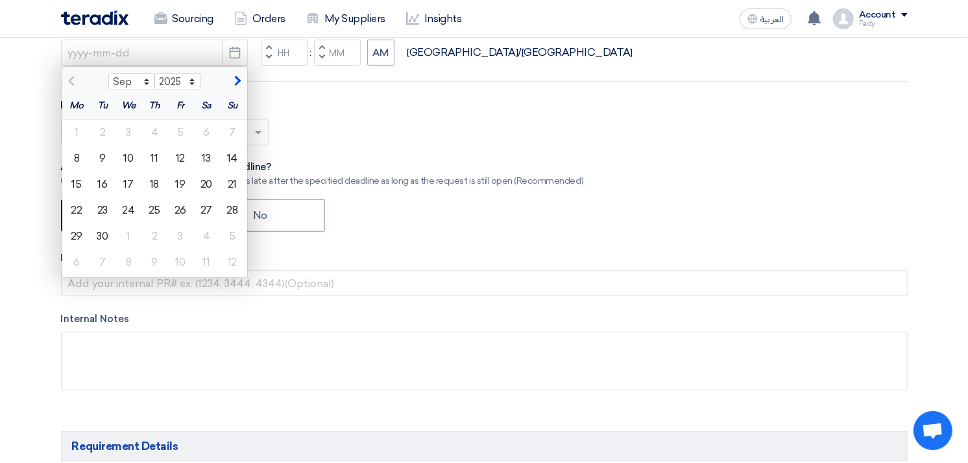
click at [152, 154] on div "11" at bounding box center [154, 158] width 26 height 26
type input "[DATE]"
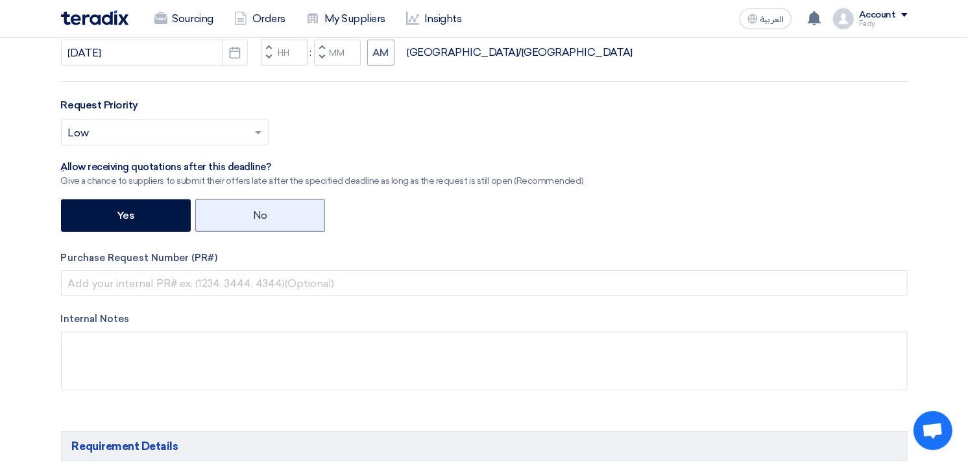
click at [241, 206] on label "No" at bounding box center [260, 215] width 130 height 32
click at [253, 210] on input "No" at bounding box center [257, 214] width 8 height 8
radio input "true"
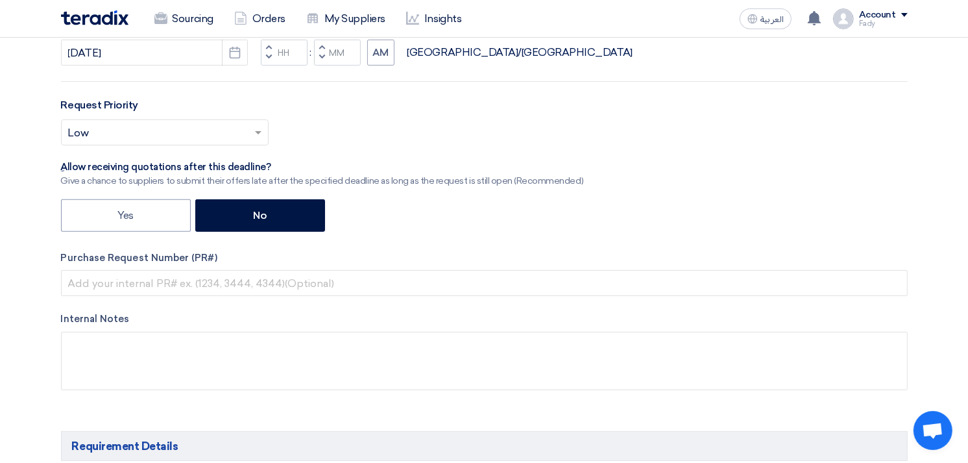
drag, startPoint x: 228, startPoint y: 133, endPoint x: 217, endPoint y: 138, distance: 11.3
click at [228, 133] on input "text" at bounding box center [158, 133] width 180 height 21
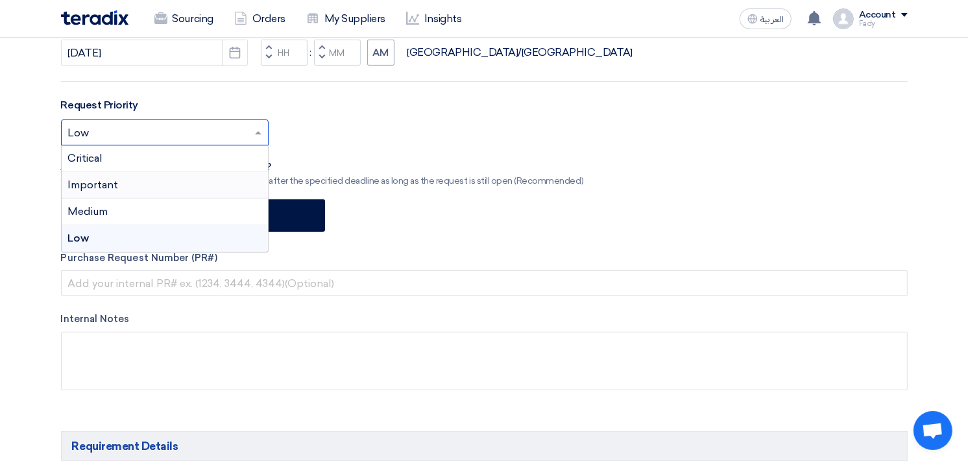
click at [141, 182] on div "Important" at bounding box center [165, 185] width 206 height 27
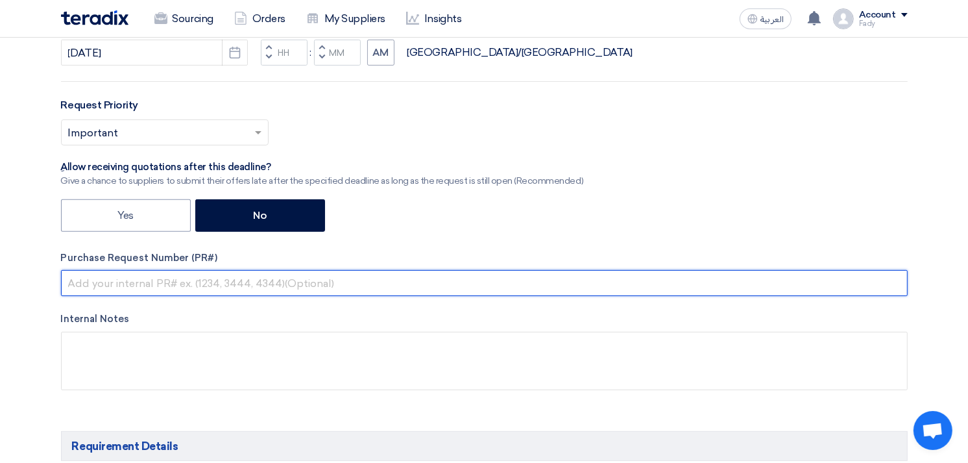
click at [169, 282] on input "text" at bounding box center [484, 283] width 847 height 26
paste input "KAYAN-PR-398-2025"
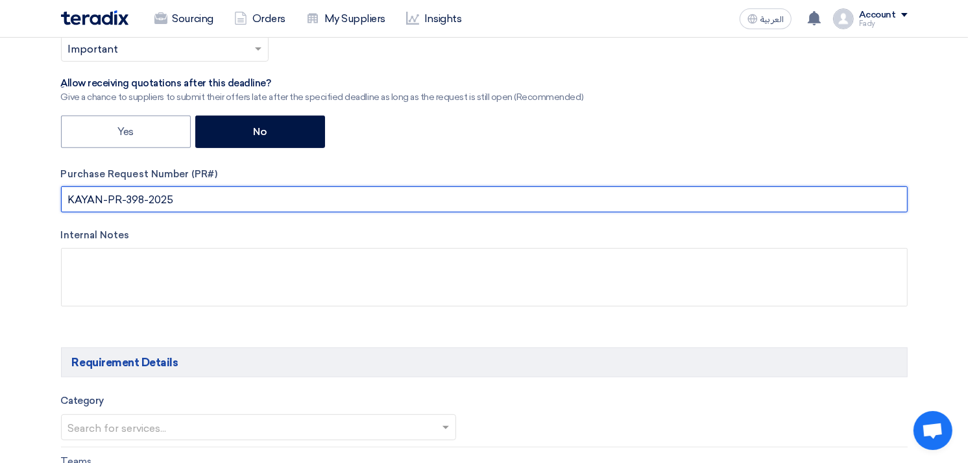
scroll to position [649, 0]
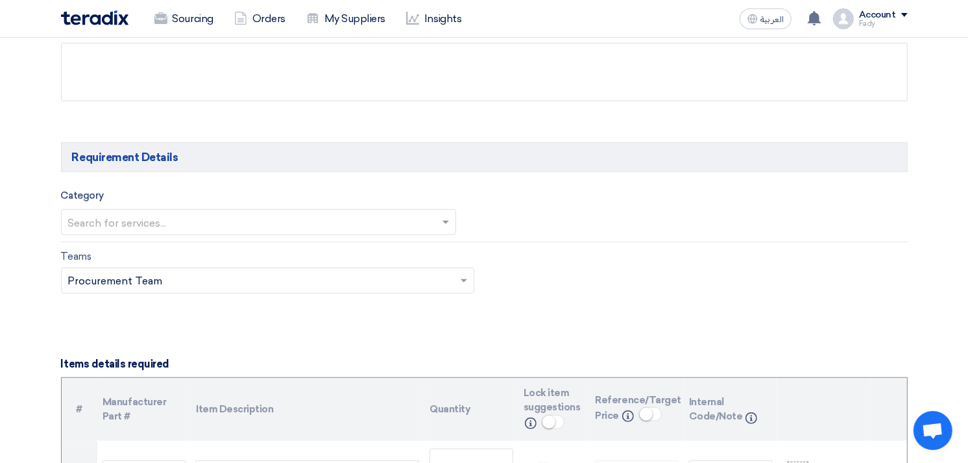
type input "KAYAN-PR-398-2025"
click at [200, 221] on input "text" at bounding box center [252, 223] width 369 height 21
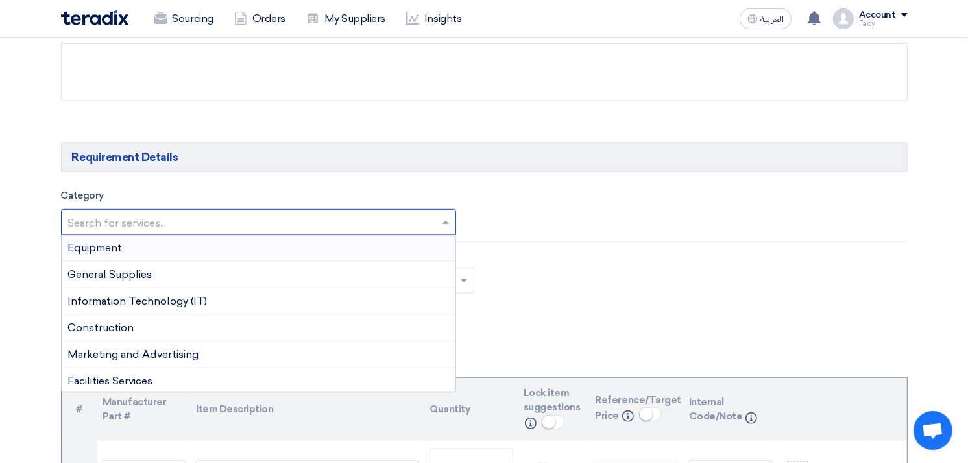
click at [151, 250] on div "Equipment" at bounding box center [259, 248] width 394 height 27
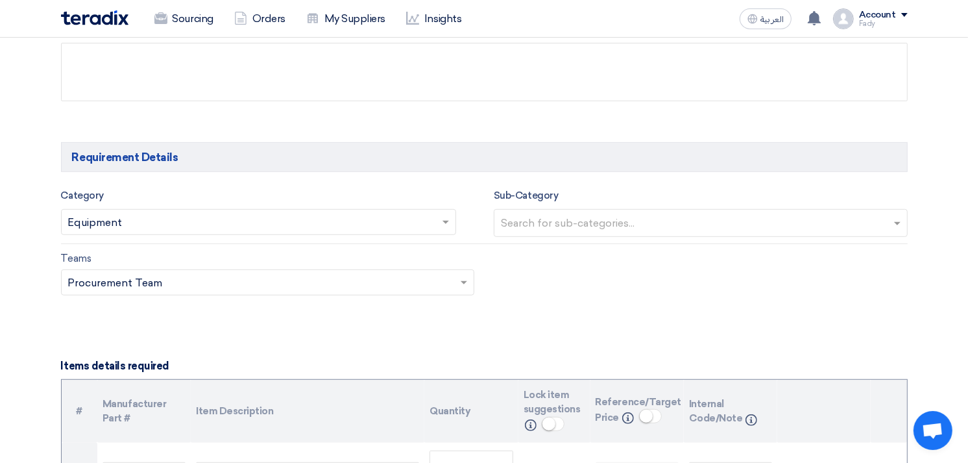
click at [554, 223] on input "text" at bounding box center [702, 223] width 403 height 21
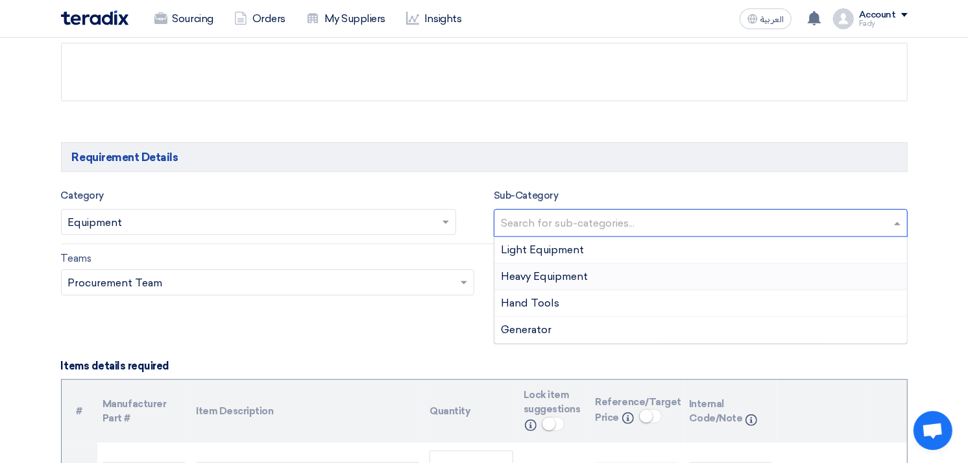
click at [554, 277] on span "Heavy Equipment" at bounding box center [544, 276] width 87 height 12
click at [901, 215] on span at bounding box center [899, 223] width 16 height 16
click at [595, 239] on div "Light Equipment" at bounding box center [700, 250] width 413 height 27
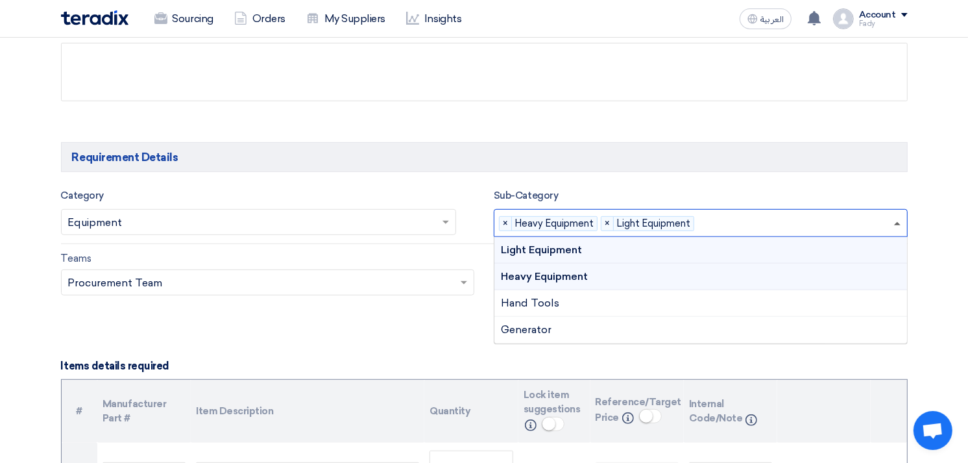
click at [897, 224] on span at bounding box center [897, 223] width 6 height 3
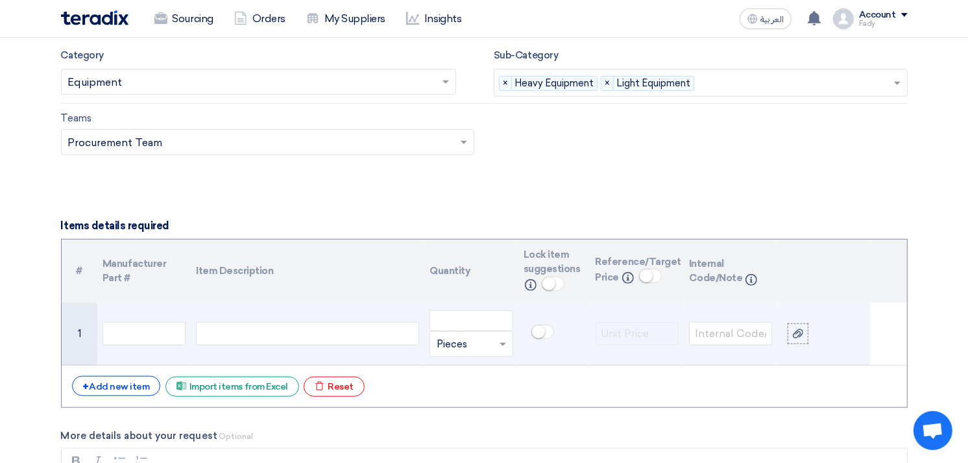
scroll to position [793, 0]
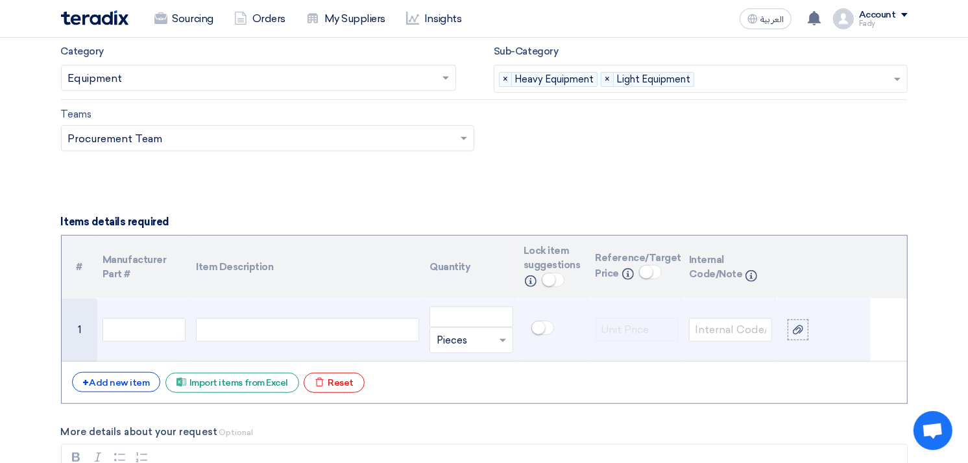
click at [295, 327] on div at bounding box center [307, 329] width 223 height 23
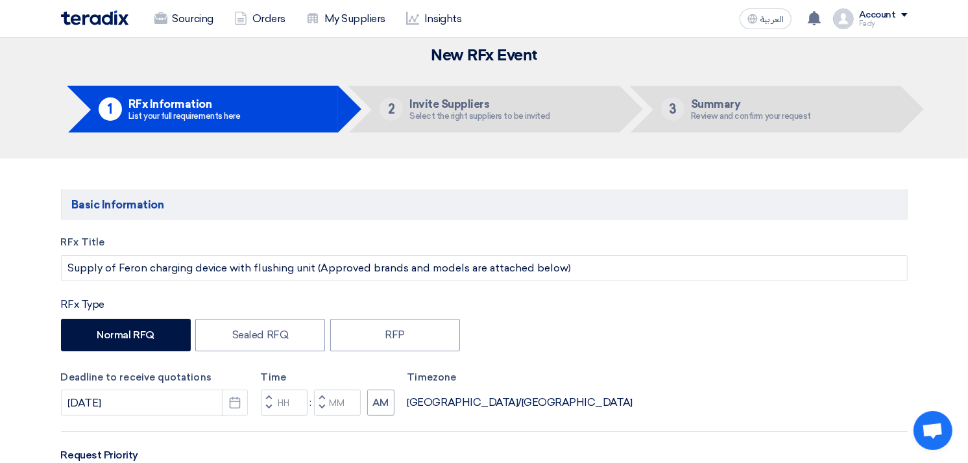
scroll to position [0, 0]
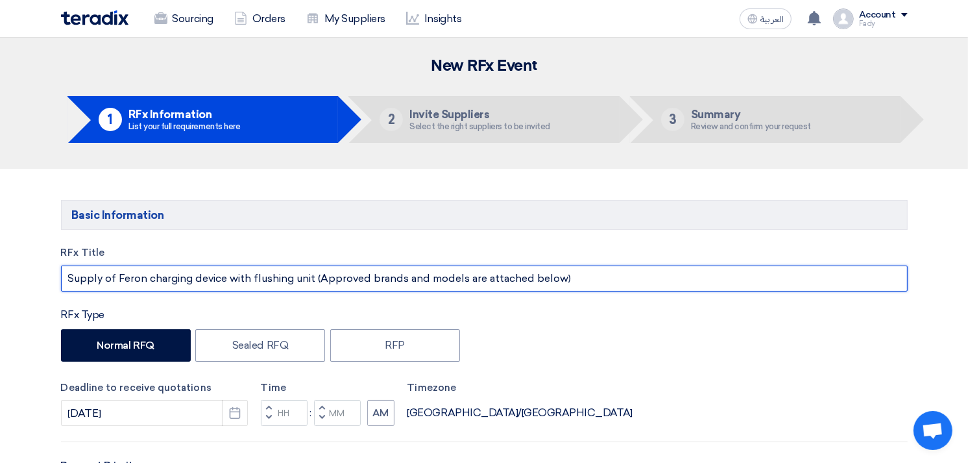
drag, startPoint x: 316, startPoint y: 278, endPoint x: 6, endPoint y: 242, distance: 311.5
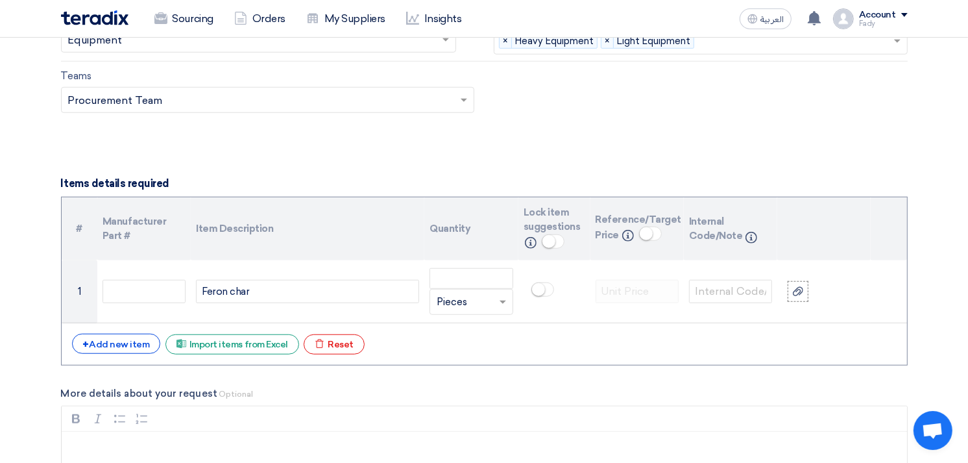
scroll to position [865, 0]
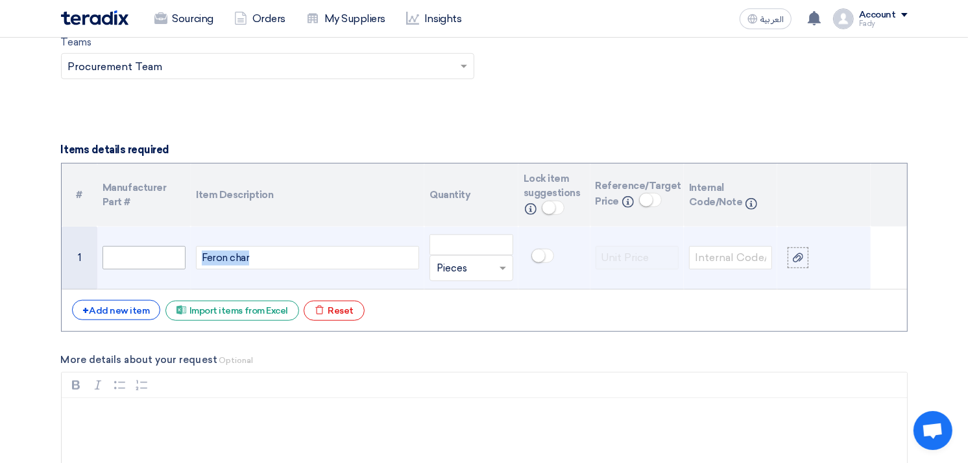
drag, startPoint x: 271, startPoint y: 250, endPoint x: 127, endPoint y: 256, distance: 144.2
click at [130, 256] on tr "1 Feron char Unit × Pieces" at bounding box center [484, 257] width 845 height 63
click at [495, 248] on input "number" at bounding box center [471, 244] width 83 height 21
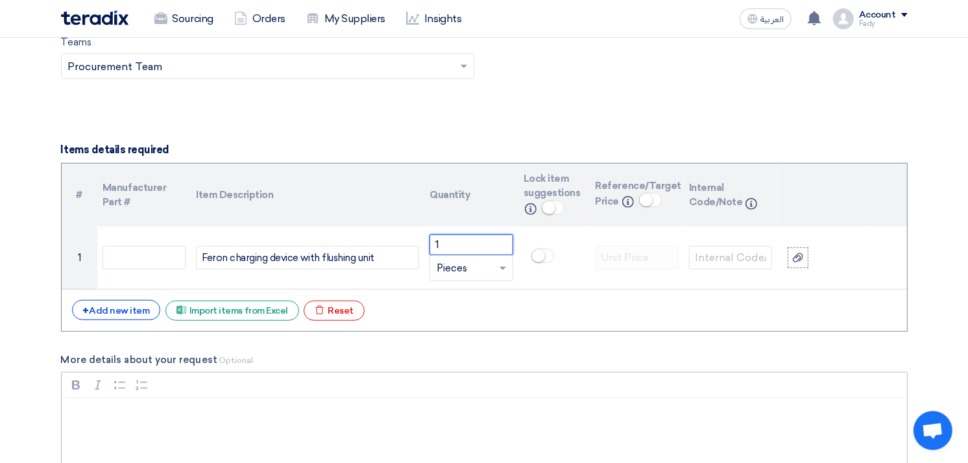
type input "1"
click at [174, 418] on p "Rich Text Editor, main" at bounding box center [488, 415] width 823 height 16
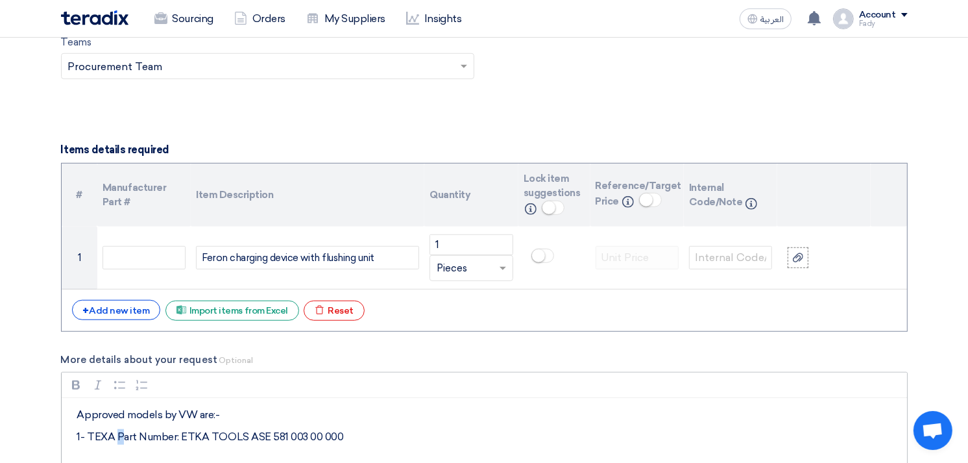
click at [120, 439] on p "1- TEXA Part Number: ETKA TOOLS ASE 581 003 00 000" at bounding box center [488, 437] width 823 height 16
click at [117, 439] on p "1- TEXA Part Number: ETKA TOOLS ASE 581 003 00 000" at bounding box center [488, 437] width 823 height 16
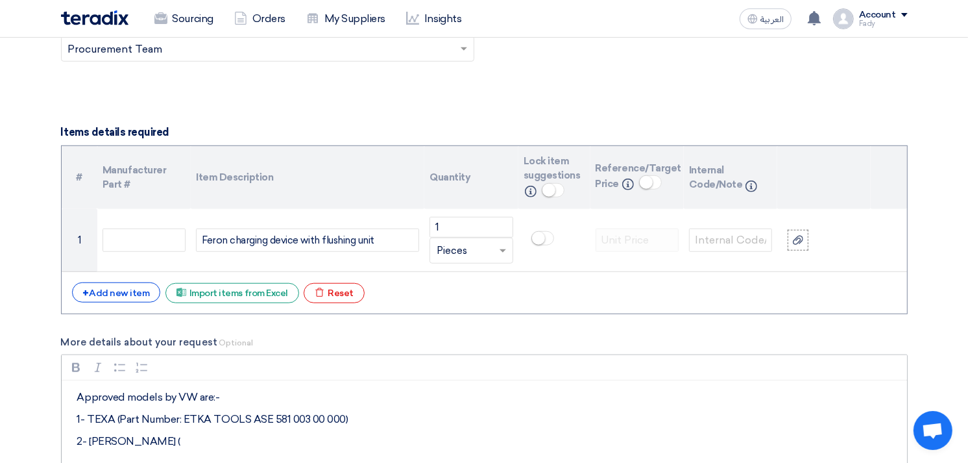
scroll to position [954, 0]
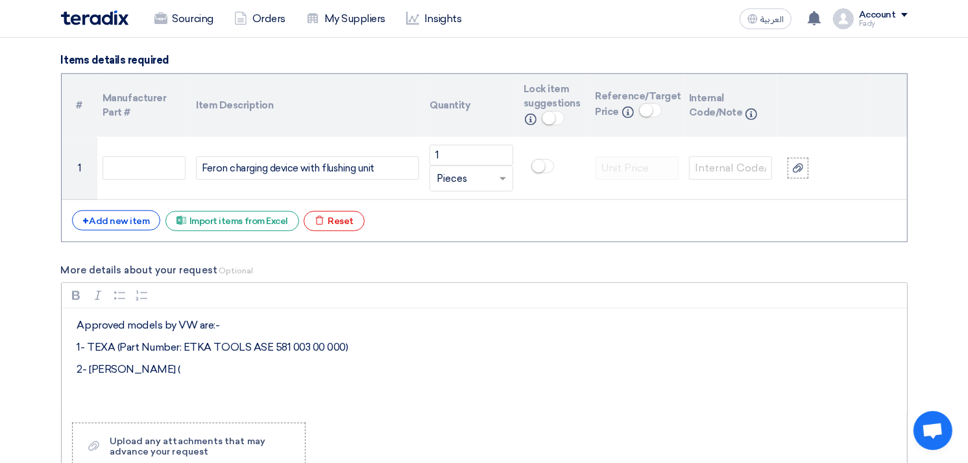
click at [164, 373] on p "2- [PERSON_NAME] (" at bounding box center [488, 369] width 823 height 16
click at [128, 371] on p "2- [PERSON_NAME] (art Number: ETKA TOOLS ASE 581 005 00 023" at bounding box center [488, 369] width 823 height 16
click at [204, 370] on p "2- [PERSON_NAME] (Part Number: ETKA TOOLS ASE 581 005 00 023" at bounding box center [488, 369] width 823 height 16
click at [202, 370] on p "2- [PERSON_NAME] (Part Number: ETKA TOOLS ASE 581 005 00 023" at bounding box center [488, 369] width 823 height 16
click at [216, 370] on p "2- [PERSON_NAME] (Part Number: TOOLS ASE 581 005 00 023" at bounding box center [488, 369] width 823 height 16
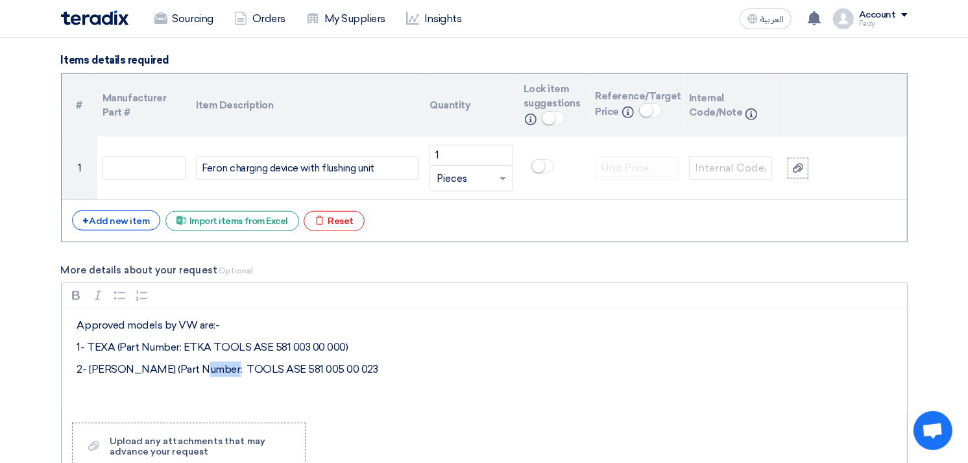
click at [215, 370] on p "2- [PERSON_NAME] (Part Number: TOOLS ASE 581 005 00 023" at bounding box center [488, 369] width 823 height 16
click at [193, 346] on p "1- TEXA (Part Number: ETKA TOOLS ASE 581 003 00 000)" at bounding box center [488, 347] width 823 height 16
click at [196, 346] on p "1- TEXA (Part Number: ETKA TOOLS ASE 581 003 00 000)" at bounding box center [488, 347] width 823 height 16
click at [197, 346] on p "1- TEXA (Part Number: ETKA TOOLS ASE 581 003 00 000)" at bounding box center [488, 347] width 823 height 16
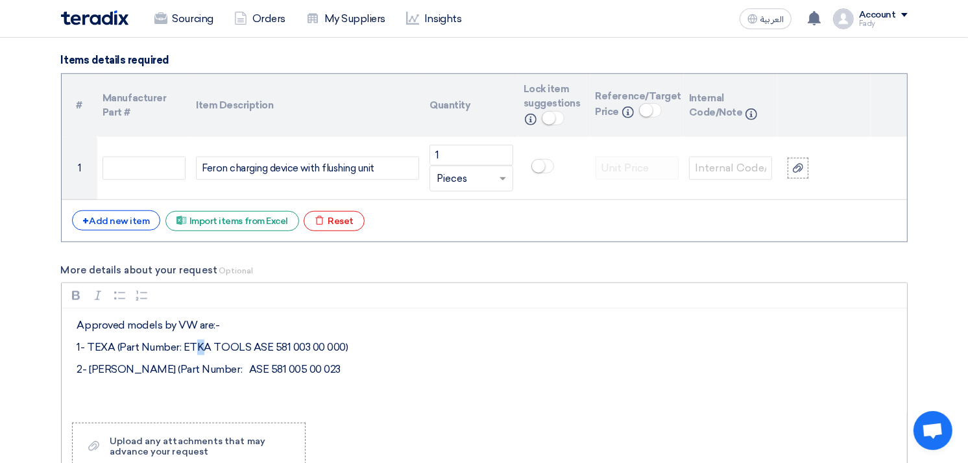
click at [197, 346] on p "1- TEXA (Part Number: ETKA TOOLS ASE 581 003 00 000)" at bounding box center [488, 347] width 823 height 16
click at [235, 347] on p "1- TEXA (Part Number: ETKA TOOLS ASE 581 003 00 000)" at bounding box center [488, 347] width 823 height 16
click at [224, 359] on div "Approved models by VW are:- 1- TEXA (Part Number: ETKA TOOLS ASE 581 003 00 000…" at bounding box center [484, 360] width 845 height 104
click at [235, 346] on p "1- TEXA (Part Number: ETKA TOOLS ASE 581 003 00 000)" at bounding box center [488, 347] width 823 height 16
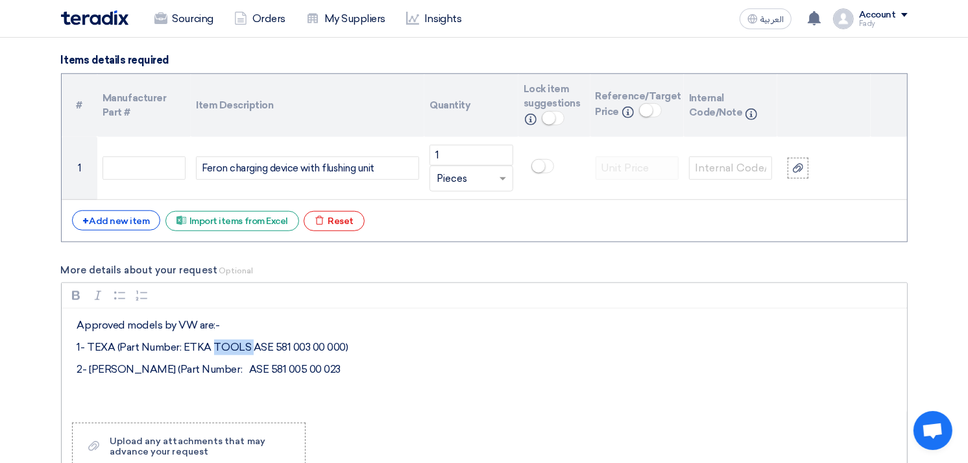
click at [235, 346] on p "1- TEXA (Part Number: ETKA TOOLS ASE 581 003 00 000)" at bounding box center [488, 347] width 823 height 16
click at [191, 349] on p "1- TEXA (Part Number: ETKA ASE 581 003 00 000)" at bounding box center [488, 347] width 823 height 16
click at [306, 361] on p "2- [PERSON_NAME] (Part Number: ASE 581 005 00 023" at bounding box center [488, 369] width 823 height 16
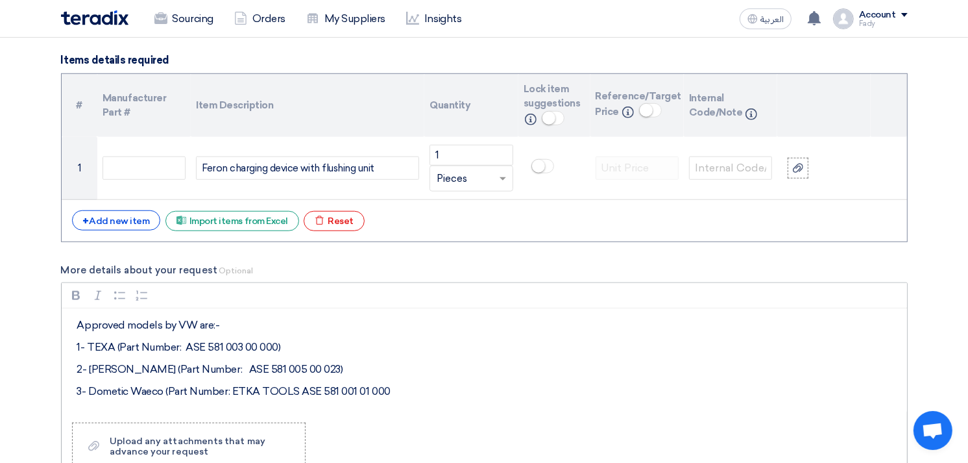
click at [243, 393] on p "3- Dometic Waeco (Part Number: ETKA TOOLS ASE 581 001 01 000" at bounding box center [488, 391] width 823 height 16
click at [245, 393] on p "3- Dometic Waeco (Part Number: ETKA TOOLS ASE 581 001 01 000" at bounding box center [488, 391] width 823 height 16
click at [243, 393] on p "3- Dometic Waeco (Part Number: ETKA TOOLS ASE 581 001 01 000" at bounding box center [488, 391] width 823 height 16
click at [247, 393] on p "3- Dometic Waeco (Part Number: ETKA TOOLS ASE 581 001 01 000" at bounding box center [488, 391] width 823 height 16
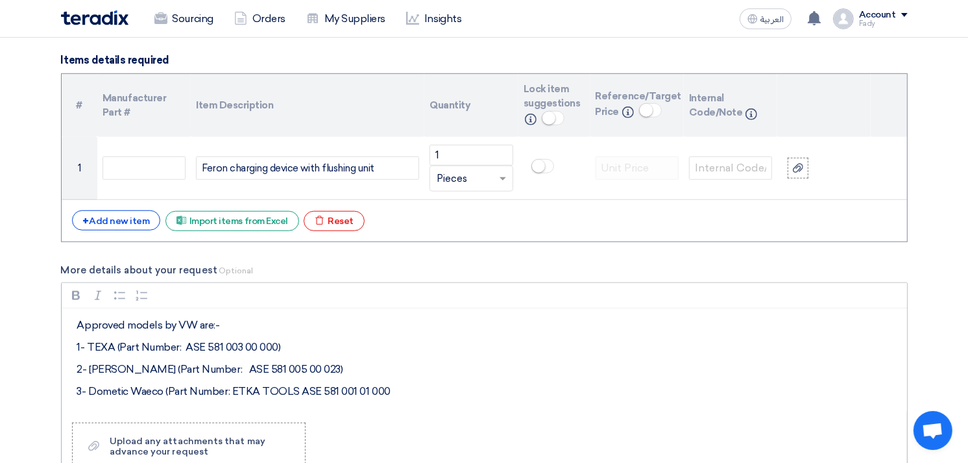
click at [243, 392] on p "3- Dometic Waeco (Part Number: ETKA TOOLS ASE 581 001 01 000" at bounding box center [488, 391] width 823 height 16
click at [247, 389] on p "3- Dometic Waeco (Part Number: ETKA TOOLS ASE 581 001 01 000" at bounding box center [488, 391] width 823 height 16
click at [248, 389] on p "3- Dometic Waeco (Part Number: ETKA TOOLS ASE 581 001 01 000" at bounding box center [488, 391] width 823 height 16
click at [252, 391] on p "3- Dometic Waeco (Part Number: ETKA TOOLS ASE 581 001 01 000" at bounding box center [488, 391] width 823 height 16
click at [254, 391] on p "3- Dometic Waeco (Part Number: ETKA TOOLS ASE 581 001 01 000" at bounding box center [488, 391] width 823 height 16
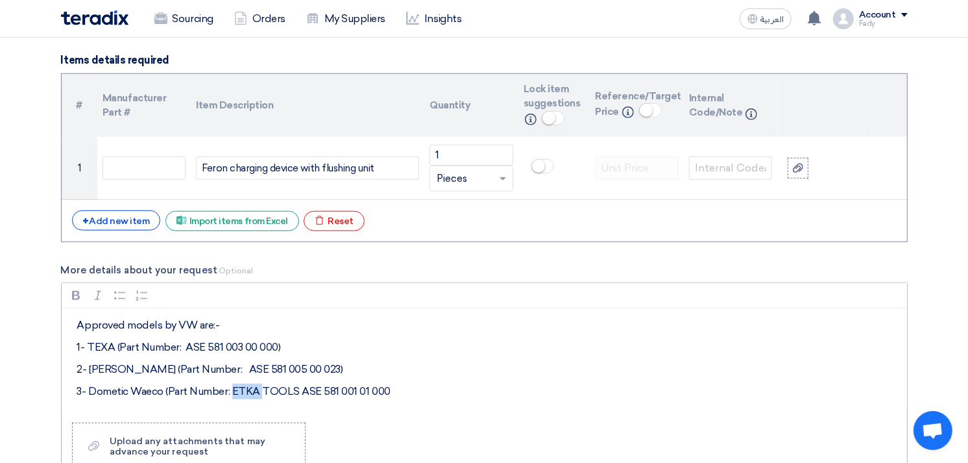
click at [255, 389] on p "3- Dometic Waeco (Part Number: ETKA TOOLS ASE 581 001 01 000" at bounding box center [488, 391] width 823 height 16
click at [261, 391] on p "3- Dometic Waeco (Part Number: TOOLS ASE 581 001 01 000" at bounding box center [488, 391] width 823 height 16
click at [262, 391] on p "3- Dometic Waeco (Part Number: TOOLS ASE 581 001 01 000" at bounding box center [488, 391] width 823 height 16
click at [264, 391] on p "3- Dometic Waeco (Part Number: TOOLS ASE 581 001 01 000" at bounding box center [488, 391] width 823 height 16
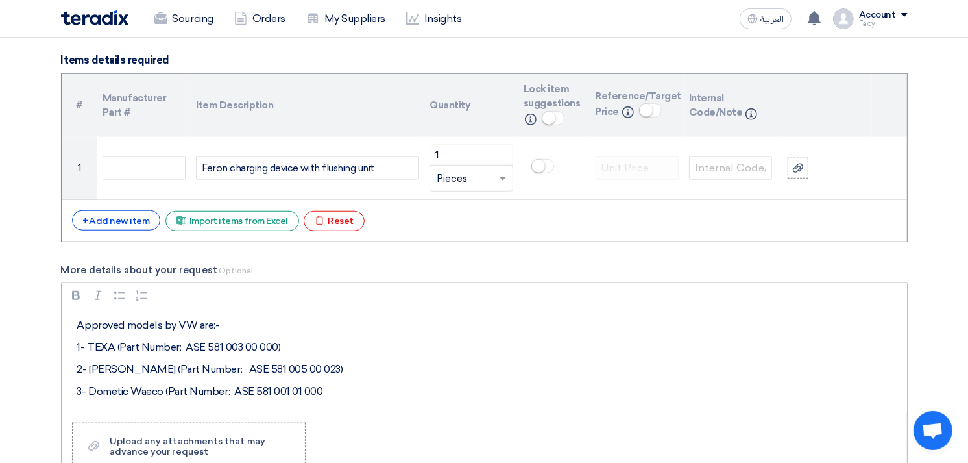
click at [349, 387] on p "3- Dometic Waeco (Part Number: ASE 581 001 01 000" at bounding box center [488, 391] width 823 height 16
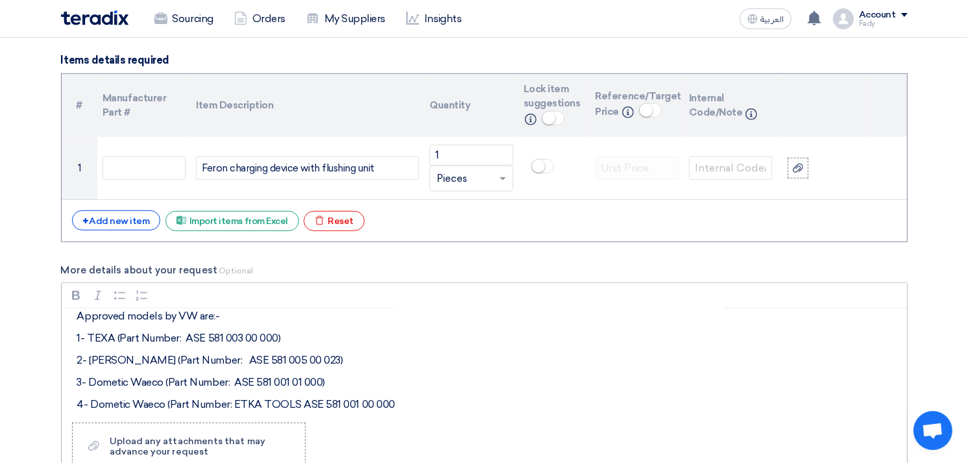
click at [243, 404] on p "4- Dometic Waeco (Part Number: ETKA TOOLS ASE 581 001 00 000" at bounding box center [488, 404] width 823 height 16
click at [245, 404] on p "4- Dometic Waeco (Part Number: TOOLS ASE 581 001 00 000" at bounding box center [488, 404] width 823 height 16
click at [329, 404] on p "4- Dometic Waeco (Part Number: ASE 581 001 00 000" at bounding box center [488, 404] width 823 height 16
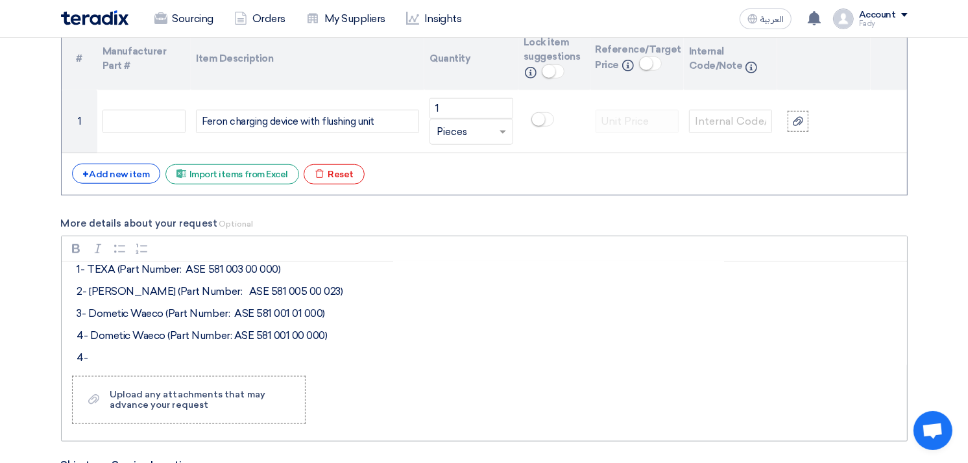
scroll to position [1026, 0]
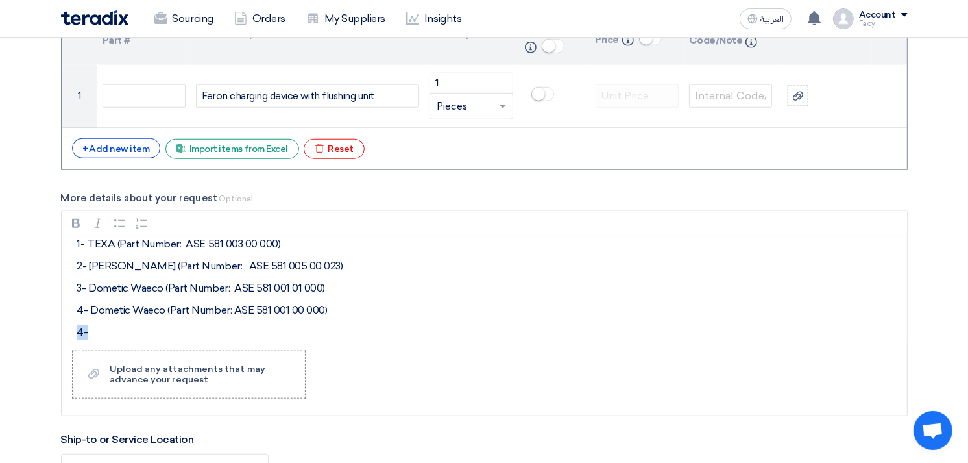
drag, startPoint x: 99, startPoint y: 329, endPoint x: 0, endPoint y: 325, distance: 98.7
click at [0, 323] on html "Sourcing Orders My Suppliers Insights العربية ع You have a new offer for 'Suppl…" at bounding box center [484, 317] width 968 height 2686
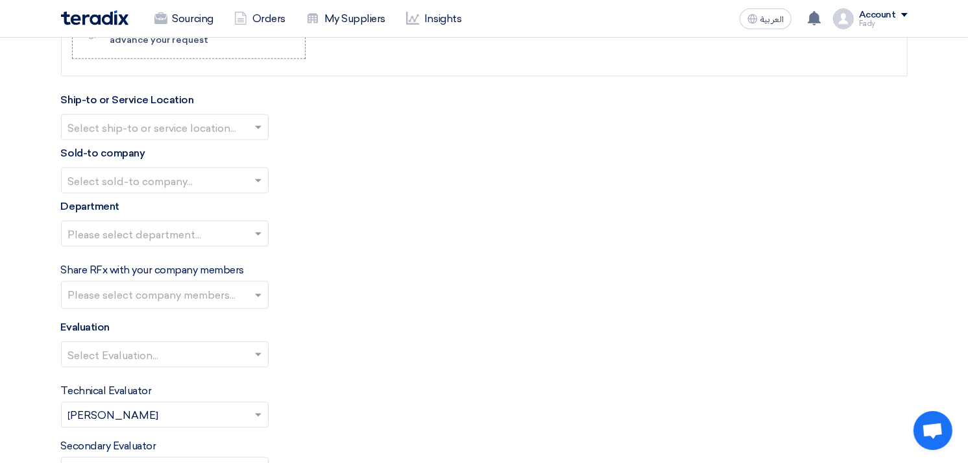
scroll to position [1386, 0]
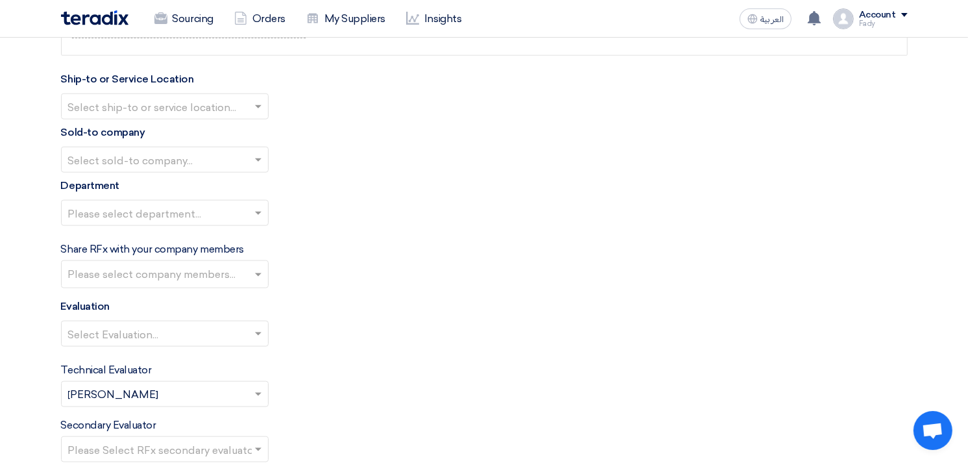
click at [165, 98] on input "text" at bounding box center [158, 107] width 180 height 21
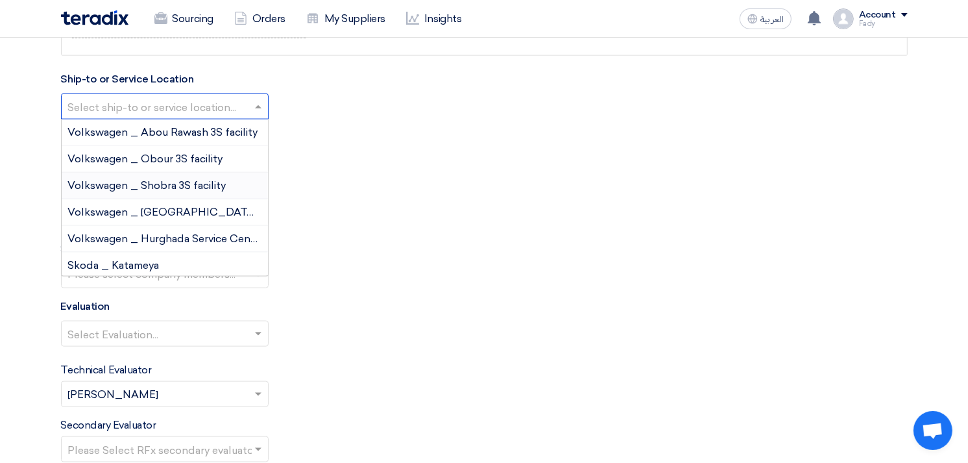
scroll to position [137, 0]
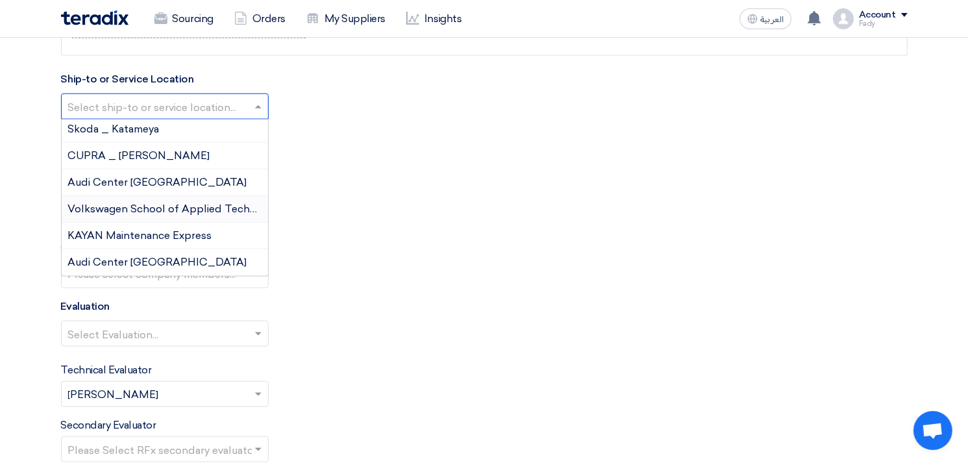
click at [184, 208] on span "Volkswagen School of Applied Technology" at bounding box center [176, 208] width 217 height 12
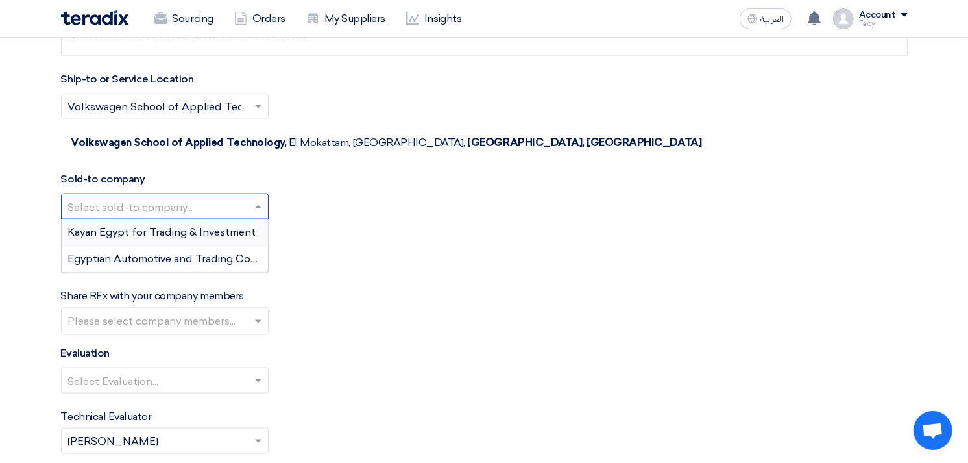
click at [147, 197] on input "text" at bounding box center [158, 207] width 180 height 21
click at [151, 252] on span "Egyptian Automotive and Trading Company" at bounding box center [176, 258] width 216 height 12
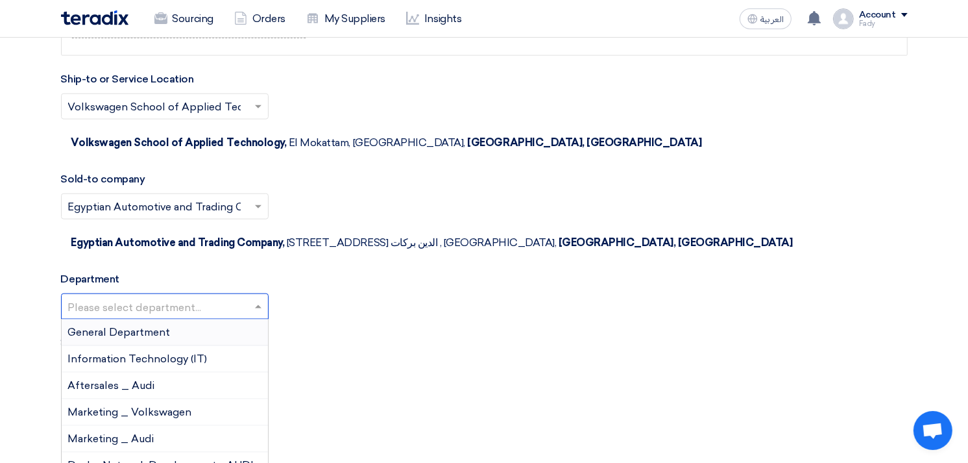
click at [157, 297] on input "text" at bounding box center [158, 307] width 180 height 21
click at [145, 326] on span "General Department" at bounding box center [119, 332] width 103 height 12
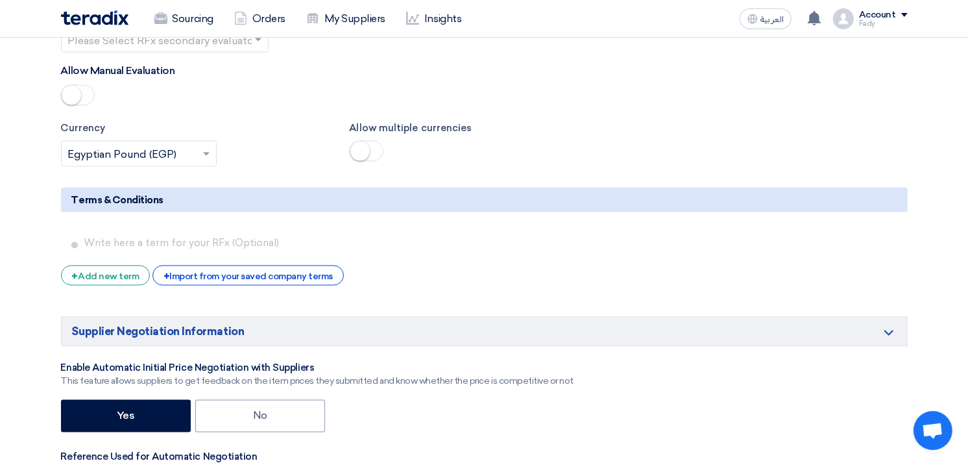
scroll to position [1891, 0]
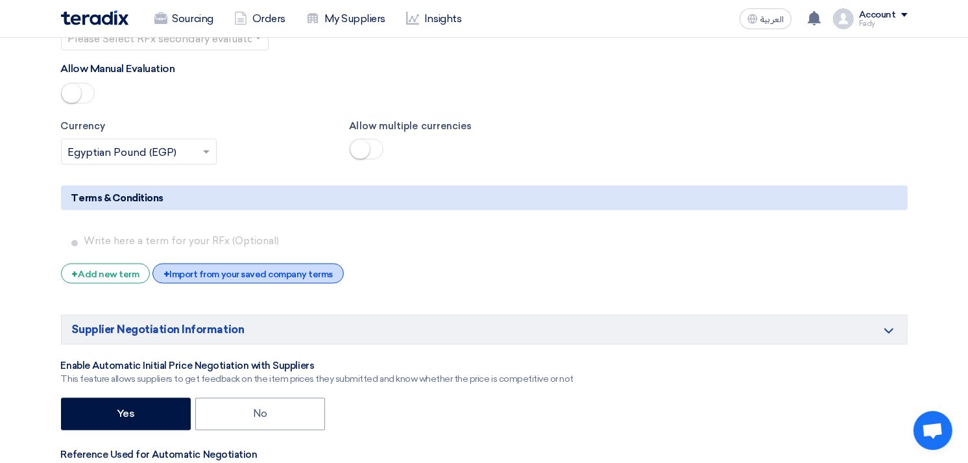
click at [223, 263] on div "+ Import from your saved company terms" at bounding box center [247, 273] width 191 height 20
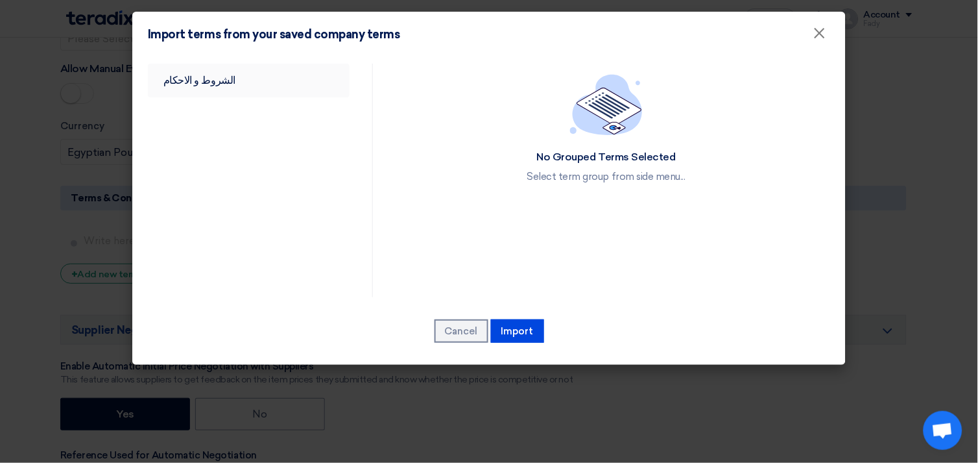
click at [204, 73] on link "الشروط و الاحكام" at bounding box center [249, 81] width 202 height 34
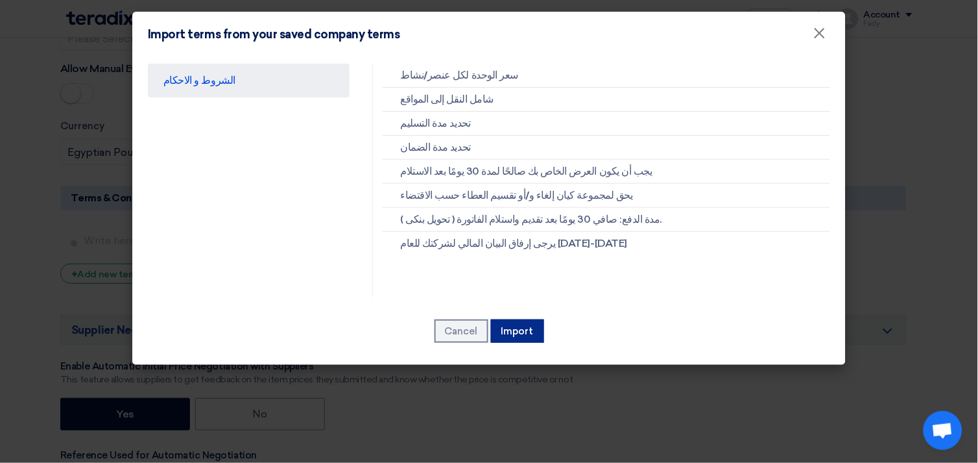
click at [539, 327] on button "Import" at bounding box center [517, 330] width 53 height 23
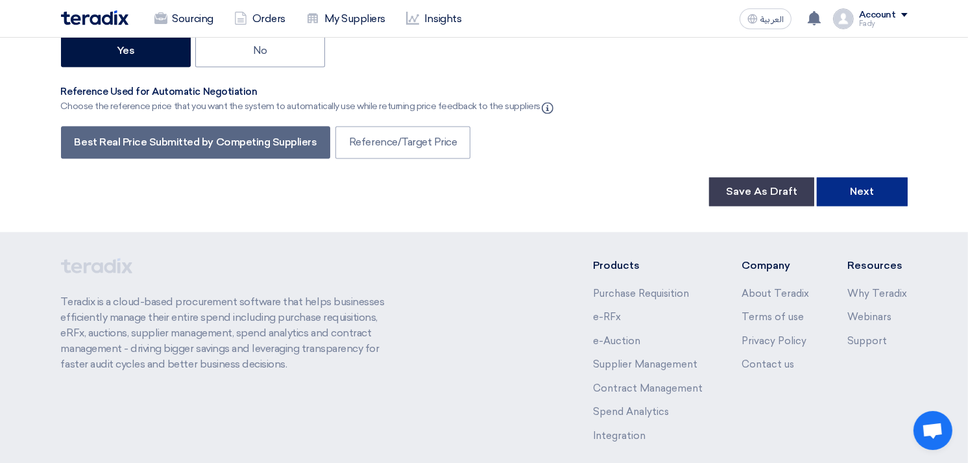
click at [872, 177] on button "Next" at bounding box center [862, 191] width 91 height 29
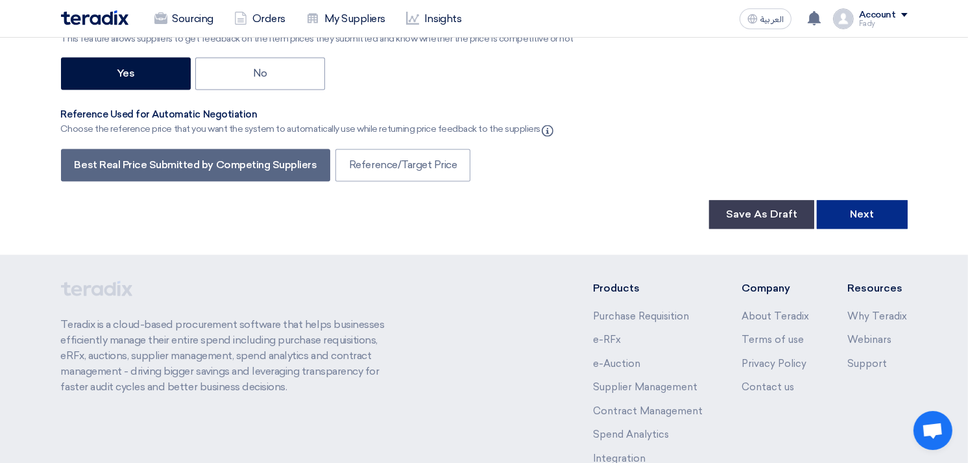
scroll to position [195, 0]
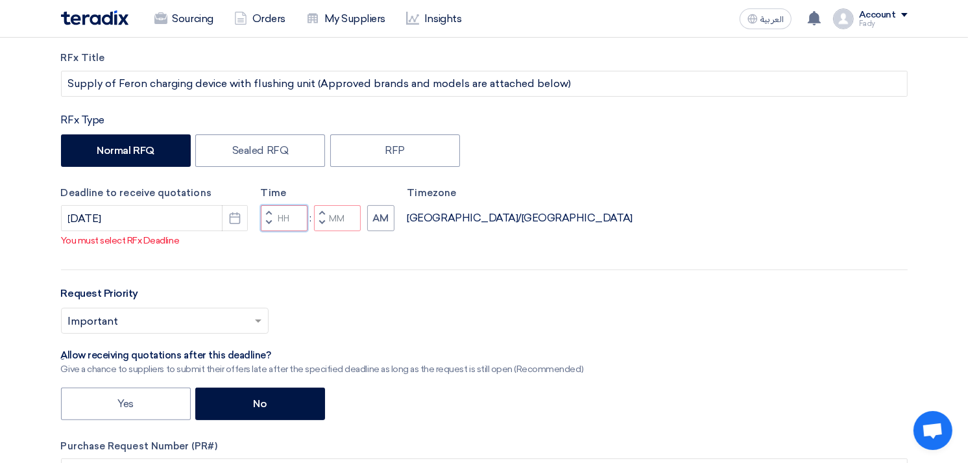
click at [285, 231] on input "Hours" at bounding box center [284, 218] width 47 height 26
type input "03"
click at [341, 231] on input "Minutes" at bounding box center [337, 218] width 47 height 26
type input "00"
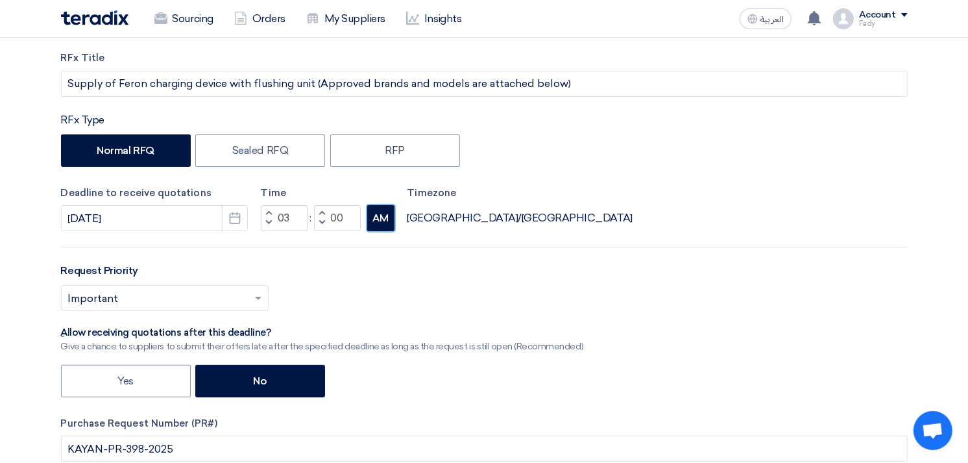
drag, startPoint x: 372, startPoint y: 227, endPoint x: 378, endPoint y: 229, distance: 6.8
click at [372, 228] on button "AM" at bounding box center [380, 218] width 27 height 26
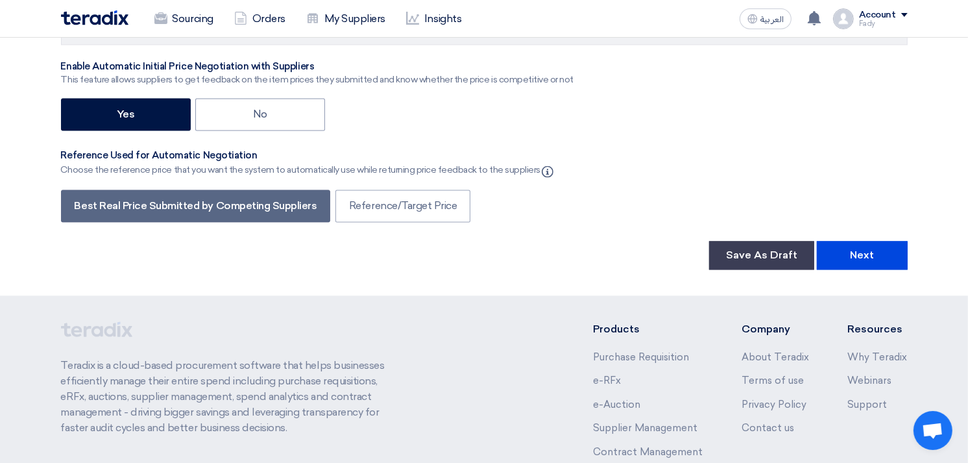
scroll to position [2473, 0]
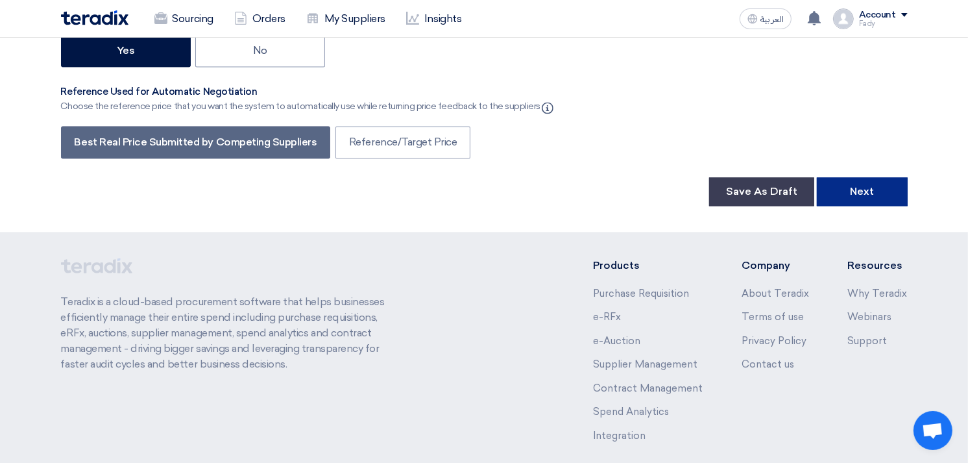
click at [868, 177] on button "Next" at bounding box center [862, 191] width 91 height 29
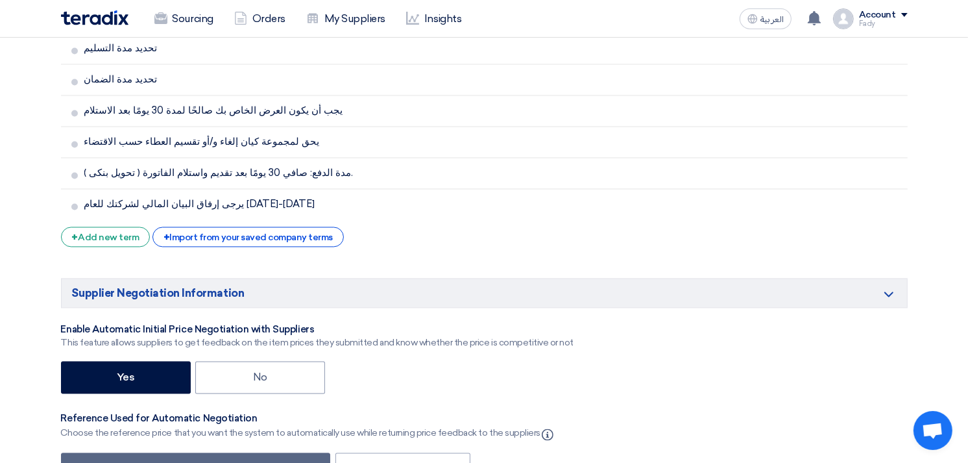
scroll to position [2213, 0]
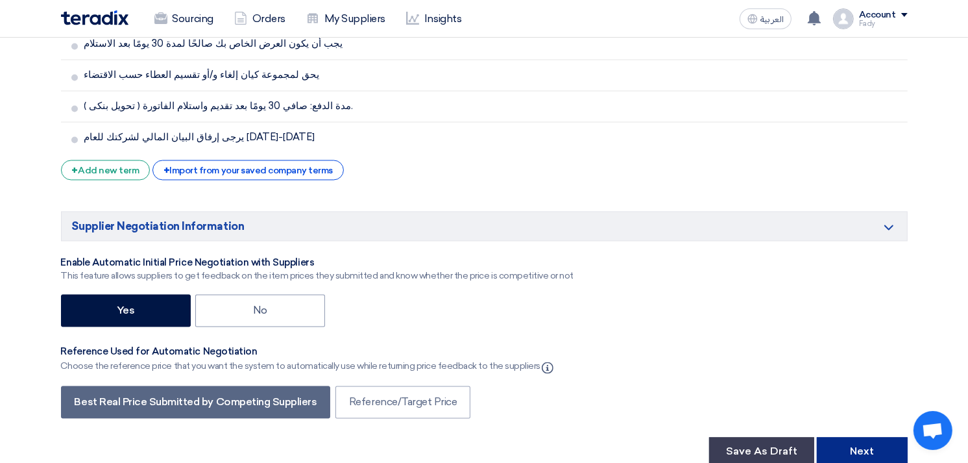
click at [854, 437] on button "Next" at bounding box center [862, 451] width 91 height 29
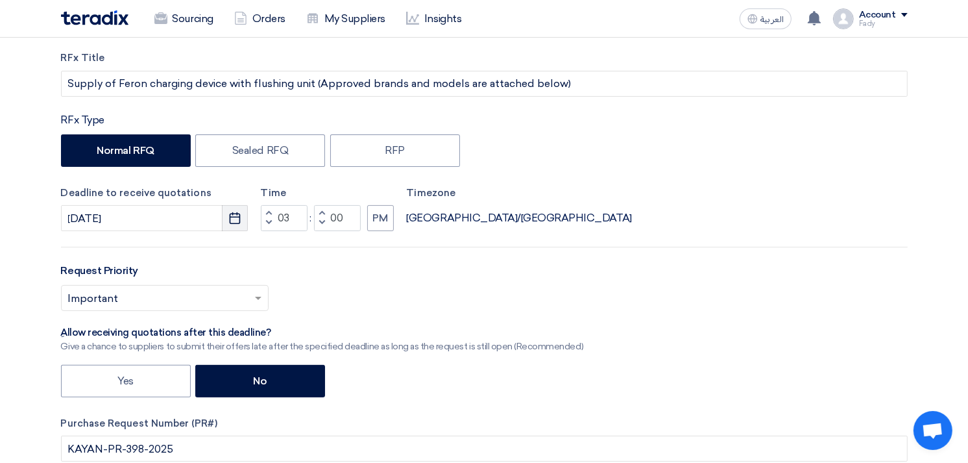
click at [237, 210] on button "Pick a date" at bounding box center [235, 218] width 26 height 26
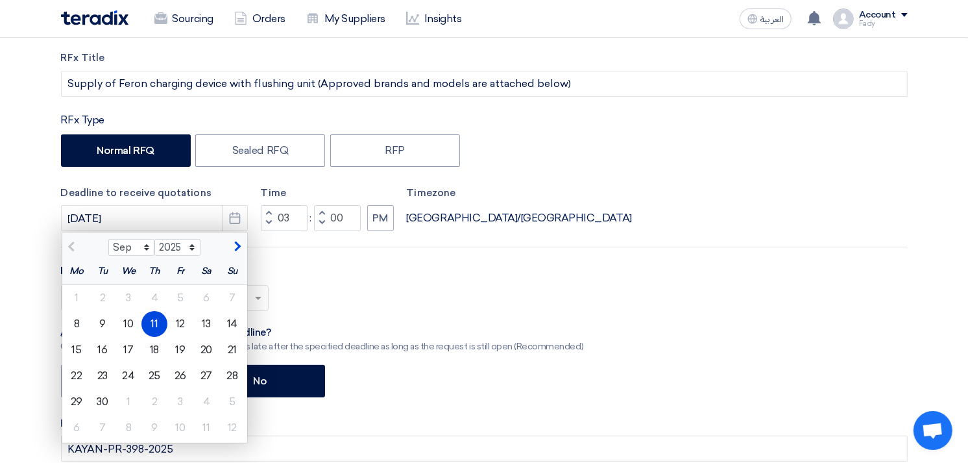
click at [157, 320] on div "11" at bounding box center [154, 324] width 26 height 26
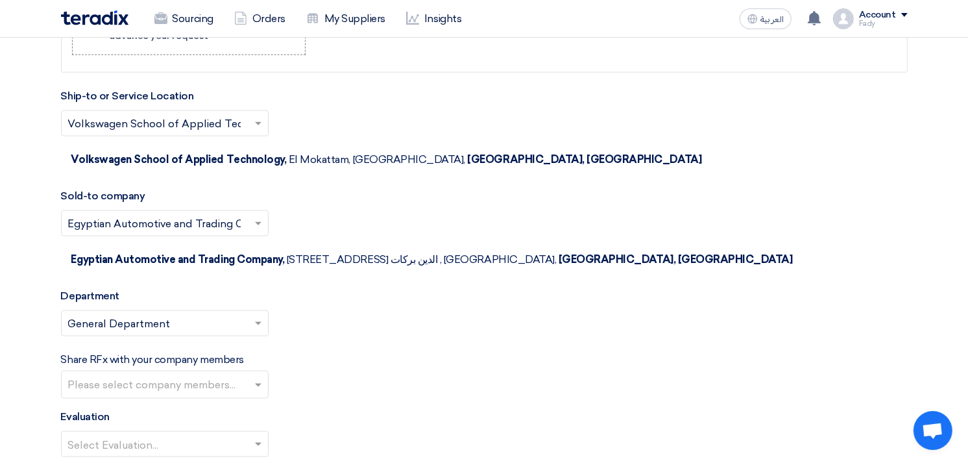
scroll to position [1442, 0]
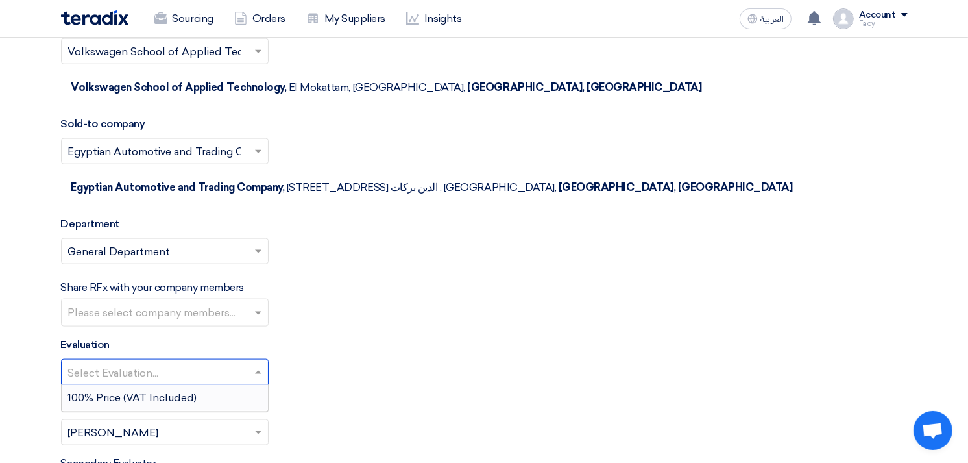
click at [178, 363] on input "text" at bounding box center [158, 373] width 180 height 21
click at [154, 391] on span "100% Price (VAT Included)" at bounding box center [132, 397] width 129 height 12
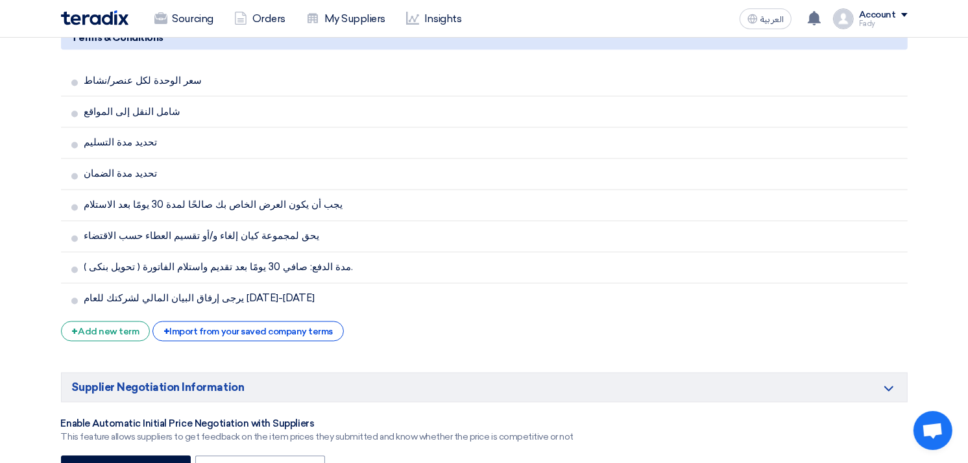
scroll to position [2162, 0]
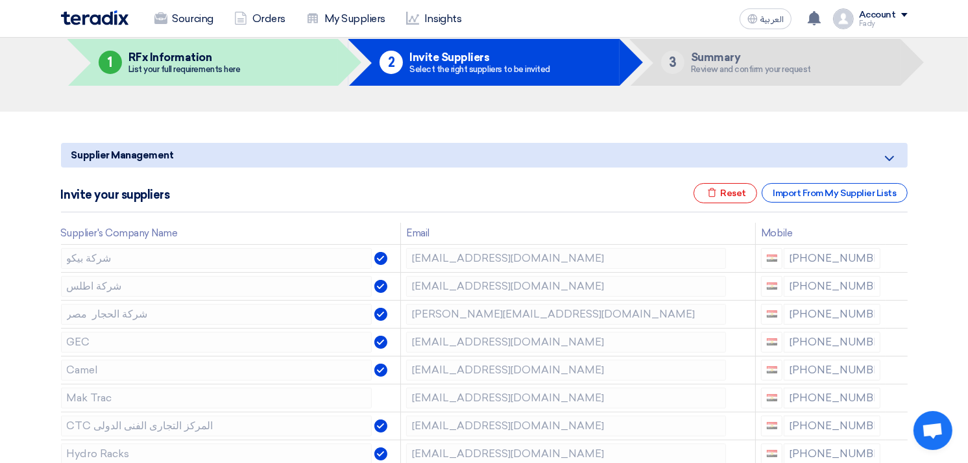
scroll to position [144, 0]
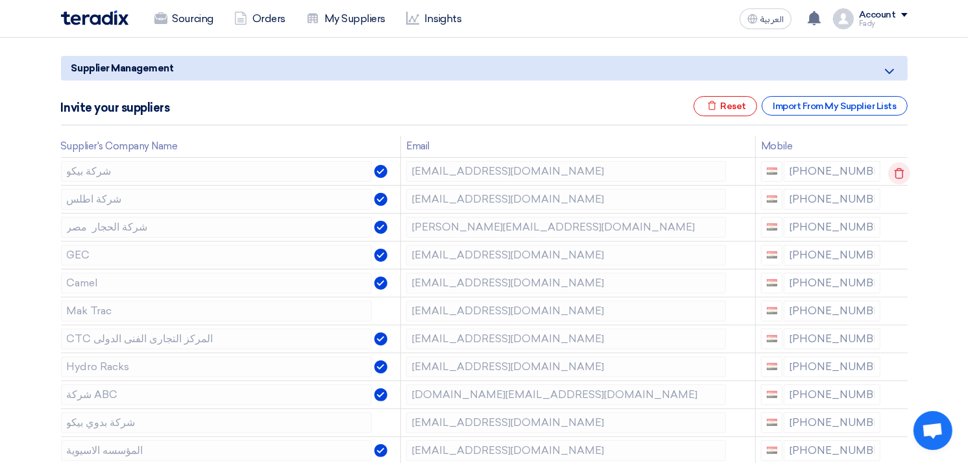
click at [897, 169] on use at bounding box center [899, 172] width 10 height 11
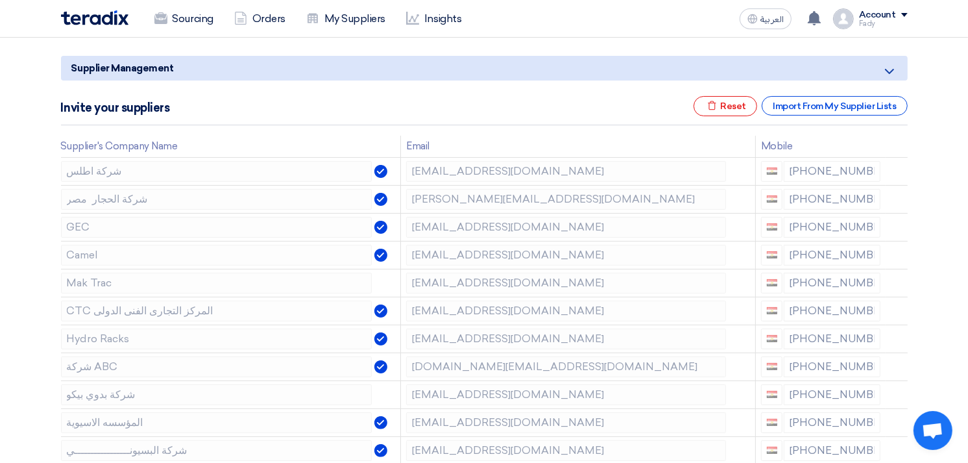
click at [0, 0] on use at bounding box center [0, 0] width 0 height 0
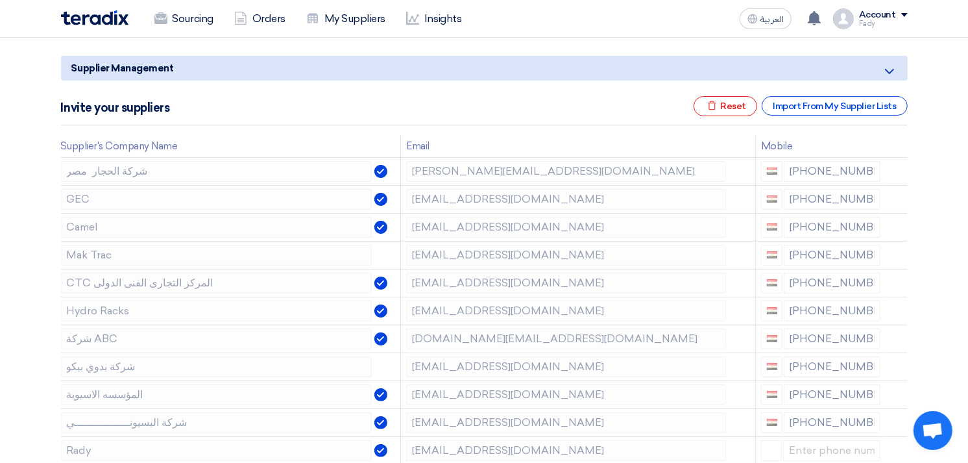
click at [0, 0] on use at bounding box center [0, 0] width 0 height 0
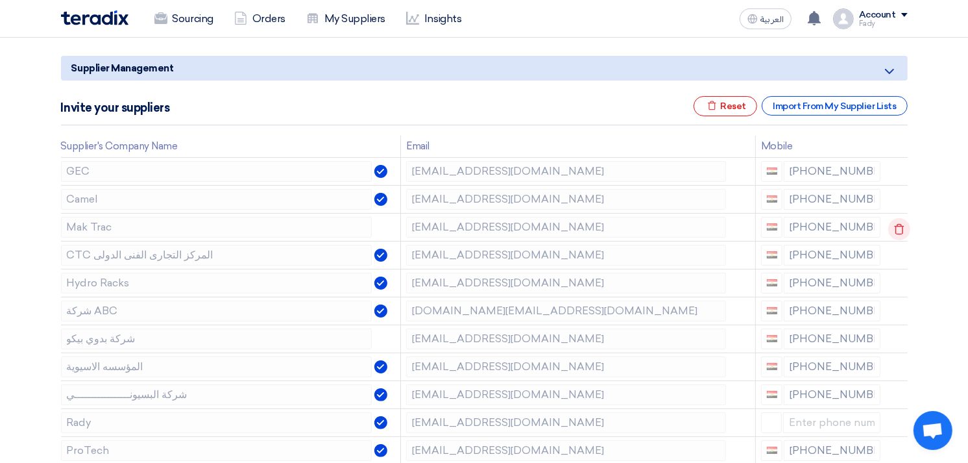
click at [899, 221] on icon at bounding box center [899, 229] width 22 height 22
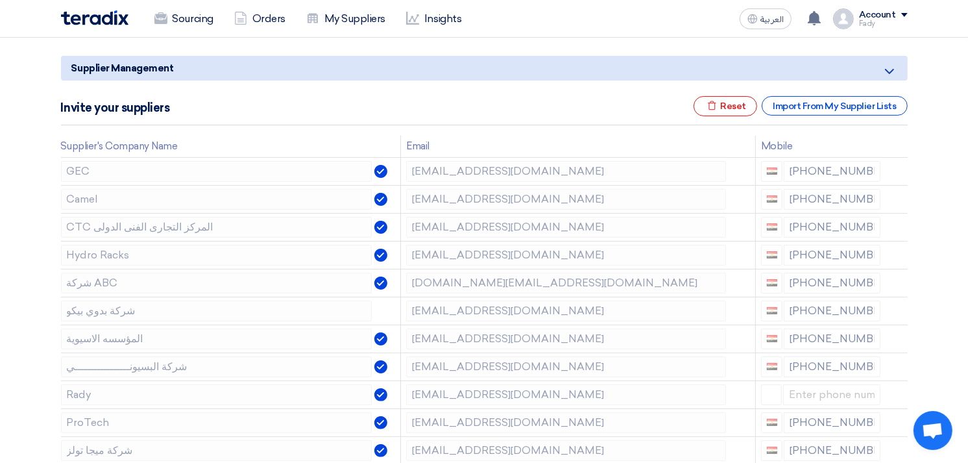
click at [0, 0] on icon at bounding box center [0, 0] width 0 height 0
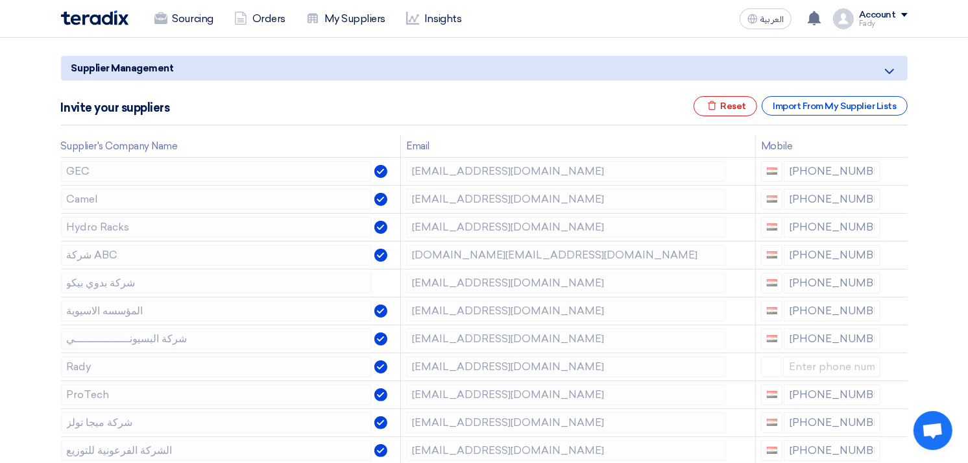
click at [0, 0] on icon at bounding box center [0, 0] width 0 height 0
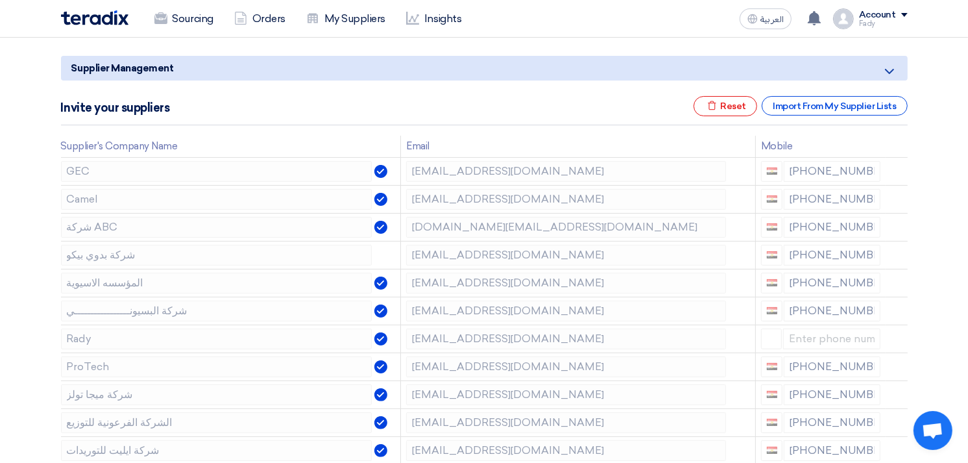
click at [0, 0] on icon at bounding box center [0, 0] width 0 height 0
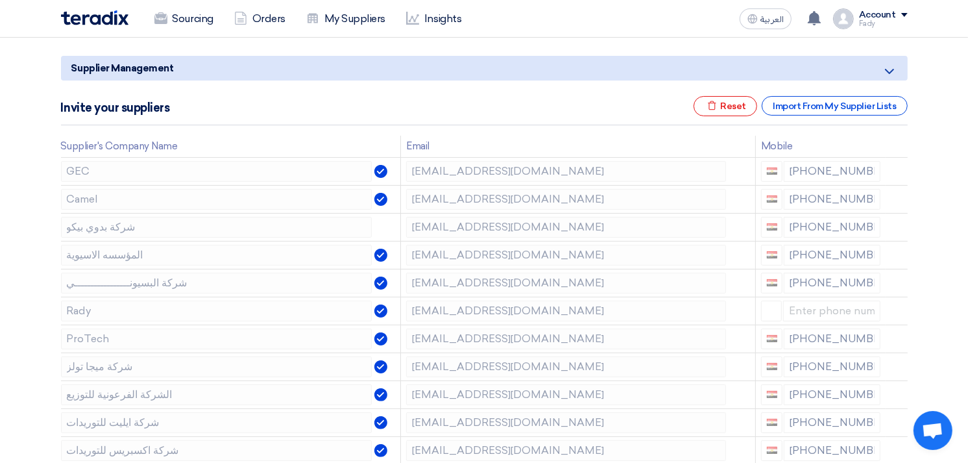
click at [0, 0] on icon at bounding box center [0, 0] width 0 height 0
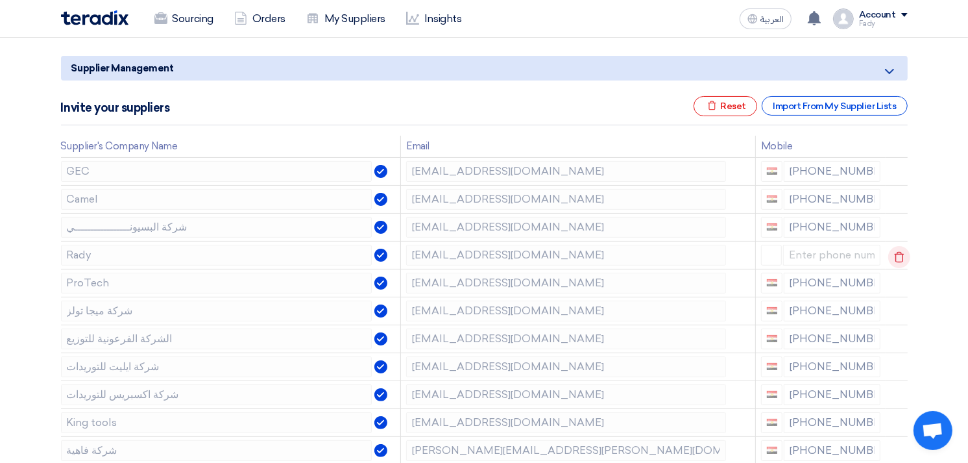
click at [895, 250] on icon at bounding box center [899, 257] width 22 height 22
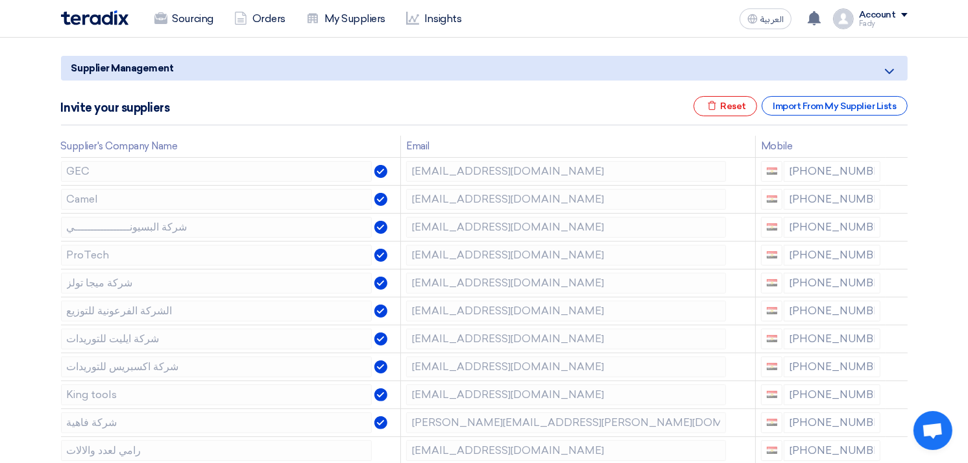
click at [0, 0] on icon at bounding box center [0, 0] width 0 height 0
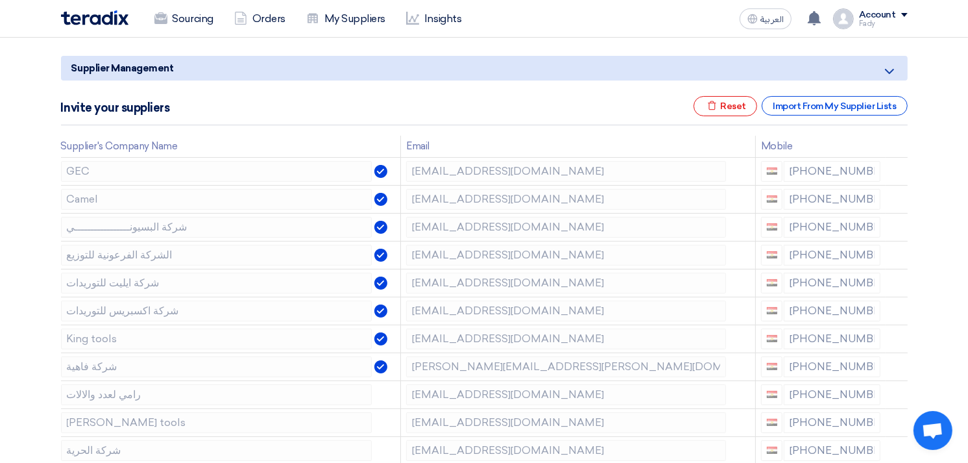
click at [0, 0] on icon at bounding box center [0, 0] width 0 height 0
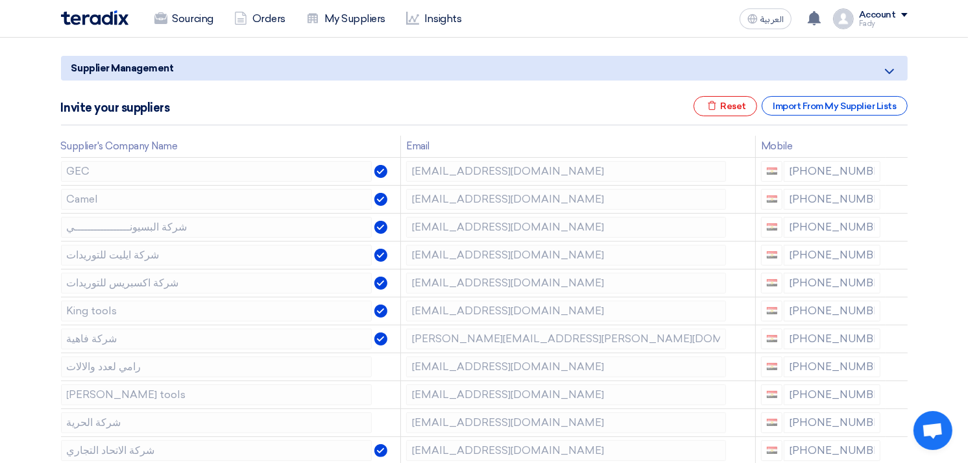
click at [0, 0] on icon at bounding box center [0, 0] width 0 height 0
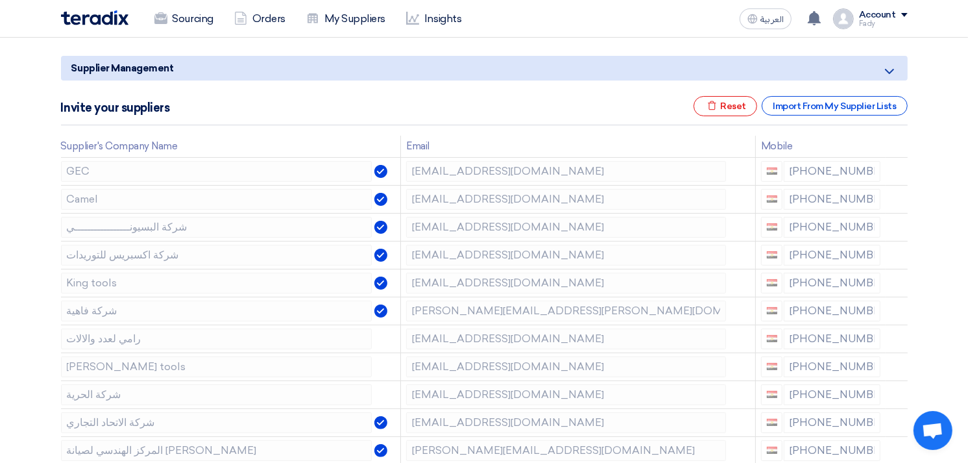
click at [0, 0] on icon at bounding box center [0, 0] width 0 height 0
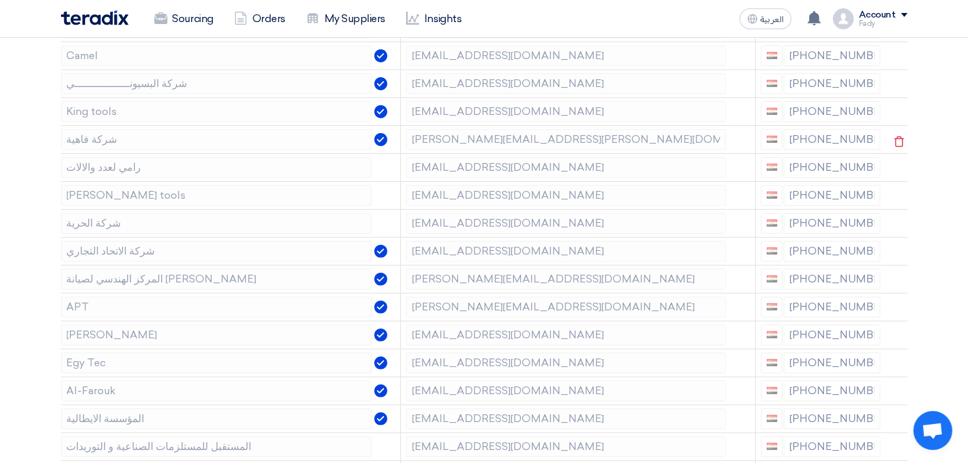
scroll to position [288, 0]
click at [895, 251] on icon at bounding box center [899, 252] width 22 height 22
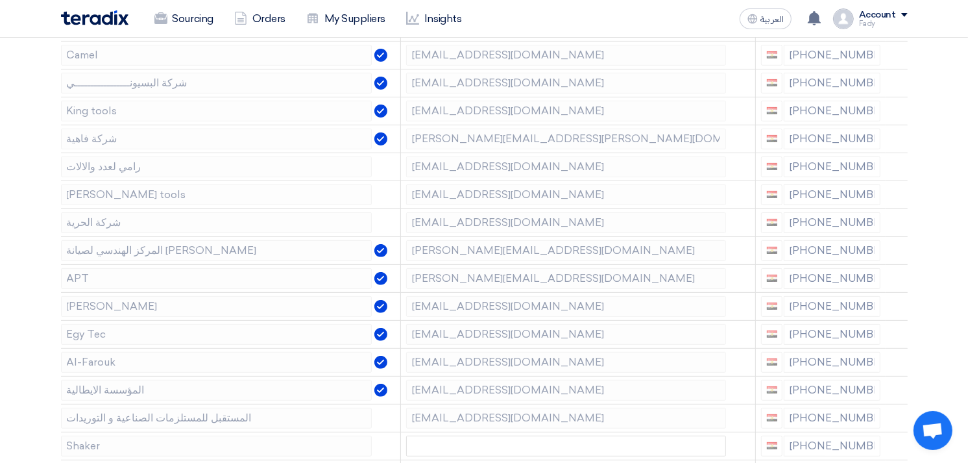
click at [0, 0] on icon at bounding box center [0, 0] width 0 height 0
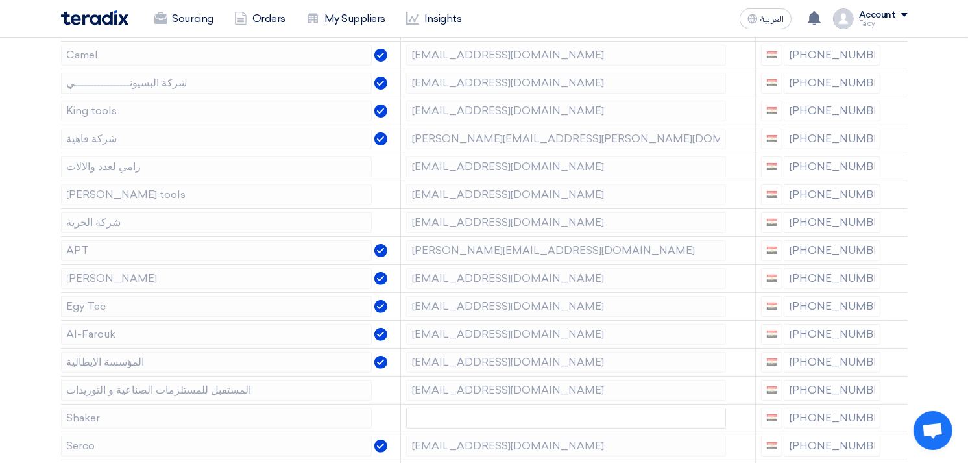
click at [0, 0] on icon at bounding box center [0, 0] width 0 height 0
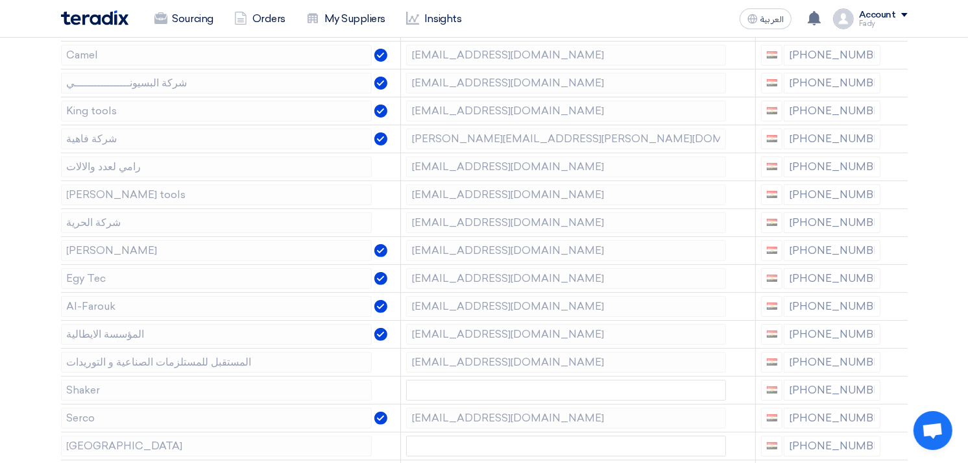
click at [0, 0] on icon at bounding box center [0, 0] width 0 height 0
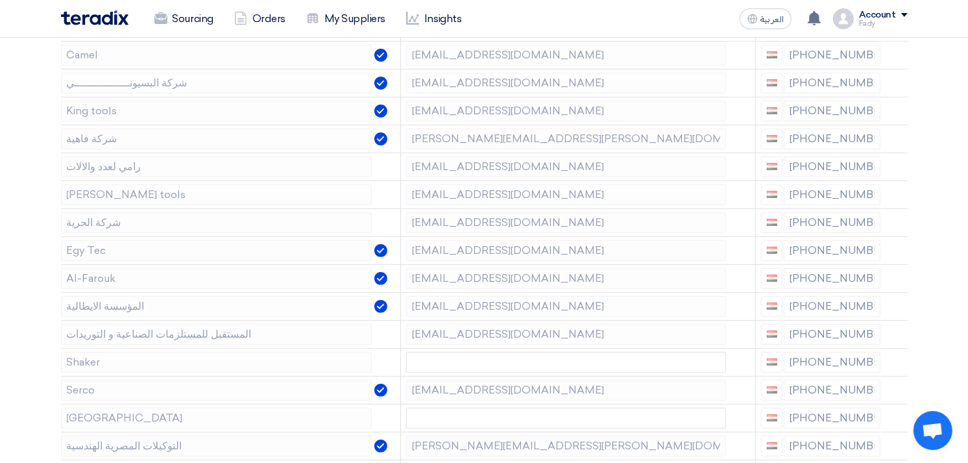
click at [0, 0] on icon at bounding box center [0, 0] width 0 height 0
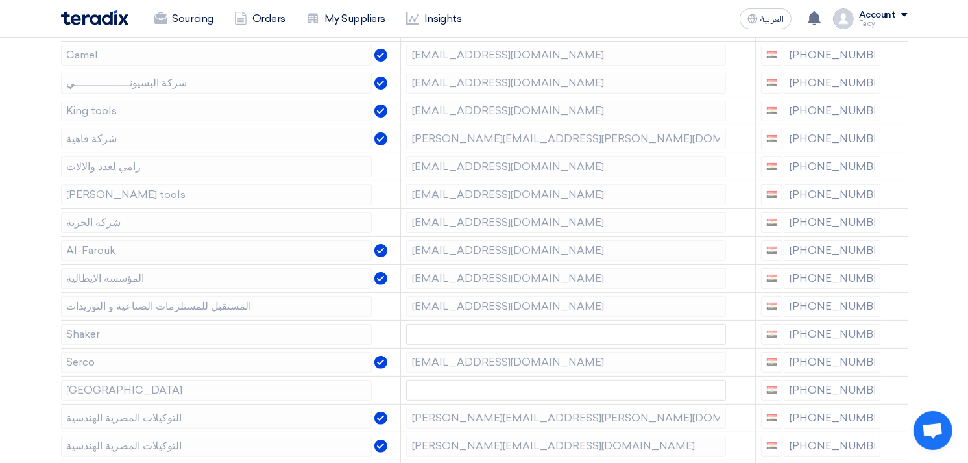
click at [0, 0] on icon at bounding box center [0, 0] width 0 height 0
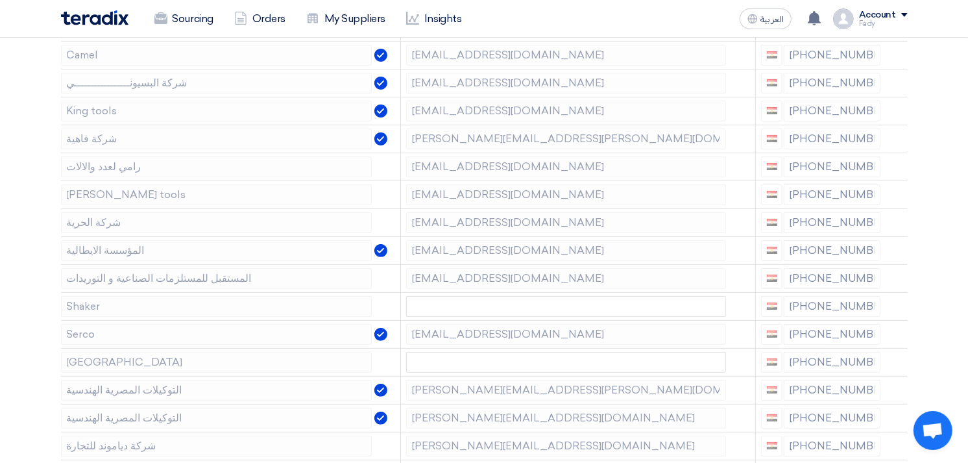
click at [0, 0] on icon at bounding box center [0, 0] width 0 height 0
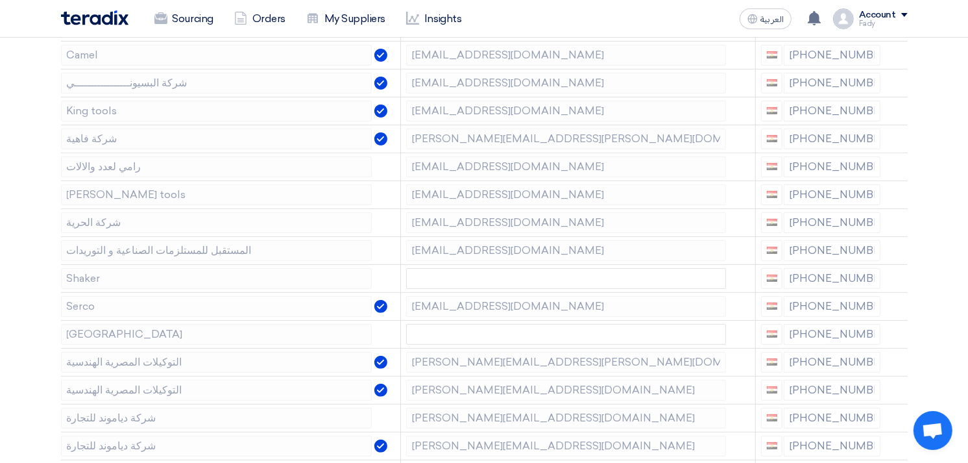
click at [0, 0] on icon at bounding box center [0, 0] width 0 height 0
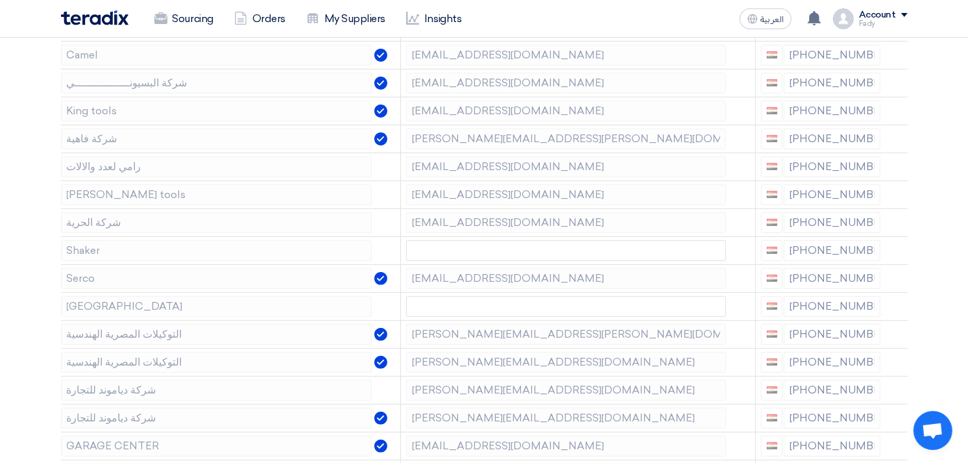
click at [0, 0] on icon at bounding box center [0, 0] width 0 height 0
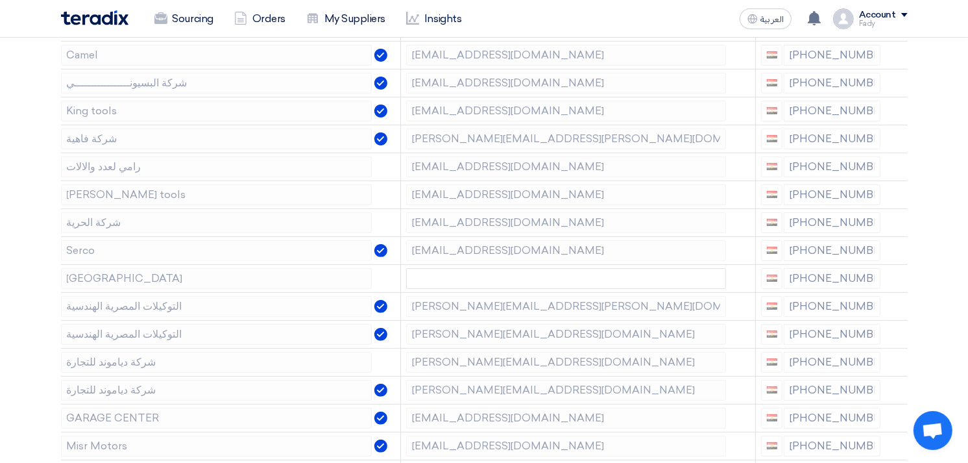
click at [0, 0] on icon at bounding box center [0, 0] width 0 height 0
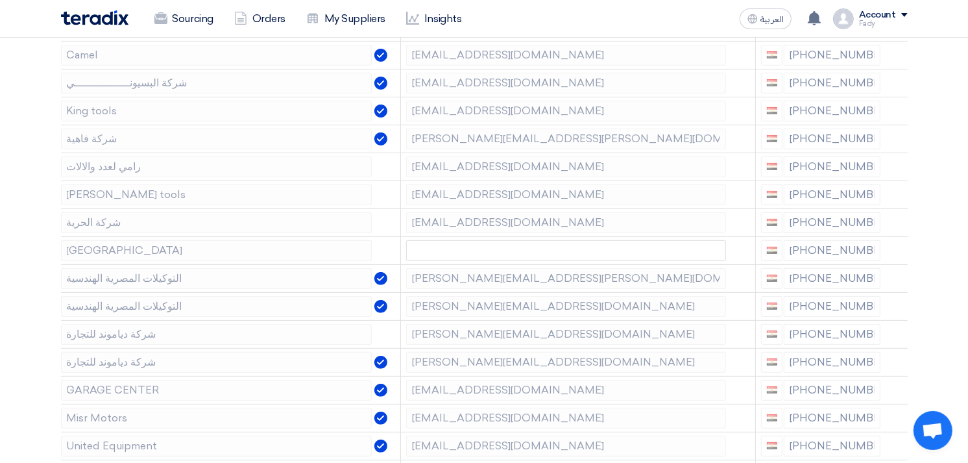
click at [0, 0] on icon at bounding box center [0, 0] width 0 height 0
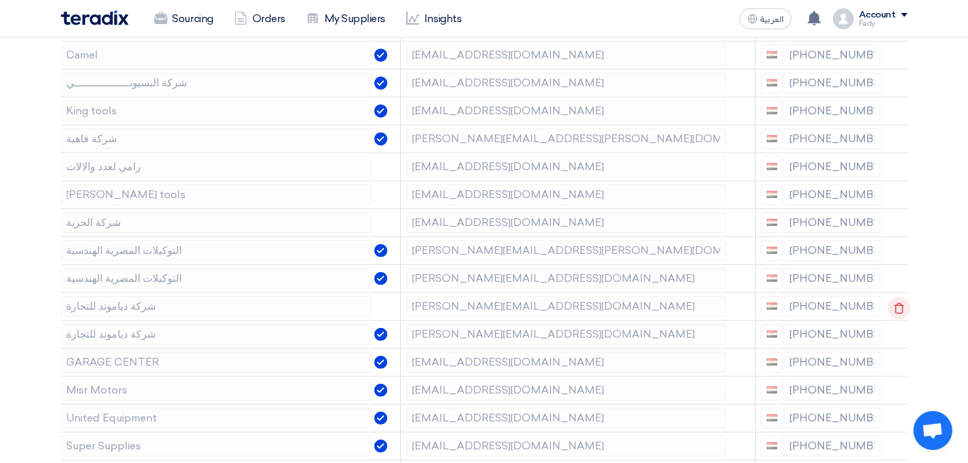
click at [899, 308] on icon at bounding box center [899, 308] width 22 height 22
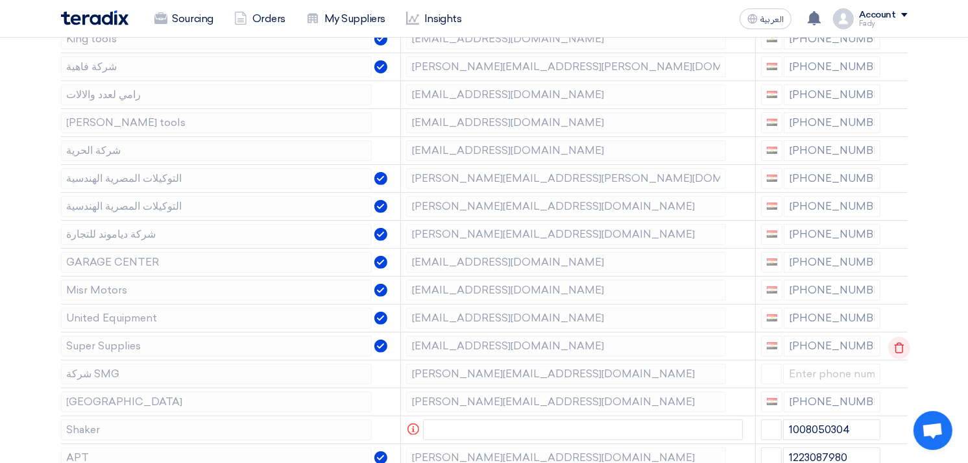
click at [896, 347] on icon at bounding box center [899, 348] width 22 height 22
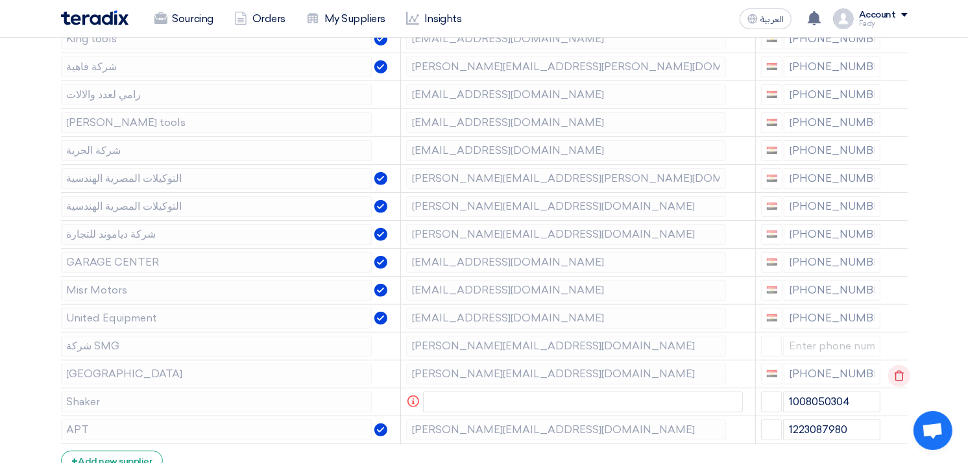
click at [897, 371] on icon at bounding box center [899, 376] width 22 height 22
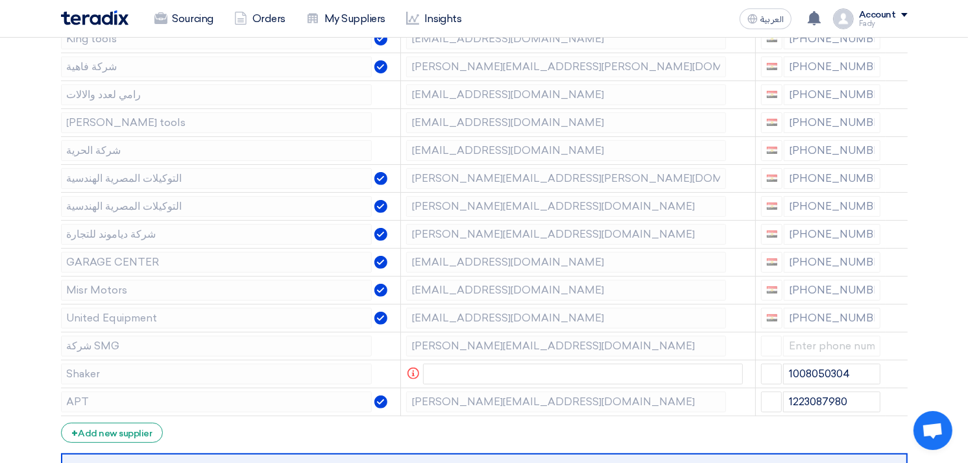
click at [0, 0] on icon at bounding box center [0, 0] width 0 height 0
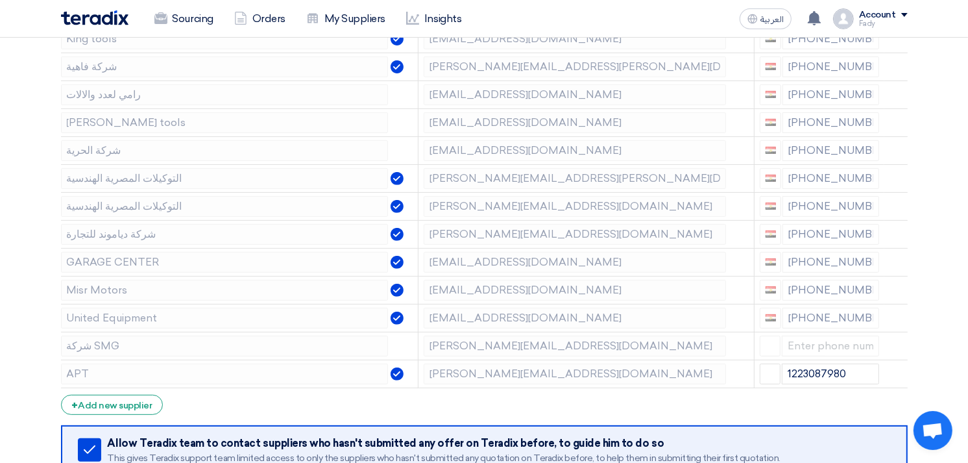
click at [0, 0] on use at bounding box center [0, 0] width 0 height 0
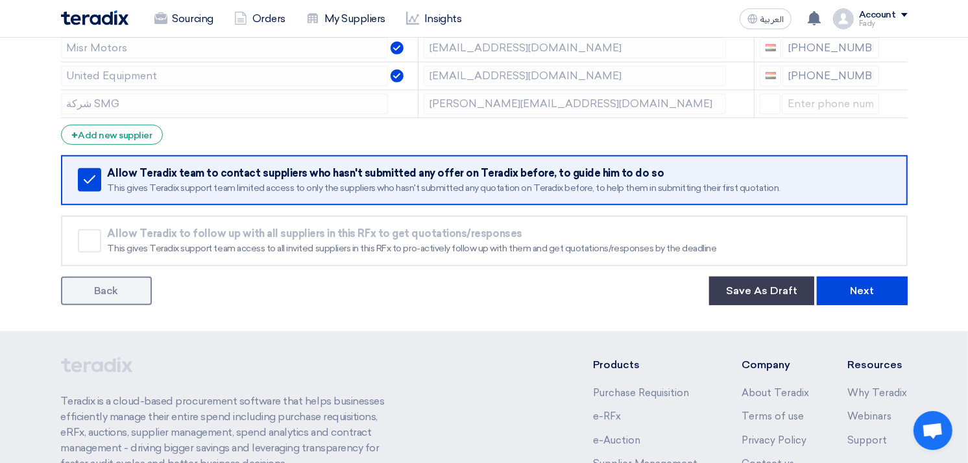
scroll to position [760, 0]
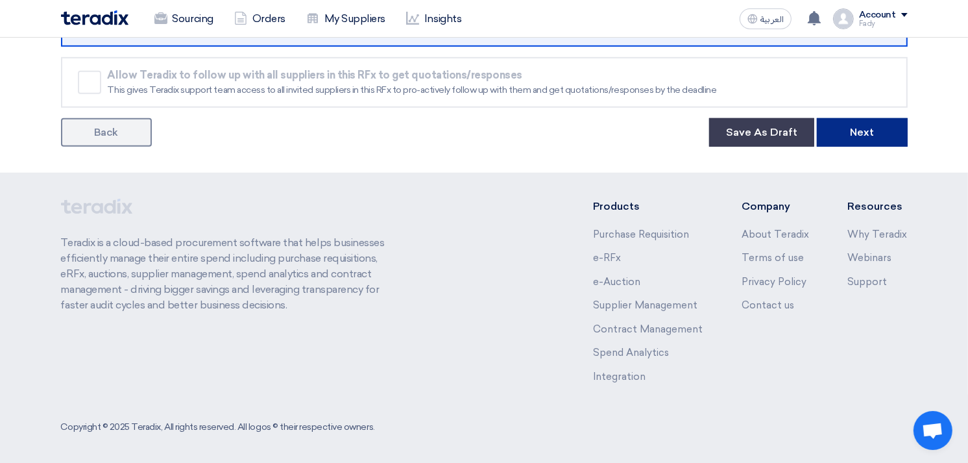
click at [859, 125] on button "Next" at bounding box center [862, 132] width 91 height 29
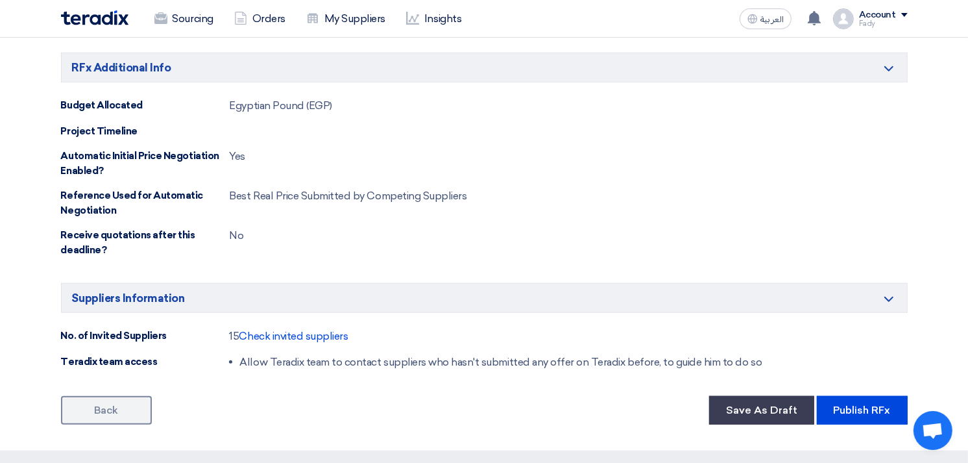
scroll to position [1009, 0]
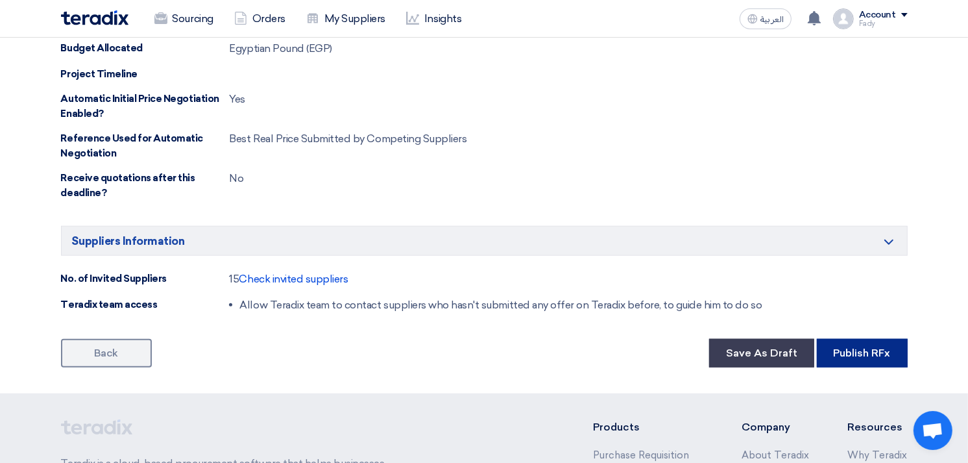
click at [858, 354] on button "Publish RFx" at bounding box center [862, 353] width 91 height 29
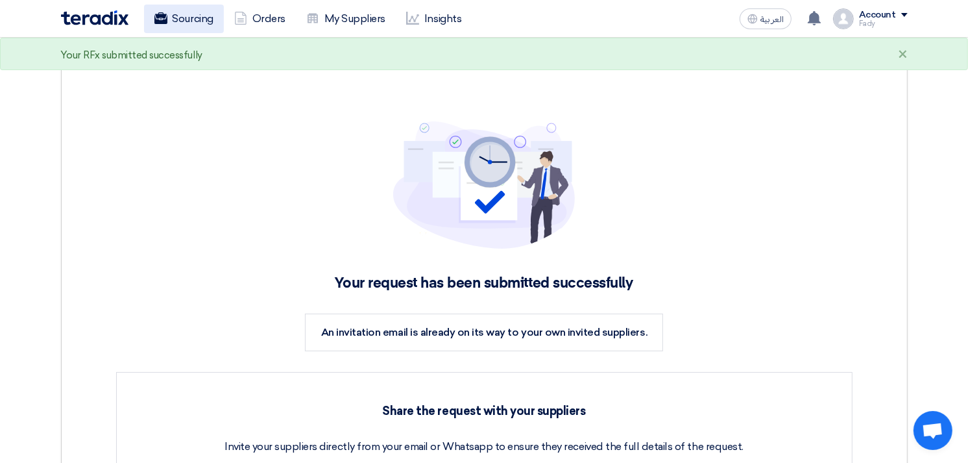
click at [173, 14] on link "Sourcing" at bounding box center [184, 19] width 80 height 29
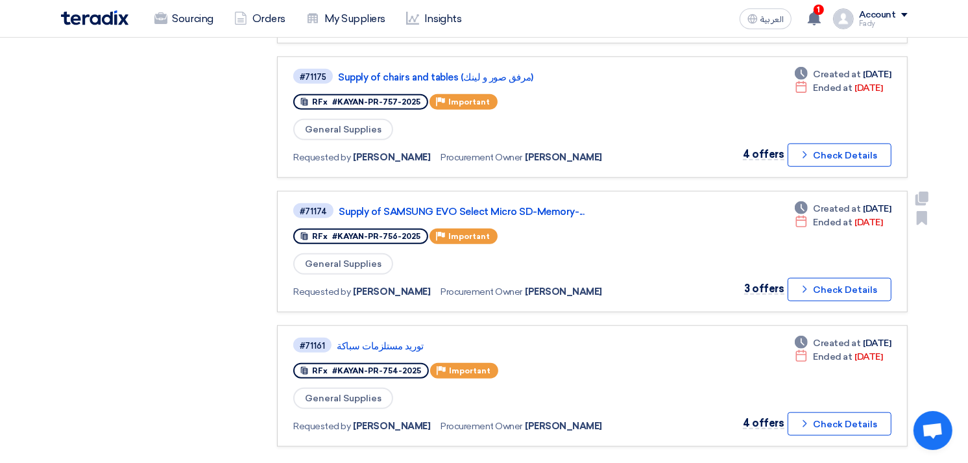
scroll to position [1081, 0]
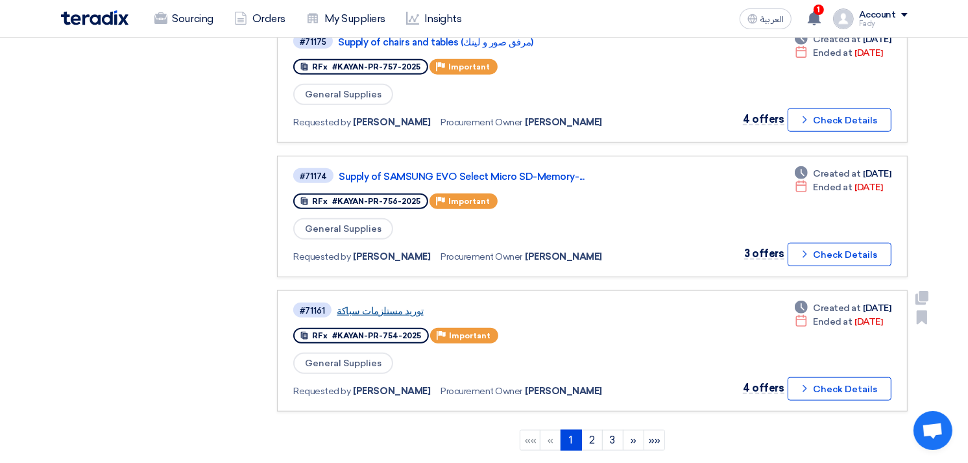
click at [380, 305] on link "توريد مستلزمات سباكة" at bounding box center [499, 311] width 324 height 12
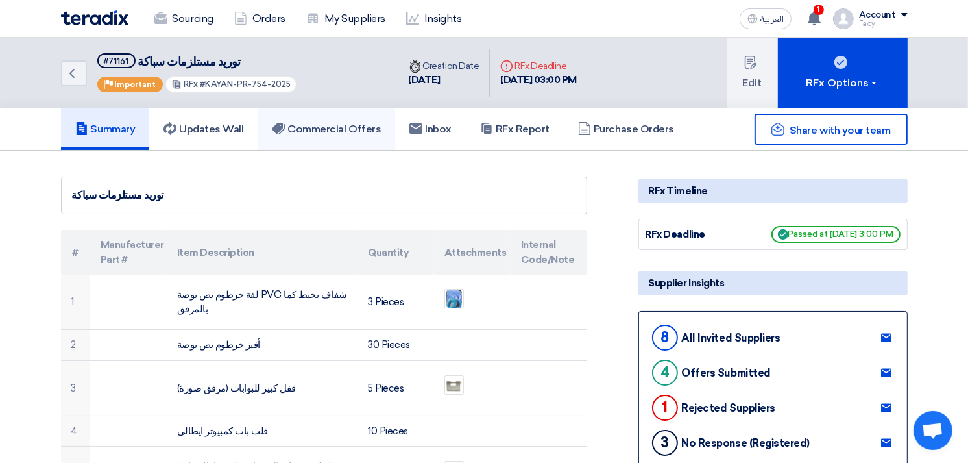
click at [339, 119] on link "Commercial Offers" at bounding box center [327, 129] width 138 height 42
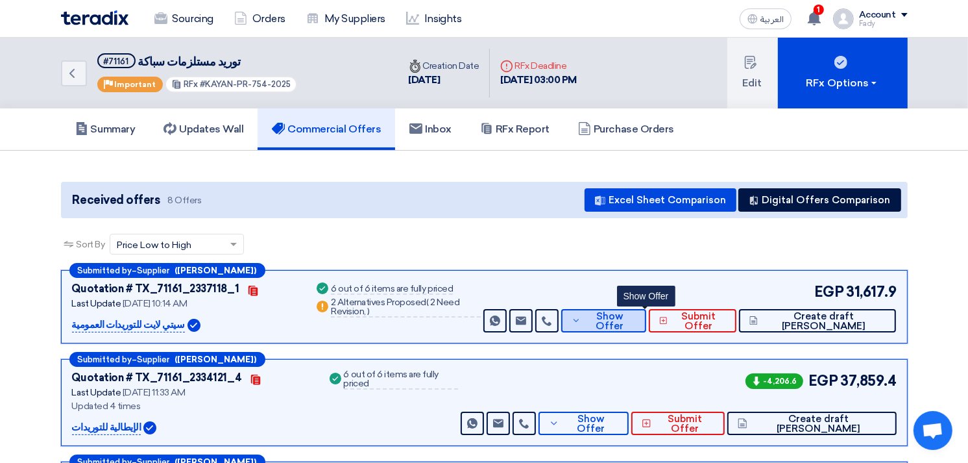
click at [635, 319] on span "Show Offer" at bounding box center [609, 320] width 51 height 19
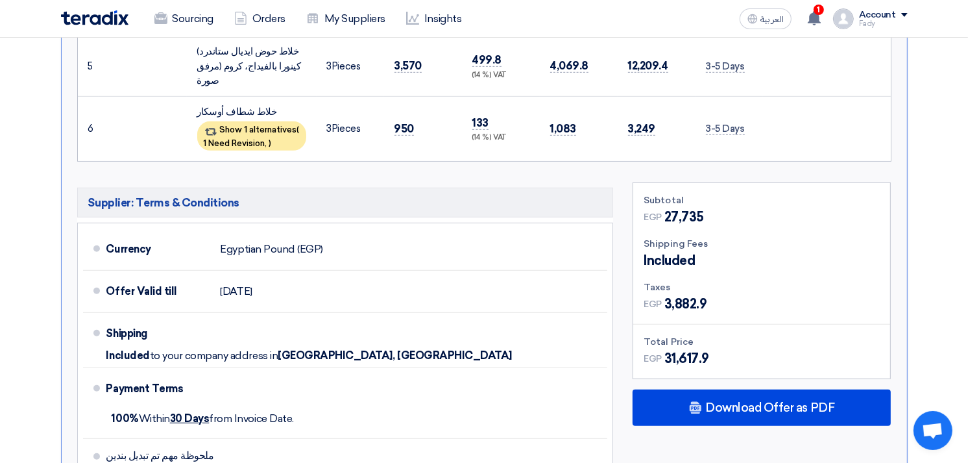
scroll to position [649, 0]
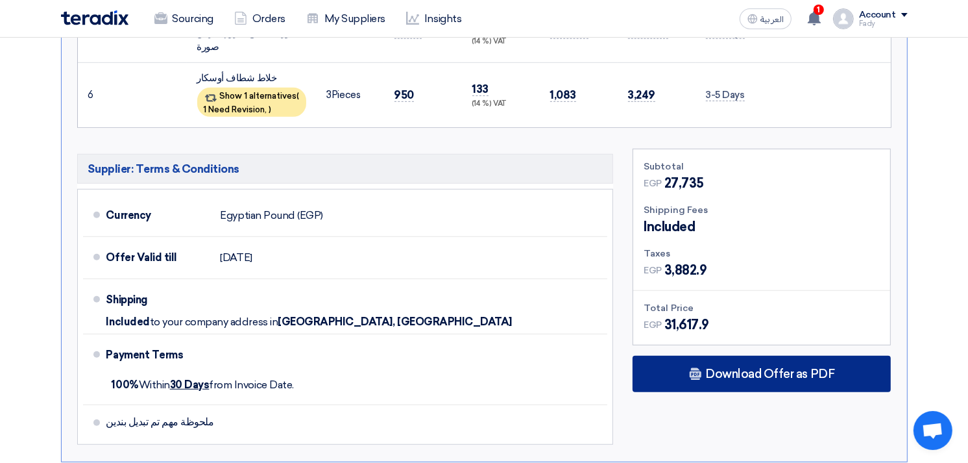
click at [782, 368] on span "Download Offer as PDF" at bounding box center [769, 374] width 129 height 12
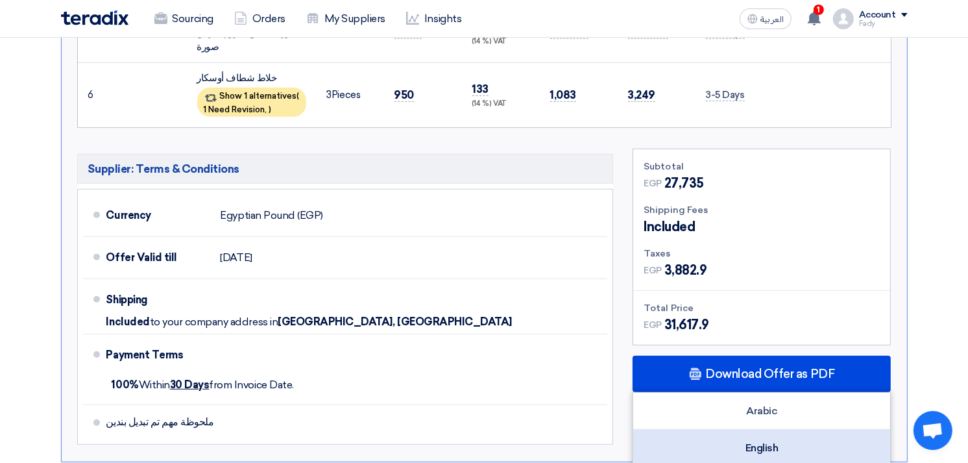
click at [761, 430] on div "English" at bounding box center [761, 448] width 257 height 36
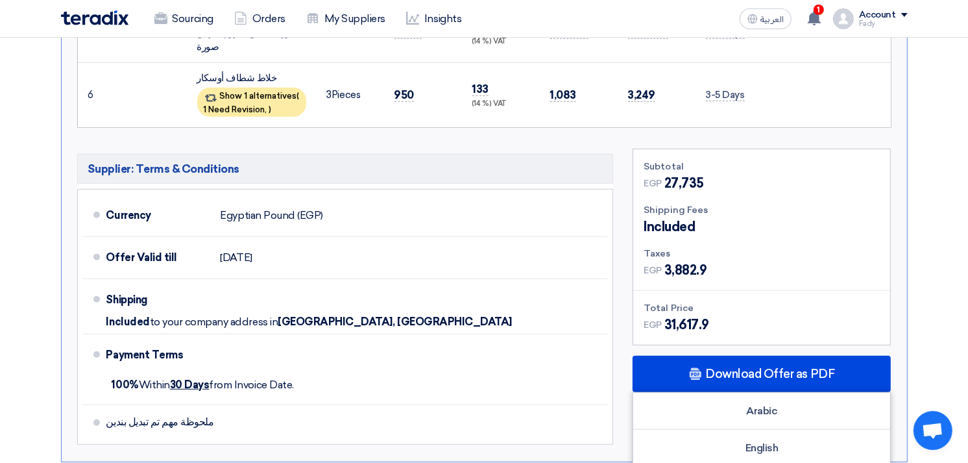
scroll to position [144, 0]
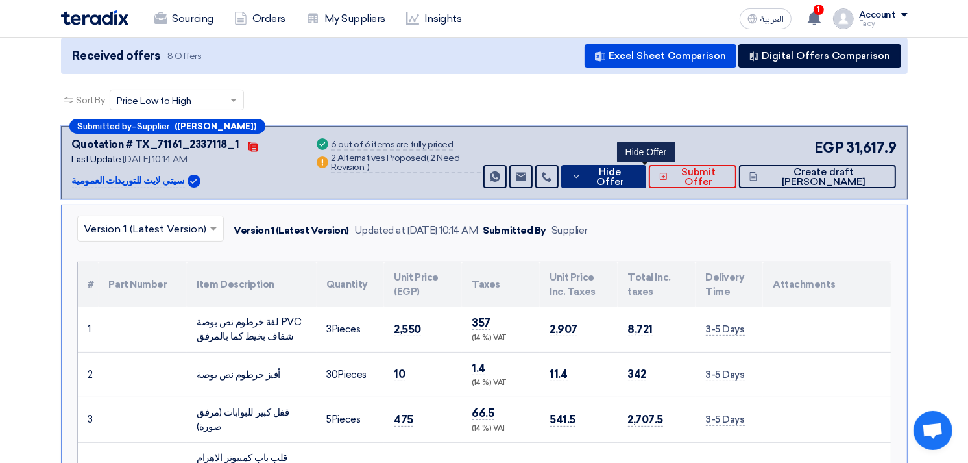
click at [635, 172] on span "Hide Offer" at bounding box center [610, 176] width 51 height 19
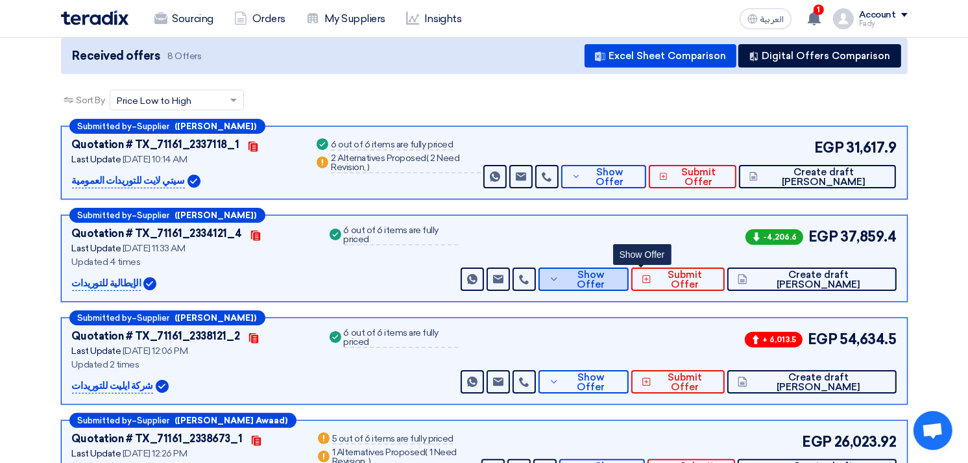
click at [618, 277] on span "Show Offer" at bounding box center [591, 279] width 56 height 19
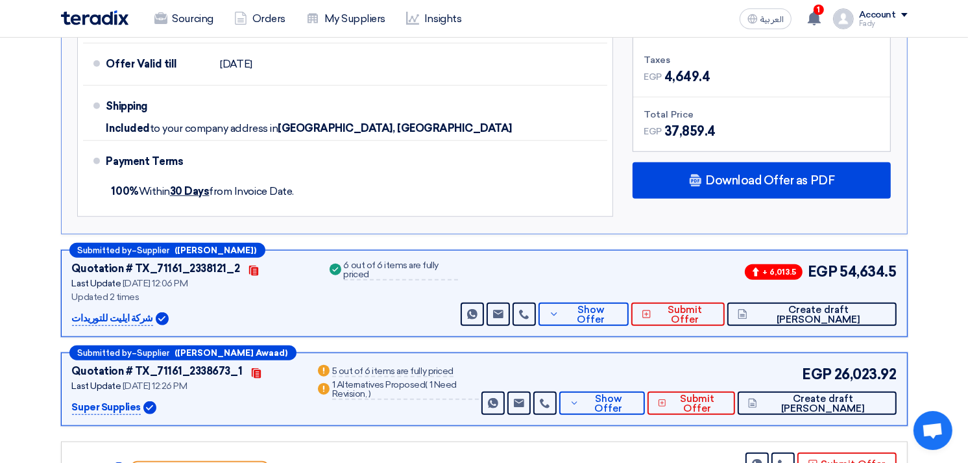
scroll to position [937, 0]
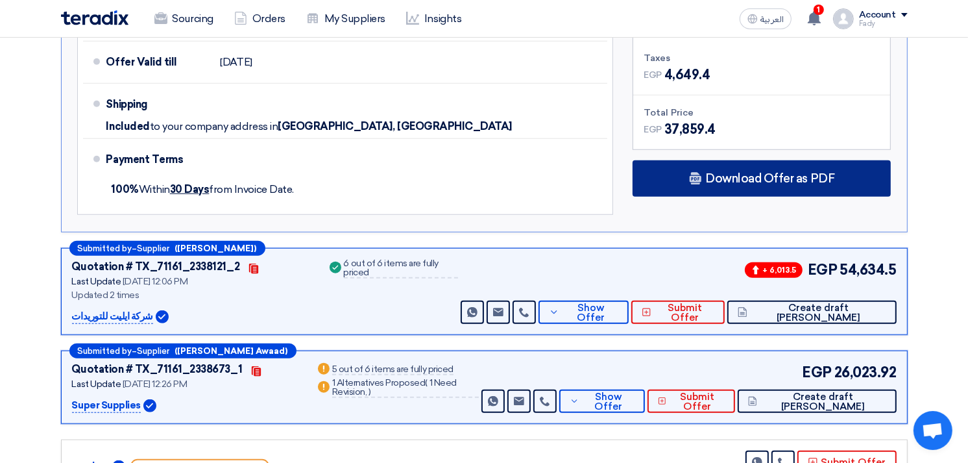
click at [751, 173] on span "Download Offer as PDF" at bounding box center [769, 179] width 129 height 12
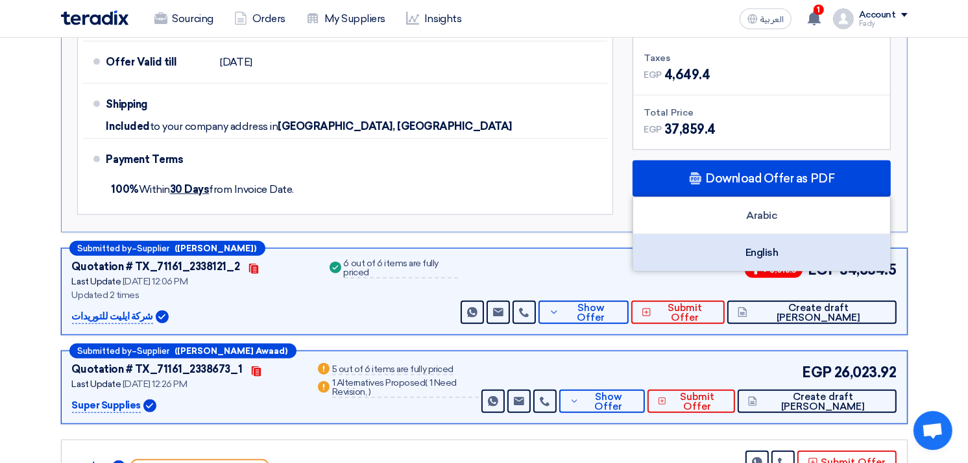
click at [754, 234] on div "English" at bounding box center [761, 252] width 257 height 36
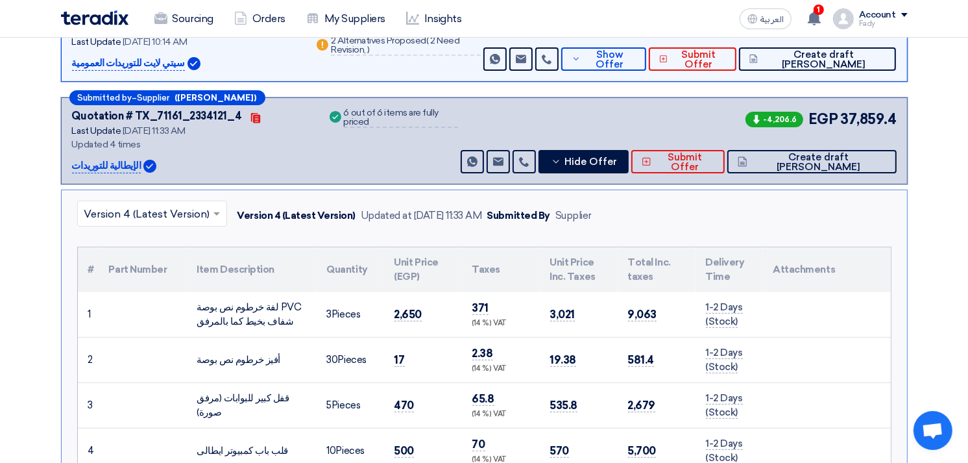
scroll to position [216, 0]
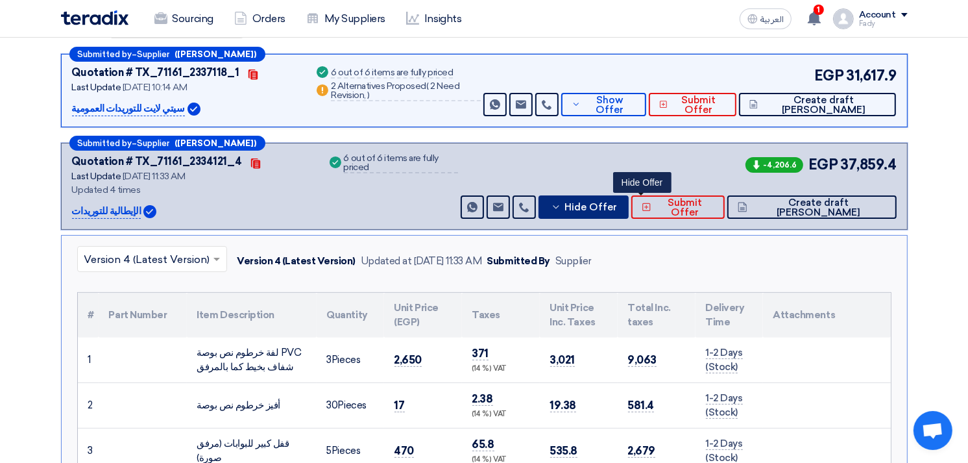
click at [629, 196] on button "Hide Offer" at bounding box center [584, 206] width 90 height 23
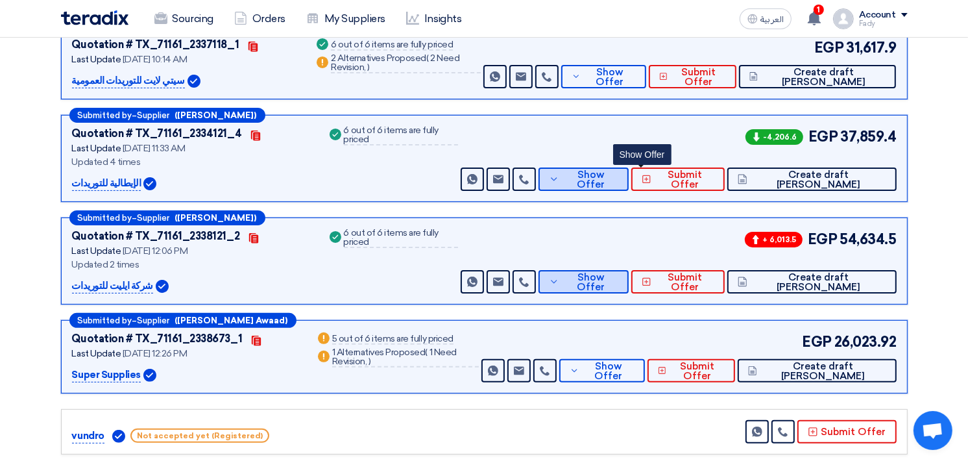
scroll to position [288, 0]
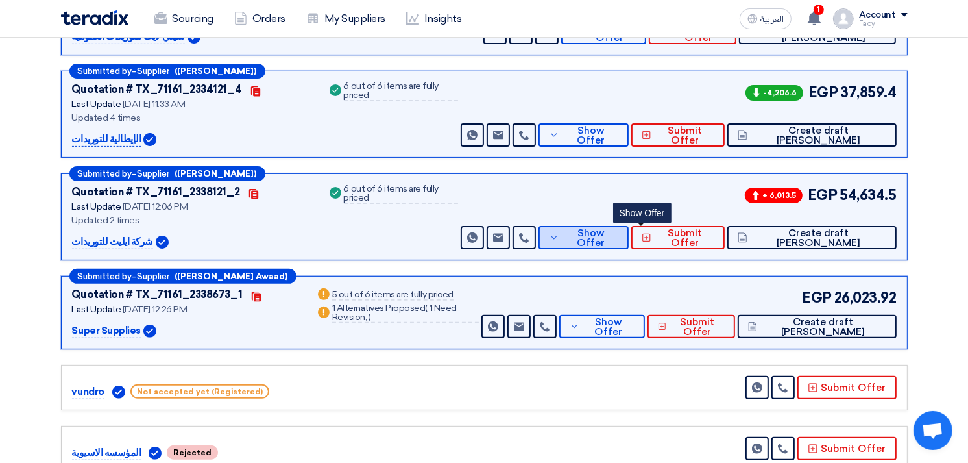
click at [618, 236] on span "Show Offer" at bounding box center [591, 237] width 56 height 19
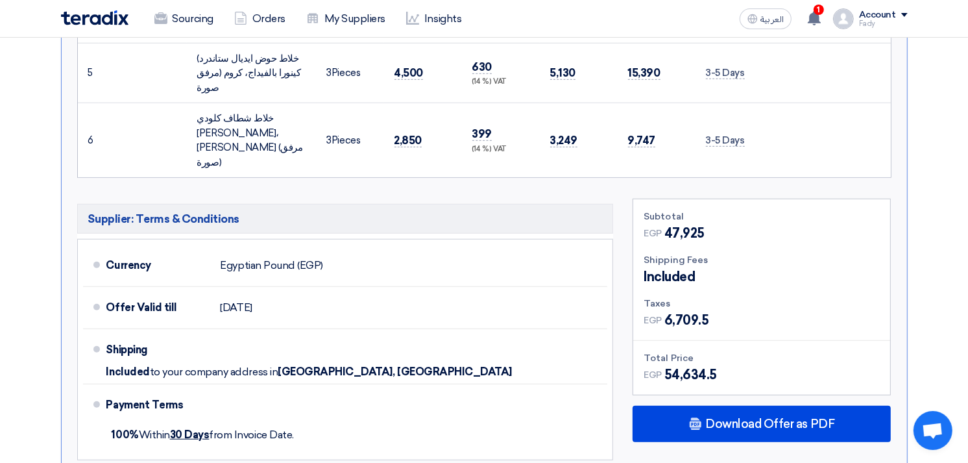
scroll to position [1009, 0]
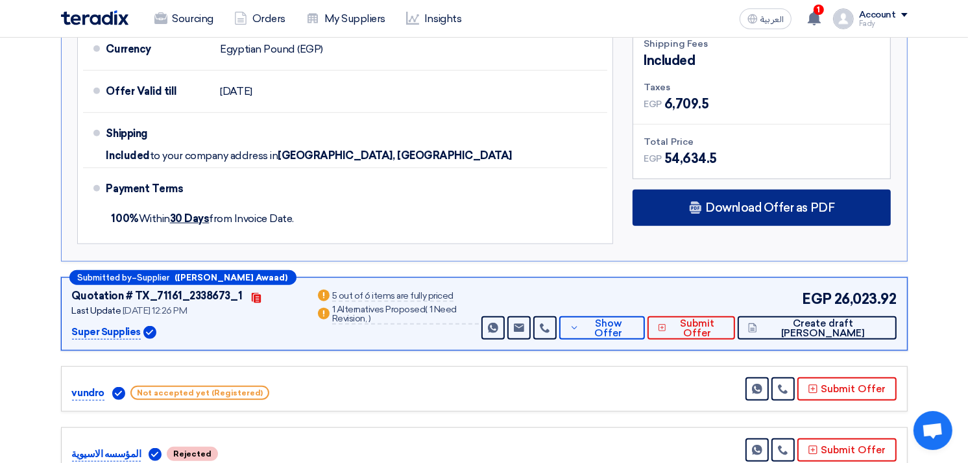
click at [748, 202] on span "Download Offer as PDF" at bounding box center [769, 208] width 129 height 12
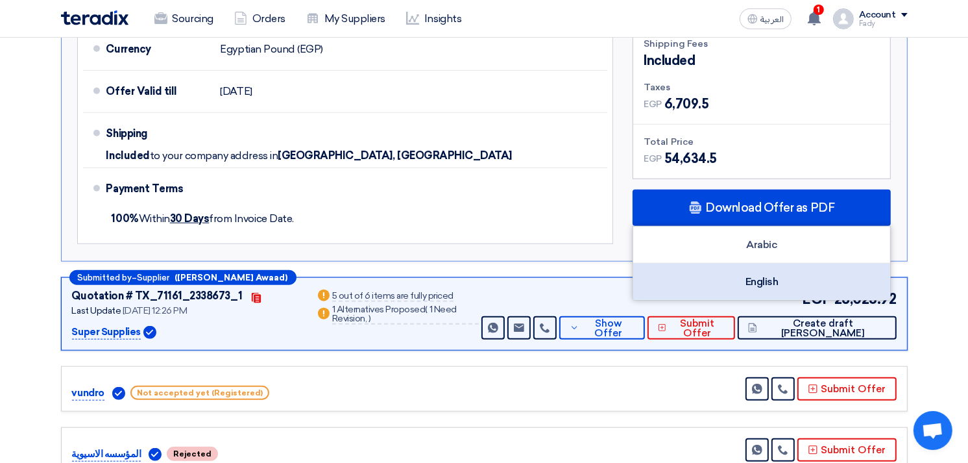
click at [749, 263] on div "English" at bounding box center [761, 281] width 257 height 36
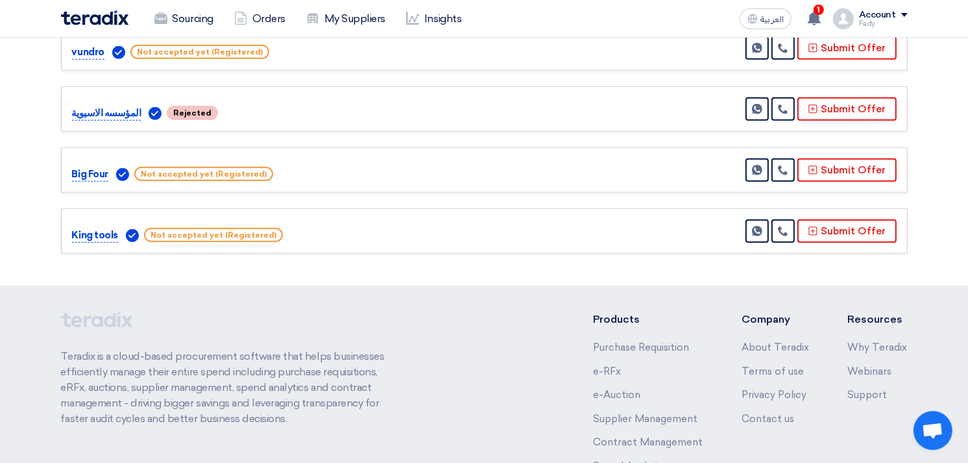
scroll to position [1133, 0]
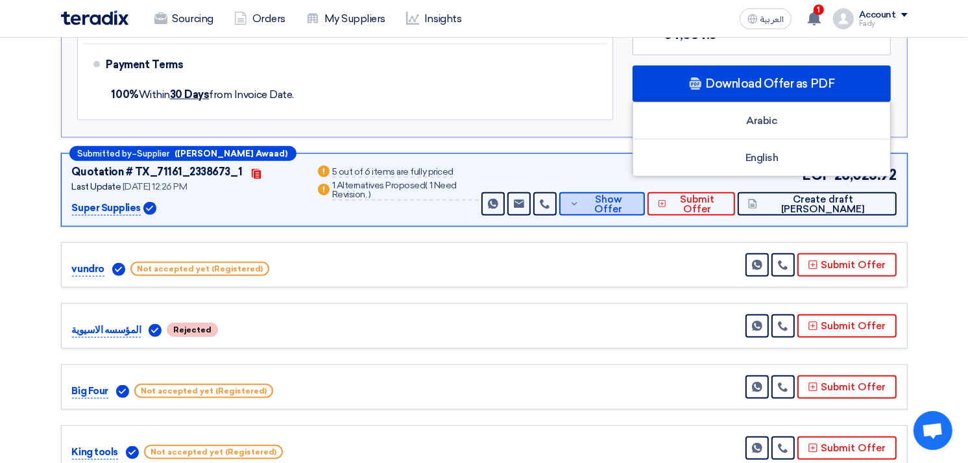
click at [635, 195] on span "Show Offer" at bounding box center [609, 204] width 52 height 19
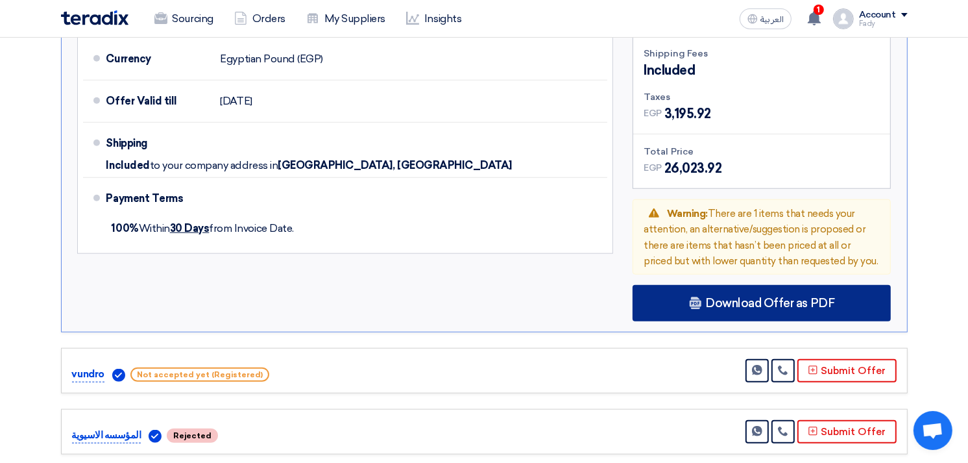
click at [741, 297] on span "Download Offer as PDF" at bounding box center [769, 303] width 129 height 12
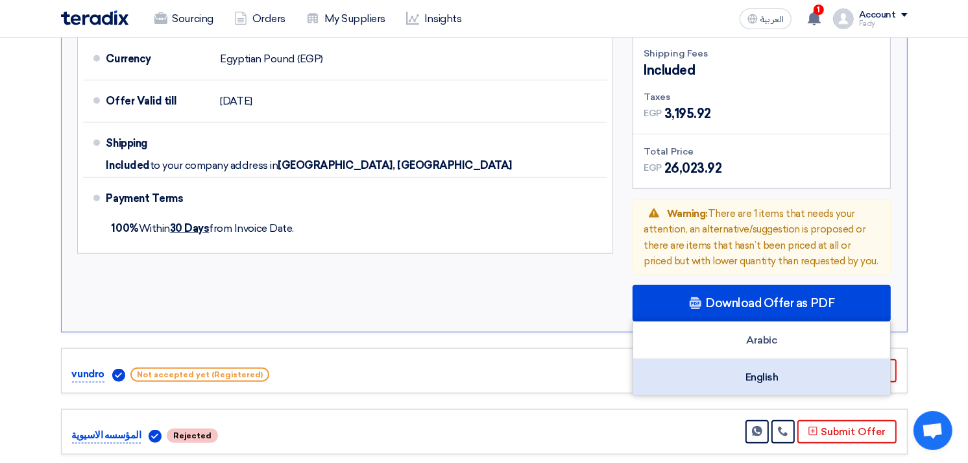
click at [761, 359] on div "English" at bounding box center [761, 377] width 257 height 36
